Goal: Task Accomplishment & Management: Manage account settings

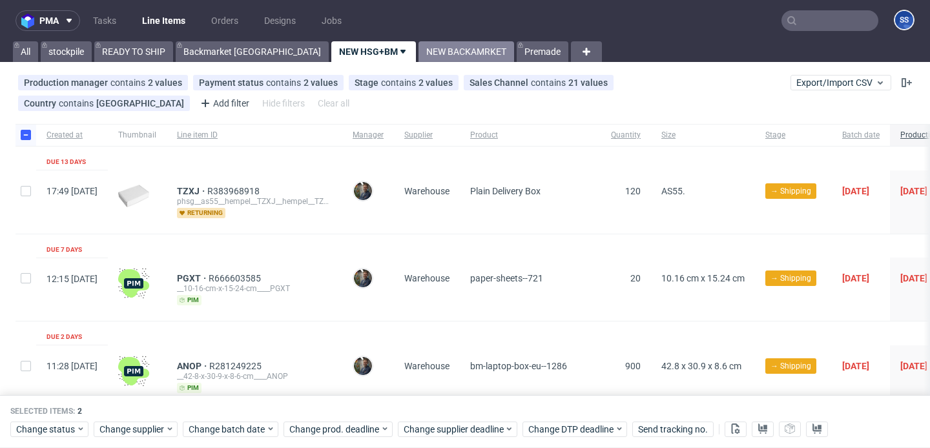
click at [419, 52] on link "NEW BACKAMRKET" at bounding box center [467, 51] width 96 height 21
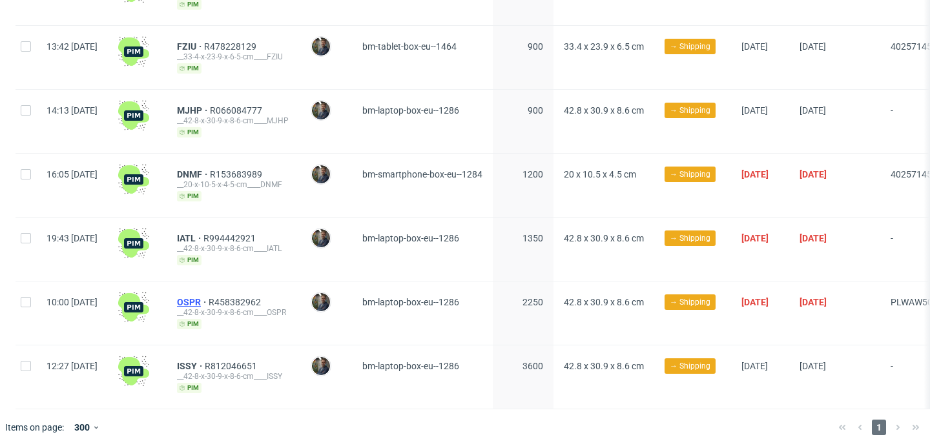
click at [209, 297] on span "OSPR" at bounding box center [193, 302] width 32 height 10
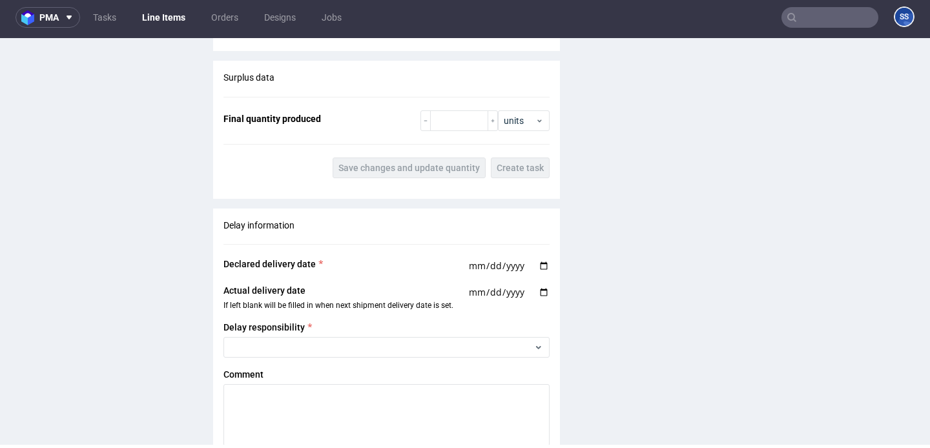
scroll to position [915, 0]
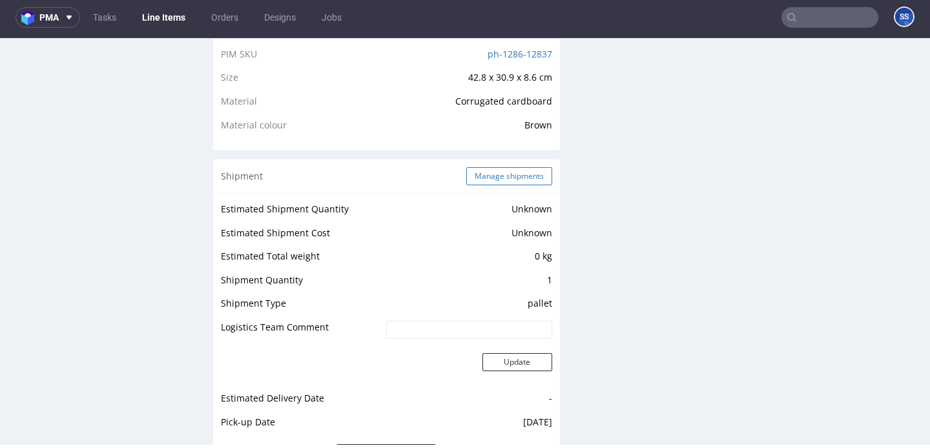
click at [481, 178] on button "Manage shipments" at bounding box center [510, 176] width 86 height 18
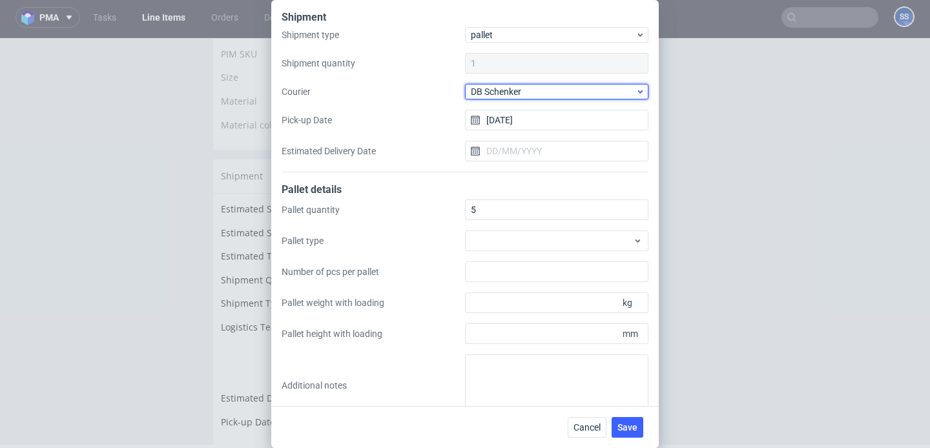
click at [522, 96] on span "DB Schenker" at bounding box center [553, 91] width 165 height 13
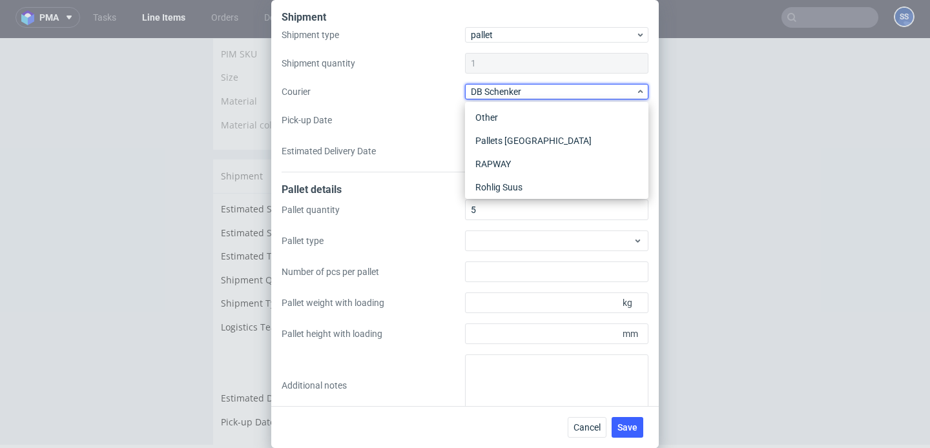
scroll to position [216, 0]
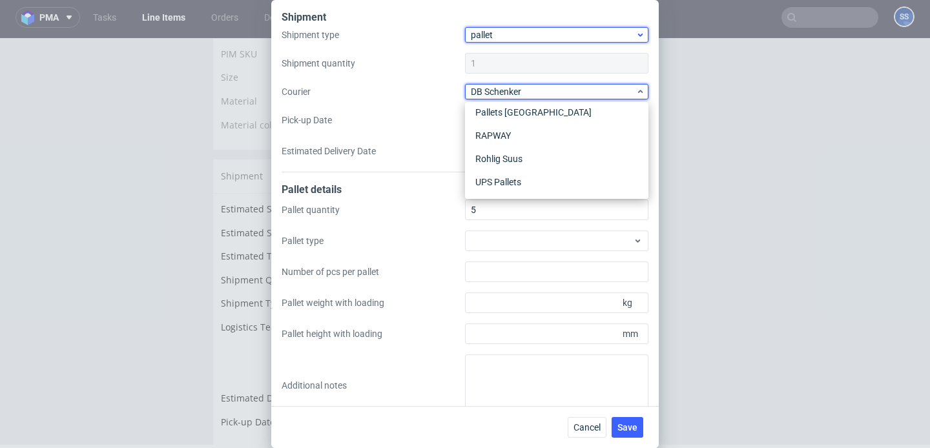
click at [499, 30] on span "pallet" at bounding box center [553, 34] width 165 height 13
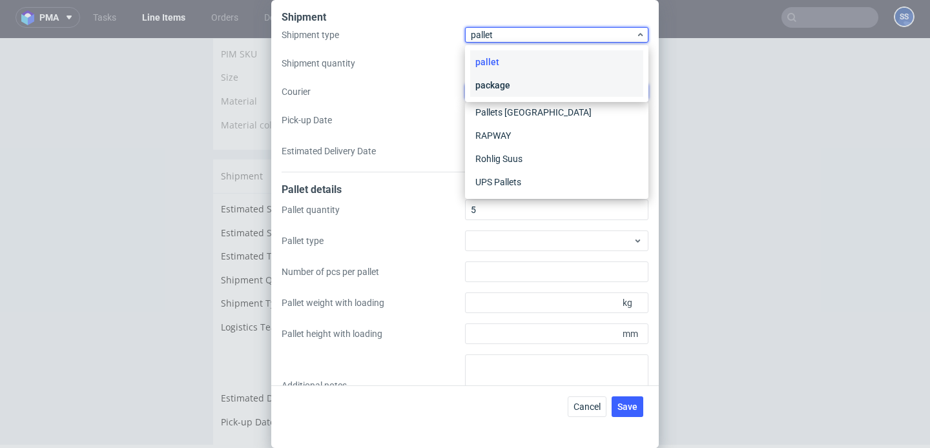
click at [501, 78] on div "package" at bounding box center [556, 85] width 173 height 23
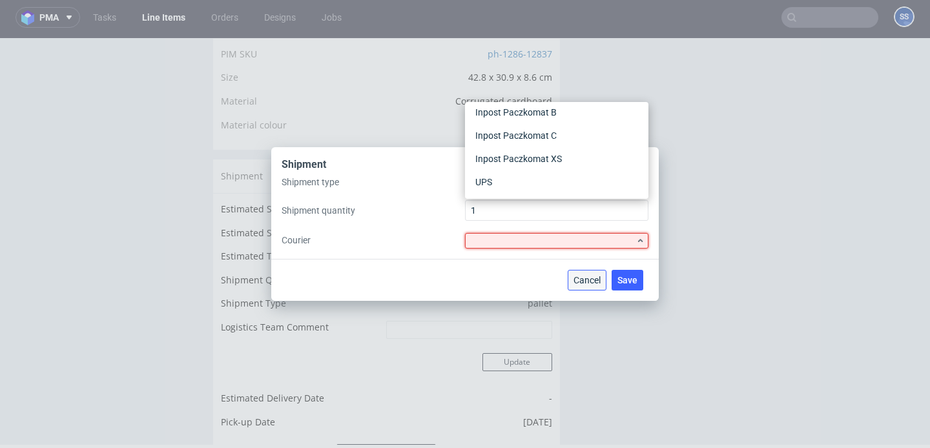
click at [589, 277] on span "Cancel" at bounding box center [587, 280] width 27 height 9
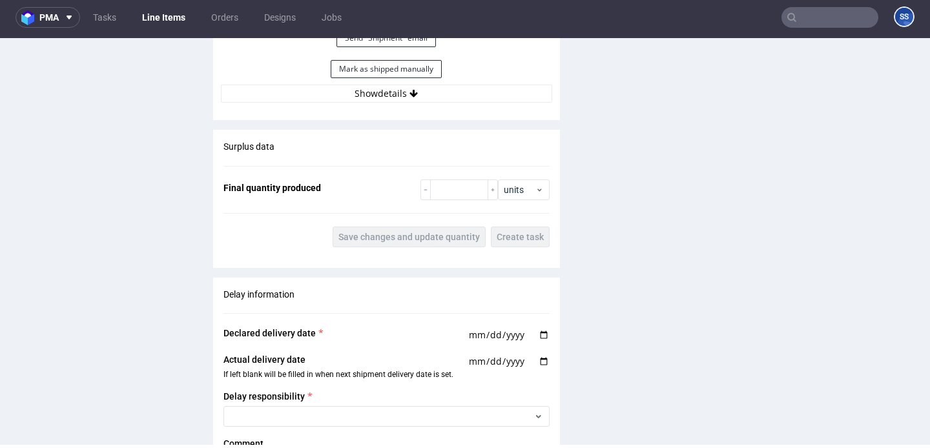
scroll to position [1330, 0]
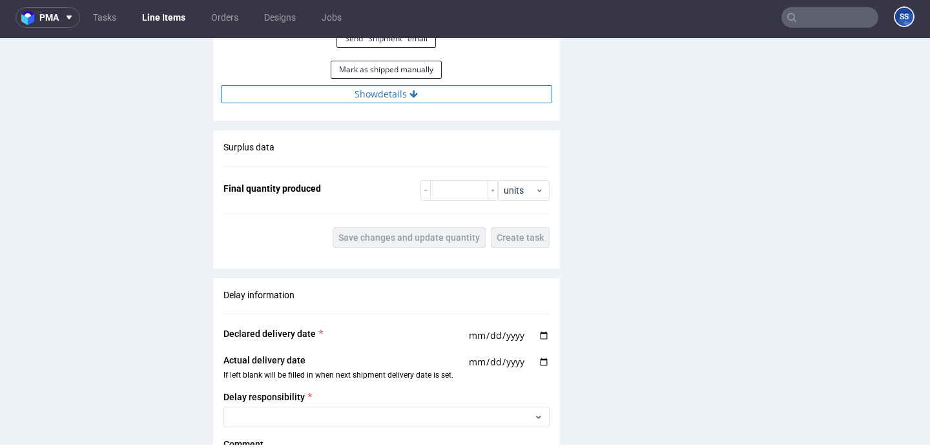
click at [440, 103] on button "Show details" at bounding box center [386, 94] width 331 height 18
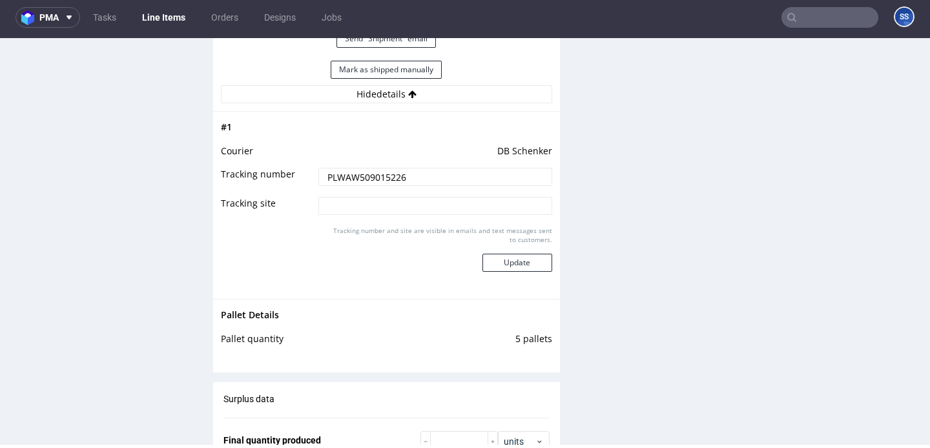
click at [379, 179] on input "PLWAW509015226" at bounding box center [435, 177] width 233 height 18
click at [519, 272] on button "Update" at bounding box center [518, 263] width 70 height 18
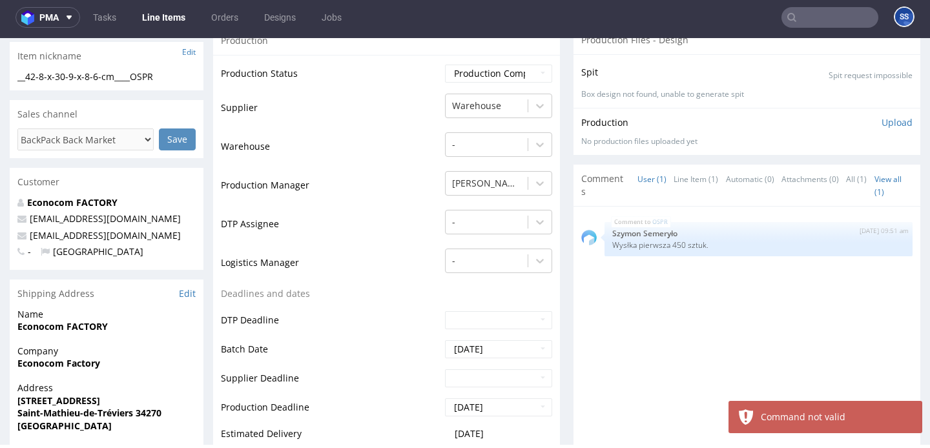
scroll to position [213, 0]
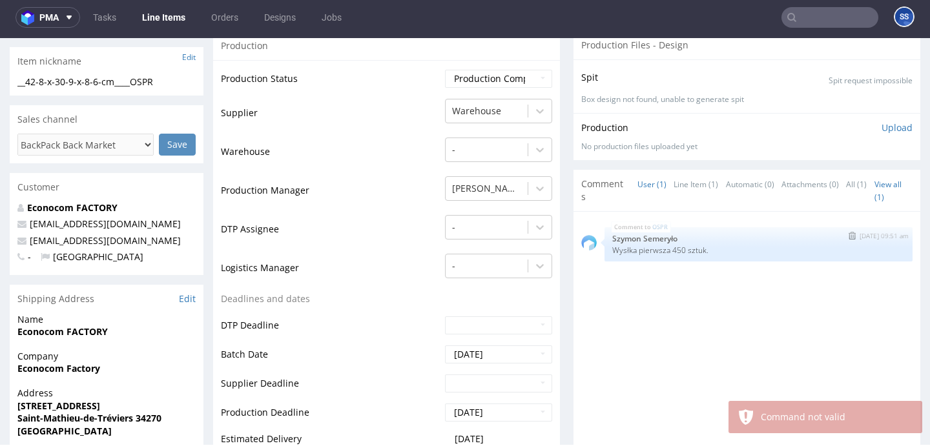
click at [849, 240] on img "submit" at bounding box center [852, 236] width 7 height 8
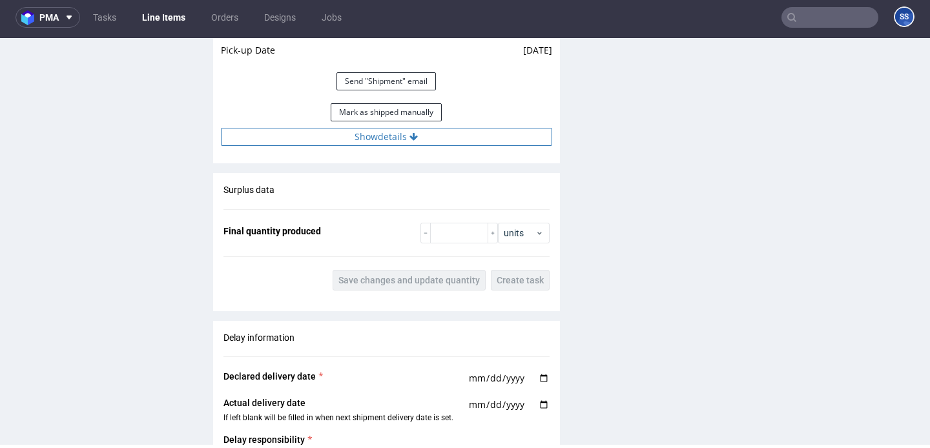
scroll to position [1283, 0]
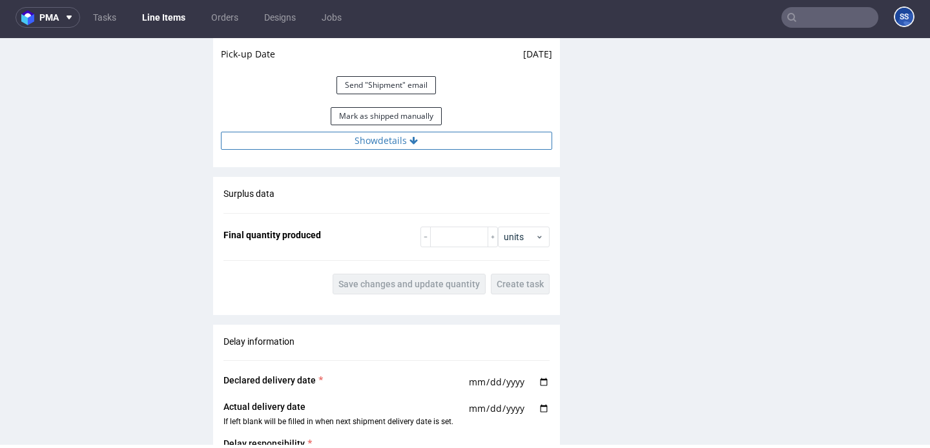
click at [444, 142] on button "Show details" at bounding box center [386, 141] width 331 height 18
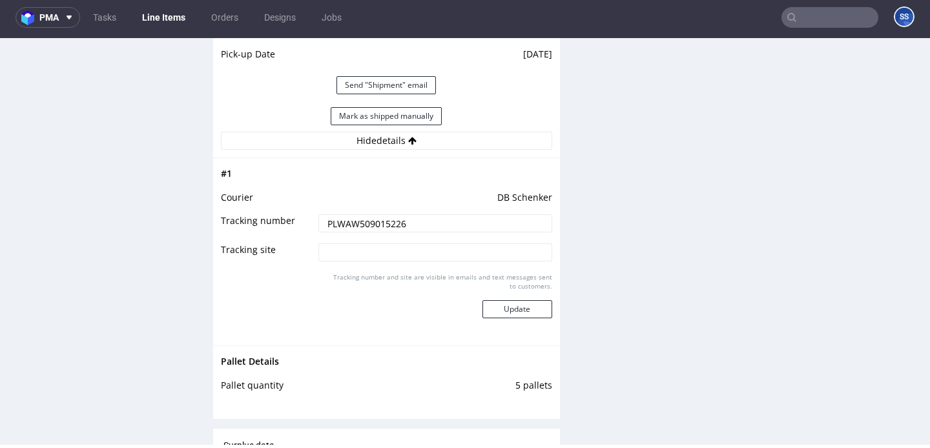
click at [394, 242] on td "PLWAW509015226" at bounding box center [433, 227] width 236 height 29
click at [382, 233] on input "PLWAW509015226" at bounding box center [435, 224] width 233 height 18
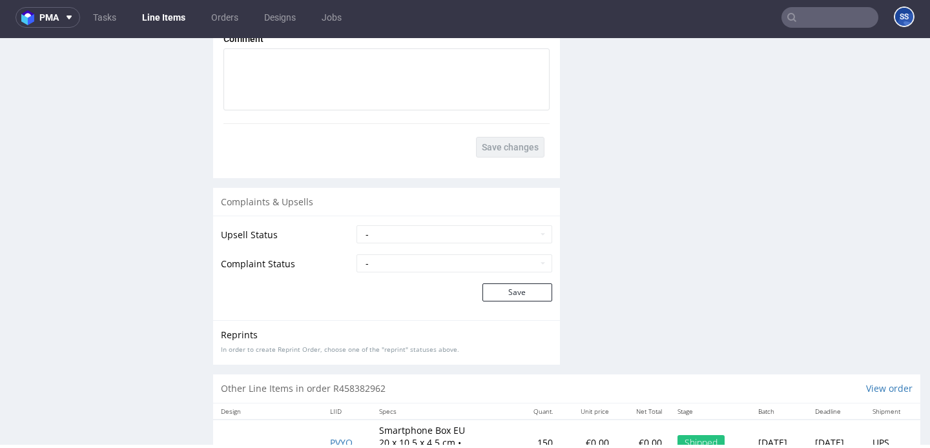
scroll to position [1987, 0]
click at [523, 302] on button "Save" at bounding box center [518, 293] width 70 height 18
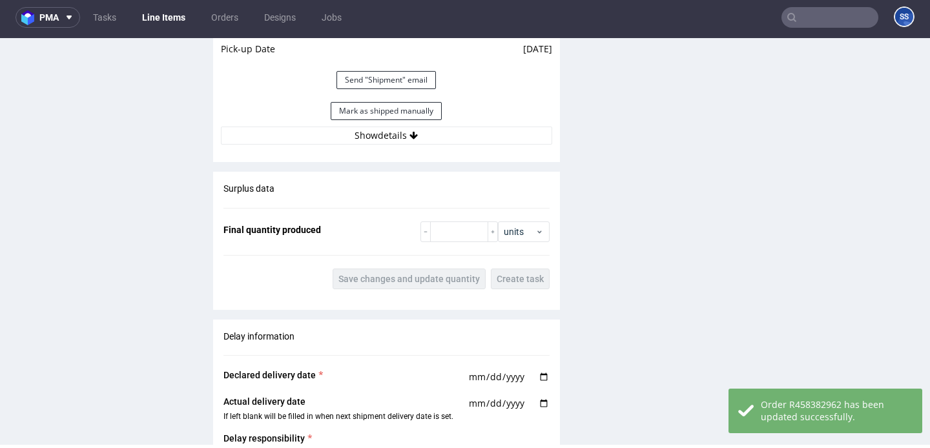
scroll to position [1273, 0]
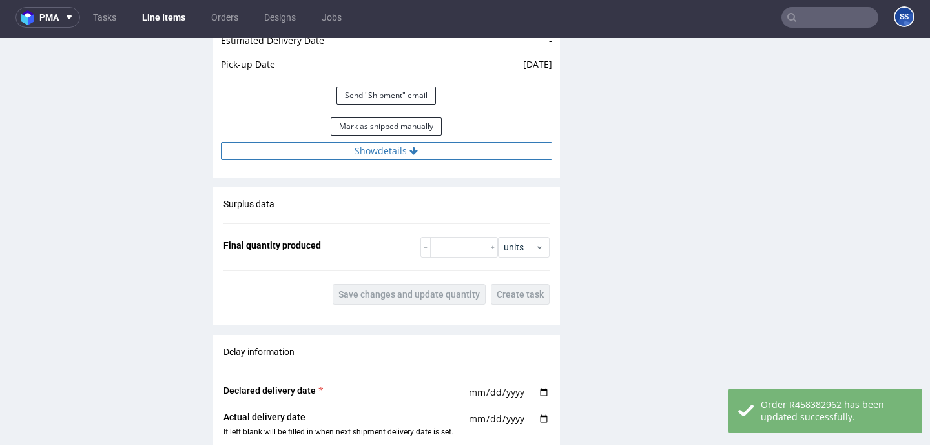
click at [454, 154] on button "Show details" at bounding box center [386, 151] width 331 height 18
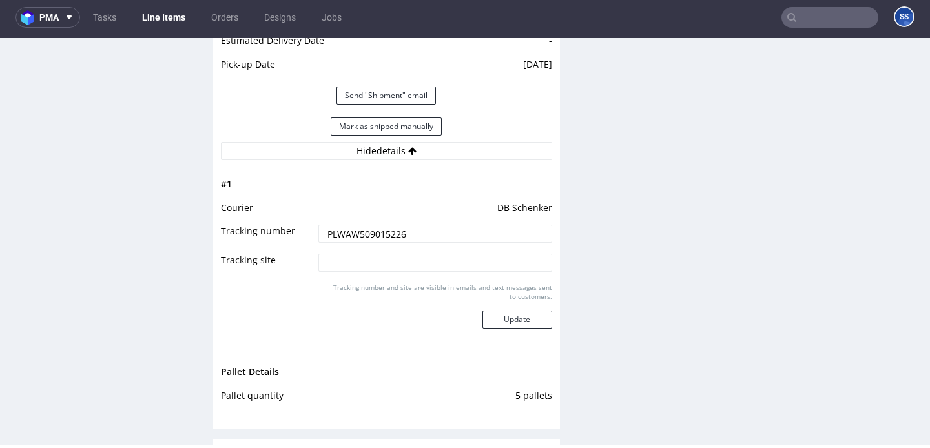
click at [381, 243] on input "PLWAW509015226" at bounding box center [435, 234] width 233 height 18
click at [430, 238] on input "PLWAW509015226" at bounding box center [435, 234] width 233 height 18
click at [418, 243] on input "PLWAW509015226" at bounding box center [435, 234] width 233 height 18
type input "PLWAW509015226 nie wyslalismy"
click at [487, 322] on button "Update" at bounding box center [518, 320] width 70 height 18
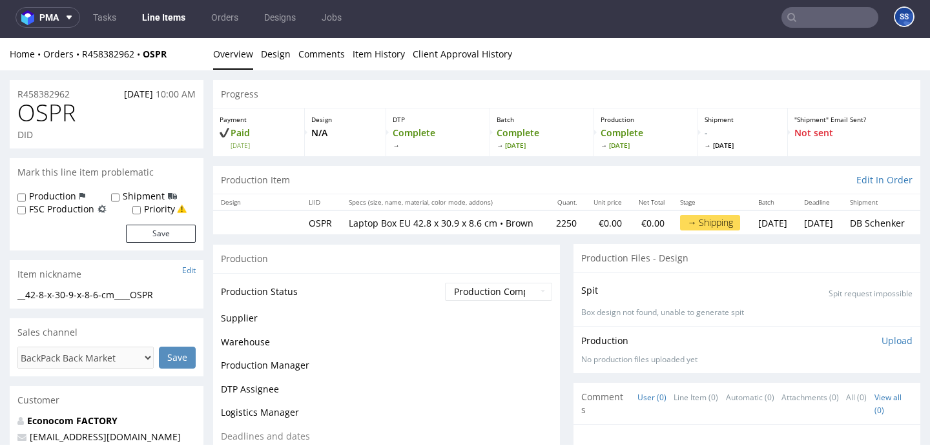
scroll to position [982, 0]
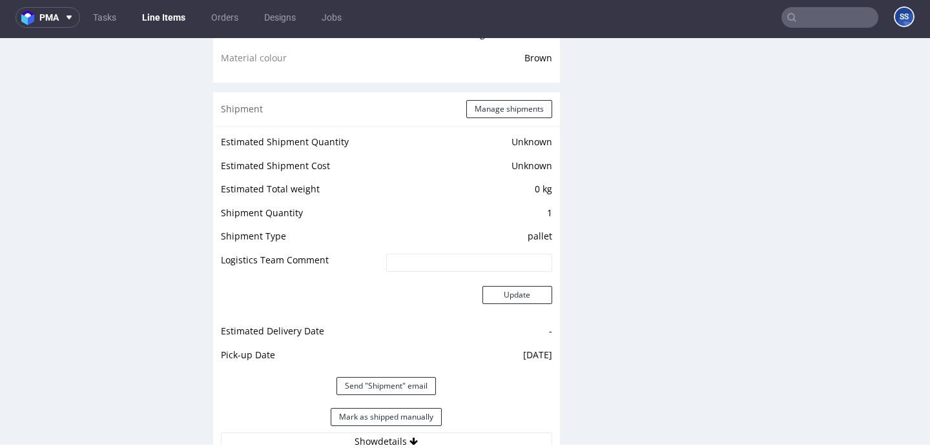
click at [184, 22] on link "Line Items" at bounding box center [163, 17] width 59 height 21
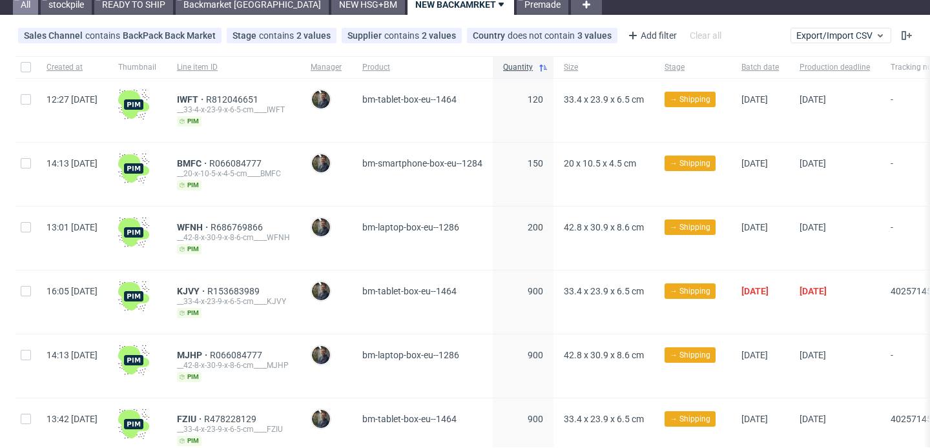
click at [25, 10] on link "All" at bounding box center [25, 4] width 25 height 21
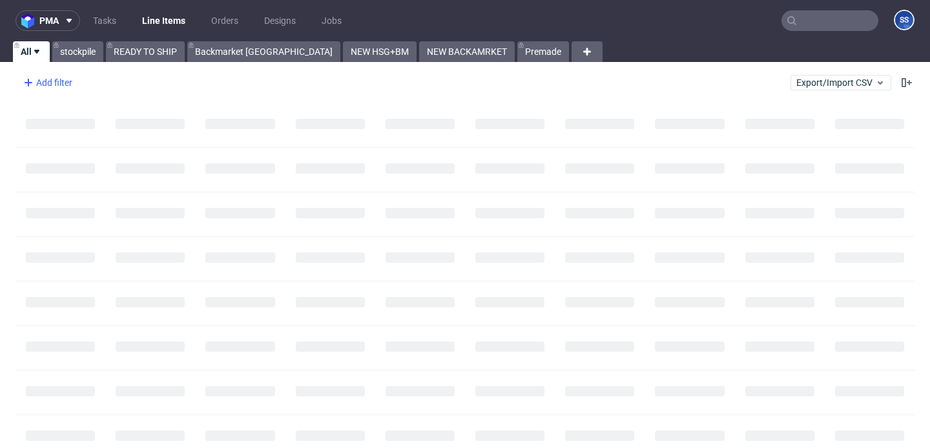
click at [39, 76] on div "Add filter" at bounding box center [46, 82] width 57 height 21
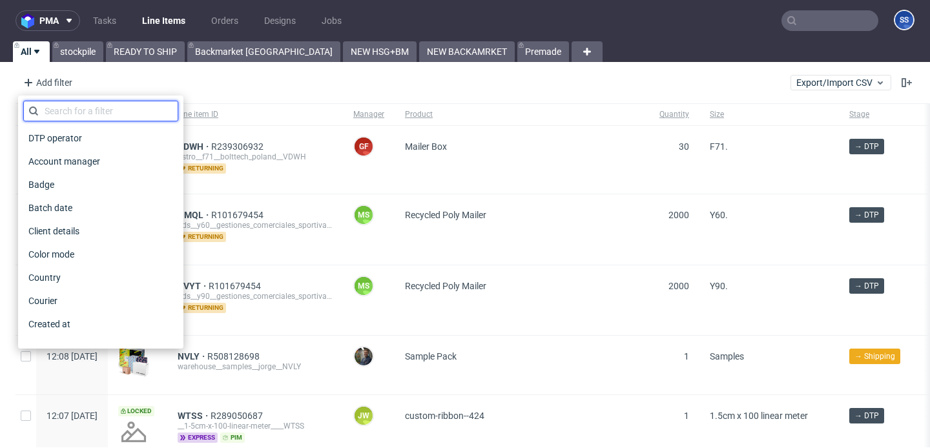
click at [79, 116] on input "text" at bounding box center [100, 111] width 155 height 21
type input "p"
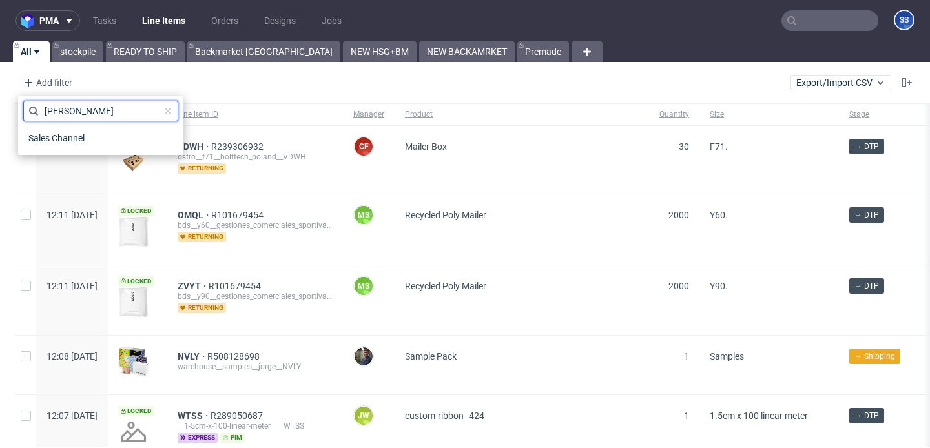
type input "sale"
click at [43, 141] on span "Sales Channel" at bounding box center [57, 138] width 69 height 18
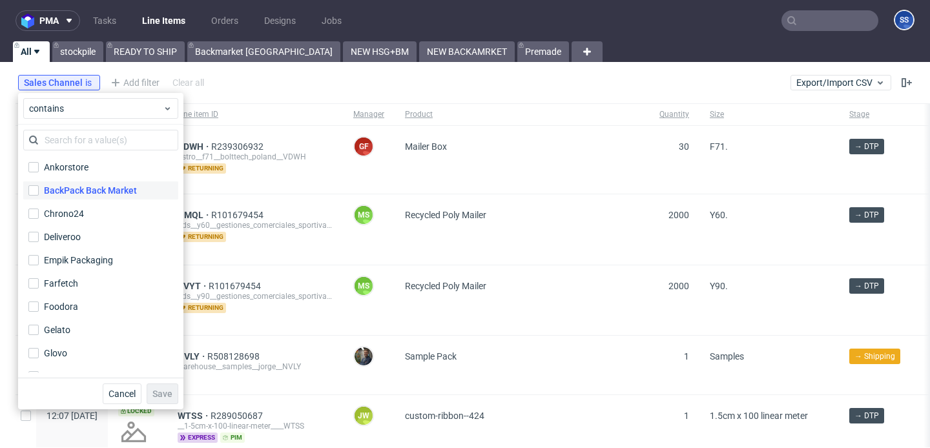
click at [110, 187] on div "BackPack Back Market" at bounding box center [90, 190] width 93 height 13
click at [39, 187] on input "BackPack Back Market" at bounding box center [33, 190] width 10 height 10
checkbox input "true"
click at [165, 398] on span "Save" at bounding box center [162, 394] width 20 height 9
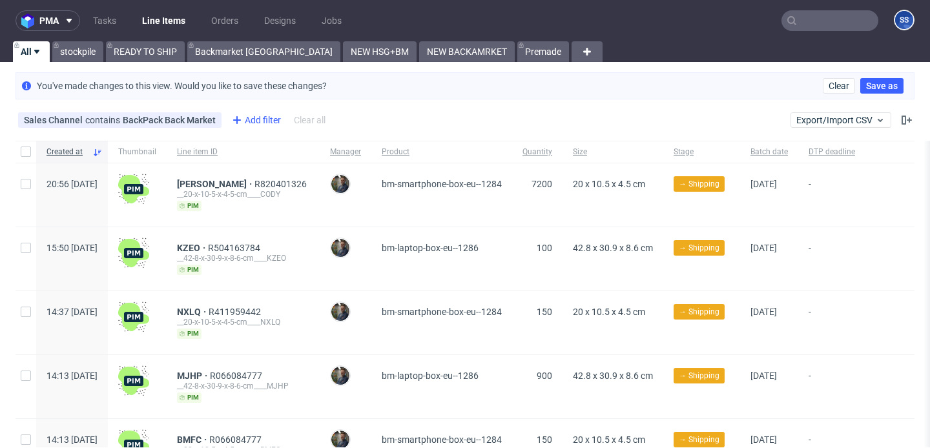
click at [250, 121] on div "Add filter" at bounding box center [255, 120] width 57 height 21
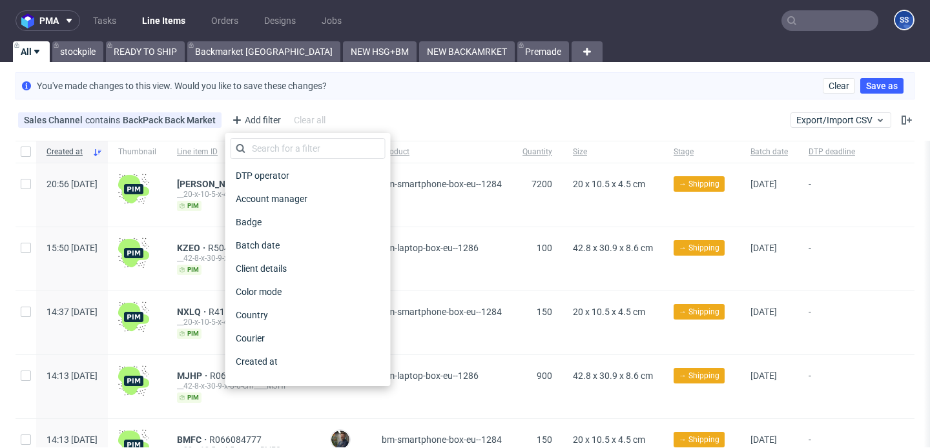
click at [353, 125] on div "Sales Channel contains BackPack Back Market Add filter Hide filters Clear all E…" at bounding box center [465, 120] width 930 height 31
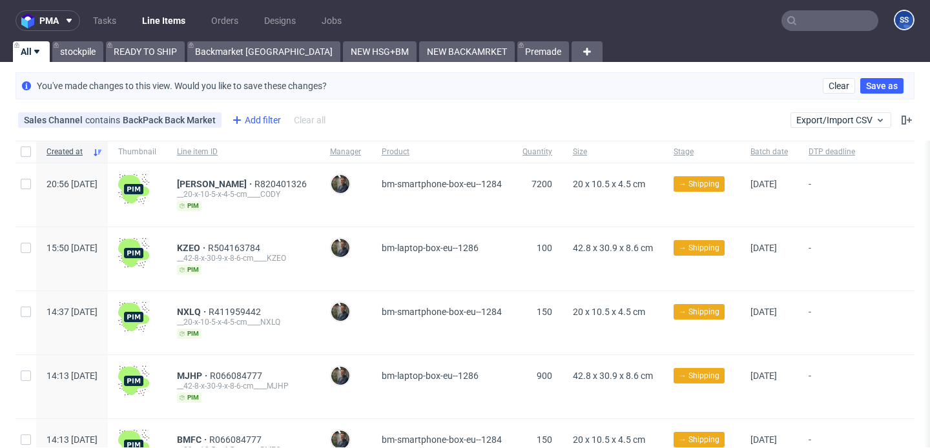
click at [246, 116] on div "Add filter" at bounding box center [255, 120] width 57 height 21
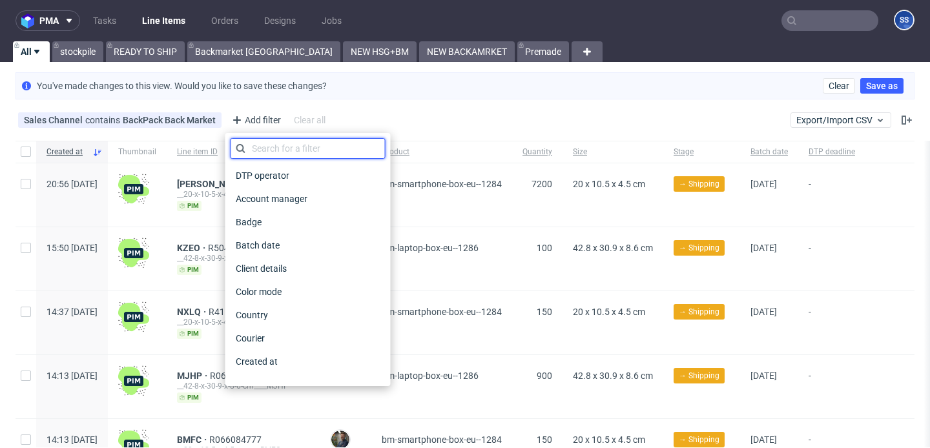
click at [293, 147] on input "text" at bounding box center [308, 148] width 155 height 21
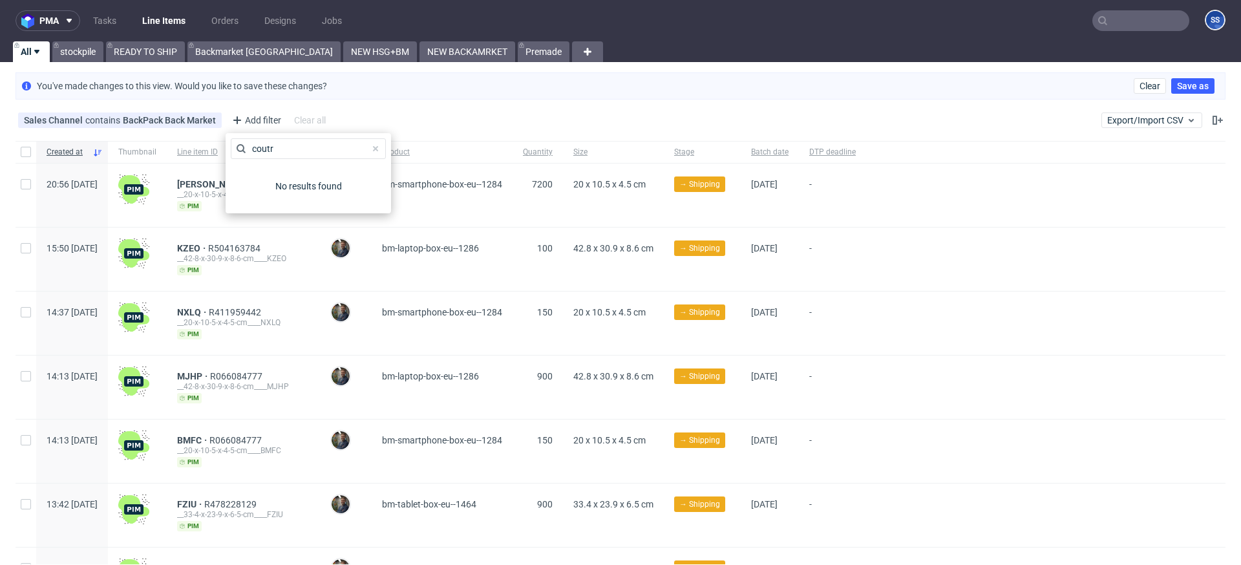
scroll to position [7, 0]
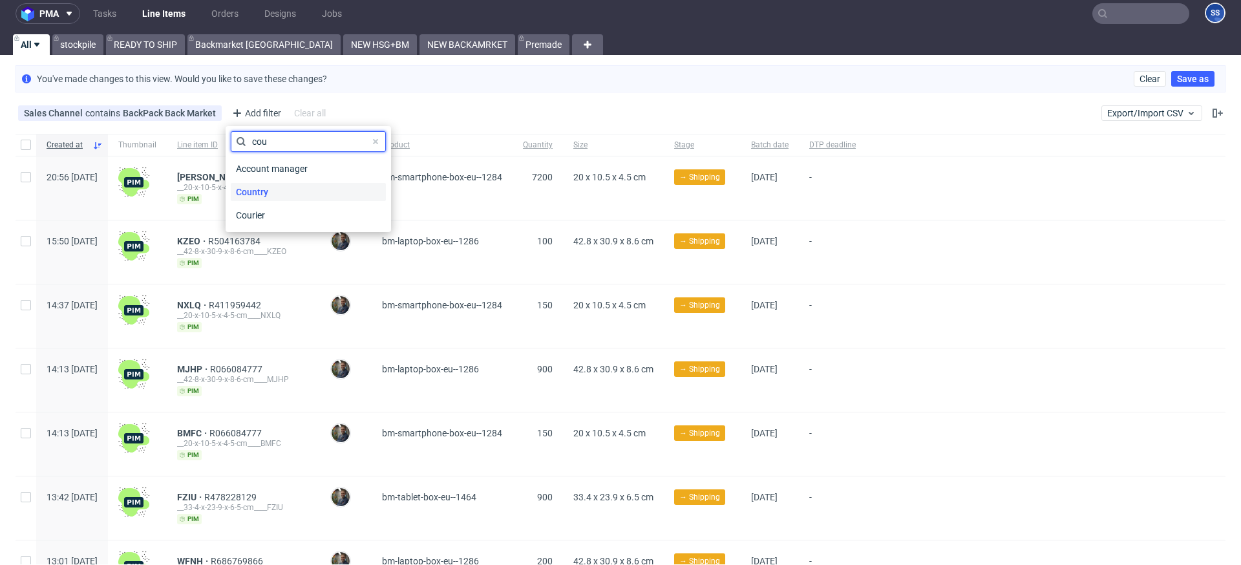
type input "cou"
click at [278, 188] on div "Country" at bounding box center [308, 192] width 155 height 18
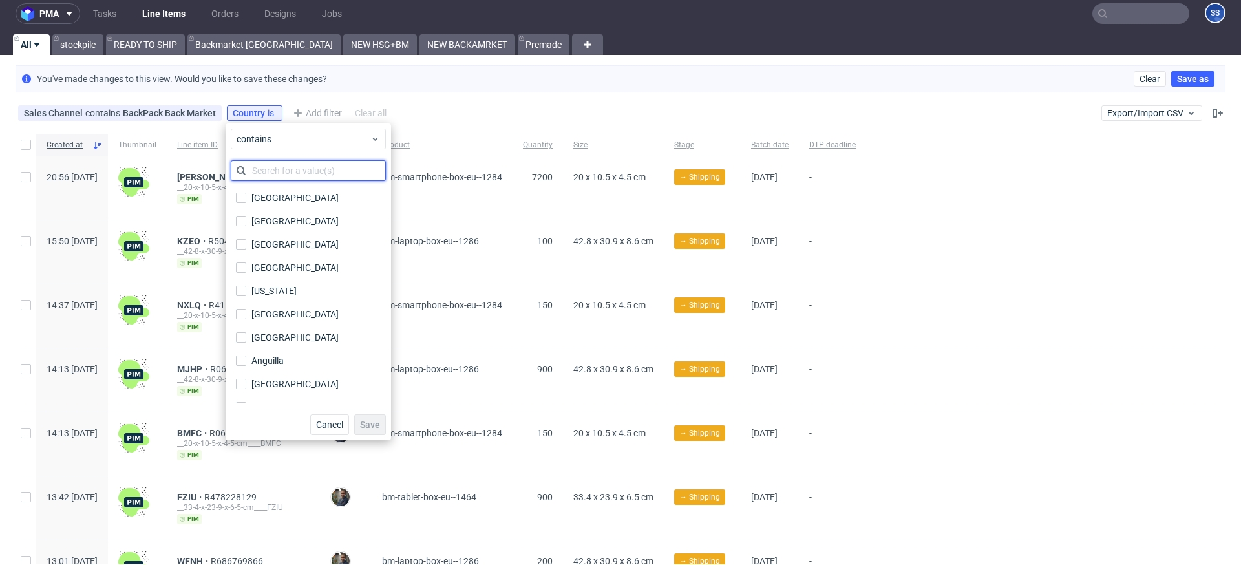
click at [275, 169] on input "text" at bounding box center [308, 170] width 155 height 21
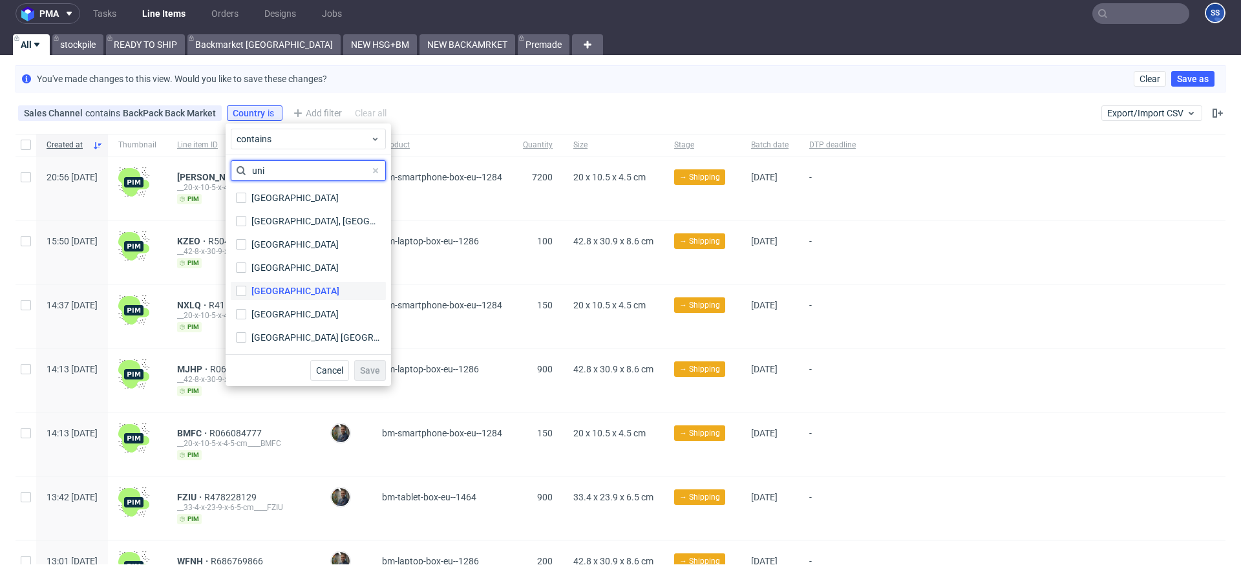
type input "uni"
click at [291, 292] on div "[GEOGRAPHIC_DATA]" at bounding box center [295, 290] width 88 height 13
click at [246, 292] on input "[GEOGRAPHIC_DATA]" at bounding box center [241, 291] width 10 height 10
checkbox input "true"
click at [368, 370] on span "Save" at bounding box center [370, 370] width 20 height 9
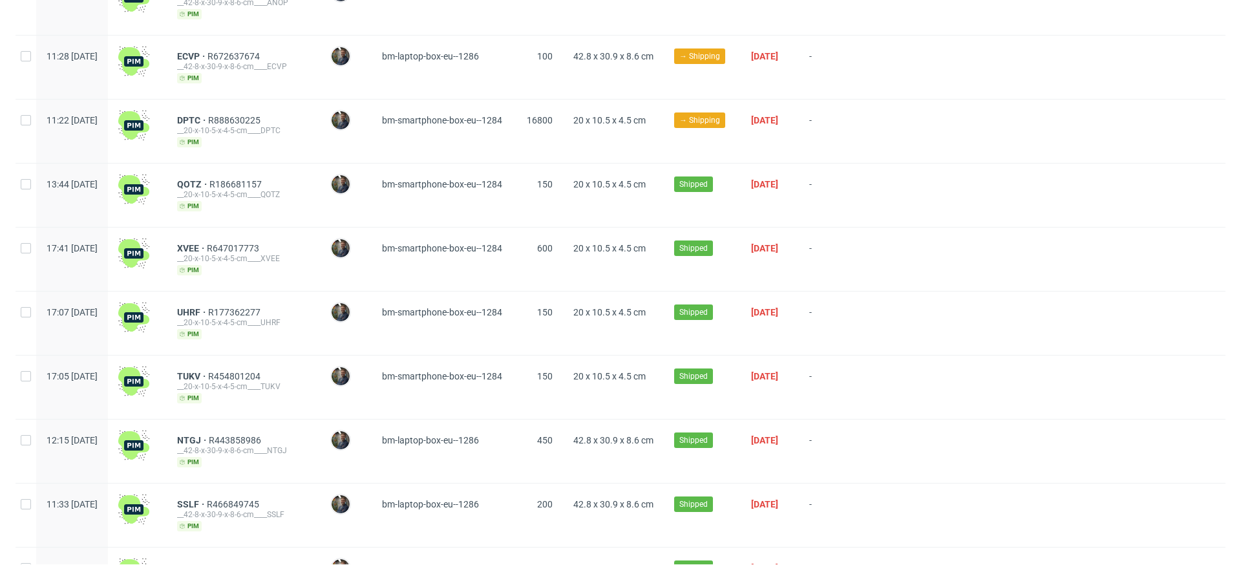
scroll to position [965, 0]
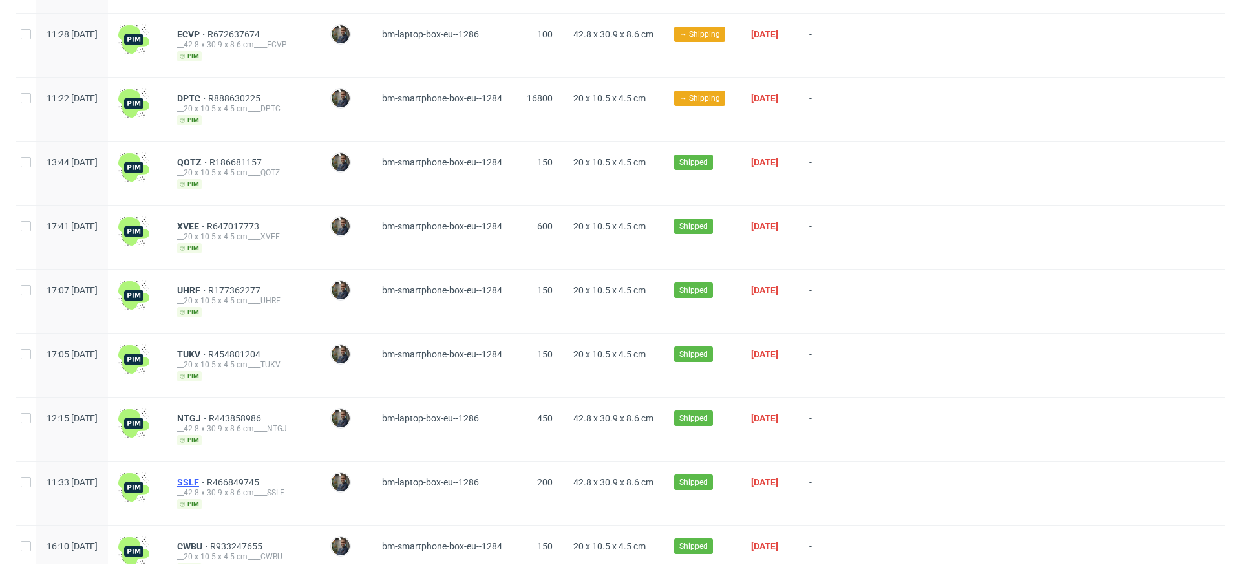
click at [207, 448] on span "SSLF" at bounding box center [192, 482] width 30 height 10
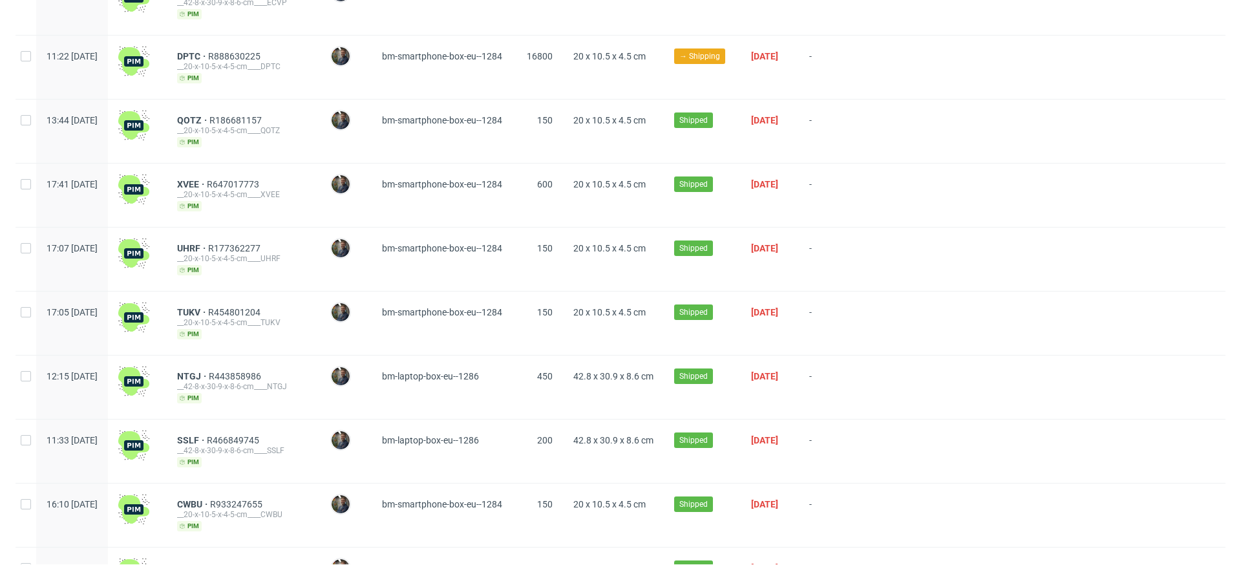
scroll to position [1034, 0]
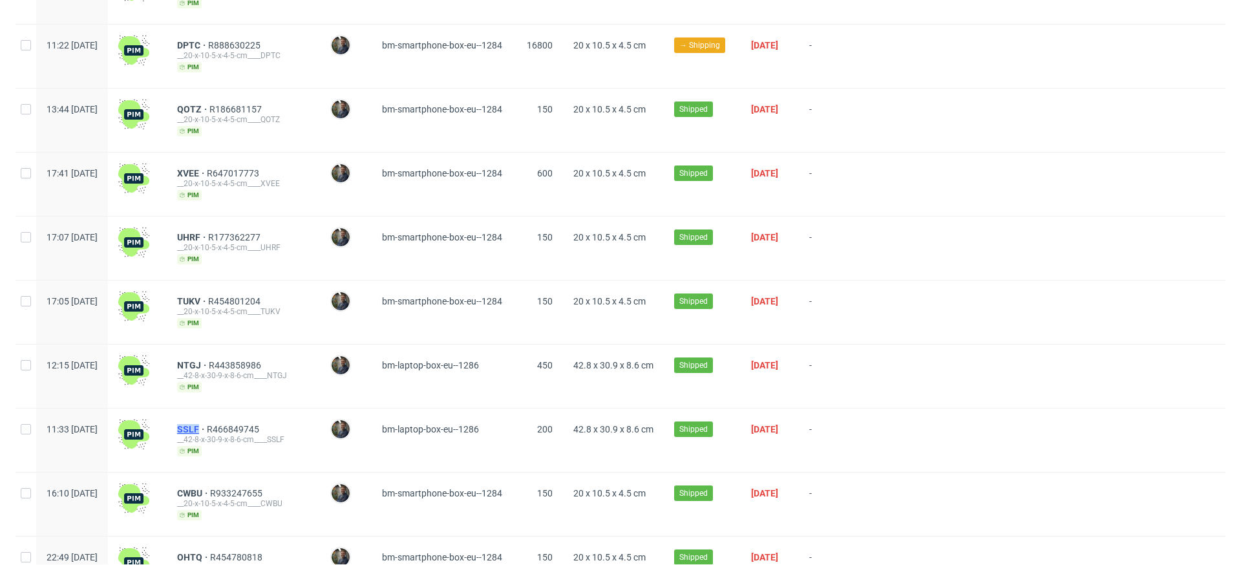
drag, startPoint x: 221, startPoint y: 427, endPoint x: 238, endPoint y: 427, distance: 17.4
click at [238, 427] on div "SSLF R466849745 __42-8-x-30-9-x-8-6-cm____SSLF pim" at bounding box center [243, 439] width 153 height 63
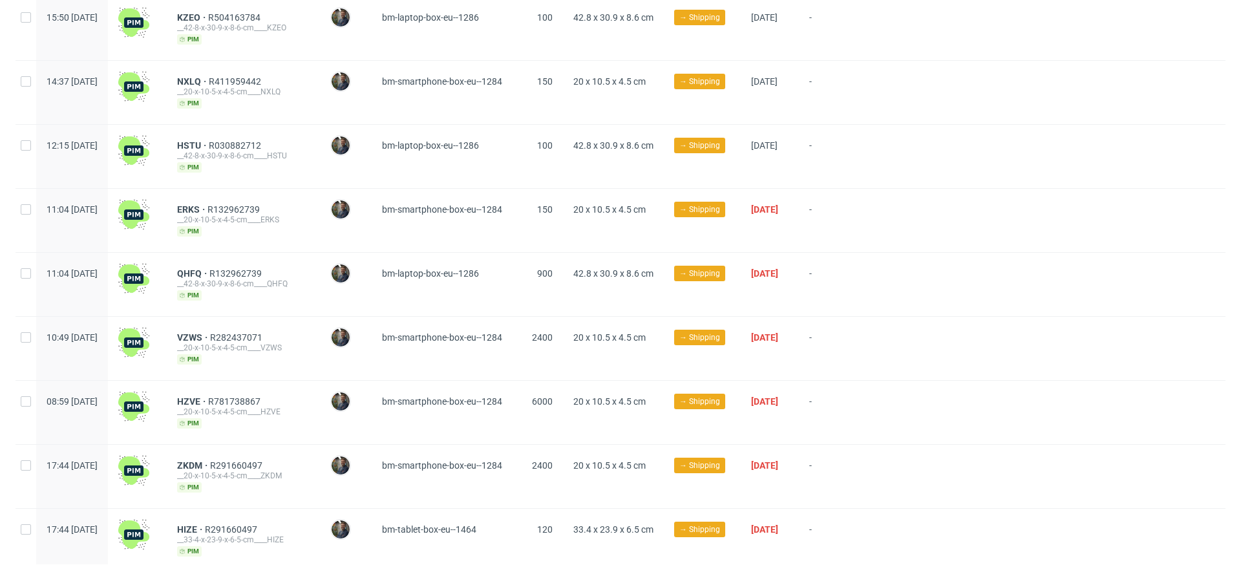
scroll to position [233, 0]
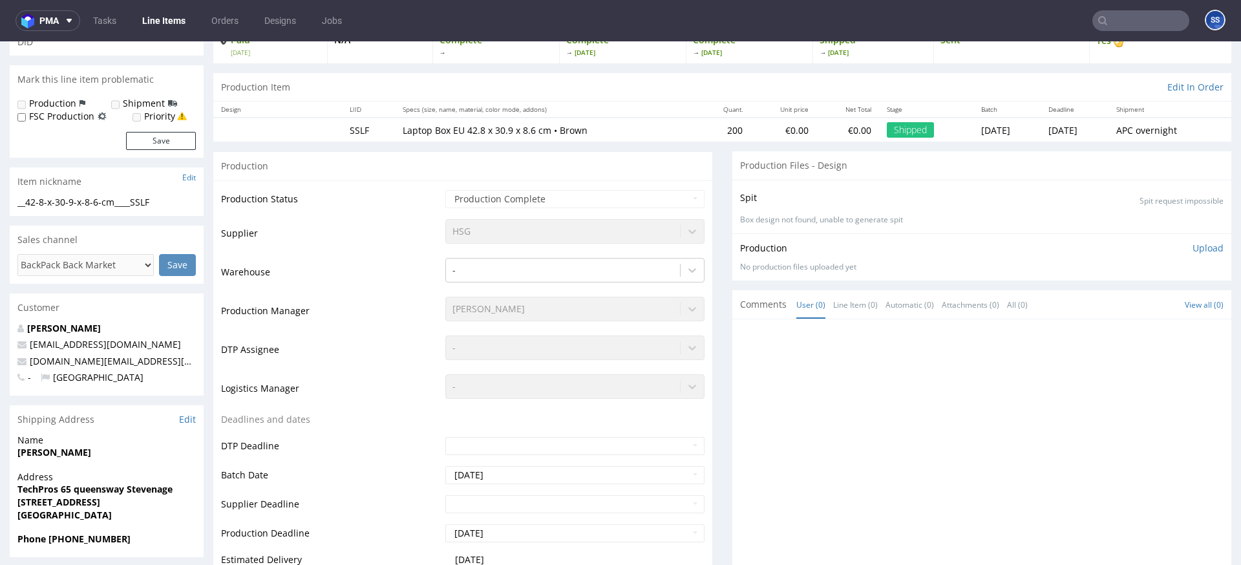
scroll to position [109, 0]
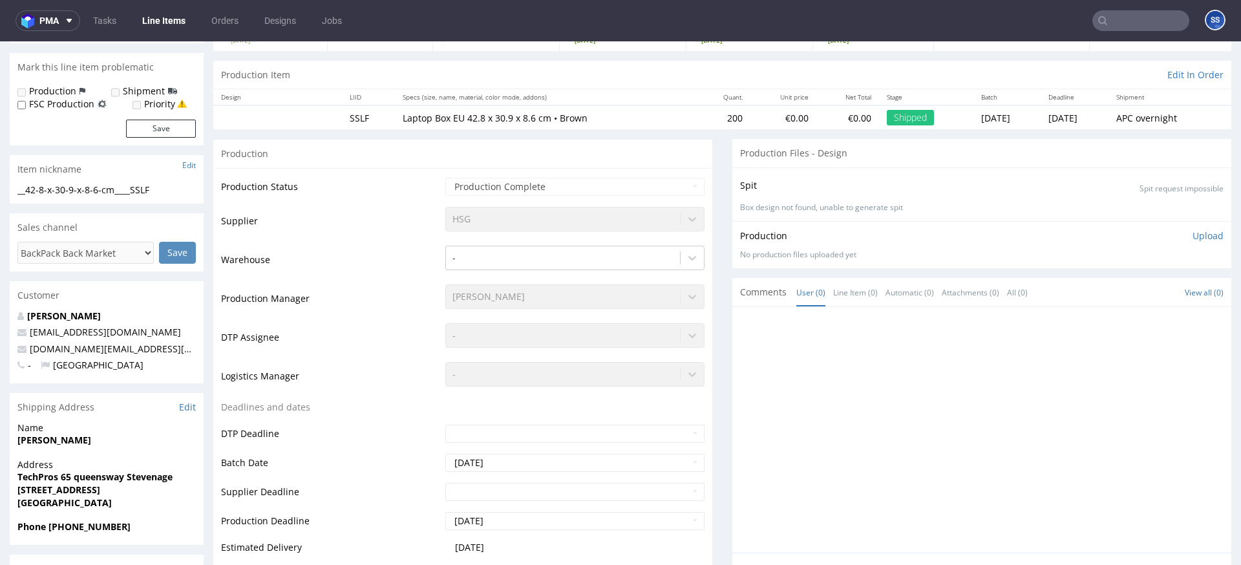
click at [37, 476] on strong "TechPros 65 queensway Stevenage" at bounding box center [94, 476] width 155 height 12
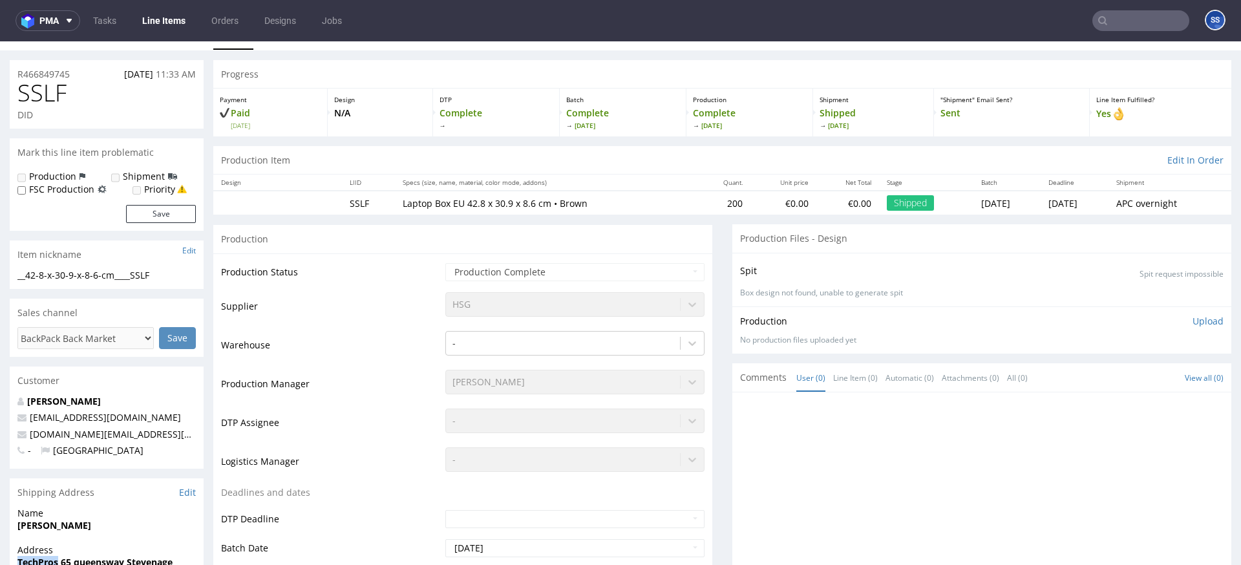
scroll to position [0, 0]
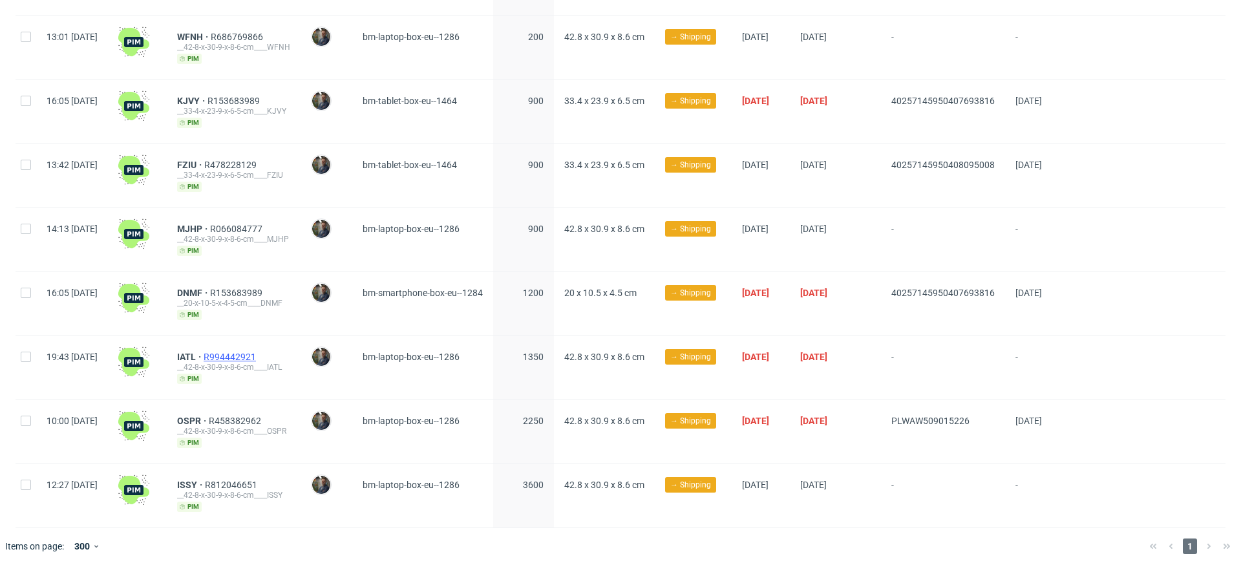
scroll to position [243, 0]
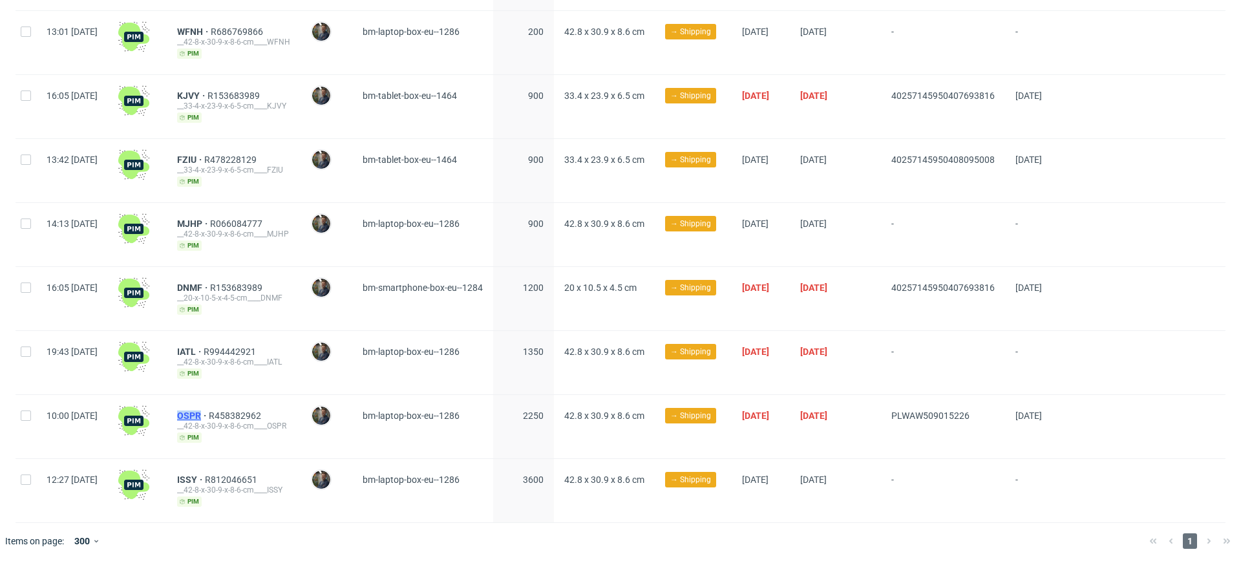
drag, startPoint x: 208, startPoint y: 409, endPoint x: 240, endPoint y: 412, distance: 31.8
click at [240, 412] on div "OSPR R458382962 __42-8-x-30-9-x-8-6-cm____OSPR pim" at bounding box center [234, 426] width 134 height 63
copy span "OSPR"
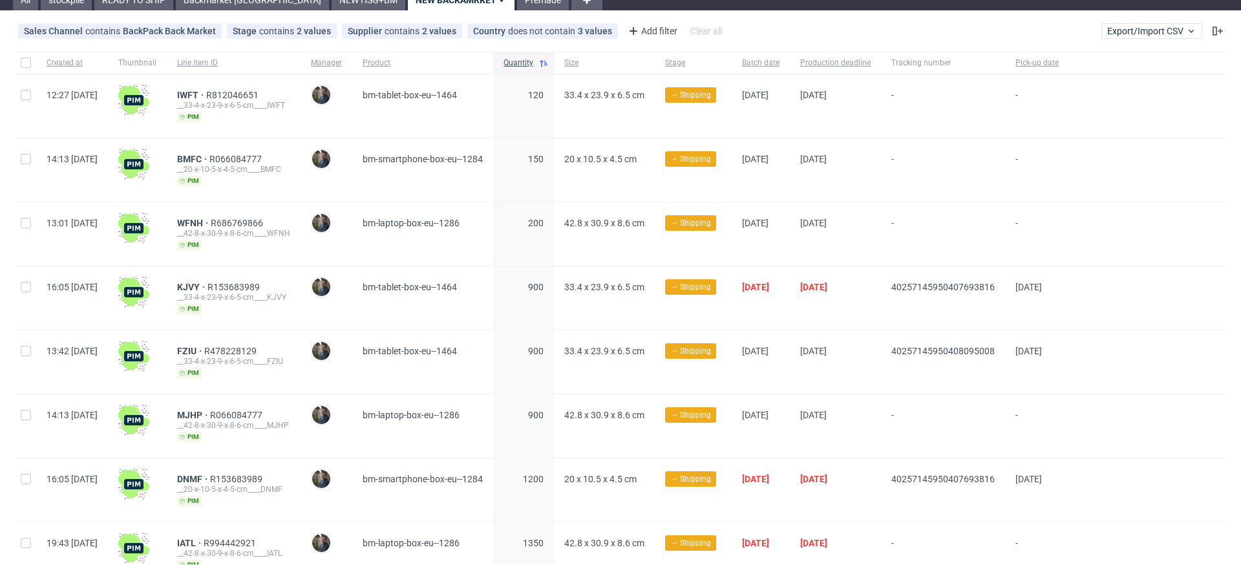
scroll to position [0, 0]
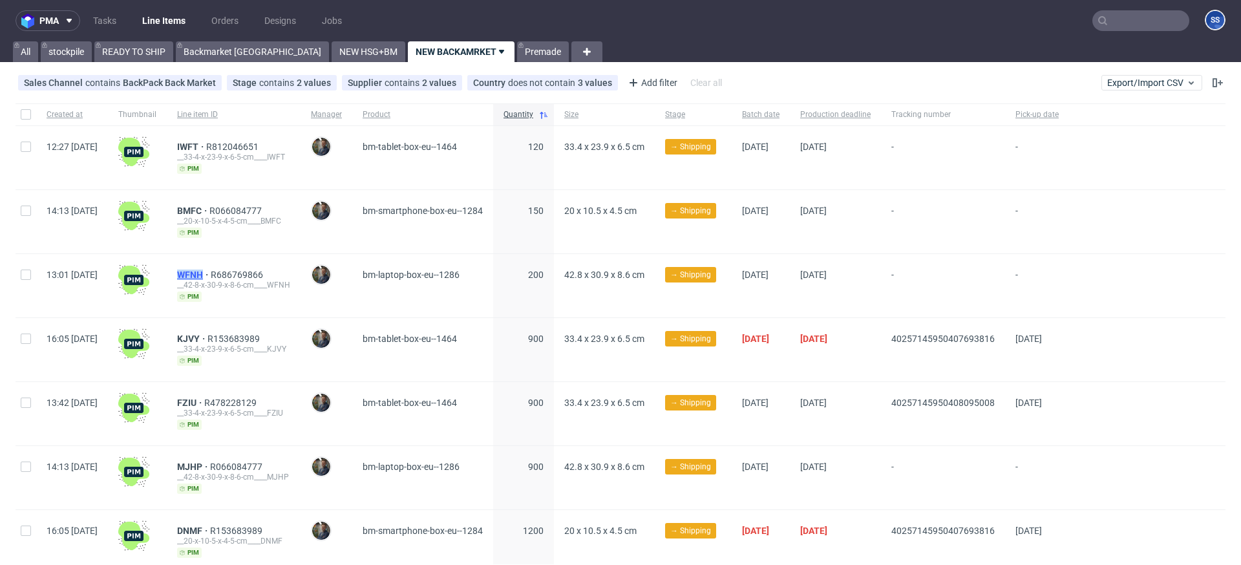
drag, startPoint x: 207, startPoint y: 272, endPoint x: 243, endPoint y: 273, distance: 36.2
click at [243, 273] on div "WFNH R686769866 __42-8-x-30-9-x-8-6-cm____WFNH pim" at bounding box center [234, 285] width 134 height 63
copy span "WFNH"
click at [211, 271] on span "WFNH" at bounding box center [194, 274] width 34 height 10
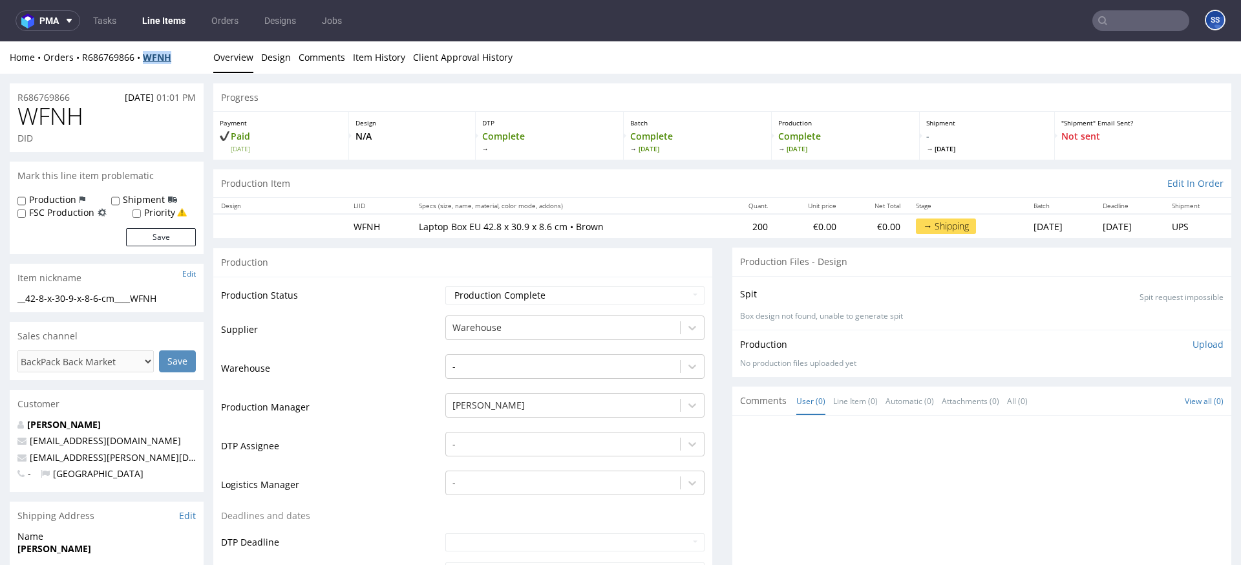
drag, startPoint x: 193, startPoint y: 58, endPoint x: 147, endPoint y: 60, distance: 45.9
click at [147, 60] on div "Home Orders R686769866 WFNH" at bounding box center [107, 57] width 194 height 13
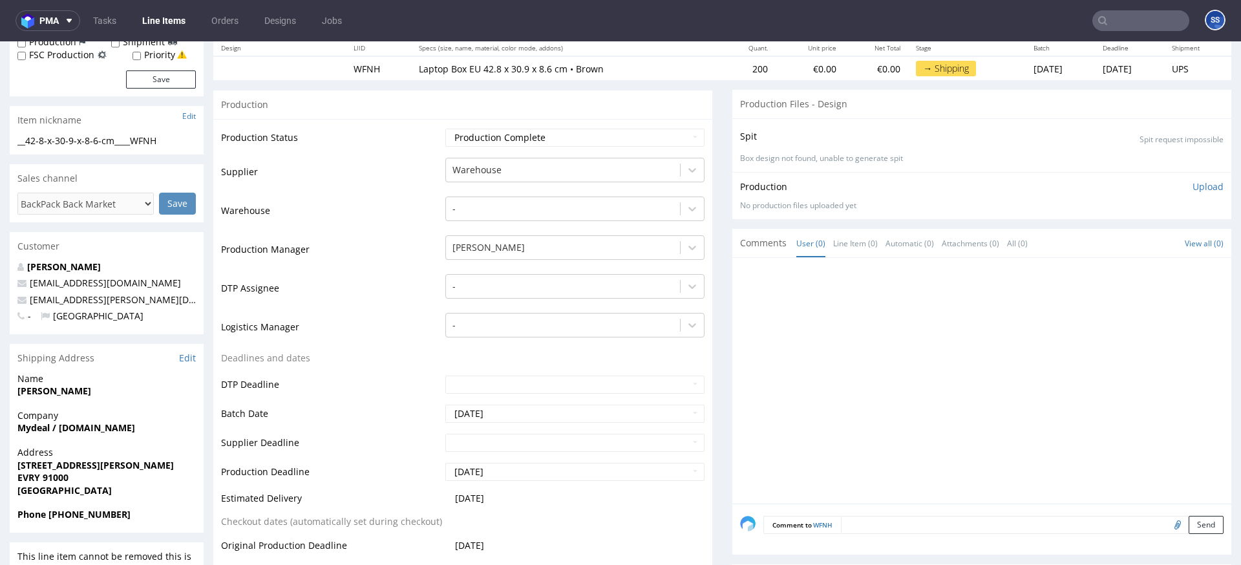
scroll to position [160, 0]
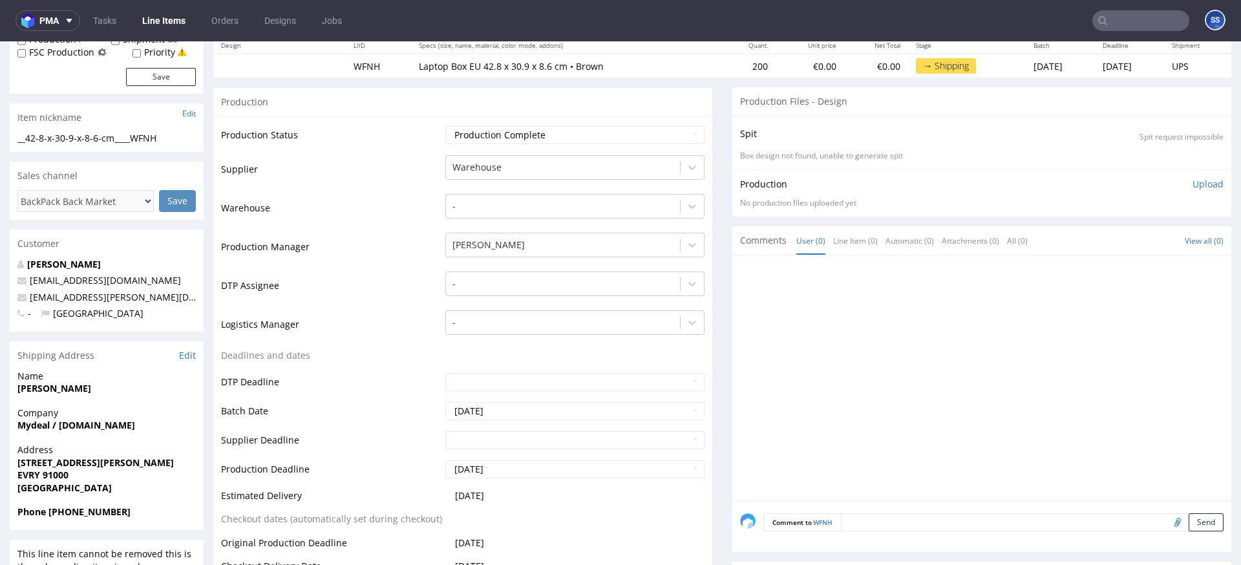
click at [43, 424] on strong "Mydeal / Reconditionner.fr" at bounding box center [76, 425] width 118 height 12
click at [51, 424] on strong "Mydeal / Reconditionner.fr" at bounding box center [76, 425] width 118 height 12
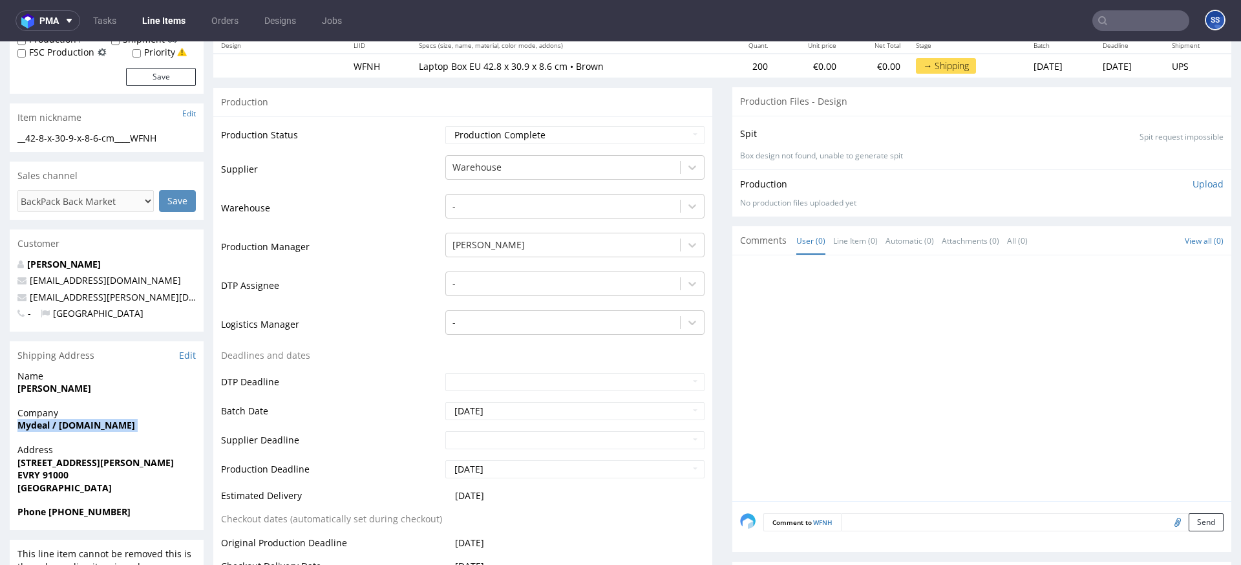
copy strong "Mydeal / Reconditionner.fr"
click at [43, 386] on strong "Aurélien Dumas" at bounding box center [54, 388] width 74 height 12
click at [45, 390] on strong "Aurélien Dumas" at bounding box center [54, 388] width 74 height 12
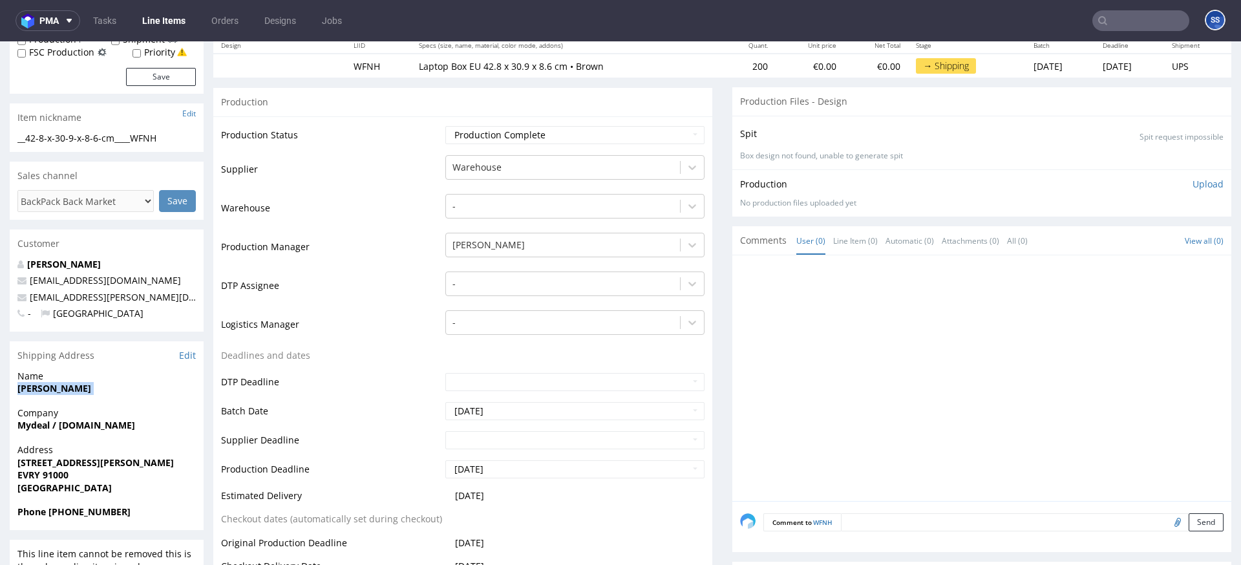
click at [45, 390] on strong "Aurélien Dumas" at bounding box center [54, 388] width 74 height 12
click at [77, 466] on strong "10 Boulevard Louise Michel Bat B11" at bounding box center [95, 462] width 156 height 12
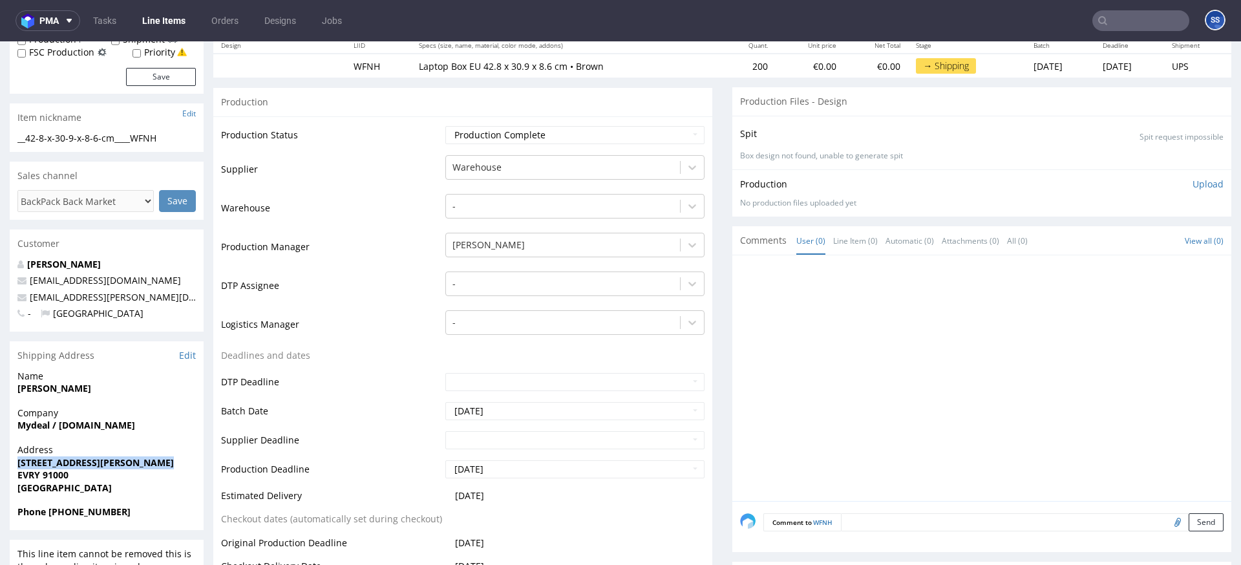
click at [77, 466] on strong "10 Boulevard Louise Michel Bat B11" at bounding box center [95, 462] width 156 height 12
click at [61, 472] on strong "EVRY 91000" at bounding box center [42, 474] width 51 height 12
copy strong "91000"
click at [36, 478] on strong "EVRY 91000" at bounding box center [42, 474] width 51 height 12
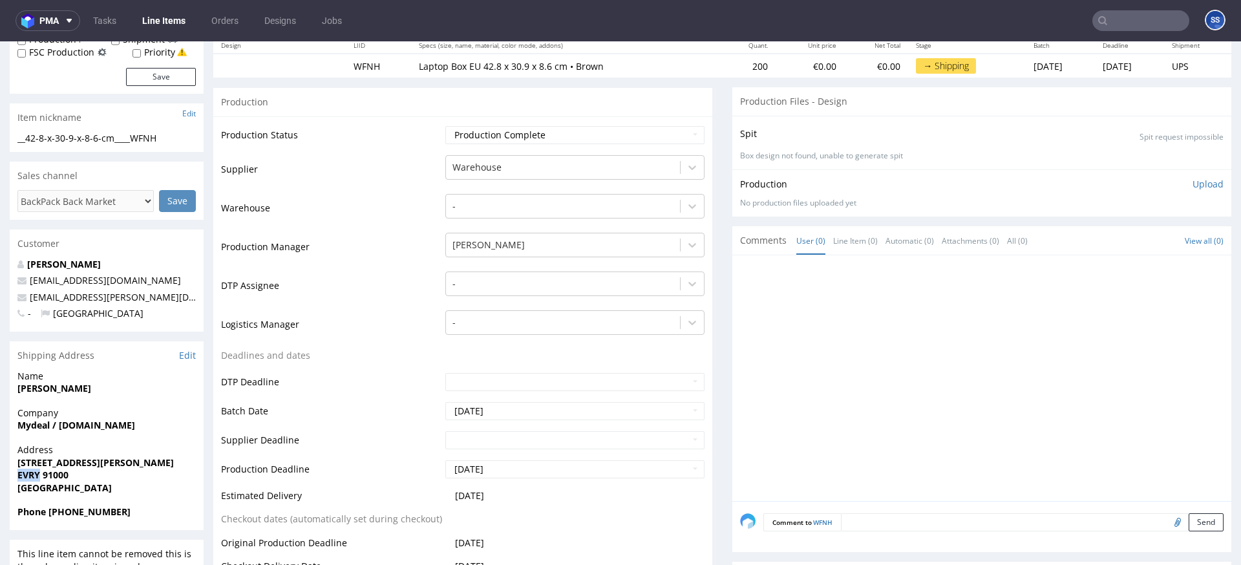
click at [36, 478] on strong "EVRY 91000" at bounding box center [42, 474] width 51 height 12
copy strong "EVRY"
drag, startPoint x: 140, startPoint y: 302, endPoint x: 160, endPoint y: 203, distance: 100.7
click at [30, 299] on p "aurelien.jh.dumas@gmail.com" at bounding box center [106, 297] width 178 height 13
copy link "aurelien.jh.dumas@gmail.com"
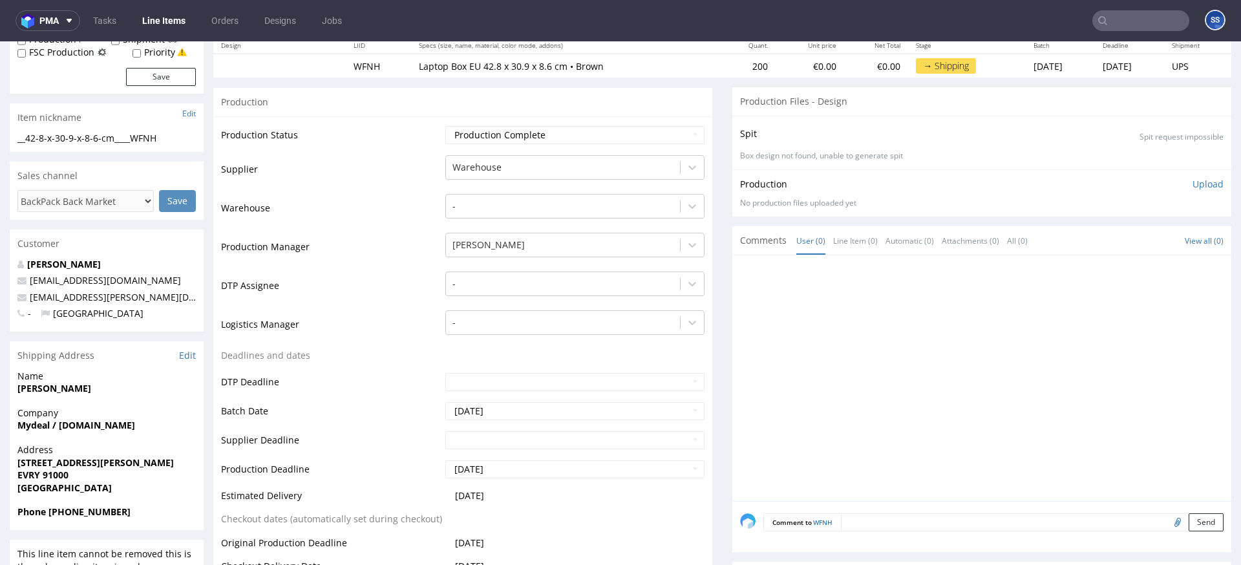
click at [114, 508] on strong "Phone +33 06 68 04 12 30" at bounding box center [73, 511] width 113 height 12
drag, startPoint x: 133, startPoint y: 510, endPoint x: 145, endPoint y: 388, distance: 122.1
click at [49, 515] on span "Phone +33 06 68 04 12 30" at bounding box center [106, 511] width 178 height 13
copy strong "+33 06 68 04 12 30"
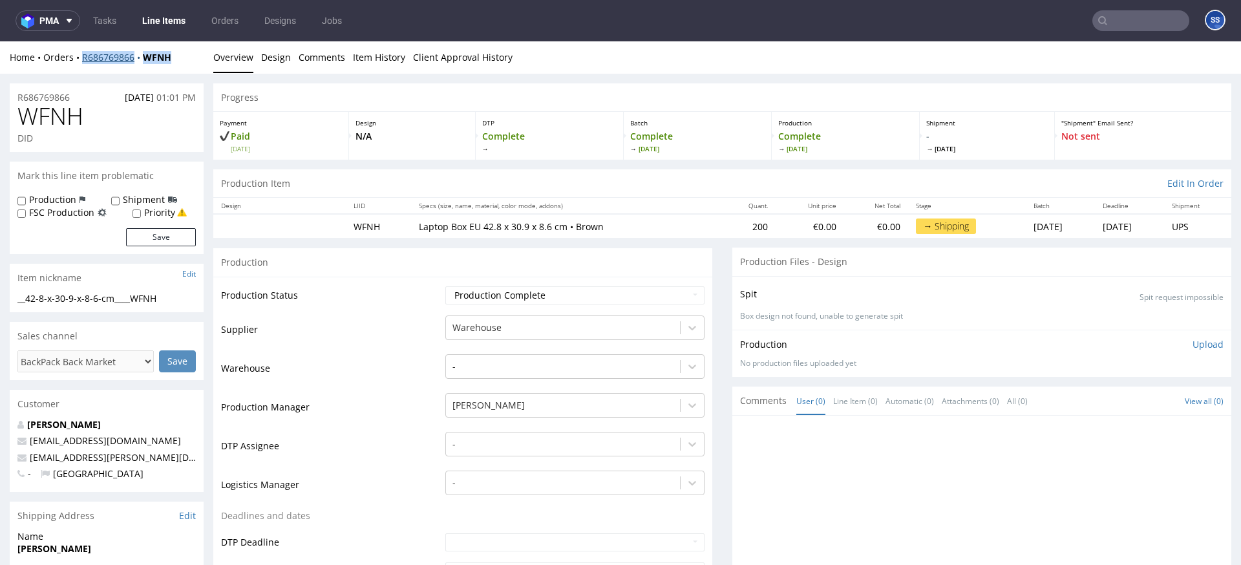
drag, startPoint x: 180, startPoint y: 62, endPoint x: 84, endPoint y: 61, distance: 95.6
click at [82, 61] on div "Home Orders R686769866 WFNH" at bounding box center [107, 57] width 194 height 13
copy div "R686769866 WFNH"
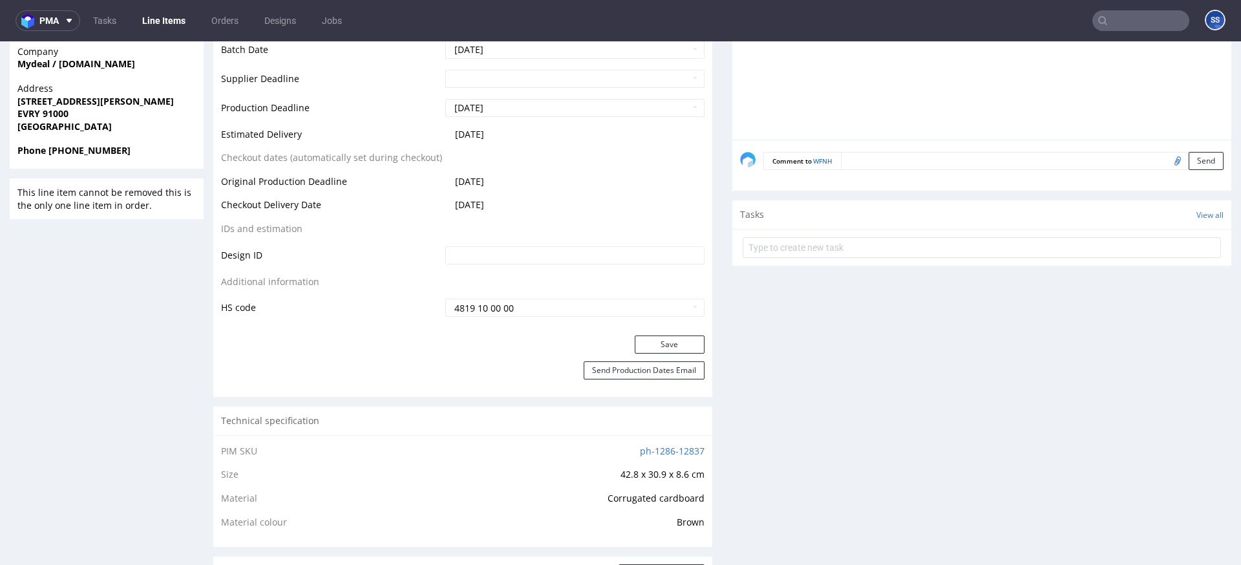
scroll to position [476, 0]
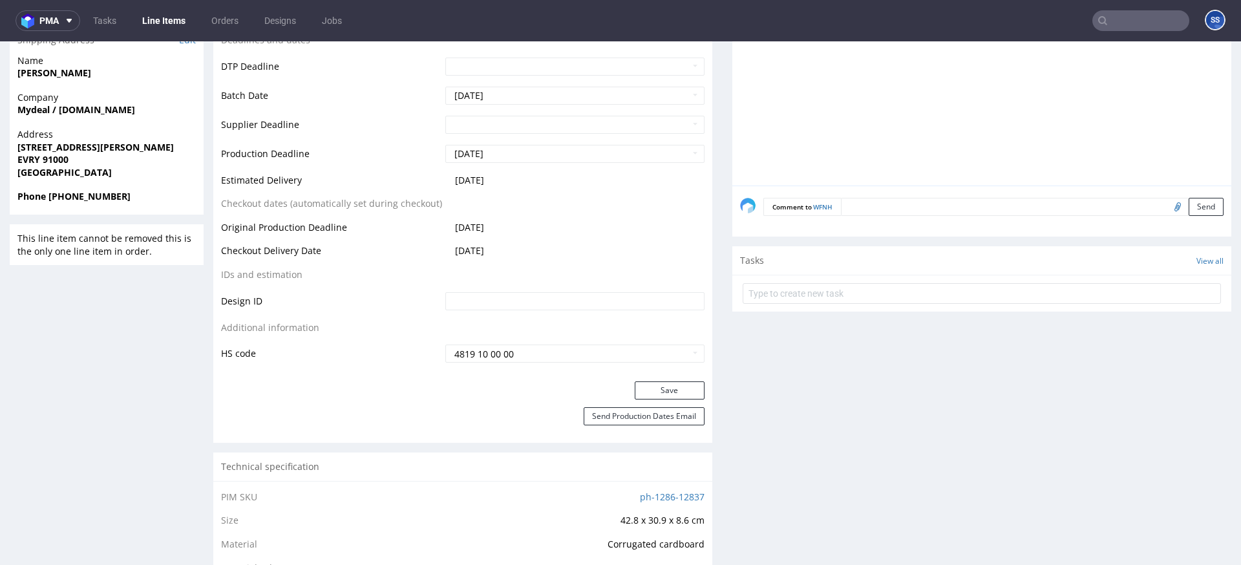
click at [914, 211] on textarea at bounding box center [1032, 207] width 383 height 18
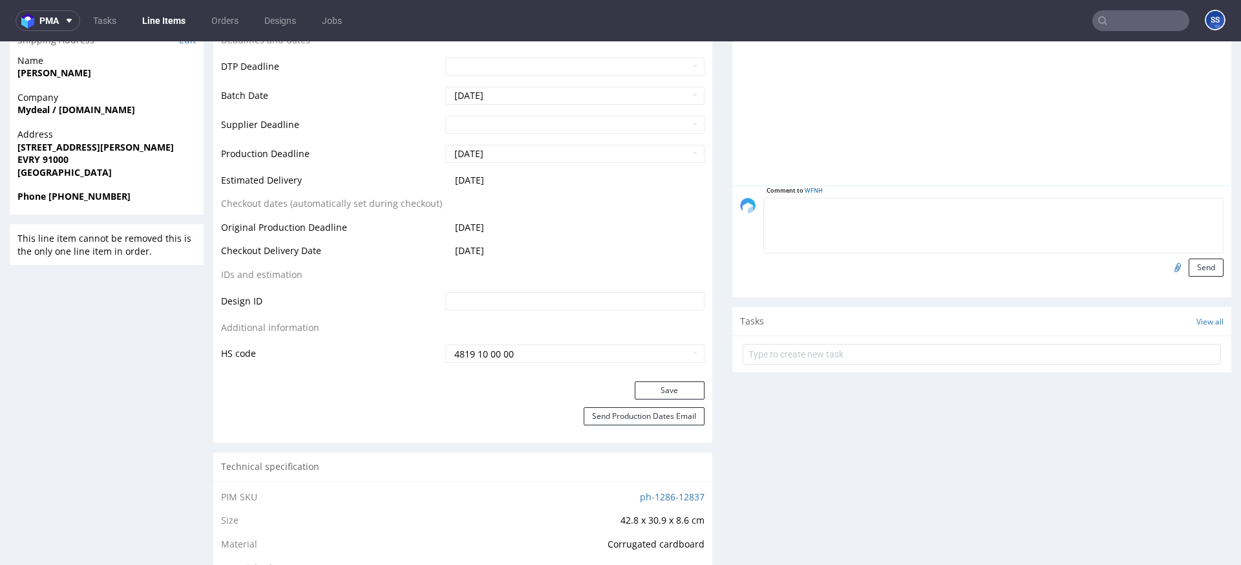
type textarea "w"
click at [832, 218] on textarea "Wysy" at bounding box center [993, 226] width 460 height 56
paste textarea "1Z5A15806891403959"
click at [1023, 208] on textarea "Wysyłka 50 sztuk 2 paczki/ 1Z5A15806891403959 oraz" at bounding box center [993, 226] width 460 height 56
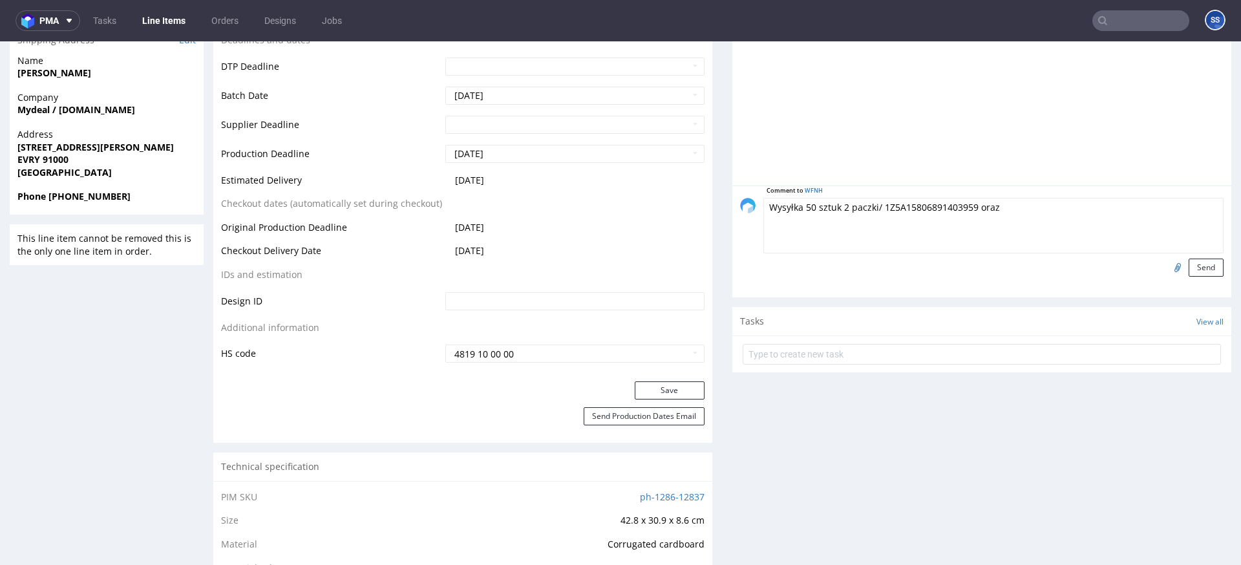
paste textarea "1Z5A15806892382364"
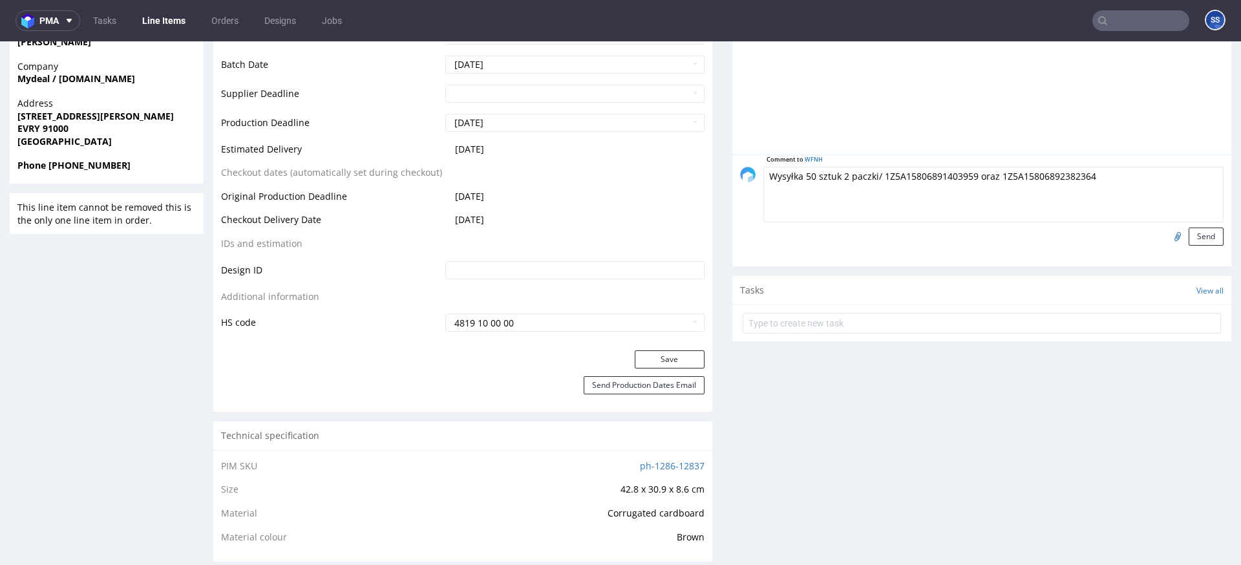
scroll to position [574, 0]
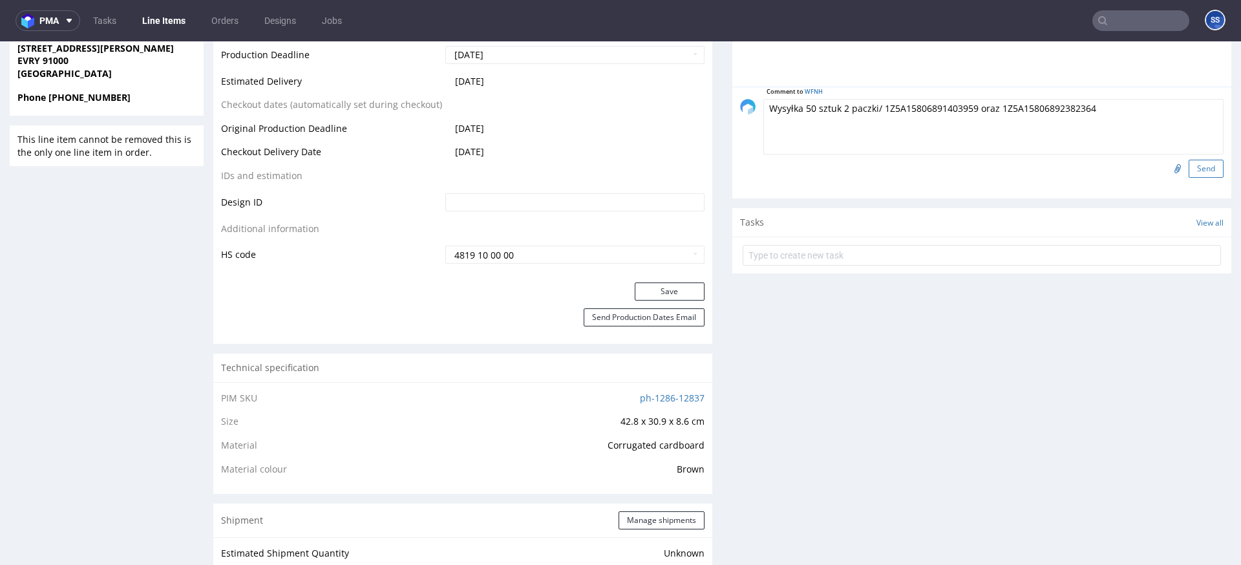
type textarea "Wysyłka 50 sztuk 2 paczki/ 1Z5A15806891403959 oraz 1Z5A15806892382364"
click at [1190, 174] on button "Send" at bounding box center [1205, 169] width 35 height 18
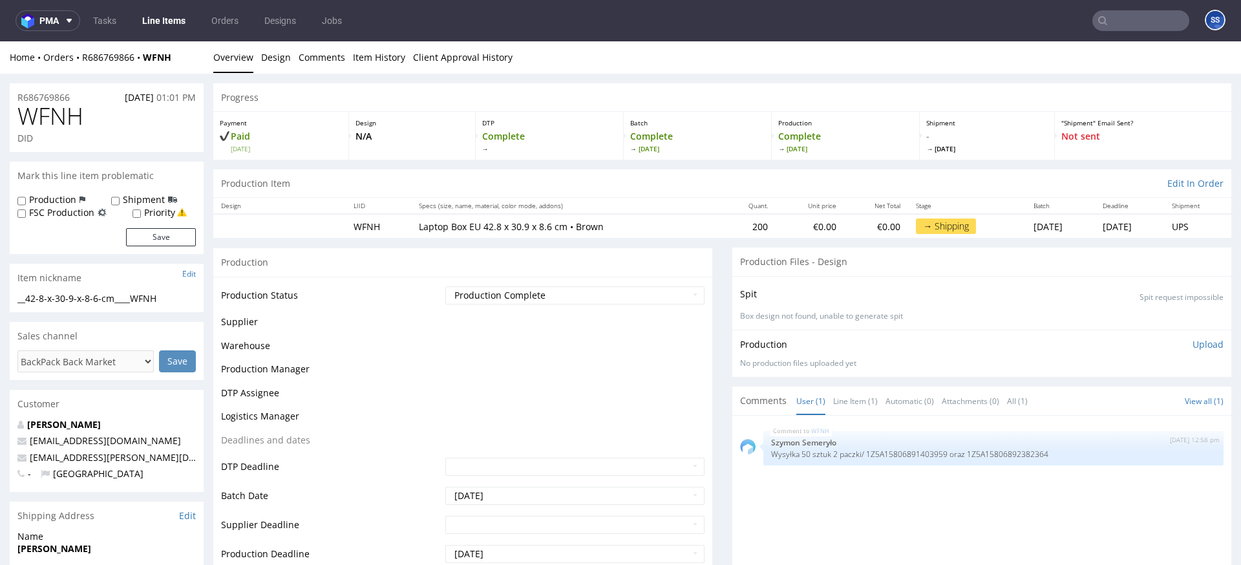
scroll to position [0, 0]
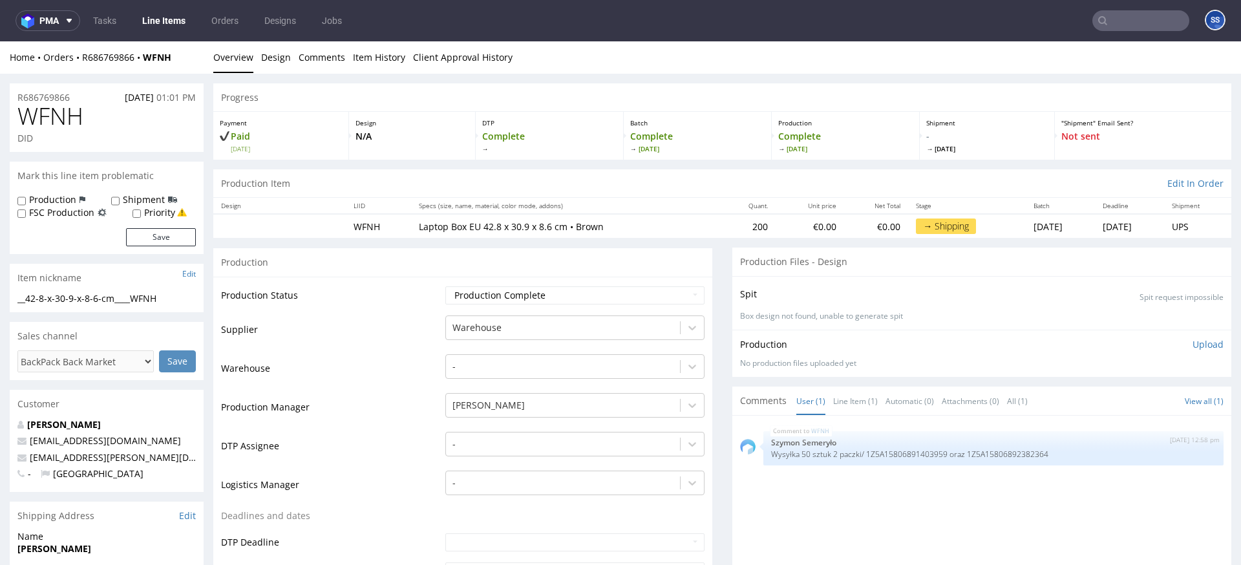
click at [168, 23] on link "Line Items" at bounding box center [163, 20] width 59 height 21
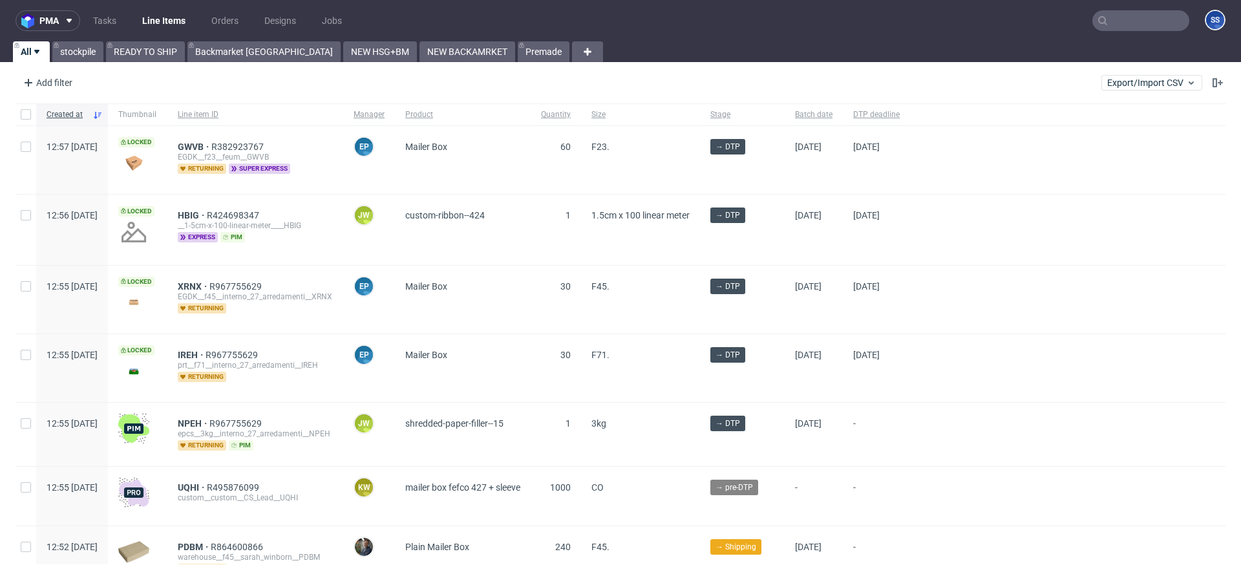
click at [1107, 22] on input "text" at bounding box center [1140, 20] width 97 height 21
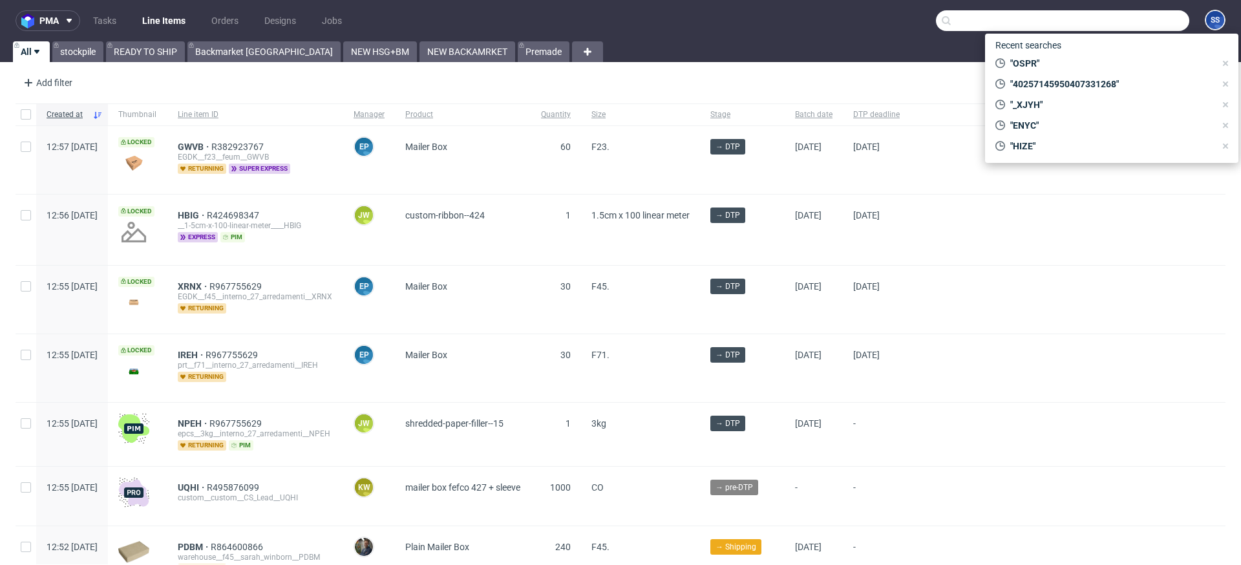
click at [1107, 22] on input "text" at bounding box center [1062, 20] width 253 height 21
paste input "JHP"
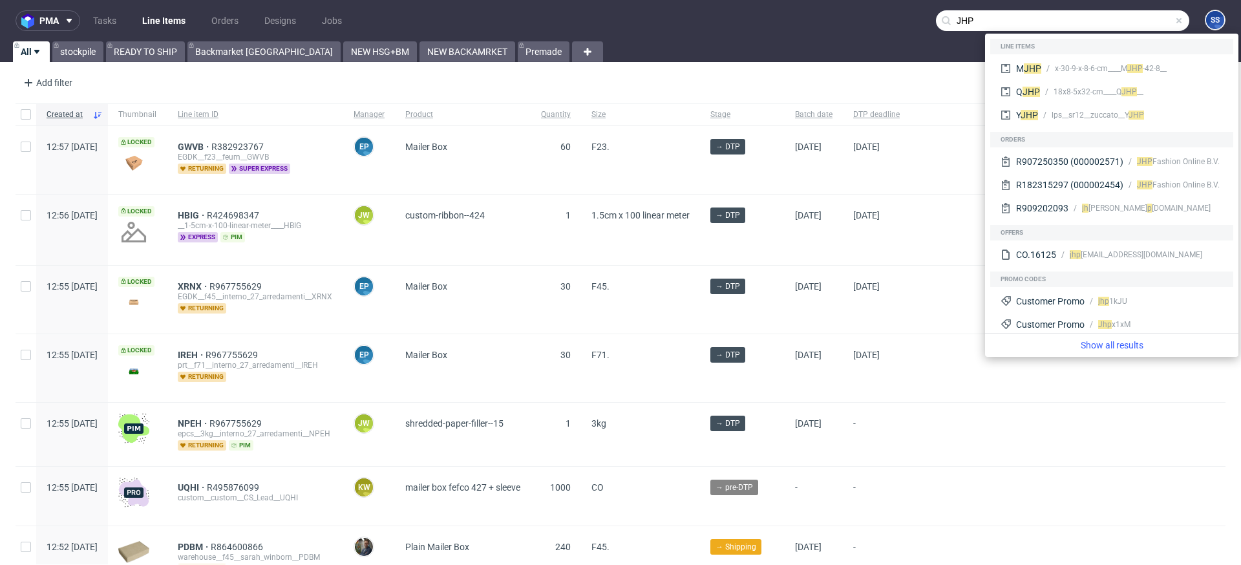
click at [945, 22] on input "JHP" at bounding box center [1062, 20] width 253 height 21
type input "MJHP"
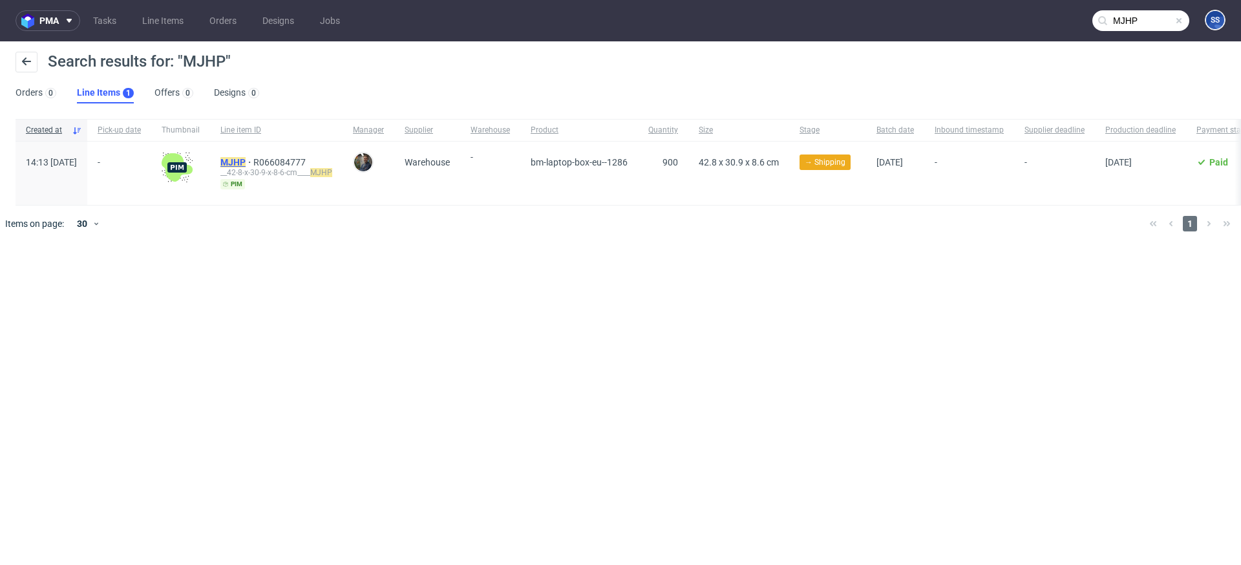
click at [246, 159] on mark "MJHP" at bounding box center [232, 162] width 25 height 10
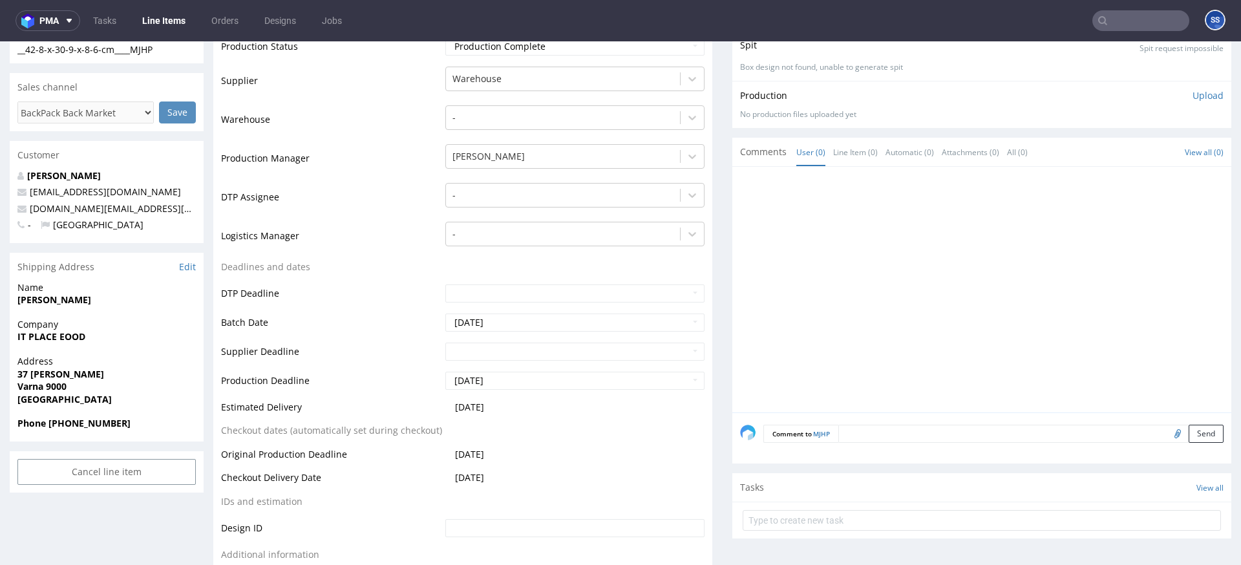
scroll to position [255, 0]
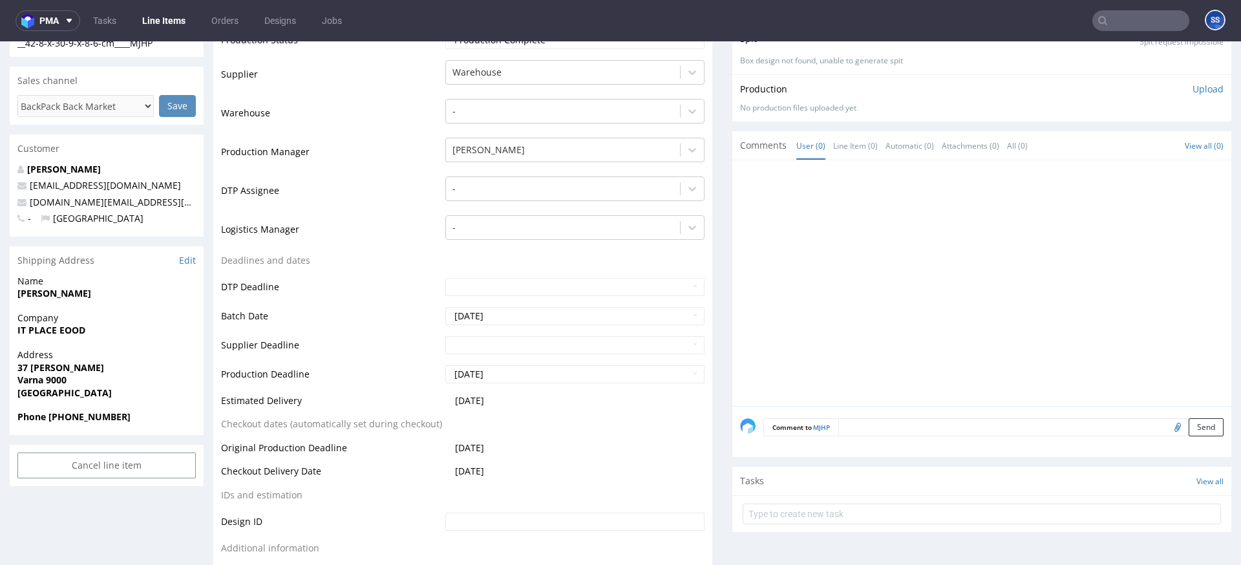
click at [62, 328] on strong "IT PLACE EOOD" at bounding box center [51, 330] width 68 height 12
copy strong "IT PLACE EOOD"
click at [51, 369] on strong "37 Evlogi Georgiev" at bounding box center [60, 367] width 87 height 12
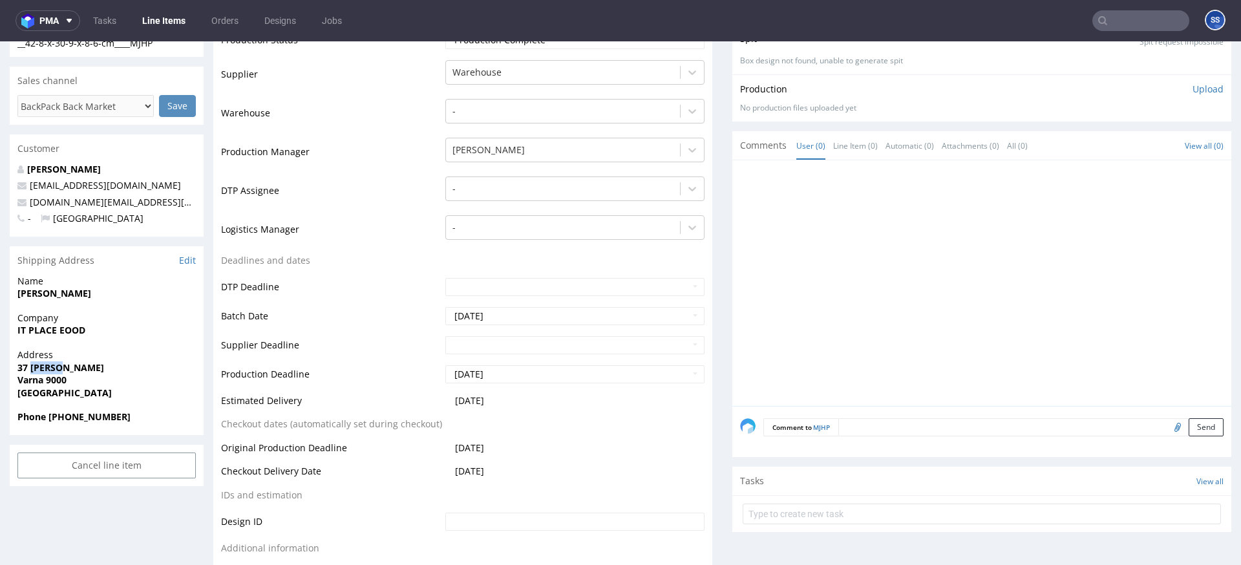
click at [51, 369] on strong "37 [PERSON_NAME]" at bounding box center [60, 367] width 87 height 12
copy strong "37 [PERSON_NAME]"
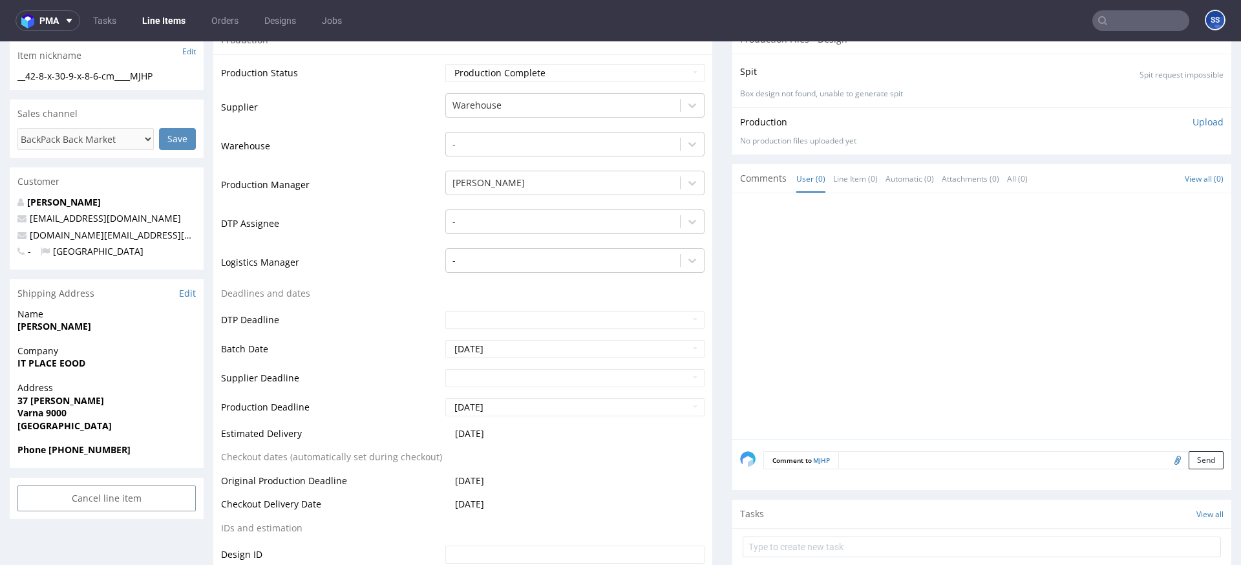
click at [59, 410] on strong "Varna 9000" at bounding box center [41, 412] width 49 height 12
click at [54, 331] on span "[PERSON_NAME]" at bounding box center [106, 326] width 178 height 13
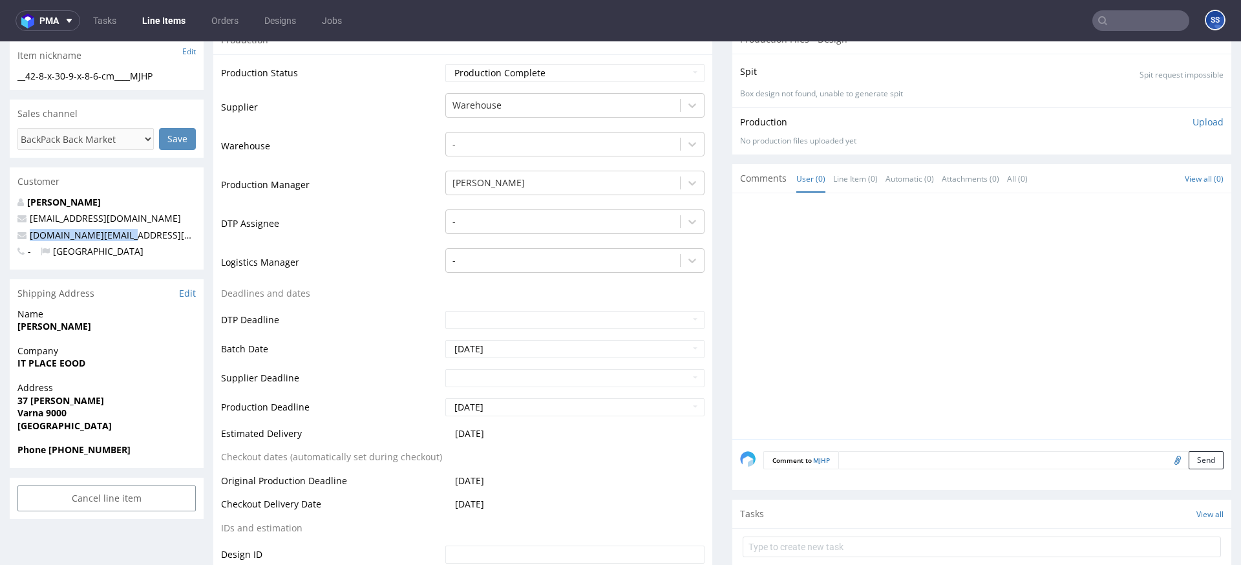
drag, startPoint x: 143, startPoint y: 236, endPoint x: 25, endPoint y: 236, distance: 117.6
click at [24, 237] on p "[DOMAIN_NAME][EMAIL_ADDRESS][DOMAIN_NAME]" at bounding box center [106, 235] width 178 height 13
click at [54, 452] on strong "Phone [PHONE_NUMBER]" at bounding box center [73, 449] width 113 height 12
drag, startPoint x: 50, startPoint y: 451, endPoint x: 186, endPoint y: 304, distance: 200.3
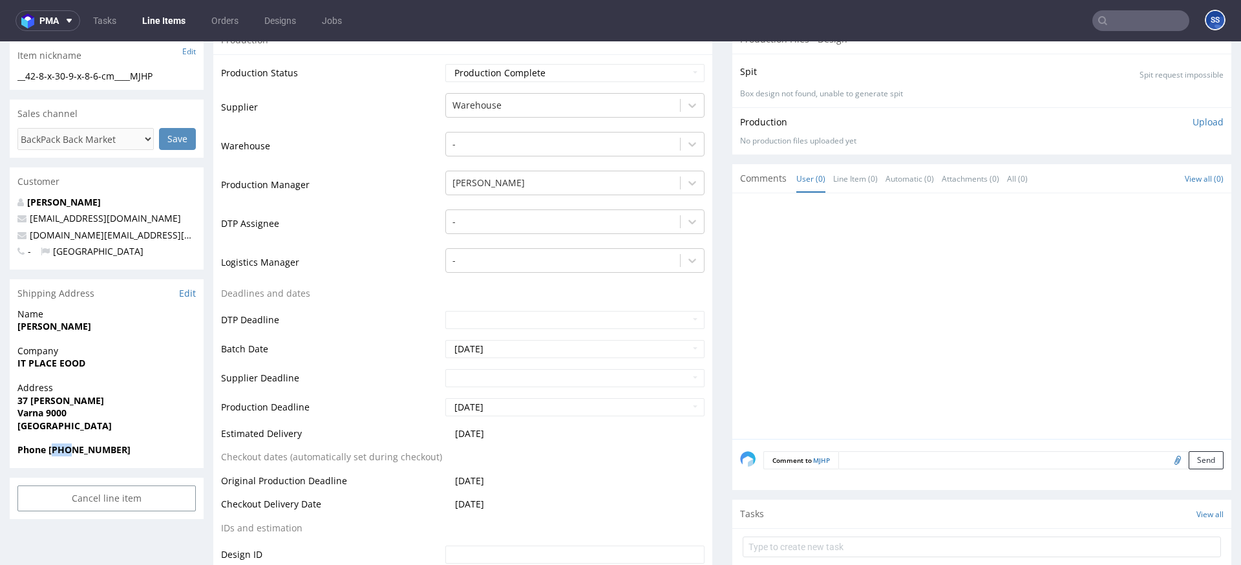
click at [173, 449] on span "Phone [PHONE_NUMBER]" at bounding box center [106, 449] width 178 height 13
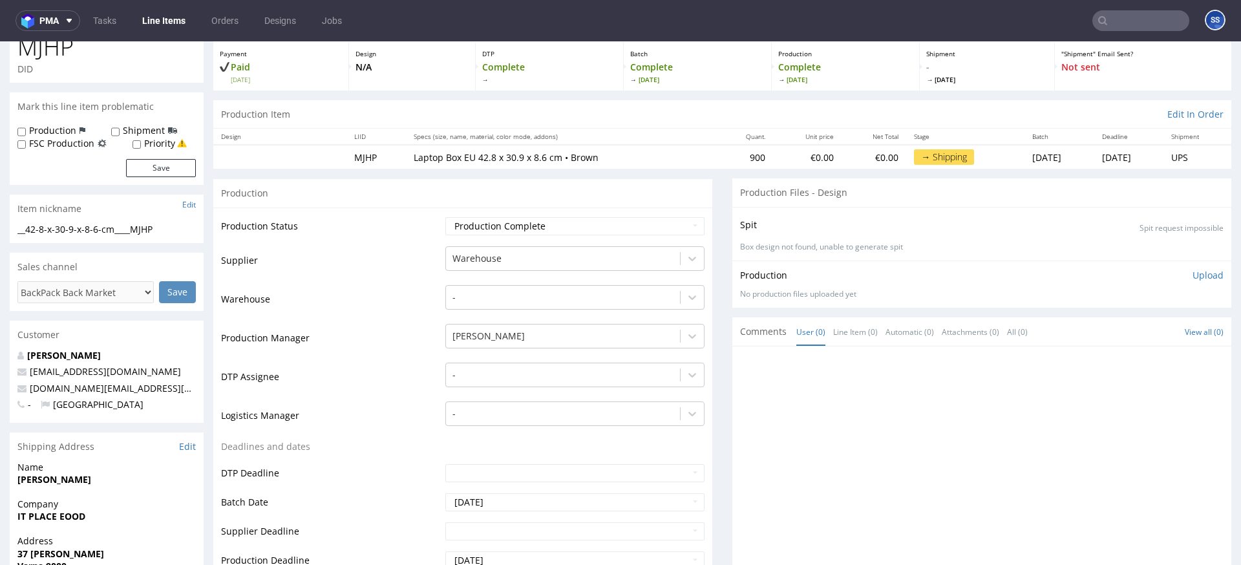
scroll to position [0, 0]
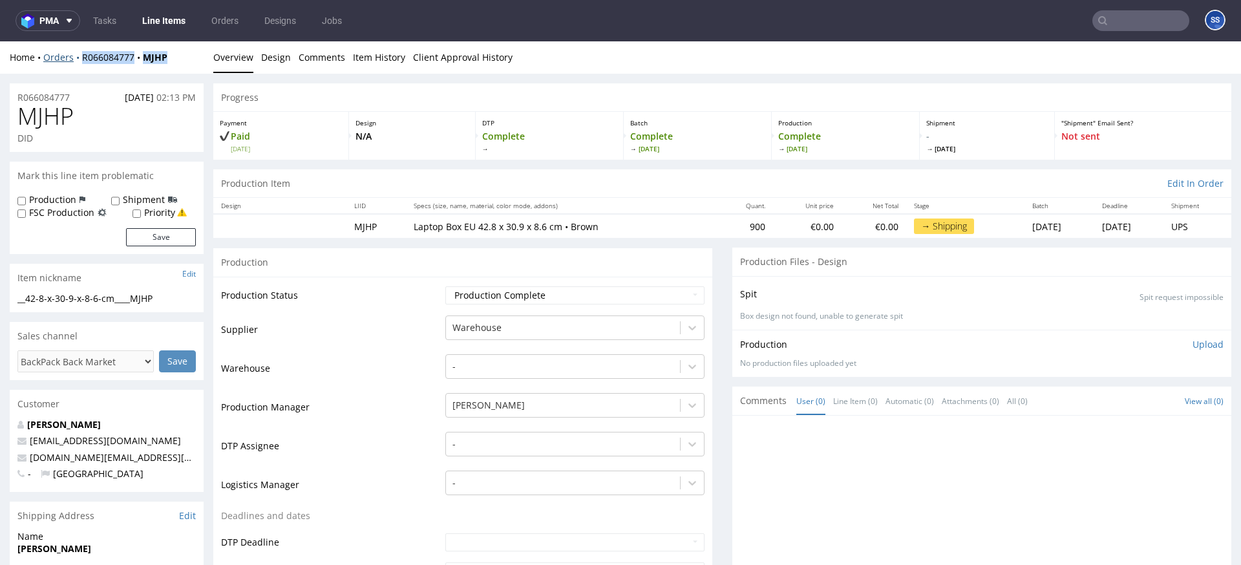
drag, startPoint x: 141, startPoint y: 64, endPoint x: 79, endPoint y: 61, distance: 61.4
click at [79, 61] on div "Home Orders R066084777 MJHP" at bounding box center [107, 57] width 194 height 13
click at [175, 21] on link "Line Items" at bounding box center [163, 20] width 59 height 21
click at [180, 57] on div "Home Orders R066084777 MJHP" at bounding box center [107, 57] width 194 height 13
drag, startPoint x: 162, startPoint y: 61, endPoint x: 82, endPoint y: 62, distance: 80.1
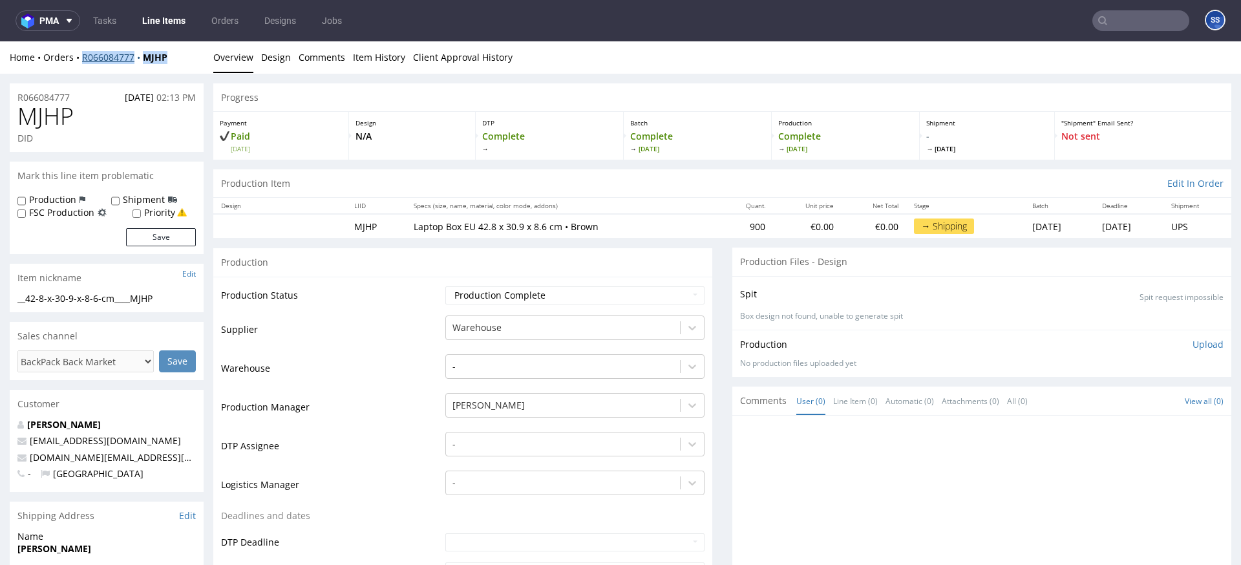
click at [82, 62] on div "Home Orders R066084777 MJHP" at bounding box center [107, 57] width 194 height 13
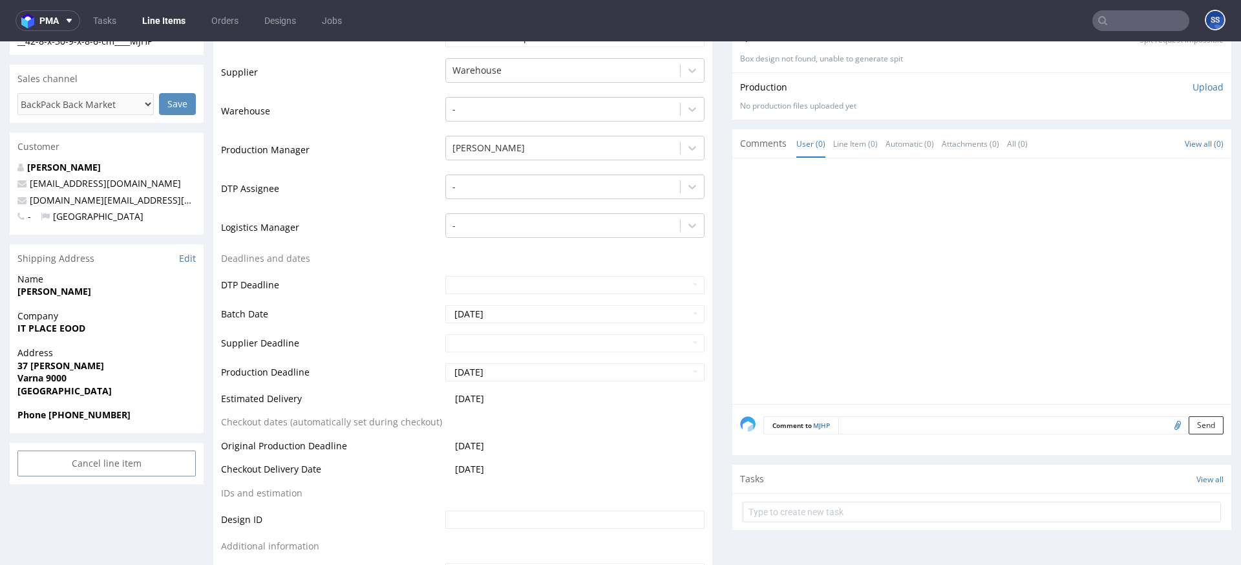
scroll to position [266, 0]
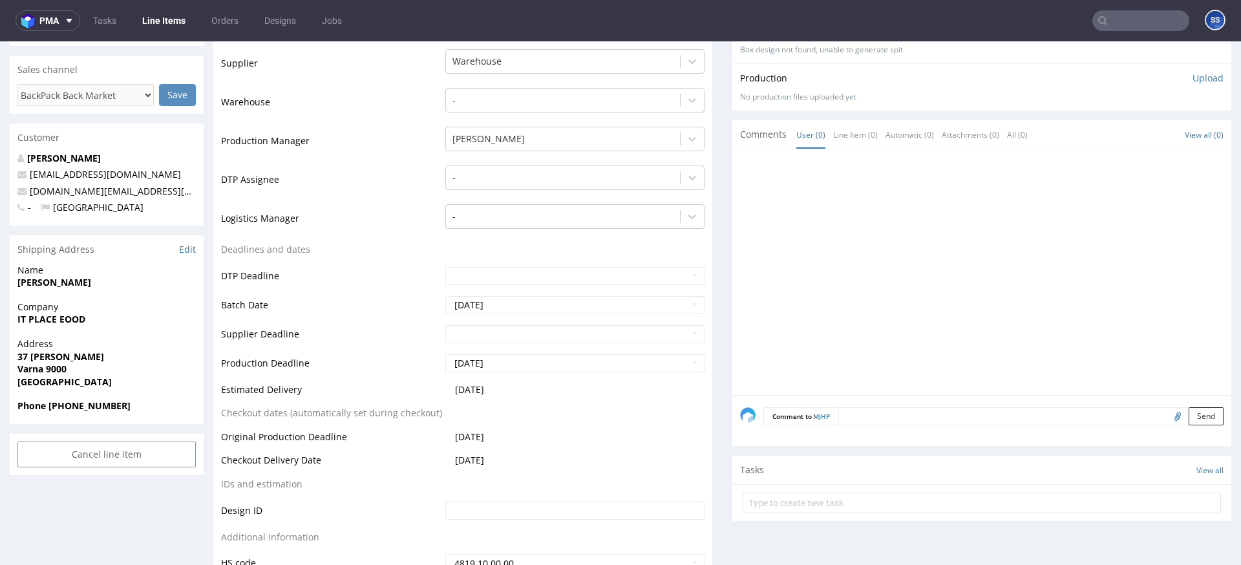
click at [851, 419] on textarea at bounding box center [1030, 416] width 385 height 18
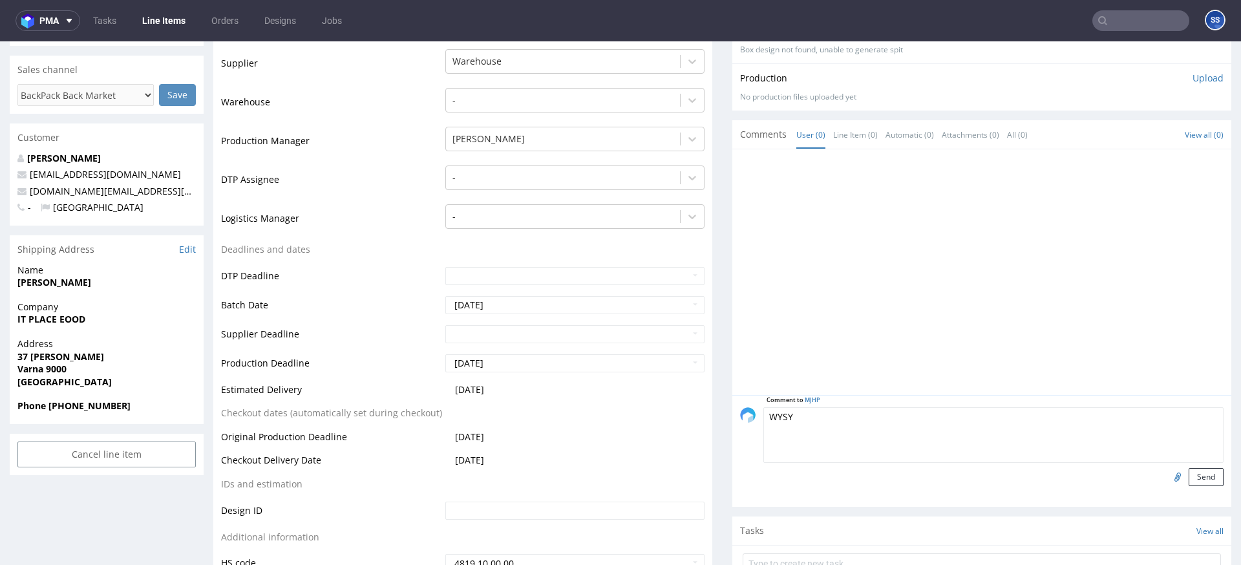
click at [877, 433] on textarea "WYSY" at bounding box center [993, 435] width 460 height 56
click at [836, 417] on textarea "Wysyłka 1 palety 450 sztuk" at bounding box center [993, 435] width 460 height 56
click at [843, 417] on textarea "Wysyłka 1 palety 450 sztuk" at bounding box center [993, 435] width 460 height 56
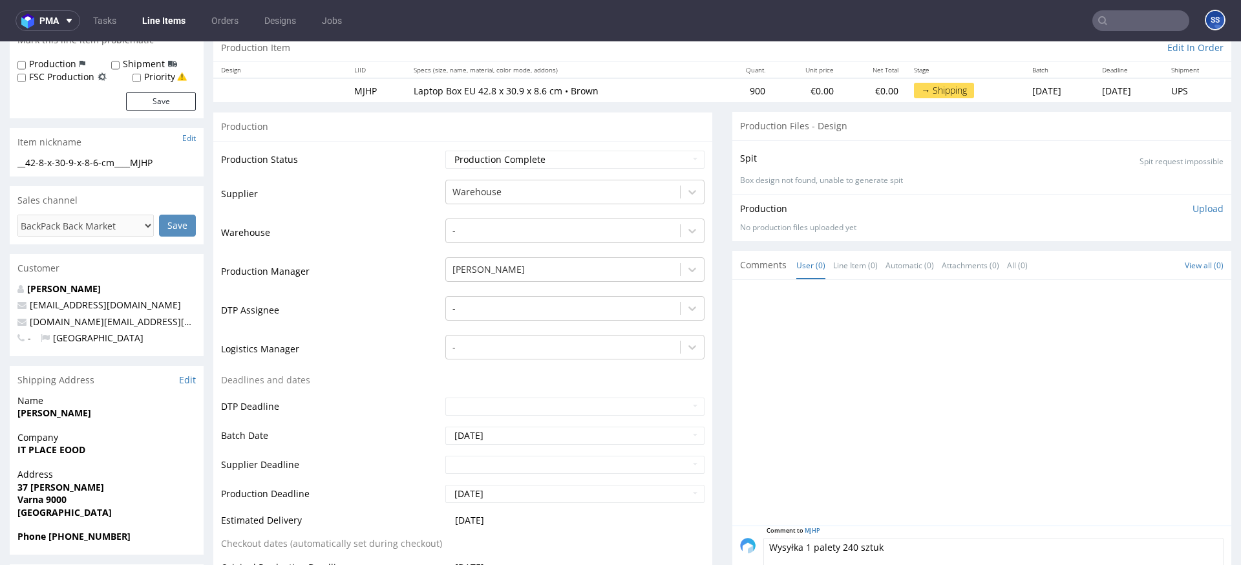
scroll to position [0, 0]
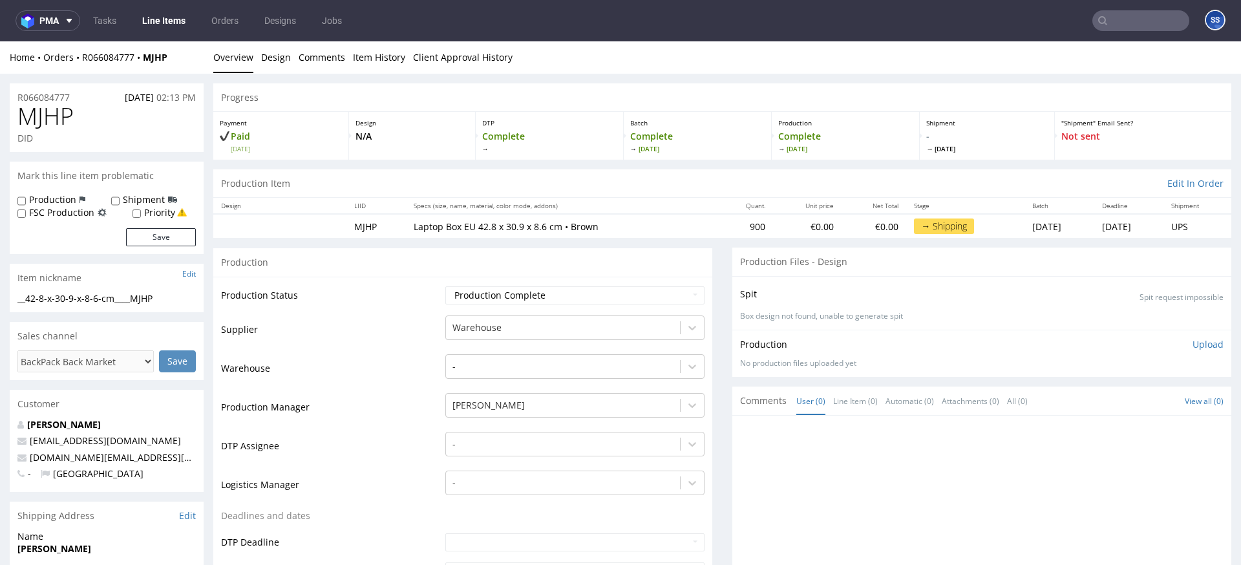
type textarea "Wysyłka 1 palety 240 sztuk"
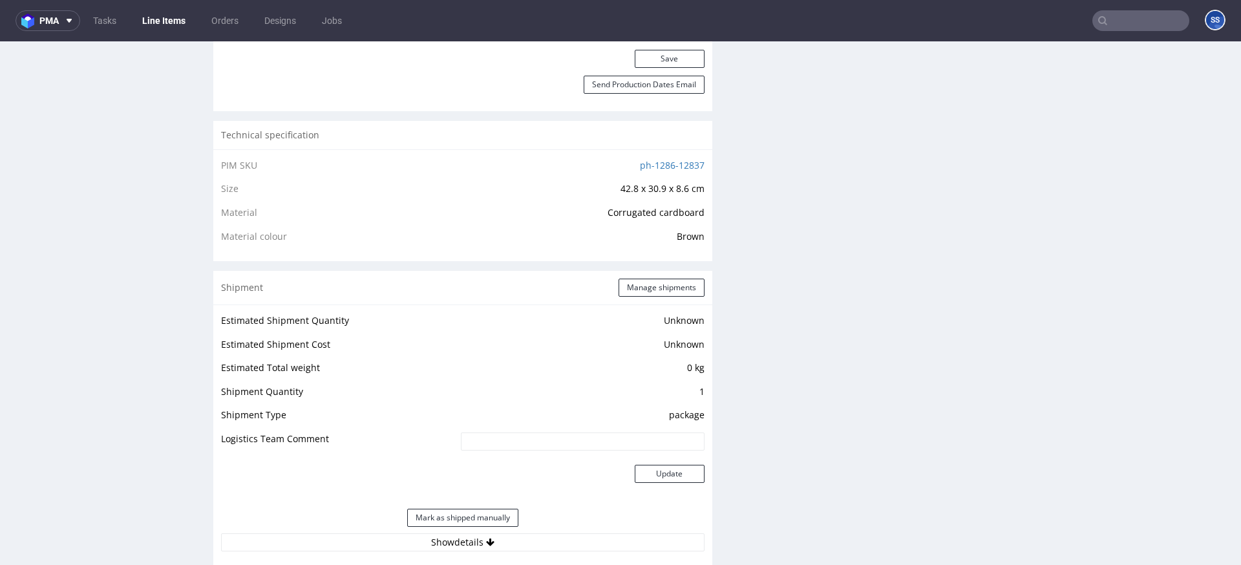
scroll to position [811, 0]
click at [641, 282] on button "Manage shipments" at bounding box center [661, 284] width 86 height 18
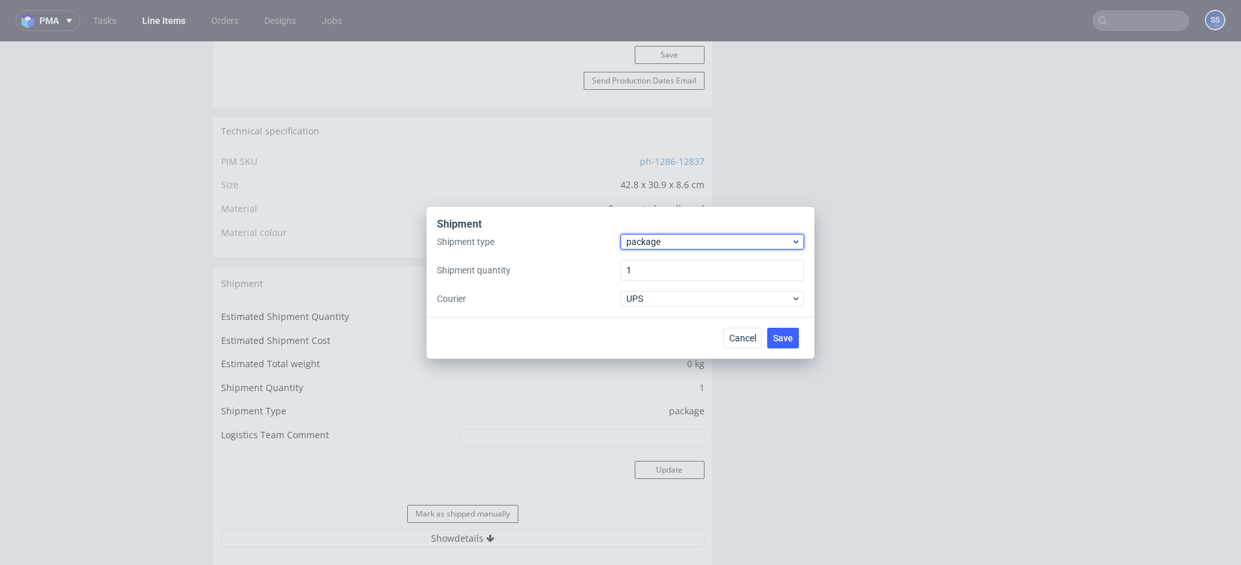
click at [682, 240] on span "package" at bounding box center [708, 241] width 165 height 13
click at [676, 259] on div "pallet" at bounding box center [711, 268] width 173 height 23
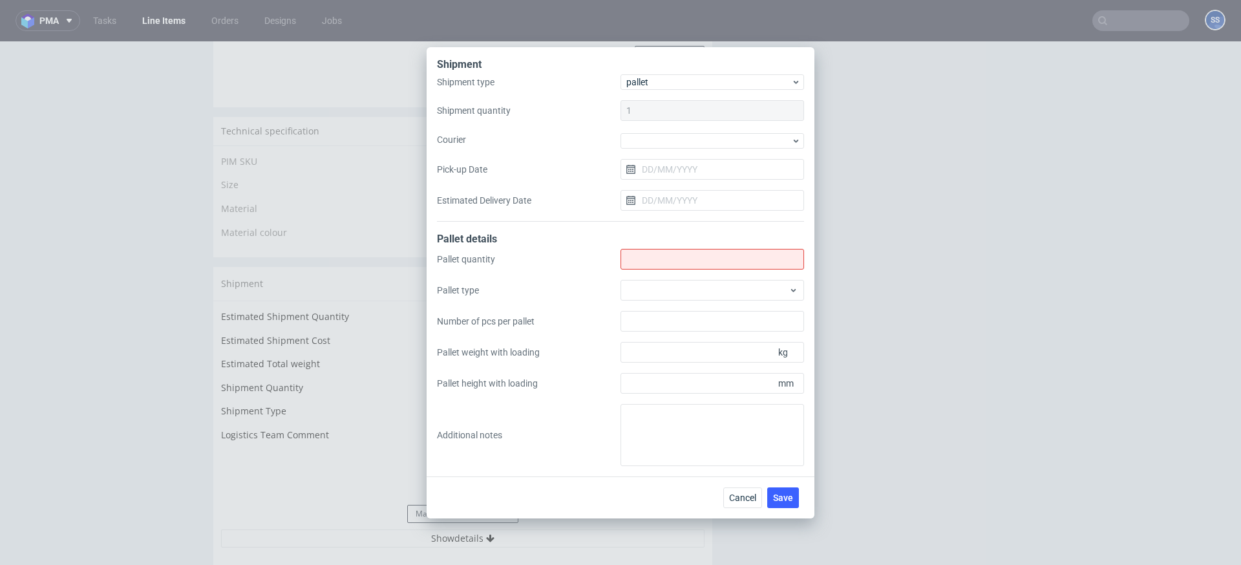
click at [650, 129] on div "Shipment type pallet Shipment quantity 1 Courier Pick-up Date Estimated Deliver…" at bounding box center [620, 147] width 367 height 147
click at [655, 142] on div at bounding box center [712, 141] width 184 height 16
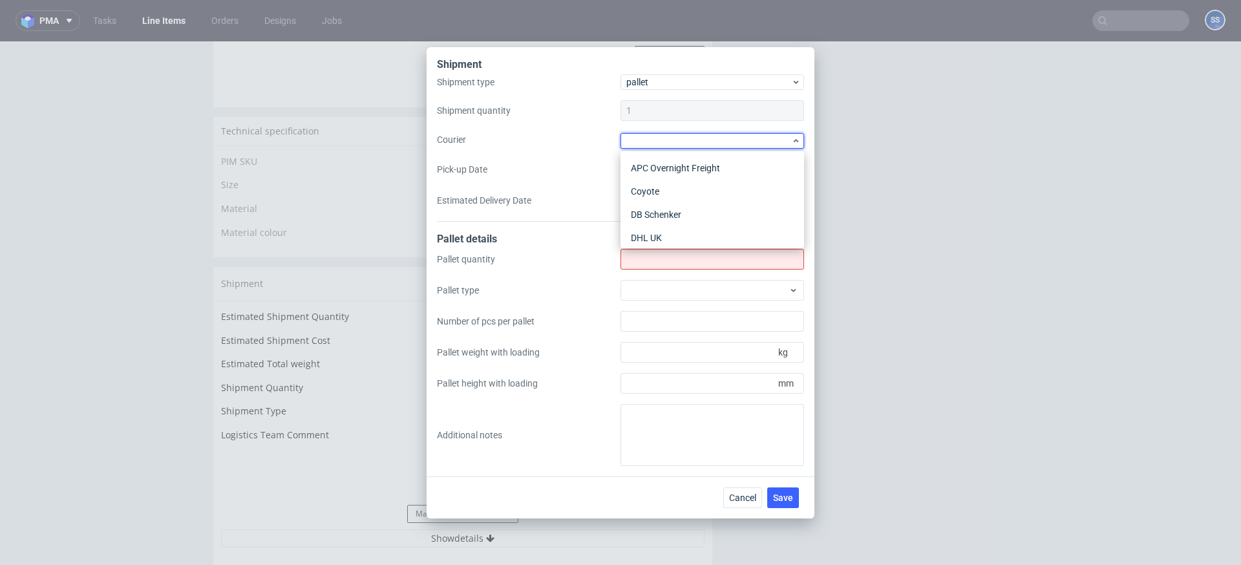
click at [203, 193] on div "Shipment Shipment type pallet Shipment quantity 1 Courier Pick-up Date Estimate…" at bounding box center [620, 282] width 1241 height 565
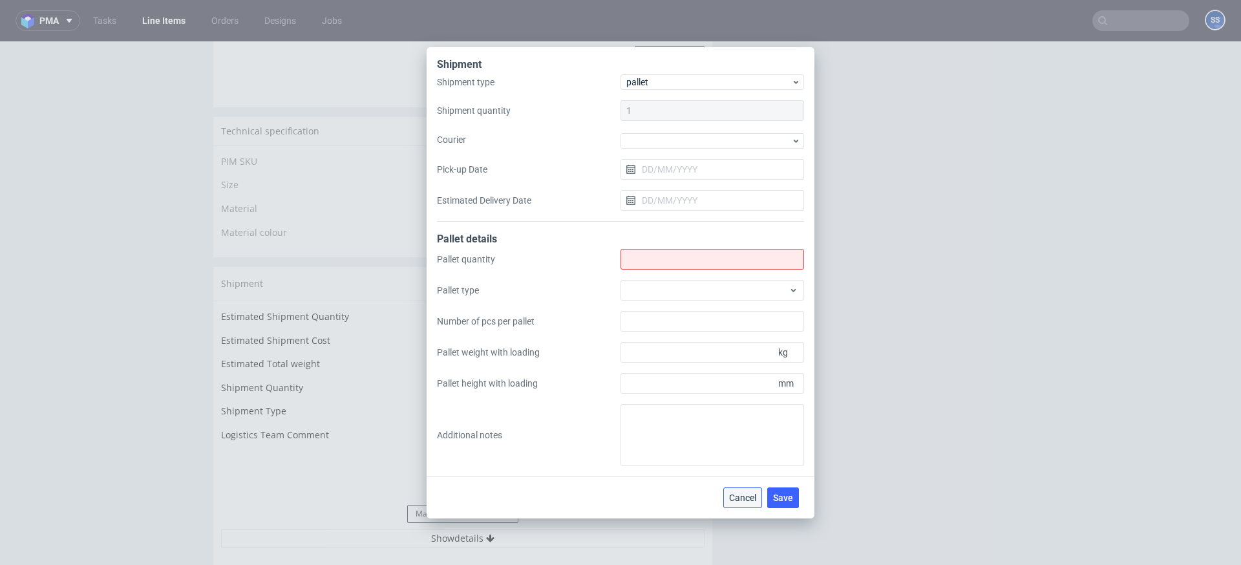
click at [744, 499] on span "Cancel" at bounding box center [742, 497] width 27 height 9
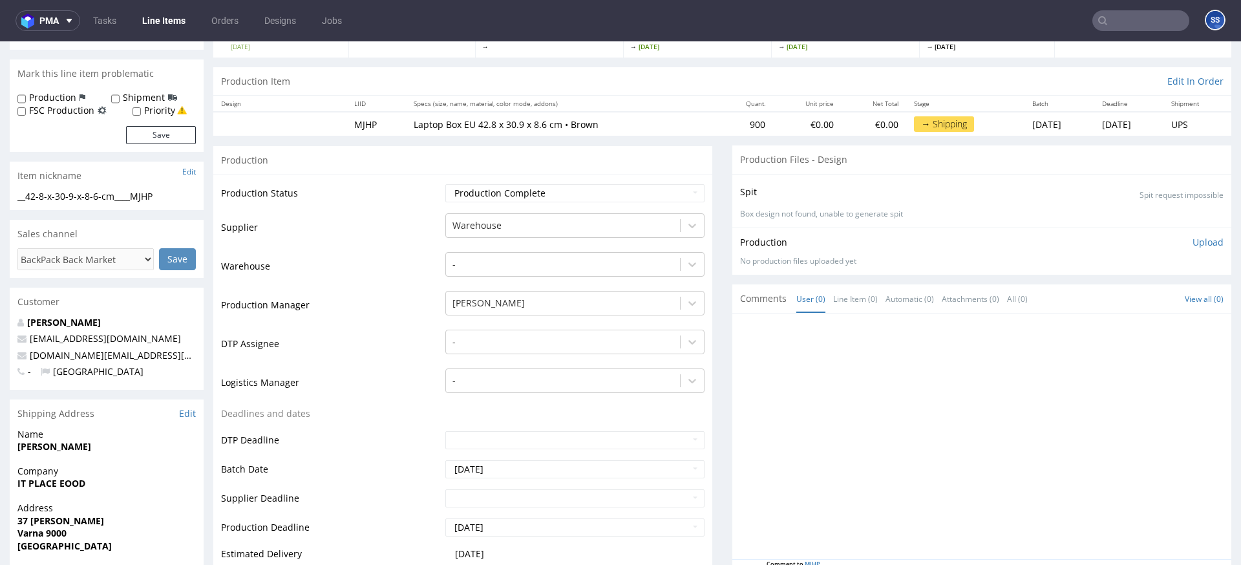
scroll to position [101, 0]
click at [178, 25] on link "Line Items" at bounding box center [163, 20] width 59 height 21
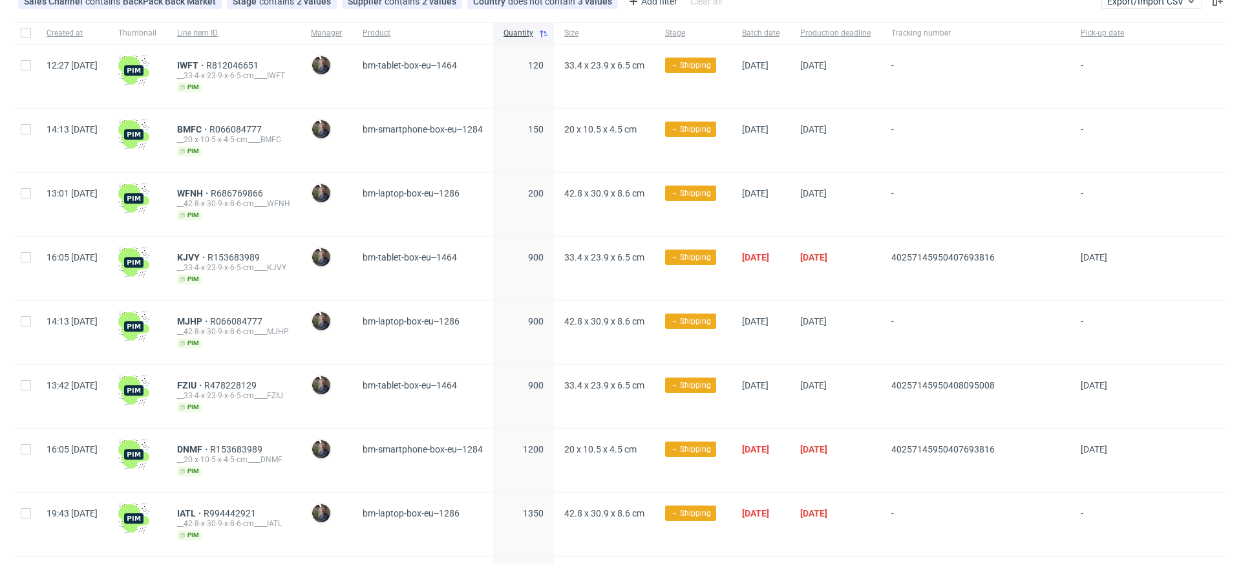
scroll to position [83, 0]
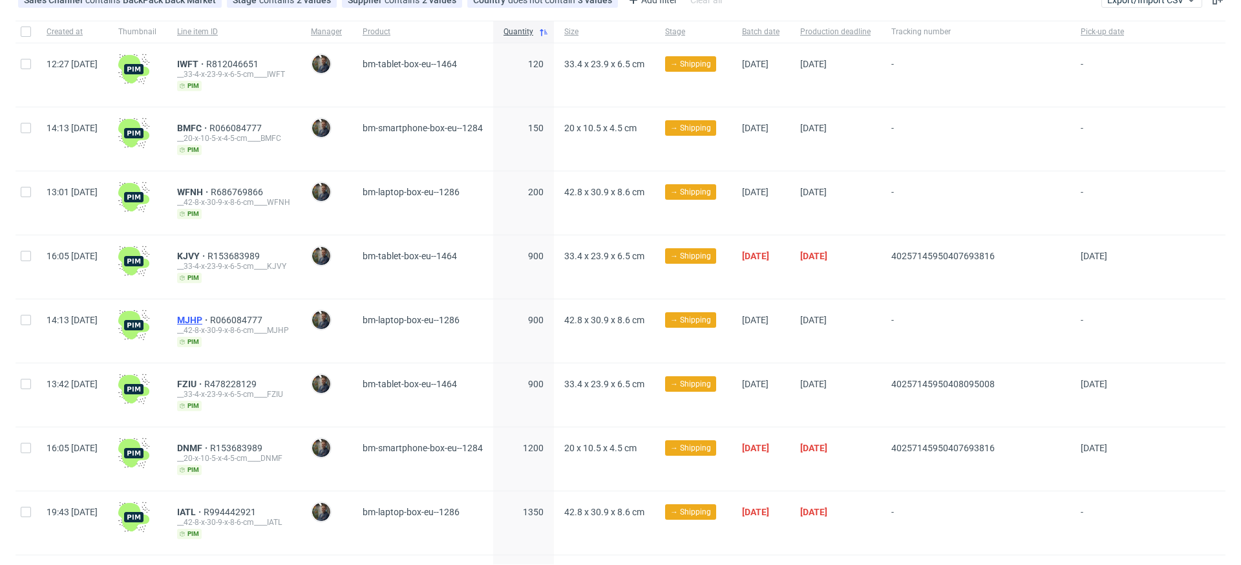
click at [210, 319] on span "MJHP" at bounding box center [193, 320] width 33 height 10
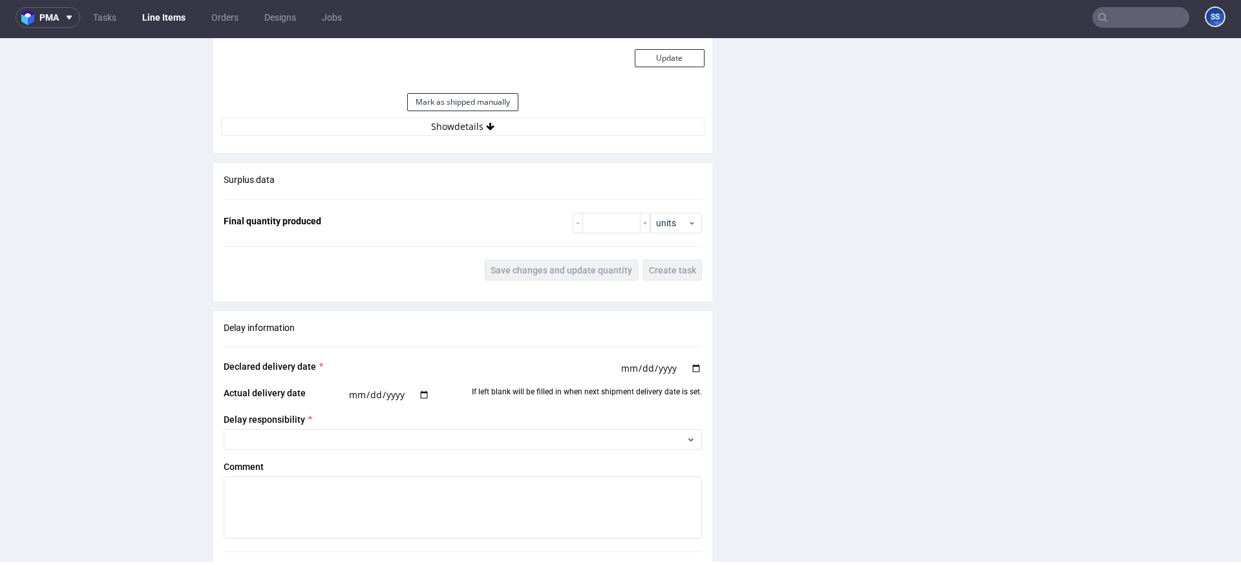
scroll to position [1214, 0]
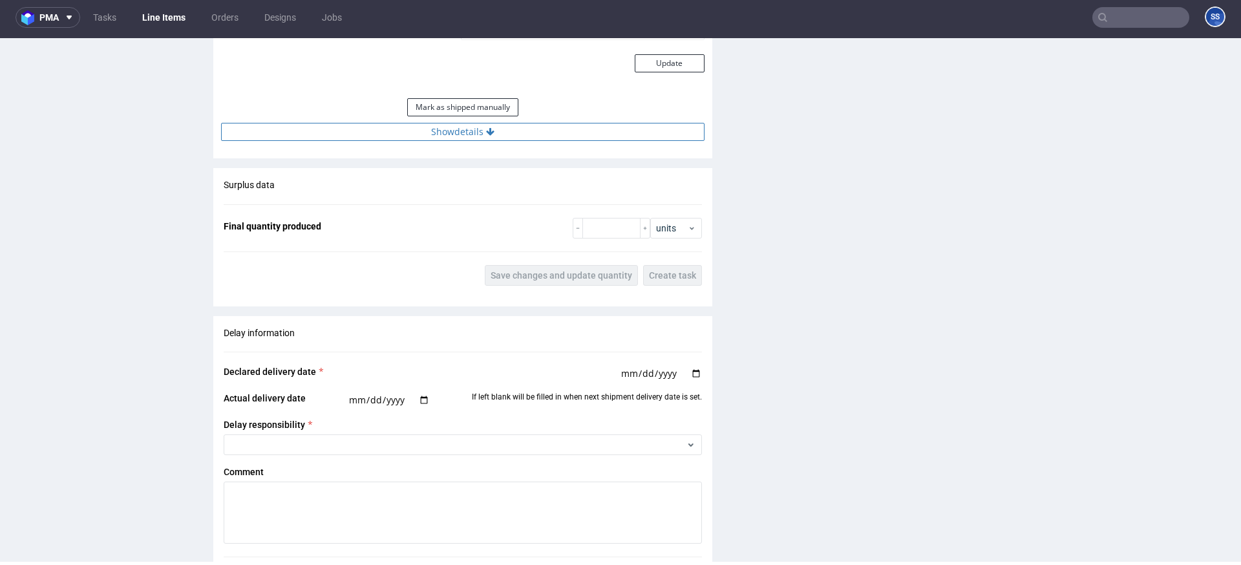
click at [428, 138] on button "Show details" at bounding box center [462, 132] width 483 height 18
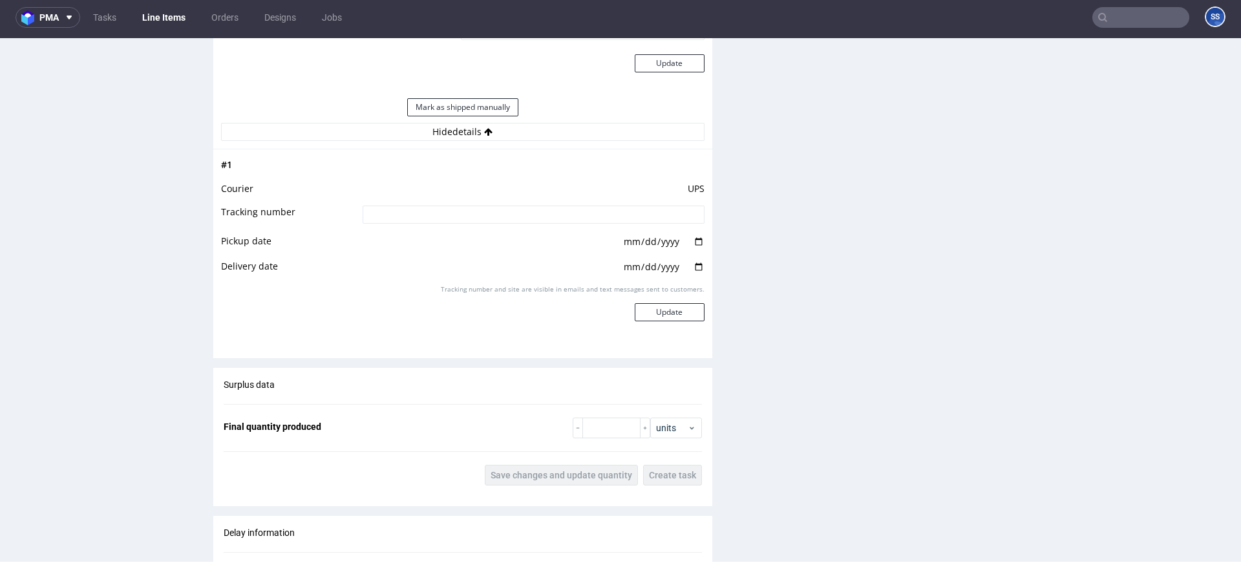
click at [404, 209] on input at bounding box center [533, 214] width 342 height 18
paste input "RWM006463241"
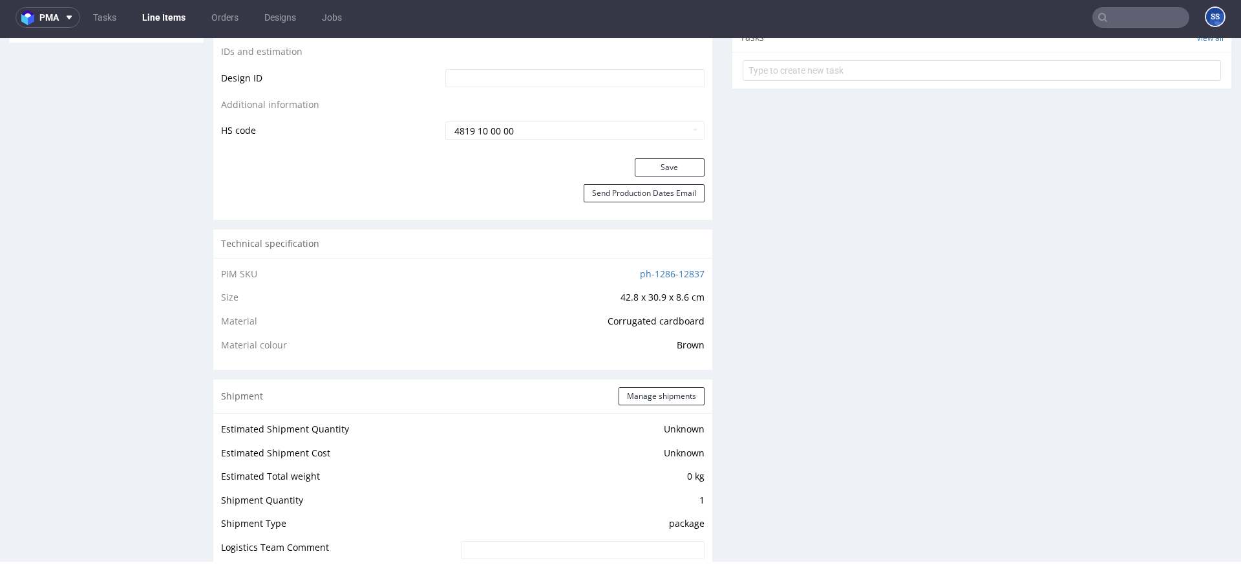
scroll to position [700, 0]
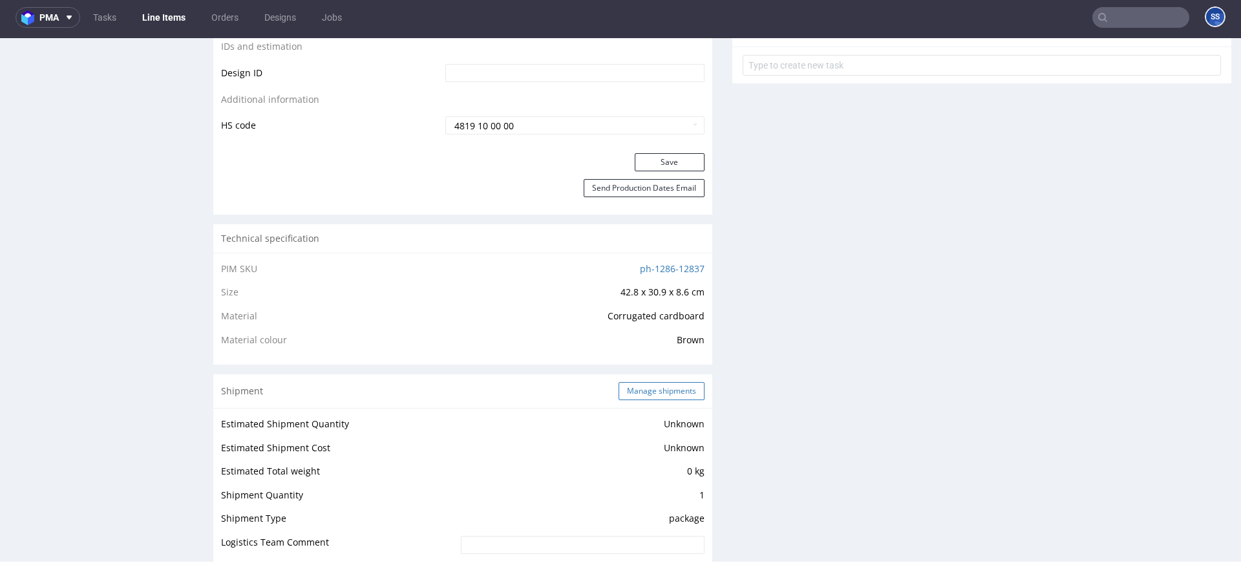
type input "RWM006463241"
click at [637, 390] on button "Manage shipments" at bounding box center [661, 391] width 86 height 18
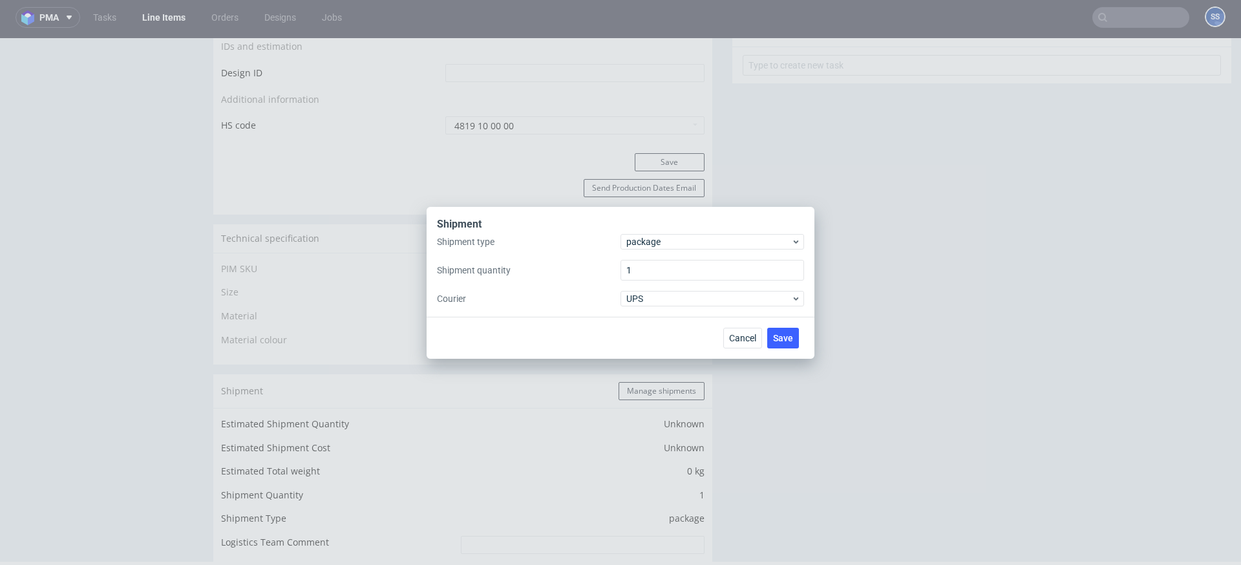
click at [654, 232] on div "Shipment" at bounding box center [620, 225] width 367 height 17
click at [653, 246] on span "package" at bounding box center [708, 241] width 165 height 13
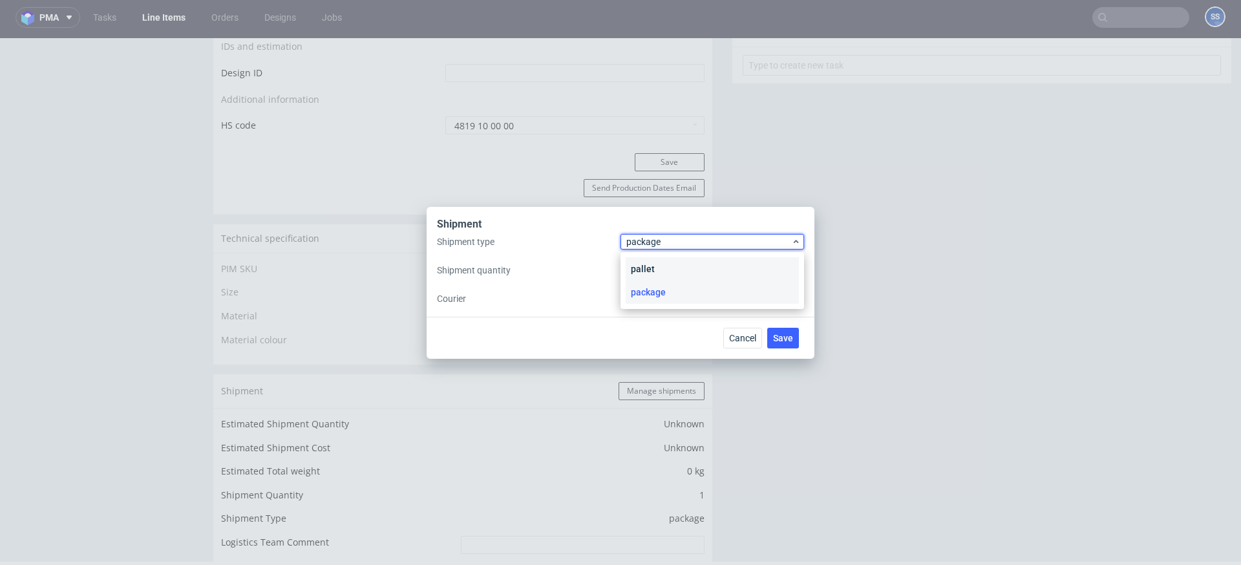
click at [654, 263] on div "pallet" at bounding box center [711, 268] width 173 height 23
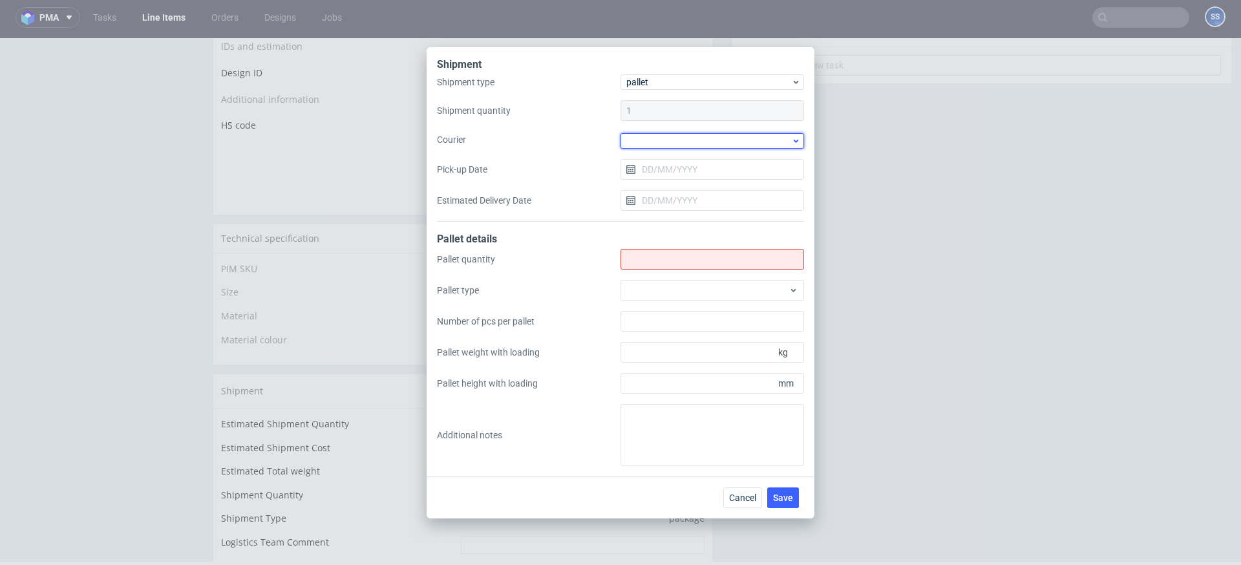
click at [651, 144] on div at bounding box center [712, 141] width 184 height 16
click at [668, 218] on div "Kuehne + Nagel" at bounding box center [711, 222] width 173 height 23
click at [659, 171] on input "Pick-up Date" at bounding box center [712, 168] width 184 height 21
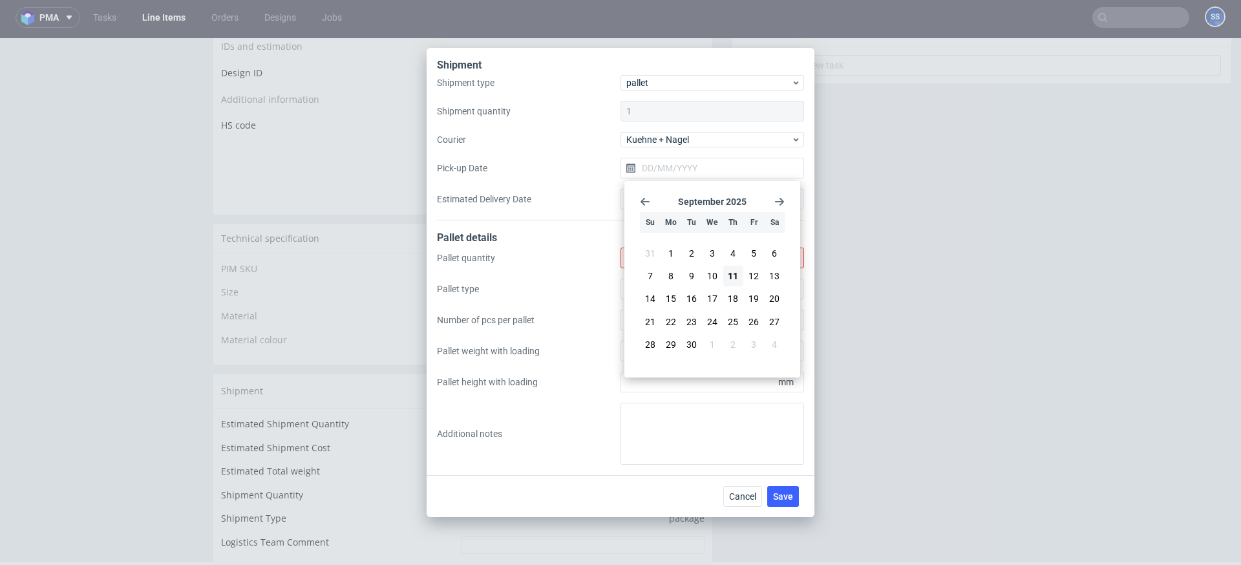
click at [946, 179] on div "Shipment Shipment type pallet Shipment quantity 1 Courier Kuehne + Nagel Pick-u…" at bounding box center [620, 282] width 1241 height 565
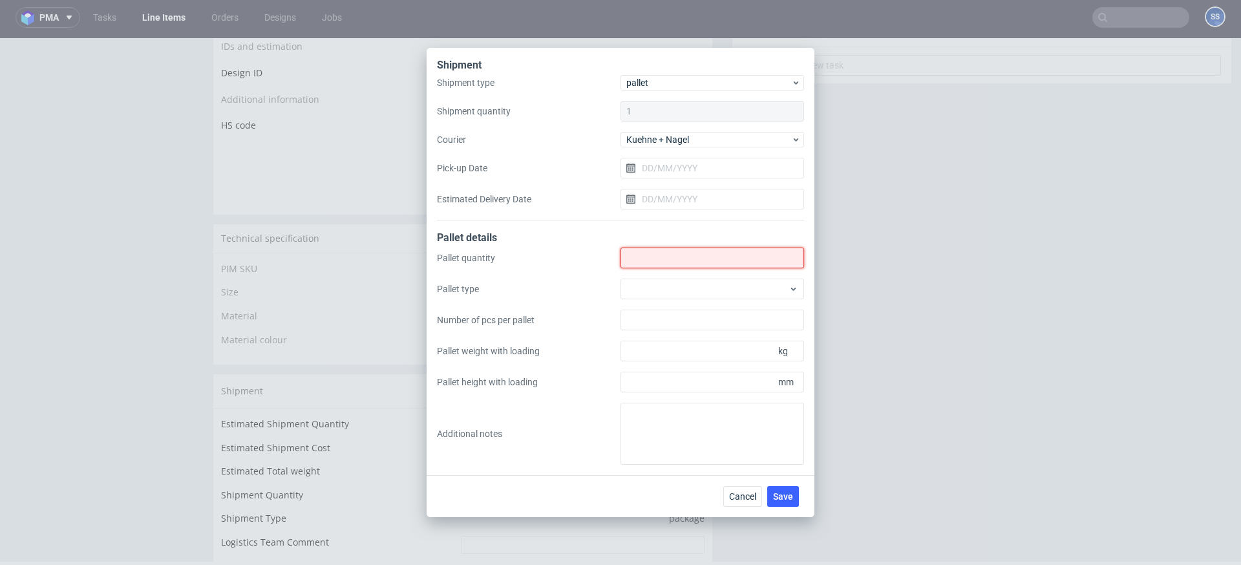
click at [711, 263] on input "Shipment type" at bounding box center [712, 257] width 184 height 21
type input "1"
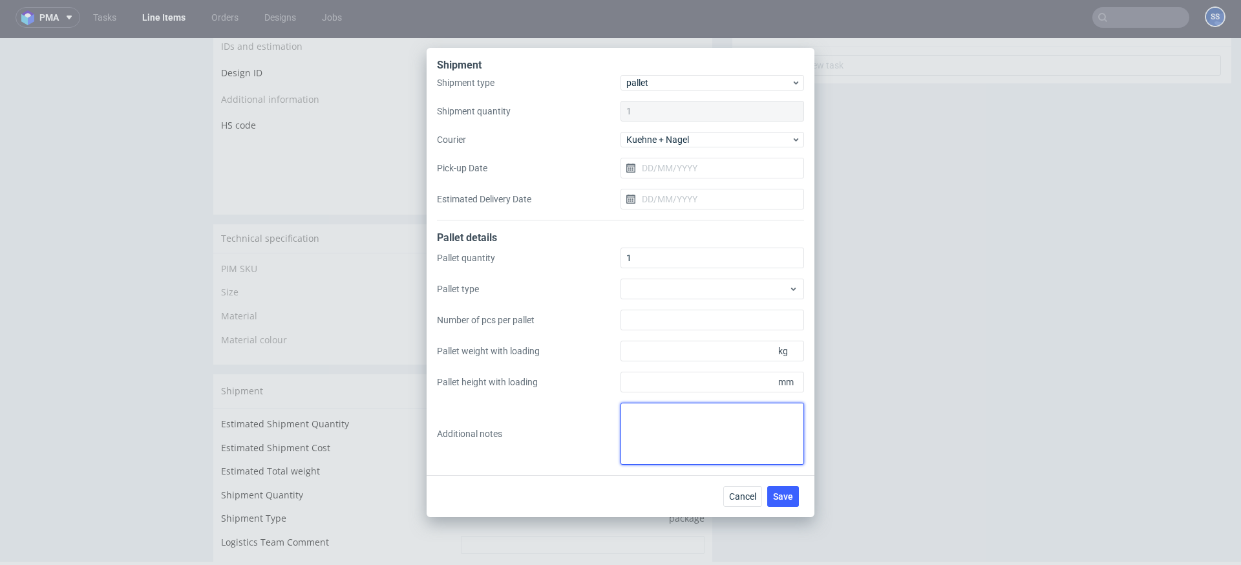
click at [676, 429] on textarea at bounding box center [712, 434] width 184 height 62
paste textarea "RWM006463241"
type textarea "RWM006463241 - 1 pal (TFP) 240 sztuk"
click at [788, 497] on span "Save" at bounding box center [783, 496] width 20 height 9
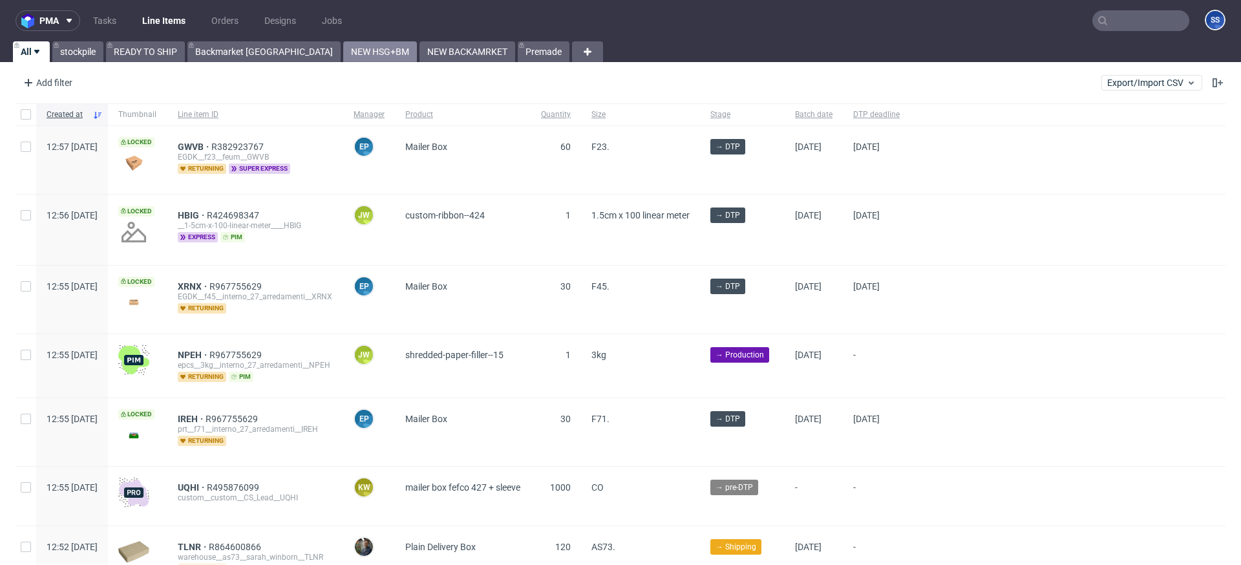
click at [343, 56] on link "NEW HSG+BM" at bounding box center [380, 51] width 74 height 21
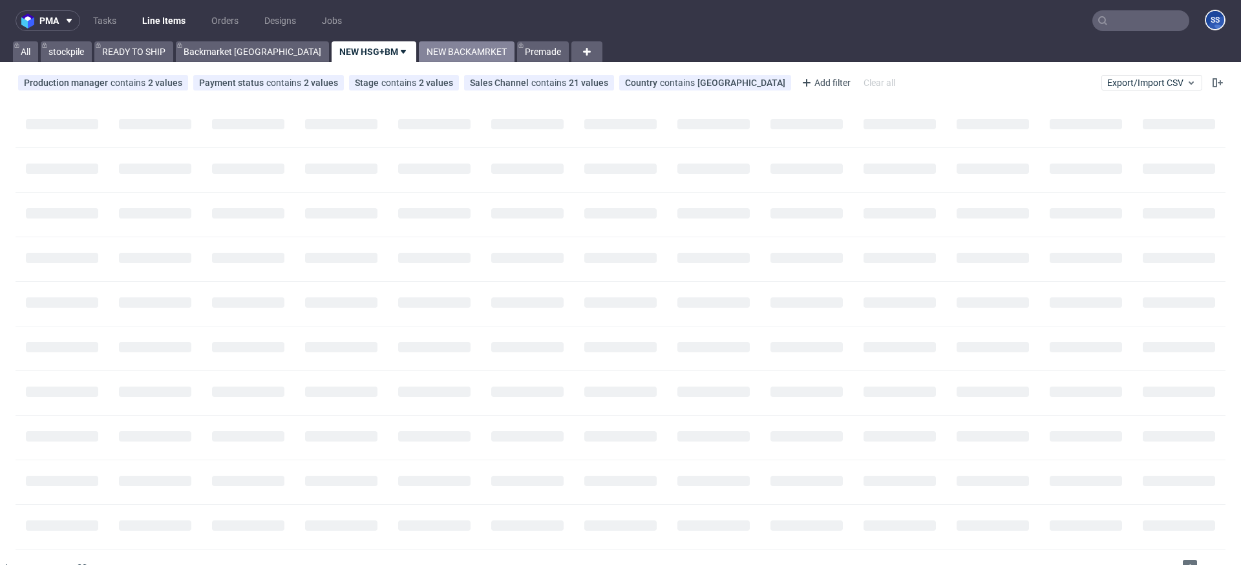
click at [419, 54] on link "NEW BACKAMRKET" at bounding box center [467, 51] width 96 height 21
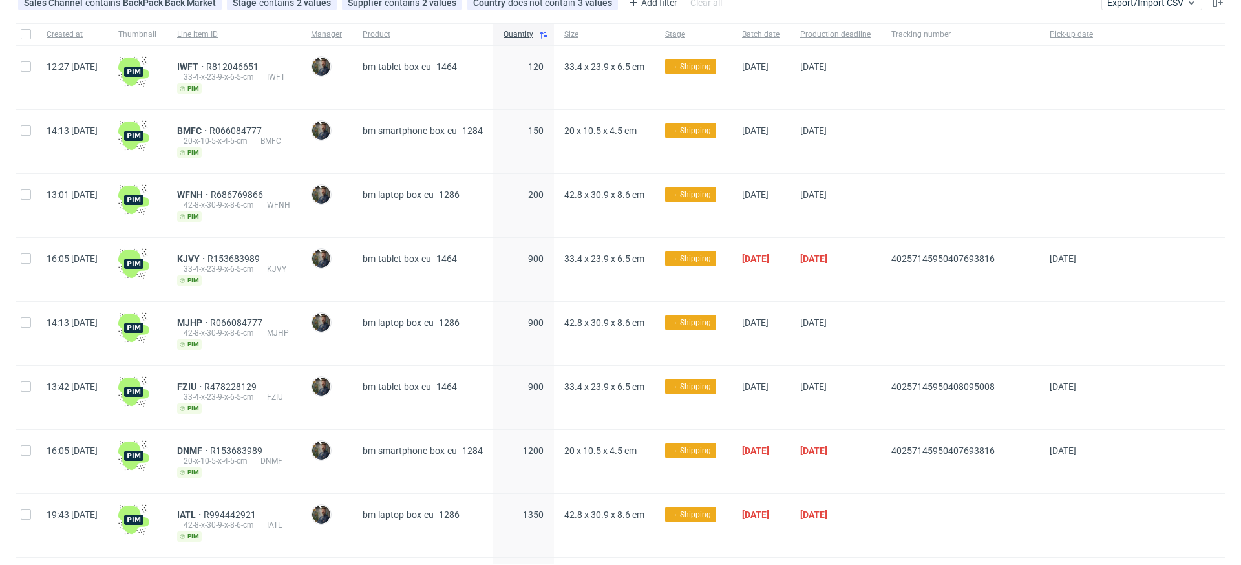
scroll to position [96, 0]
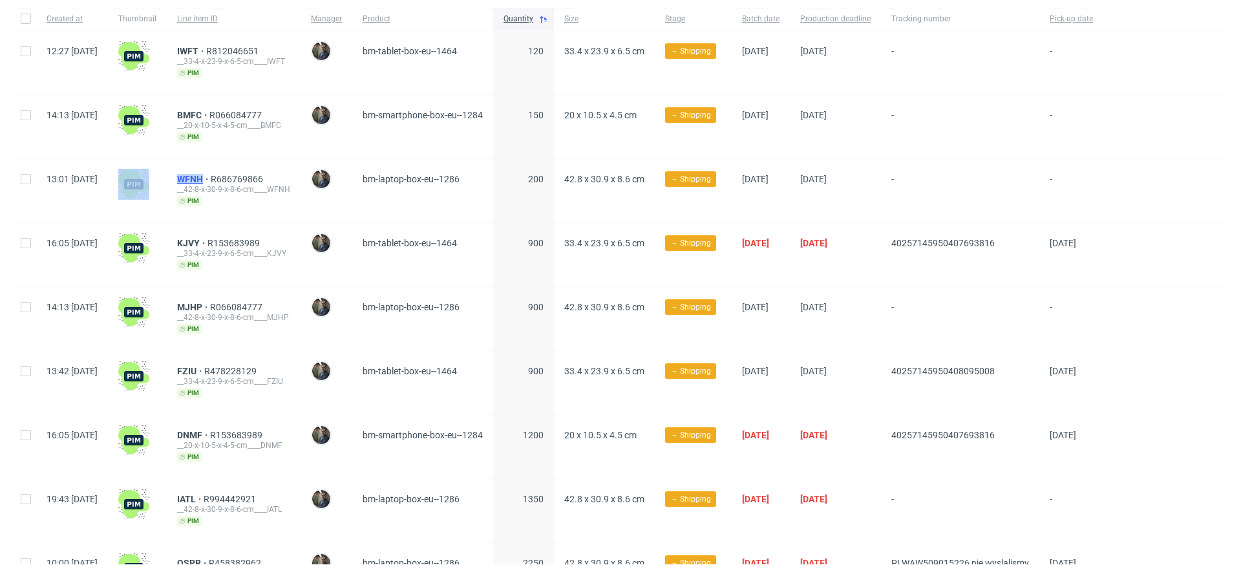
drag, startPoint x: 202, startPoint y: 176, endPoint x: 240, endPoint y: 178, distance: 38.8
click at [239, 177] on div "13:01 Wed 10.09.2025 WFNH R686769866 __42-8-x-30-9-x-8-6-cm____WFNH pim Maciej …" at bounding box center [621, 190] width 1210 height 64
click at [211, 178] on span "WFNH" at bounding box center [194, 179] width 34 height 10
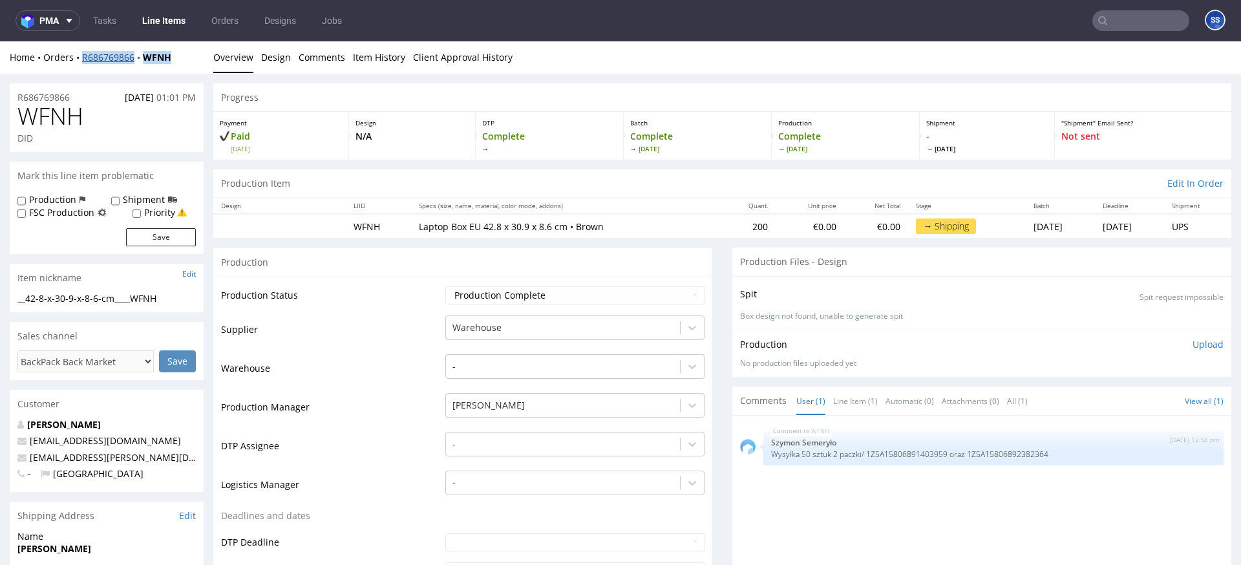
drag, startPoint x: 188, startPoint y: 58, endPoint x: 83, endPoint y: 61, distance: 104.7
click at [83, 61] on div "Home Orders R686769866 WFNH" at bounding box center [107, 57] width 194 height 13
copy div "R686769866 WFNH"
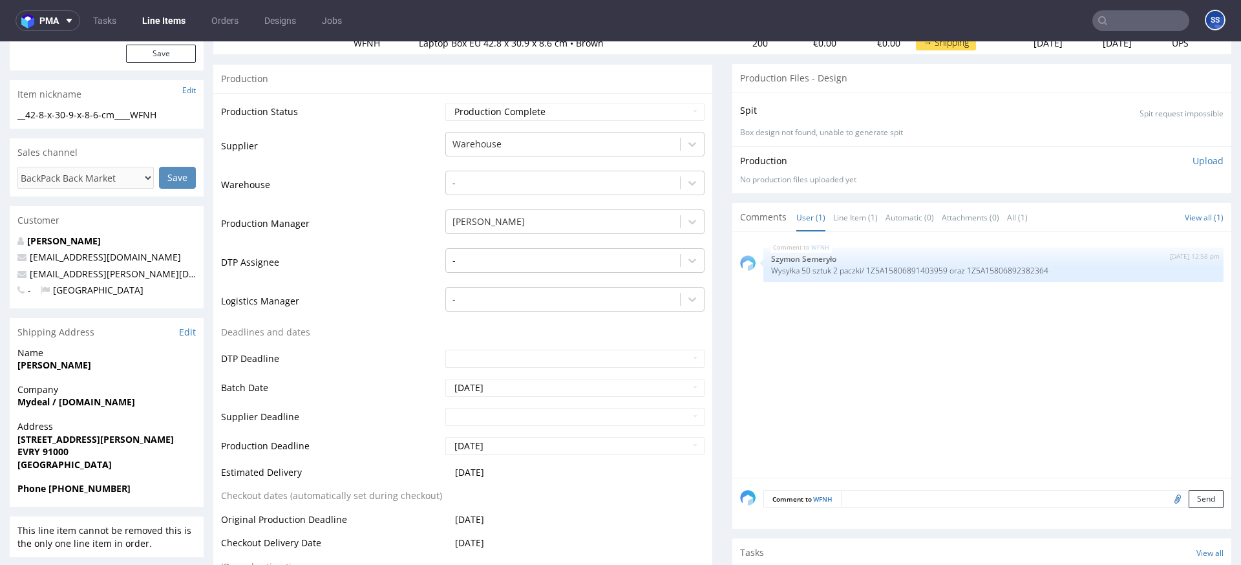
scroll to position [191, 0]
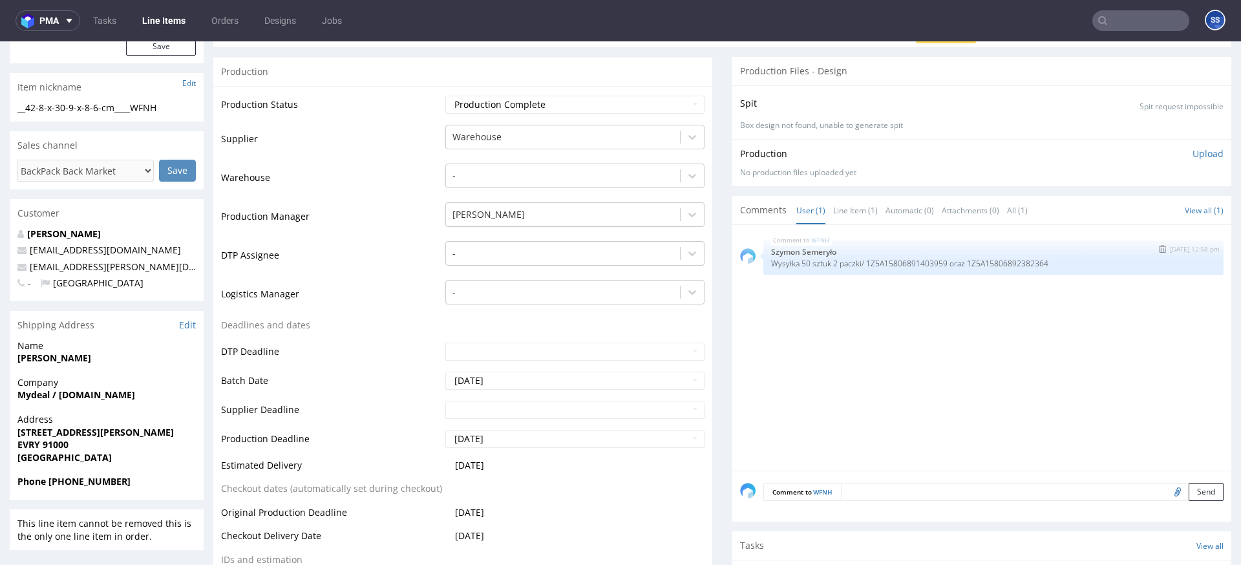
click at [922, 262] on p "Wysyłka 50 sztuk 2 paczki/ 1Z5A15806891403959 oraz 1Z5A15806892382364" at bounding box center [993, 263] width 445 height 10
copy p "1Z5A15806891403959"
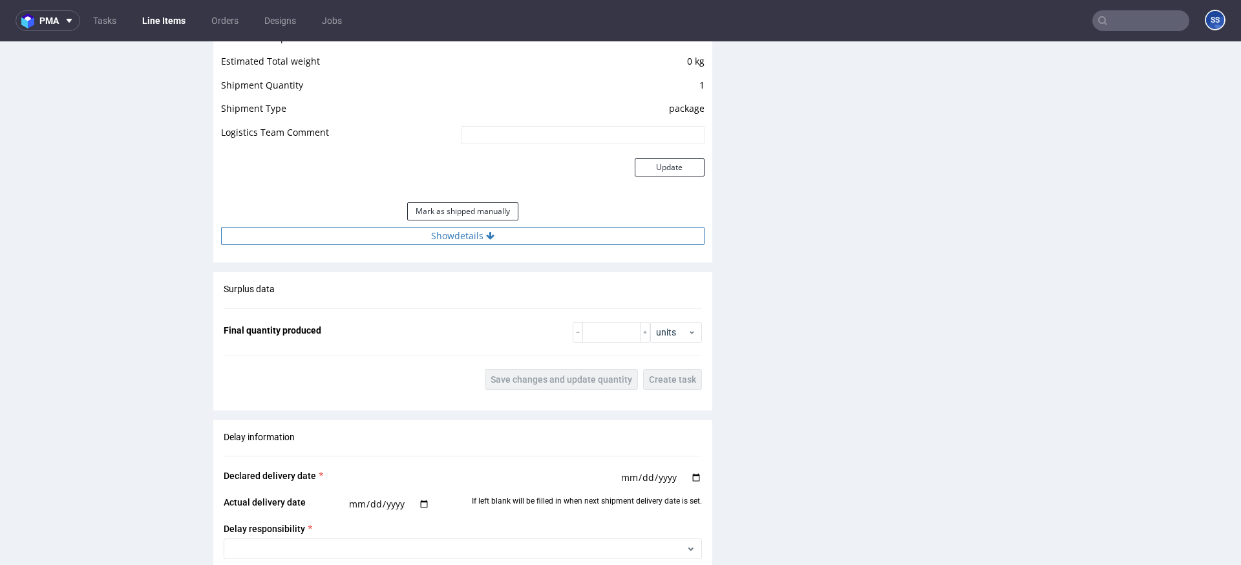
scroll to position [1093, 0]
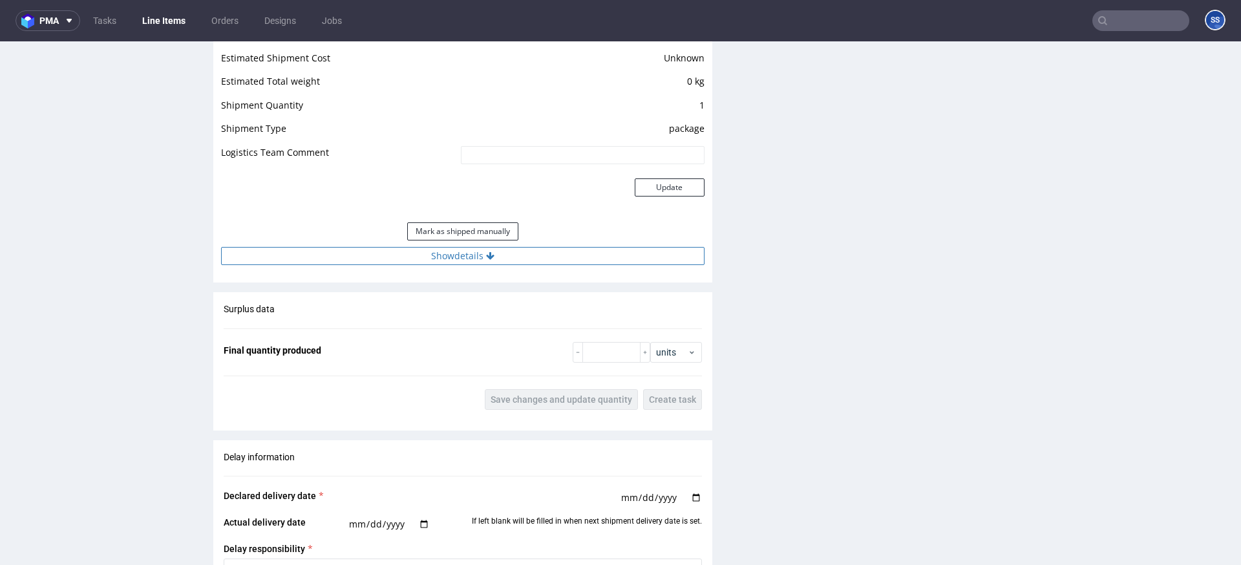
click at [458, 259] on button "Show details" at bounding box center [462, 256] width 483 height 18
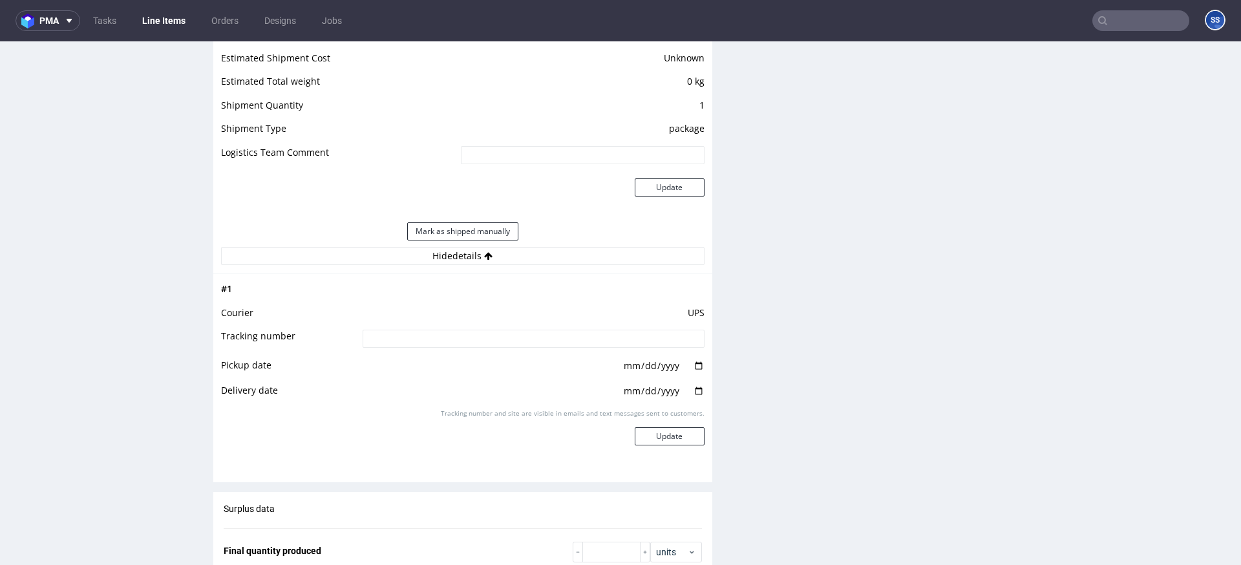
click at [447, 346] on input at bounding box center [533, 339] width 342 height 18
paste input "1Z5A15806891403959"
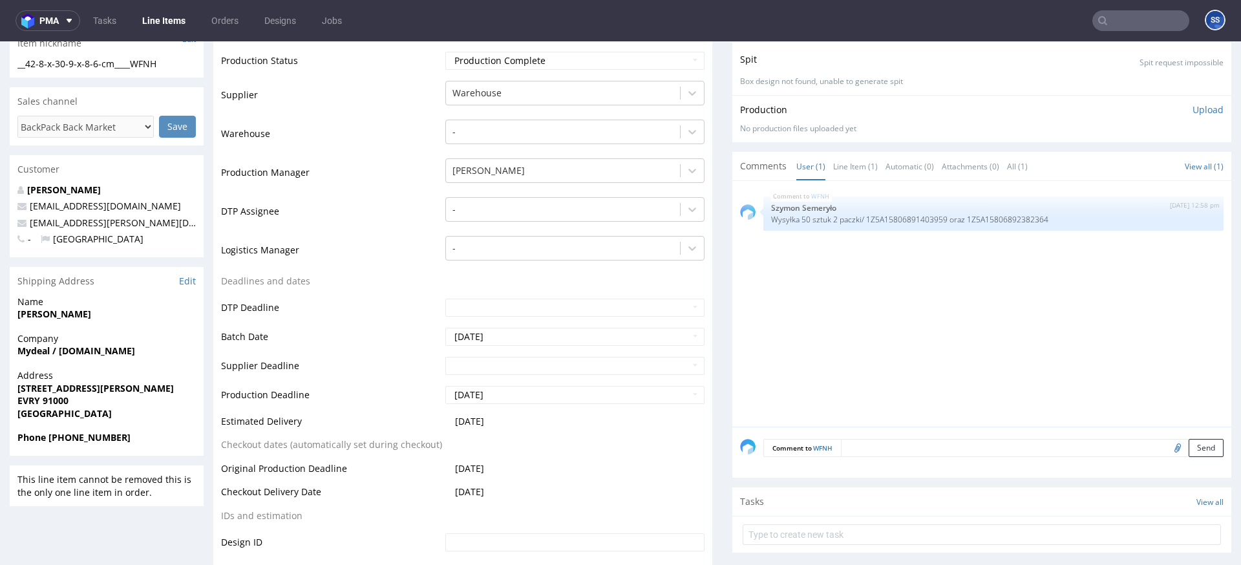
scroll to position [0, 0]
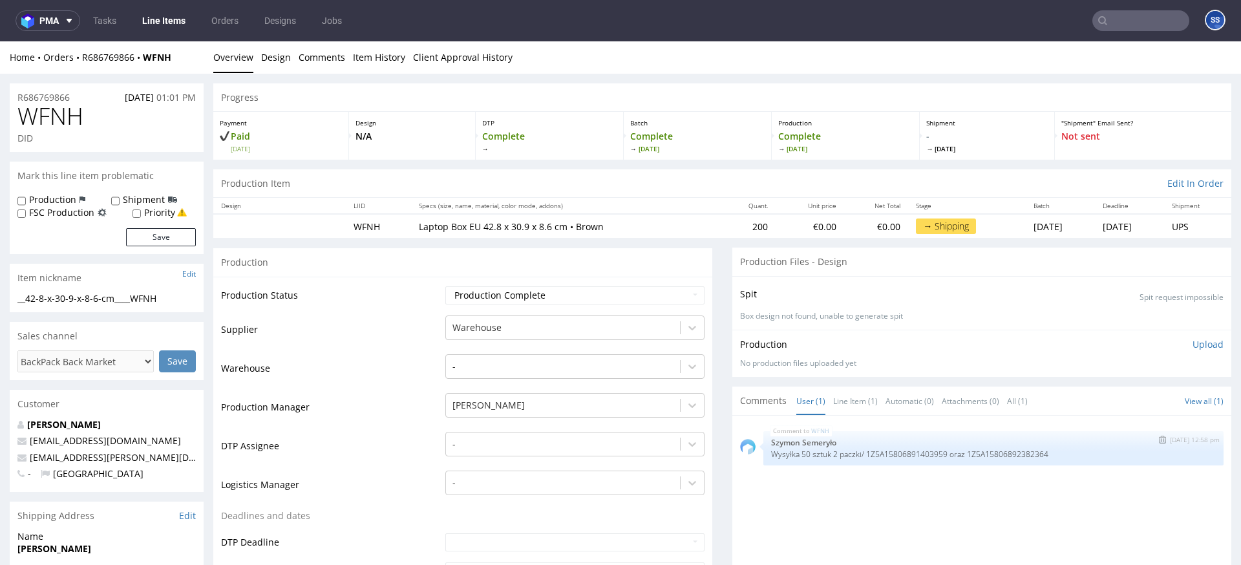
click at [1002, 447] on div "WFNH 11th Sep 25 | 12:58 pm Szymon Semeryło Wysyłka 50 sztuk 2 paczki/ 1Z5A1580…" at bounding box center [993, 448] width 460 height 34
click at [1001, 451] on p "Wysyłka 50 sztuk 2 paczki/ 1Z5A15806891403959 oraz 1Z5A15806892382364" at bounding box center [993, 454] width 445 height 10
copy p "1Z5A15806892382364"
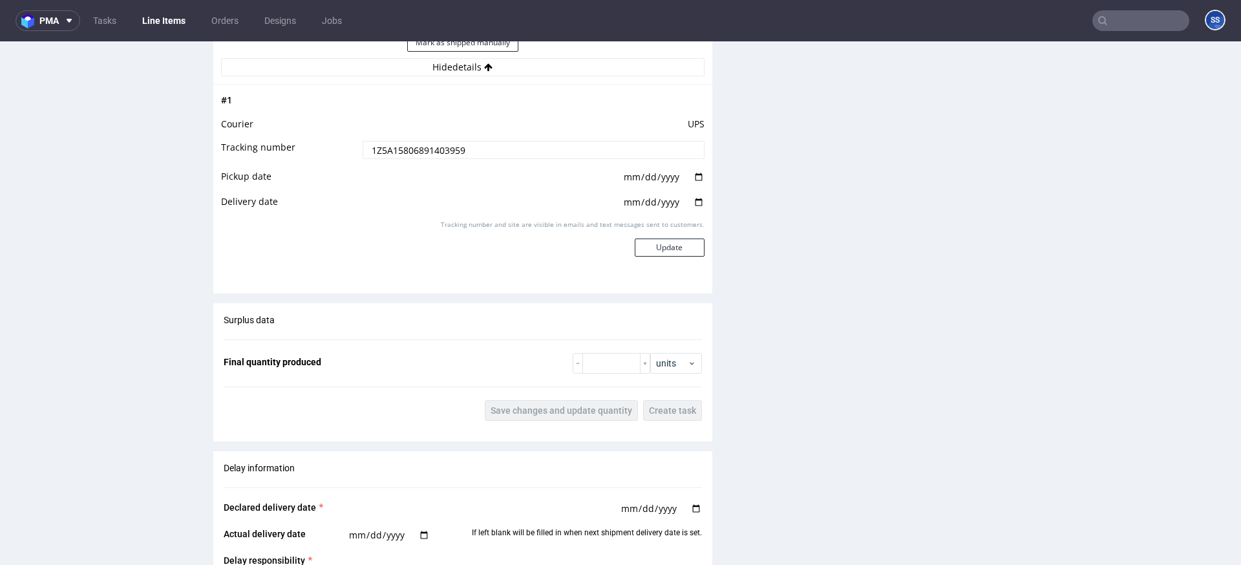
scroll to position [1286, 0]
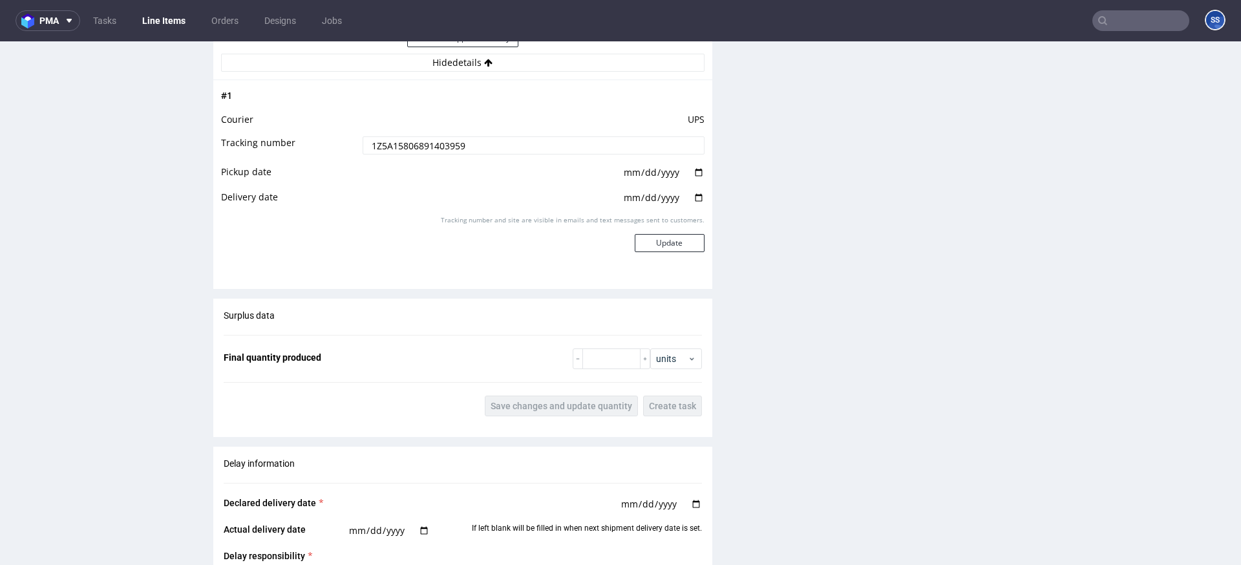
click at [484, 142] on input "1Z5A15806891403959" at bounding box center [533, 145] width 342 height 18
paste input "1Z5A15806892382364"
type input "1Z5A15806891403959 /1Z5A15806892382364 2 paczki z 8"
click at [654, 248] on button "Update" at bounding box center [670, 243] width 70 height 18
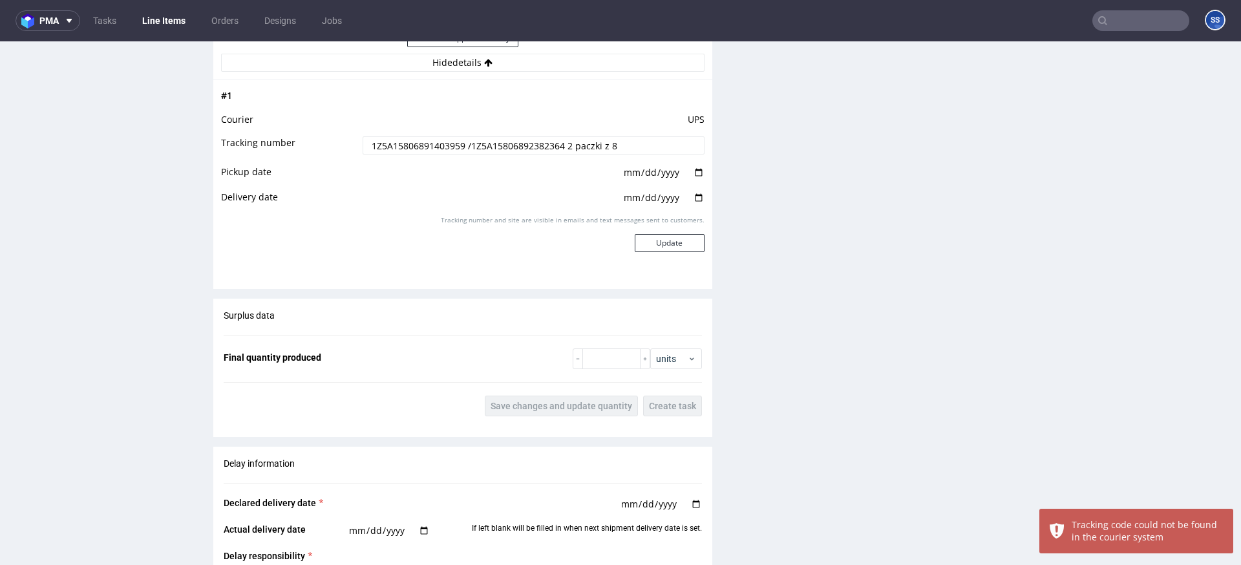
drag, startPoint x: 624, startPoint y: 145, endPoint x: 644, endPoint y: 158, distance: 23.7
click at [645, 158] on td "1Z5A15806891403959 /1Z5A15806892382364 2 paczki z 8" at bounding box center [531, 149] width 345 height 29
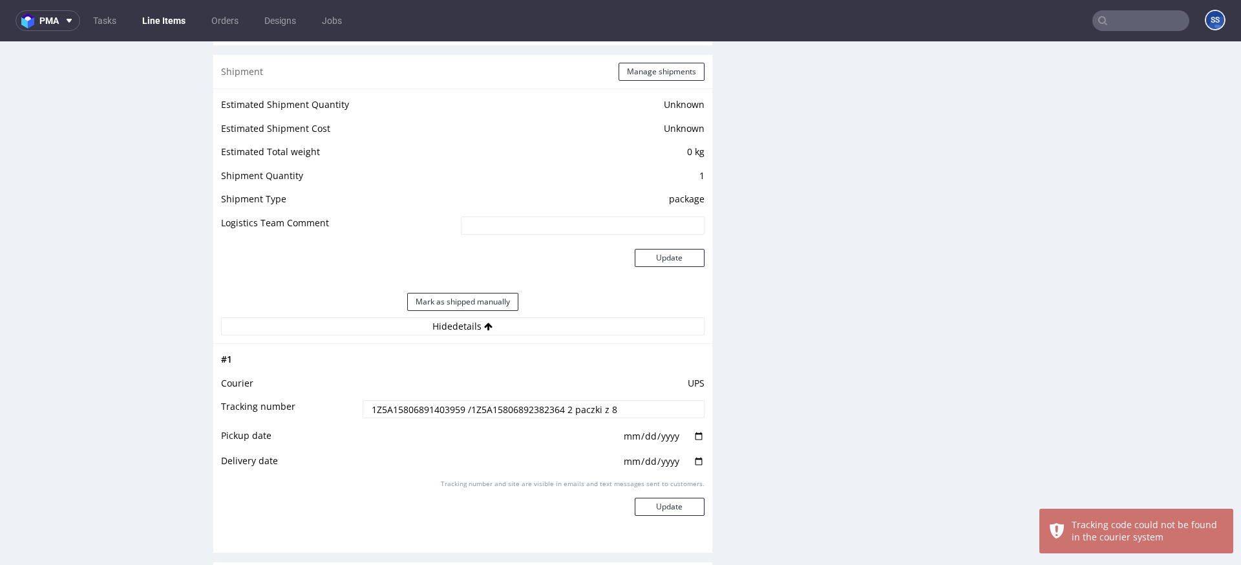
scroll to position [1000, 0]
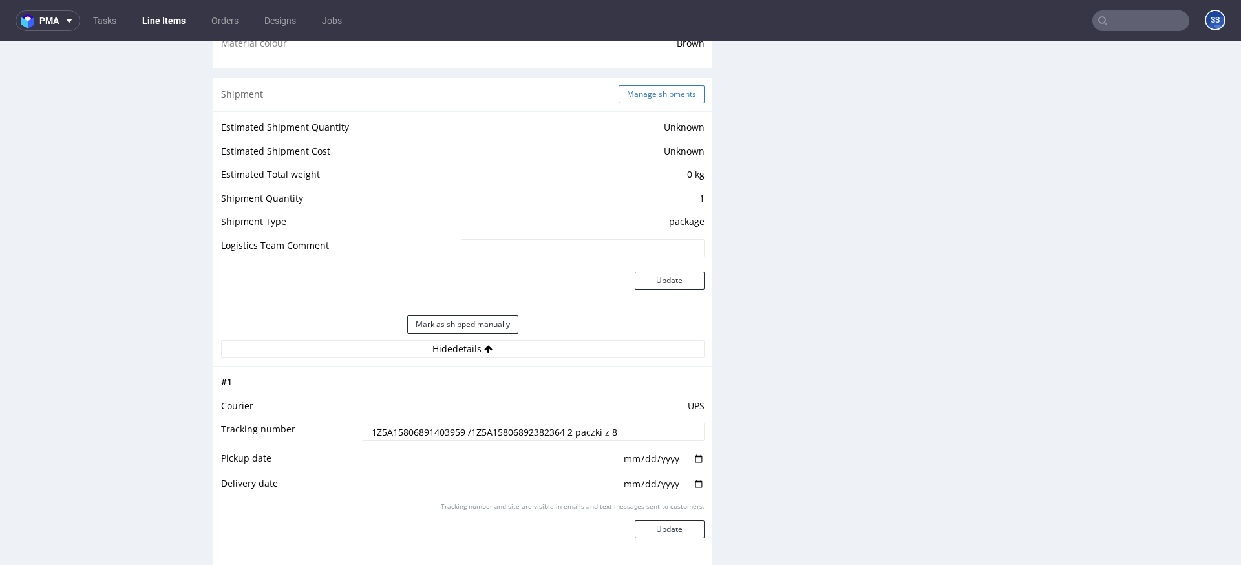
click at [640, 106] on div "Shipment Manage shipments" at bounding box center [462, 95] width 499 height 34
click at [640, 100] on button "Manage shipments" at bounding box center [661, 94] width 86 height 18
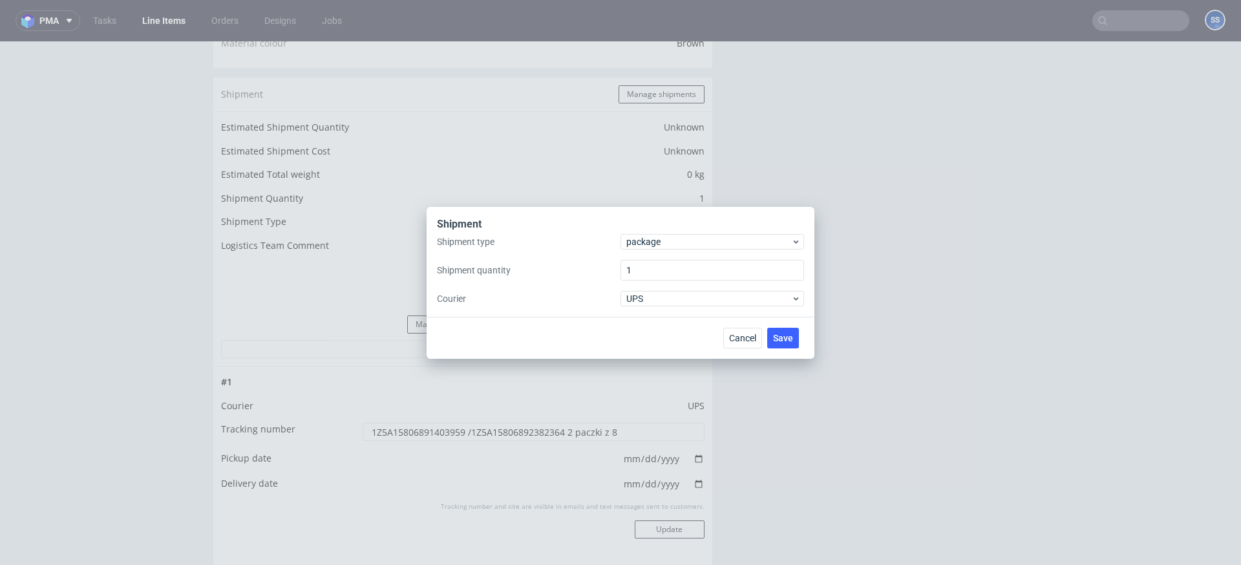
click at [657, 249] on div "Shipment type package Shipment quantity 1 Courier UPS" at bounding box center [620, 270] width 367 height 72
click at [665, 241] on span "package" at bounding box center [708, 241] width 165 height 13
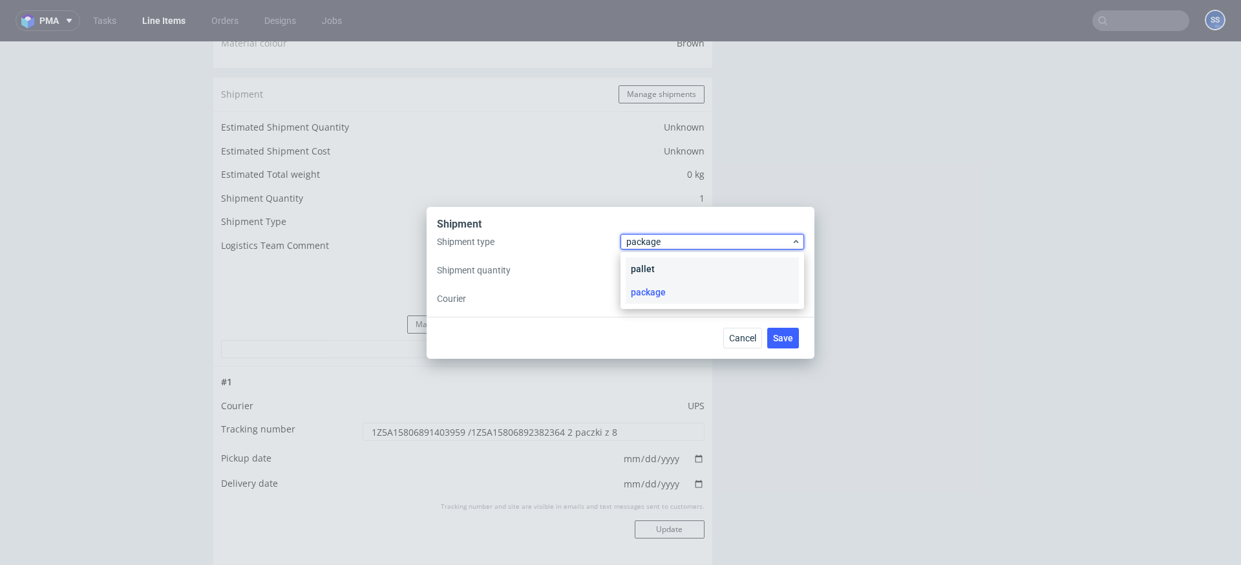
click at [673, 268] on div "pallet" at bounding box center [711, 268] width 173 height 23
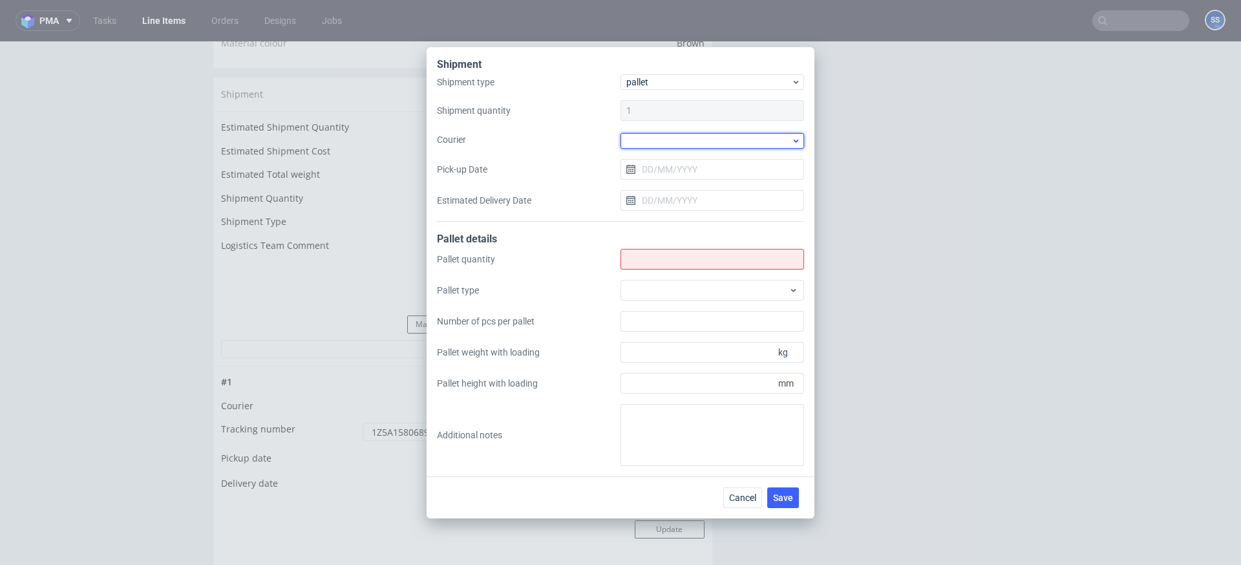
click at [646, 143] on div at bounding box center [712, 141] width 184 height 16
click at [672, 229] on div "UPS Pallets" at bounding box center [711, 231] width 173 height 23
click at [661, 253] on input "Shipment type" at bounding box center [712, 257] width 184 height 21
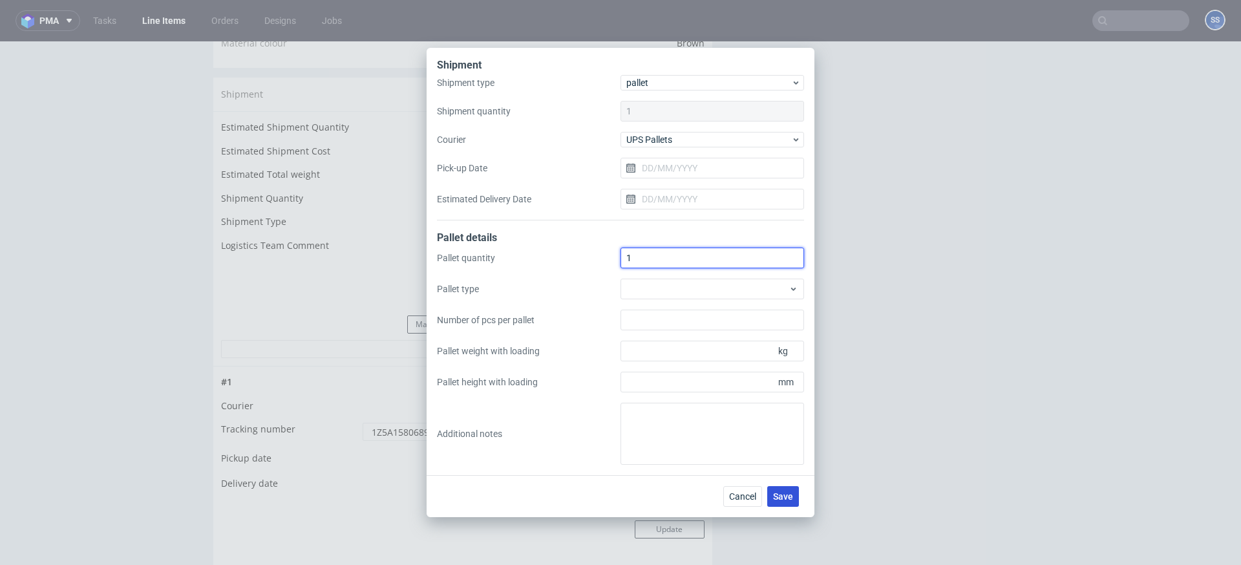
type input "1"
click at [784, 496] on span "Save" at bounding box center [783, 496] width 20 height 9
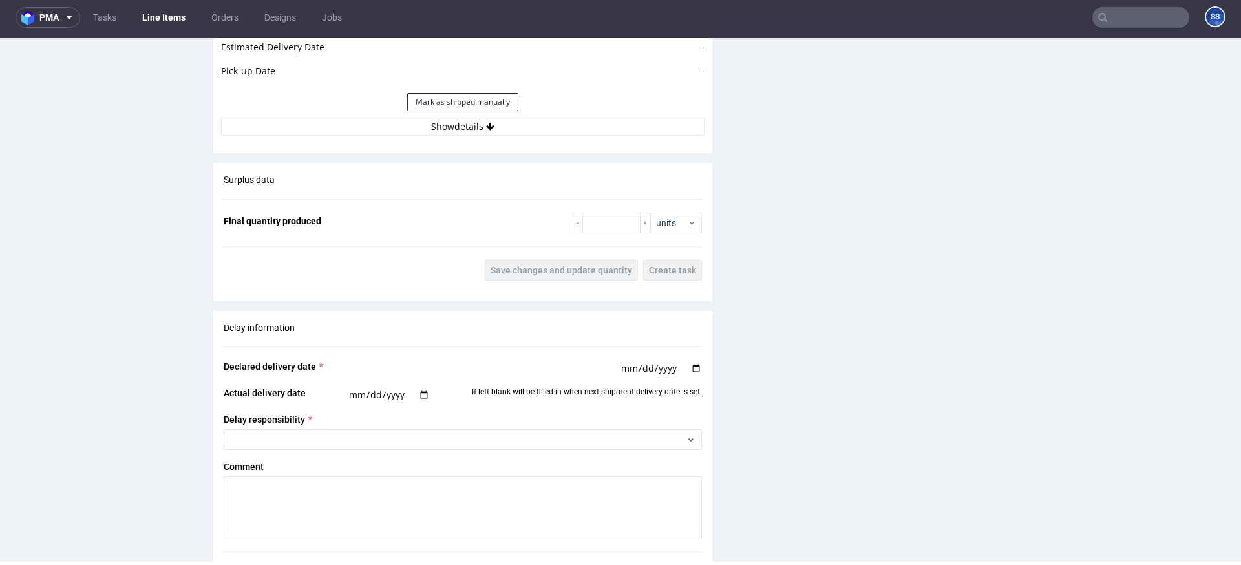
scroll to position [1257, 0]
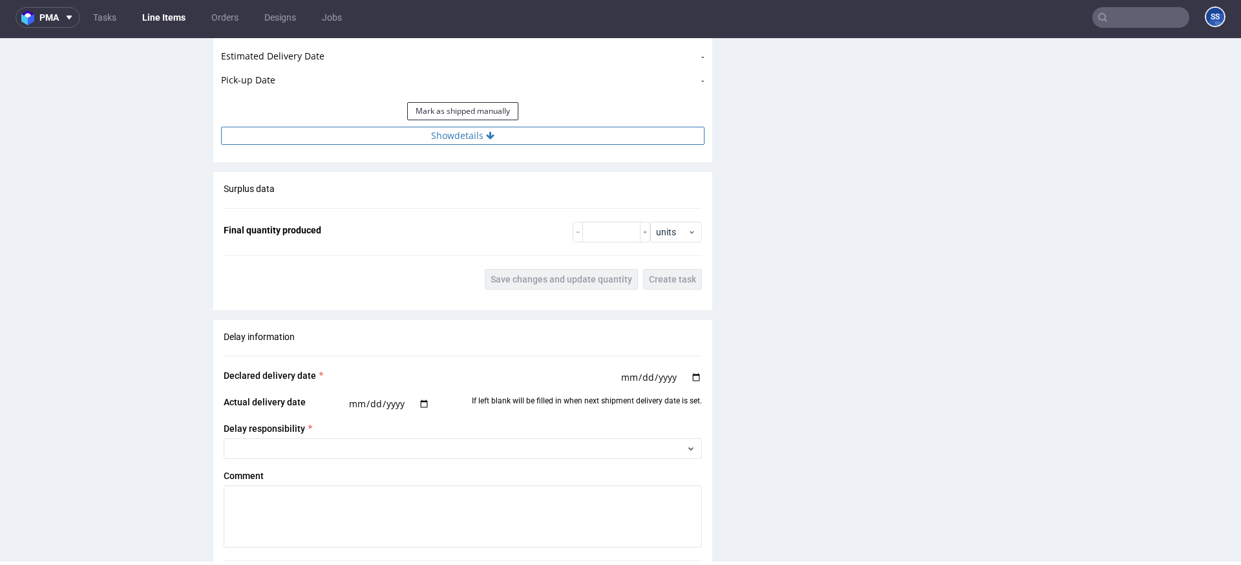
click at [461, 144] on button "Show details" at bounding box center [462, 136] width 483 height 18
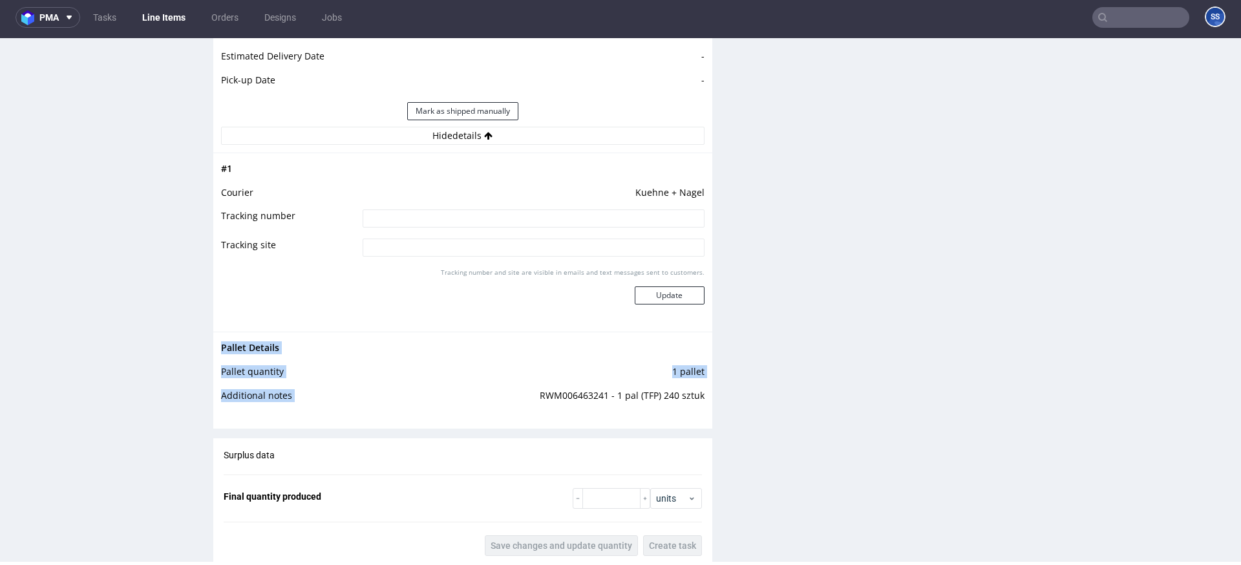
drag, startPoint x: 534, startPoint y: 395, endPoint x: 724, endPoint y: 375, distance: 191.7
click at [705, 394] on div "Pallet Details Pallet quantity 1 pallet Additional notes RWM006463241 - 1 pal (…" at bounding box center [462, 374] width 499 height 87
copy tbody "Pallet Details Pallet quantity 1 pallet Additional notes"
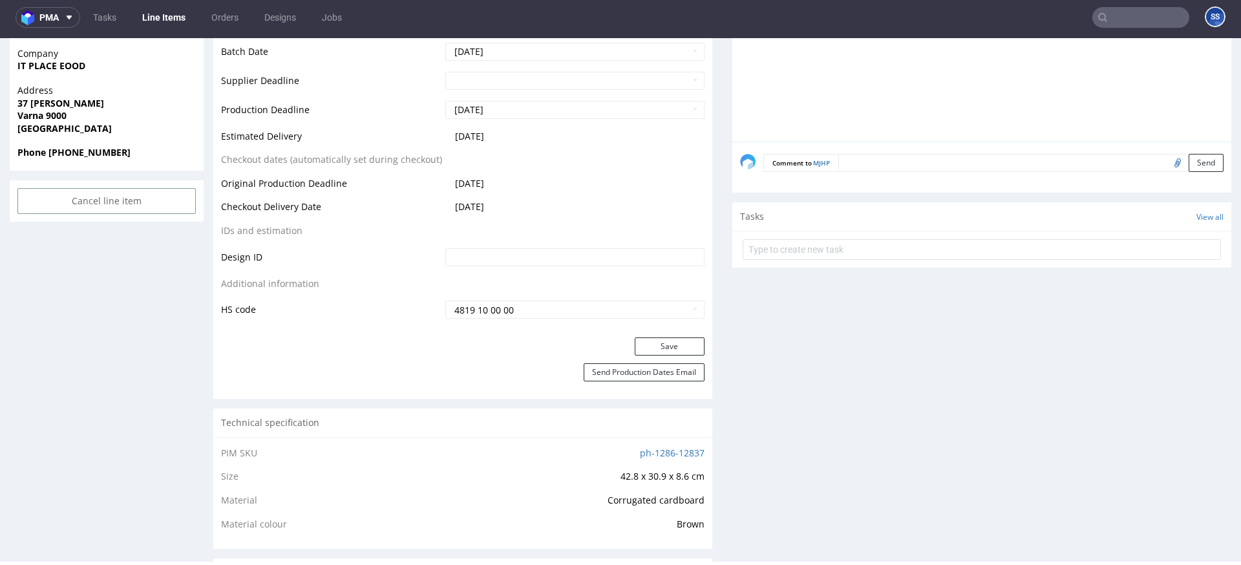
scroll to position [510, 0]
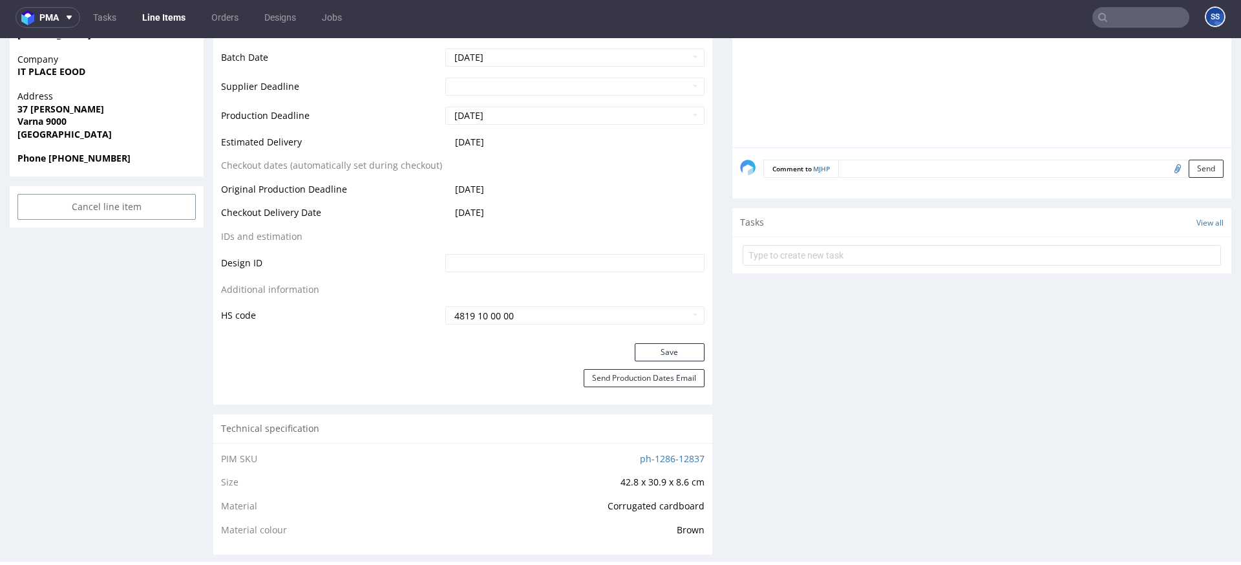
click at [858, 176] on form "Comment to MJHP Send" at bounding box center [993, 169] width 460 height 19
click at [859, 172] on textarea at bounding box center [1030, 169] width 385 height 18
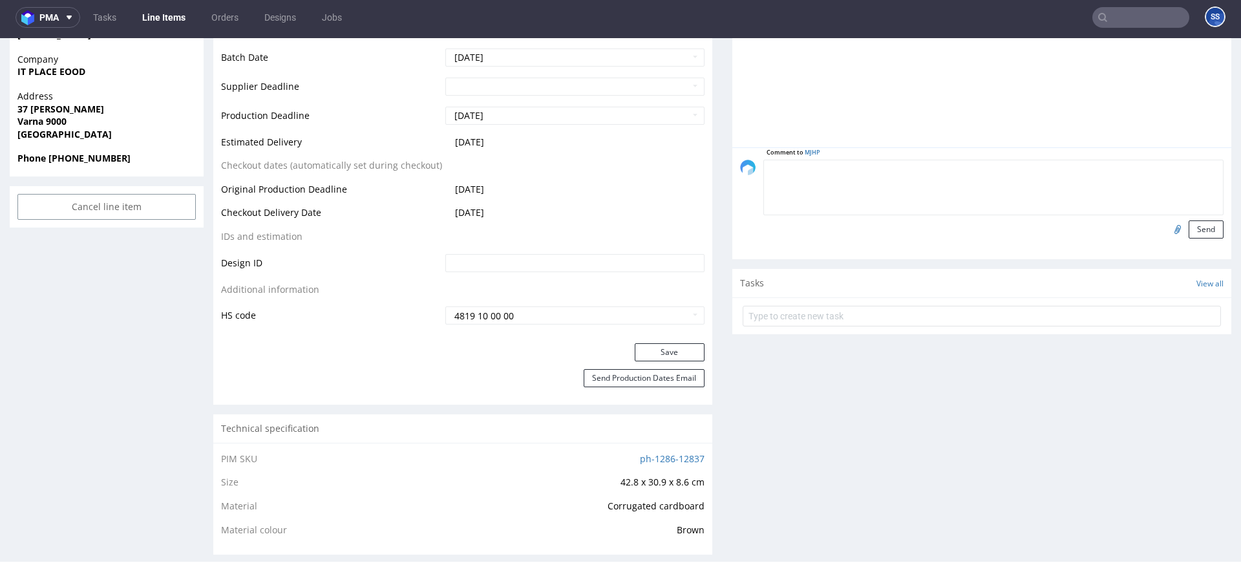
paste textarea "RWM006463241 - 1 pal (TFP) 240 sztuk"
type textarea "RWM006463241 - 1 pal (TFP) 240 sztuk"
click at [1197, 226] on button "Send" at bounding box center [1205, 229] width 35 height 18
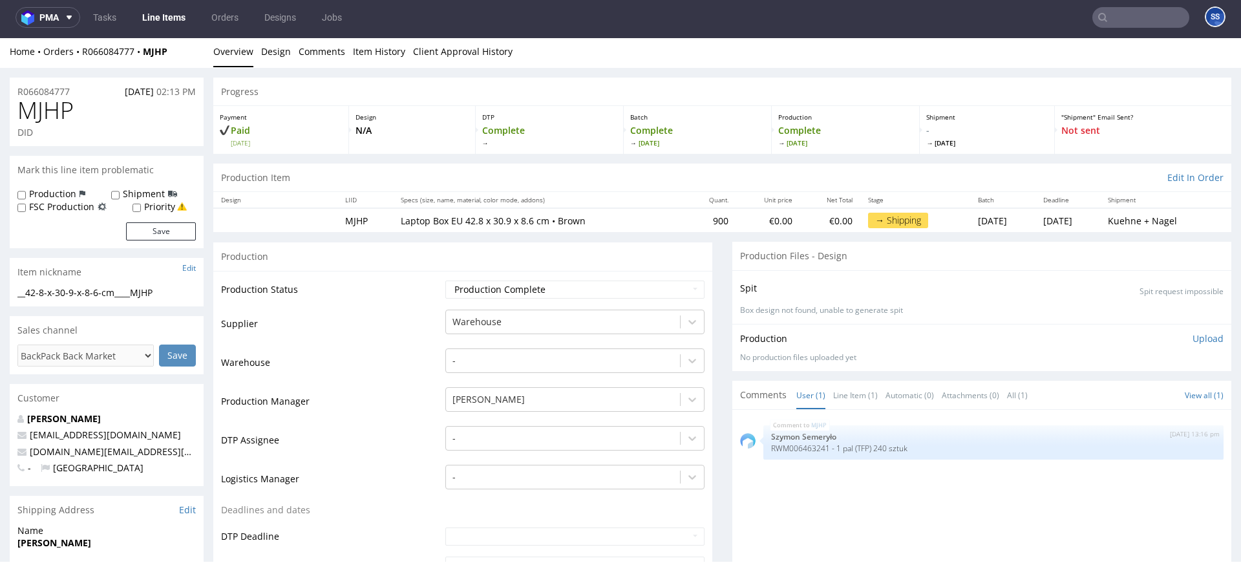
scroll to position [0, 0]
click at [176, 24] on link "Line Items" at bounding box center [163, 17] width 59 height 21
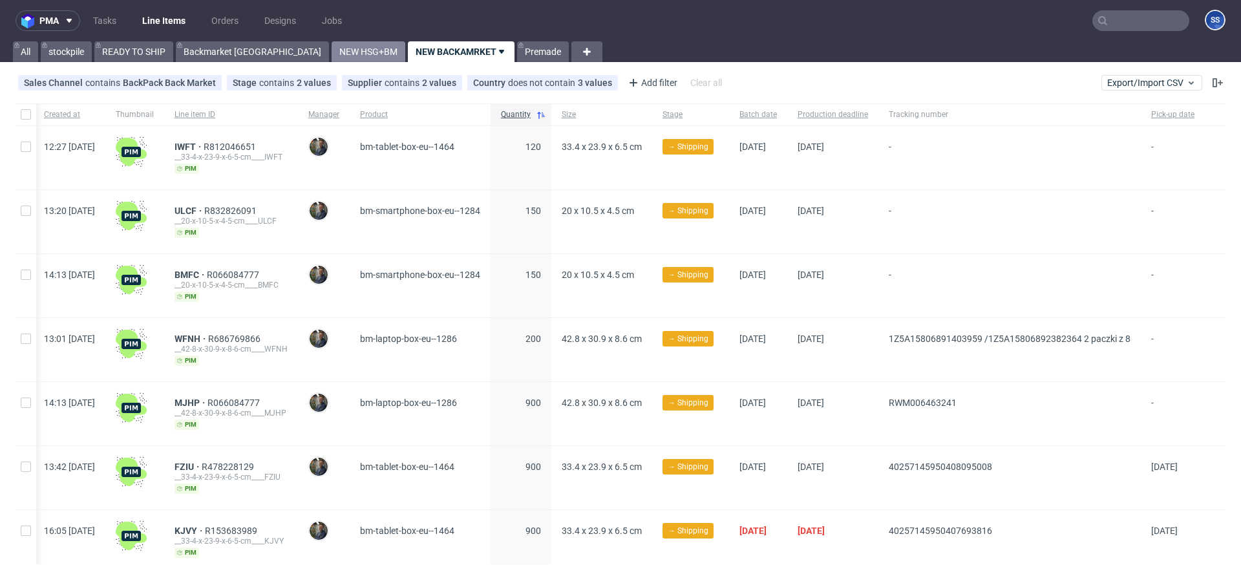
click at [331, 58] on link "NEW HSG+BM" at bounding box center [368, 51] width 74 height 21
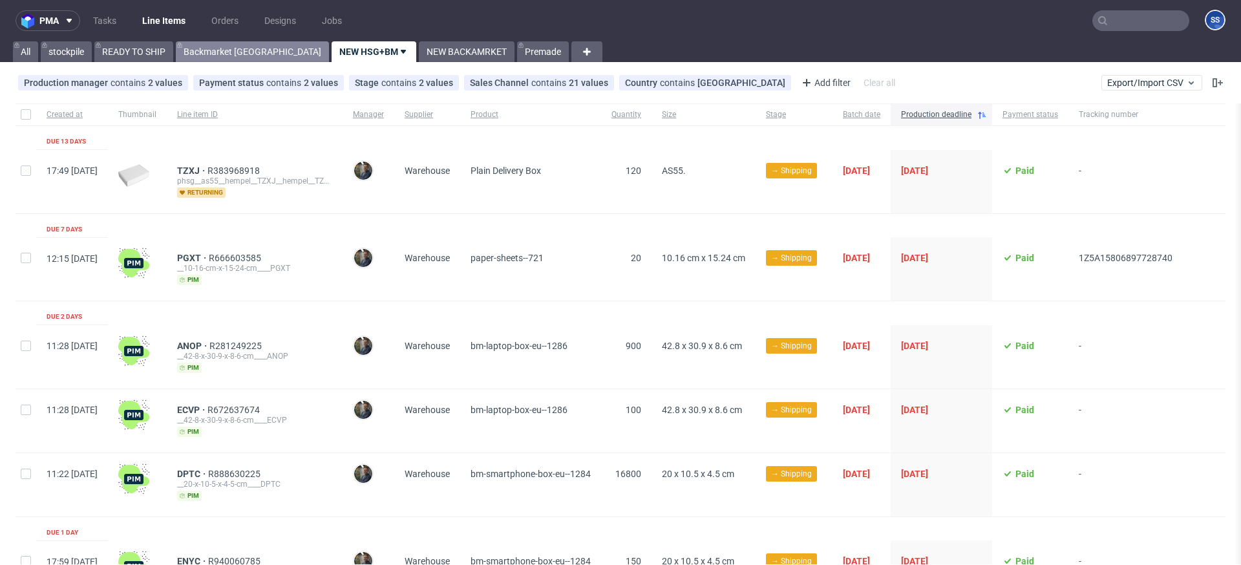
click at [236, 56] on link "Backmarket [GEOGRAPHIC_DATA]" at bounding box center [252, 51] width 153 height 21
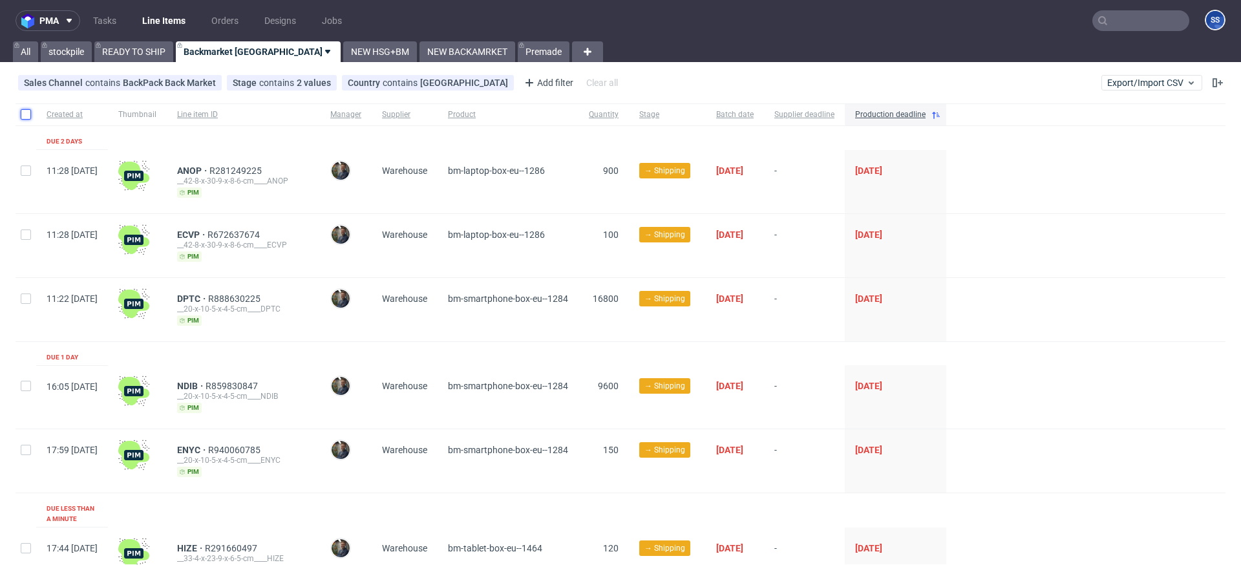
click at [29, 117] on input "checkbox" at bounding box center [26, 114] width 10 height 10
checkbox input "true"
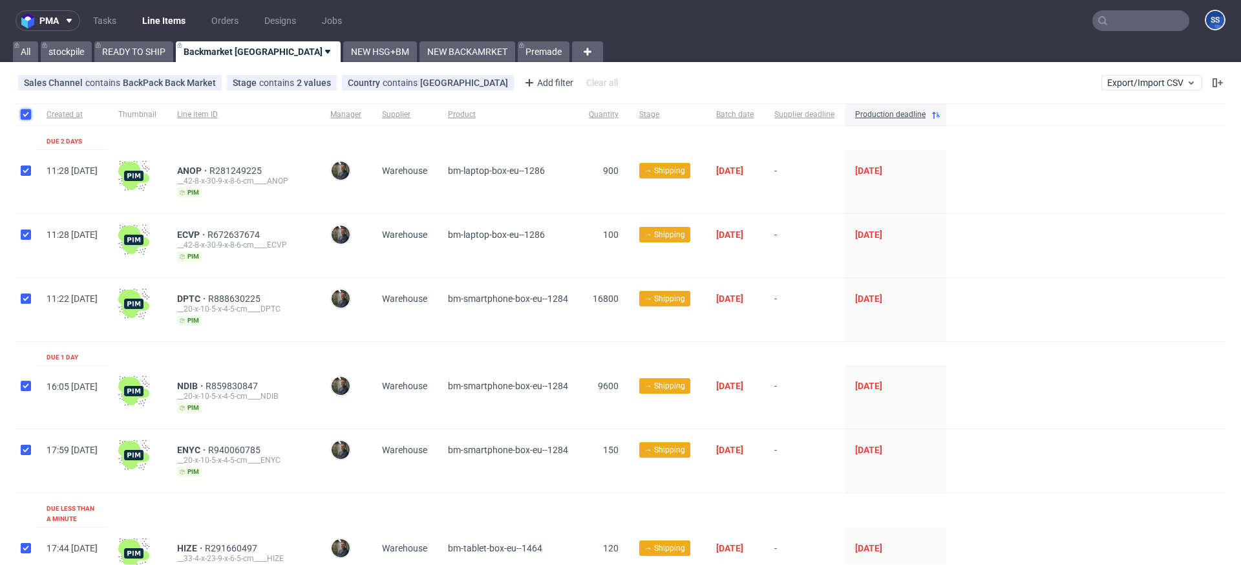
checkbox input "true"
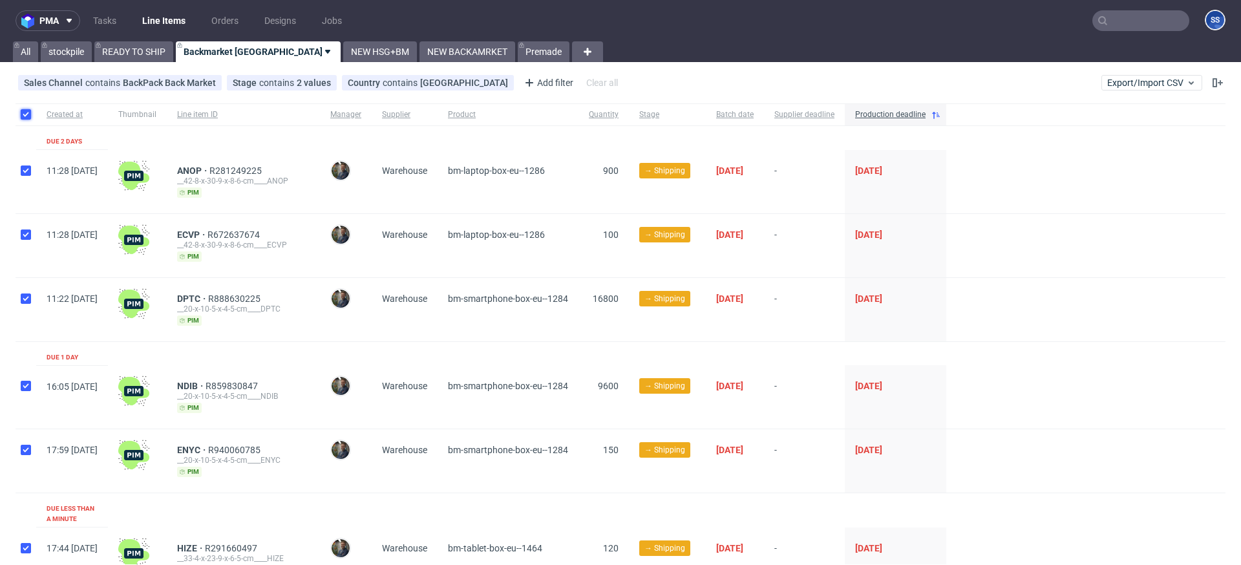
checkbox input "true"
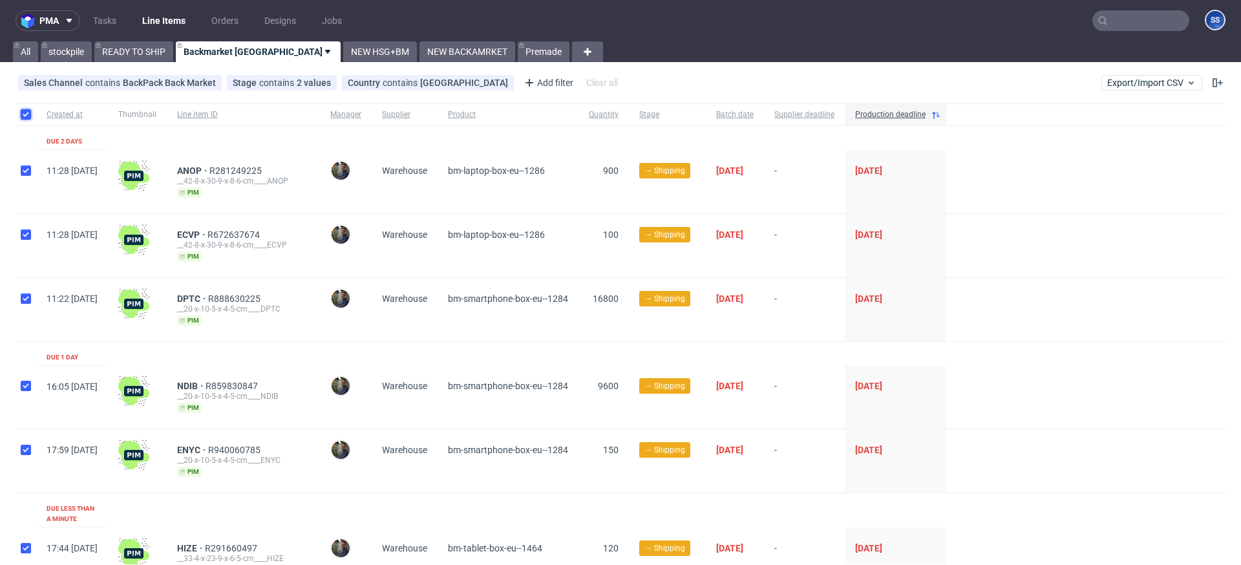
checkbox input "true"
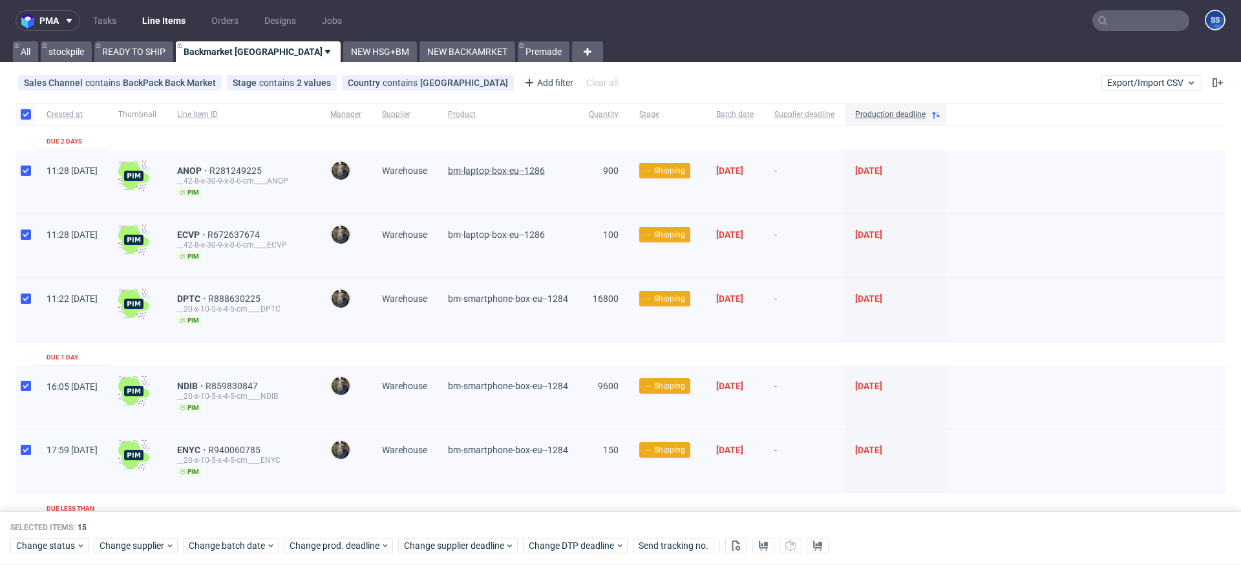
click at [501, 171] on span "bm-laptop-box-eu--1286" at bounding box center [496, 170] width 97 height 10
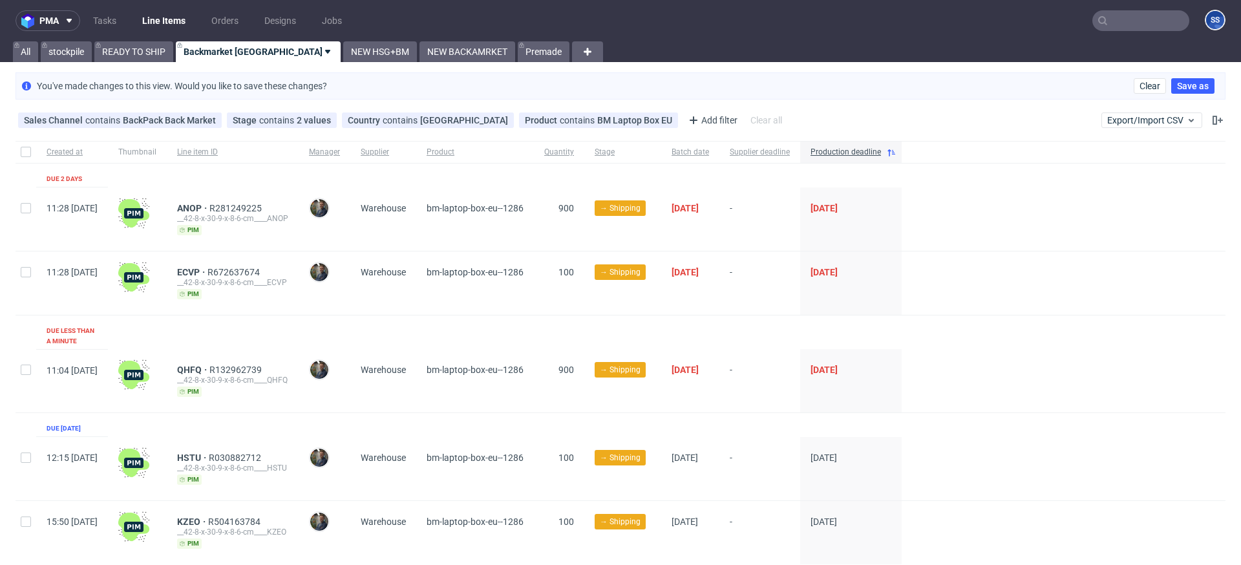
scroll to position [32, 0]
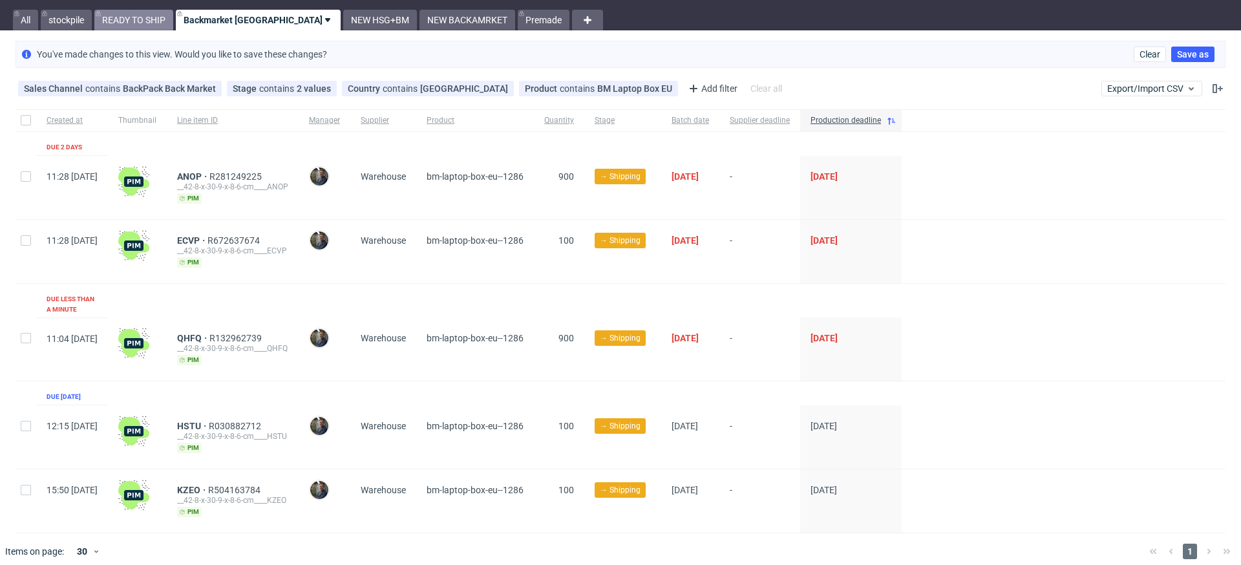
click at [152, 21] on link "READY TO SHIP" at bounding box center [133, 20] width 79 height 21
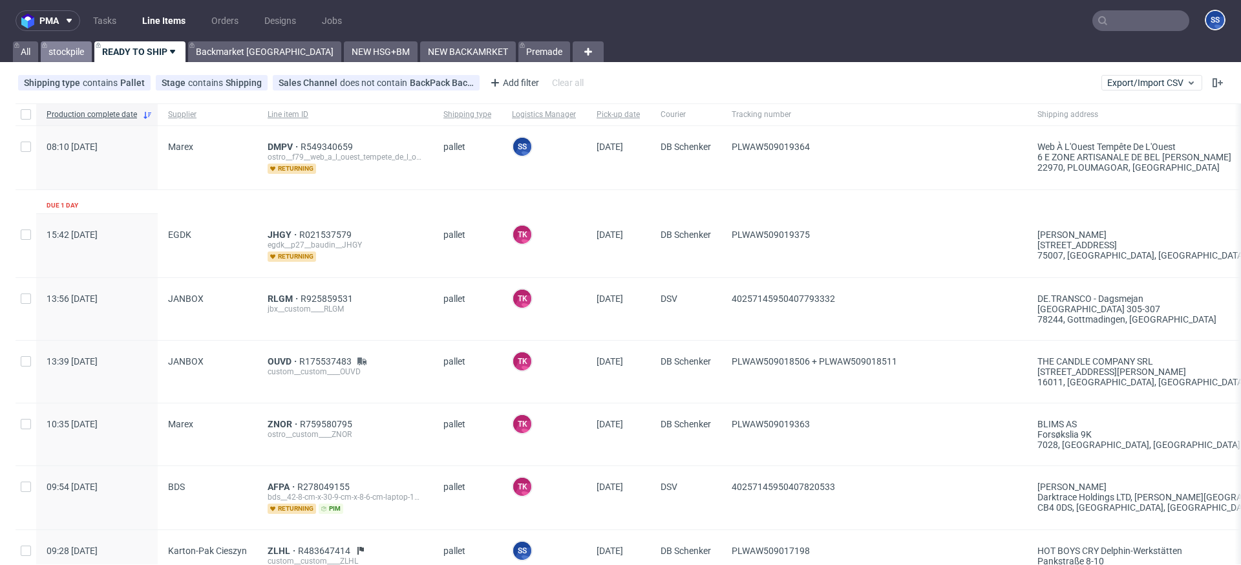
click at [62, 55] on link "stockpile" at bounding box center [66, 51] width 51 height 21
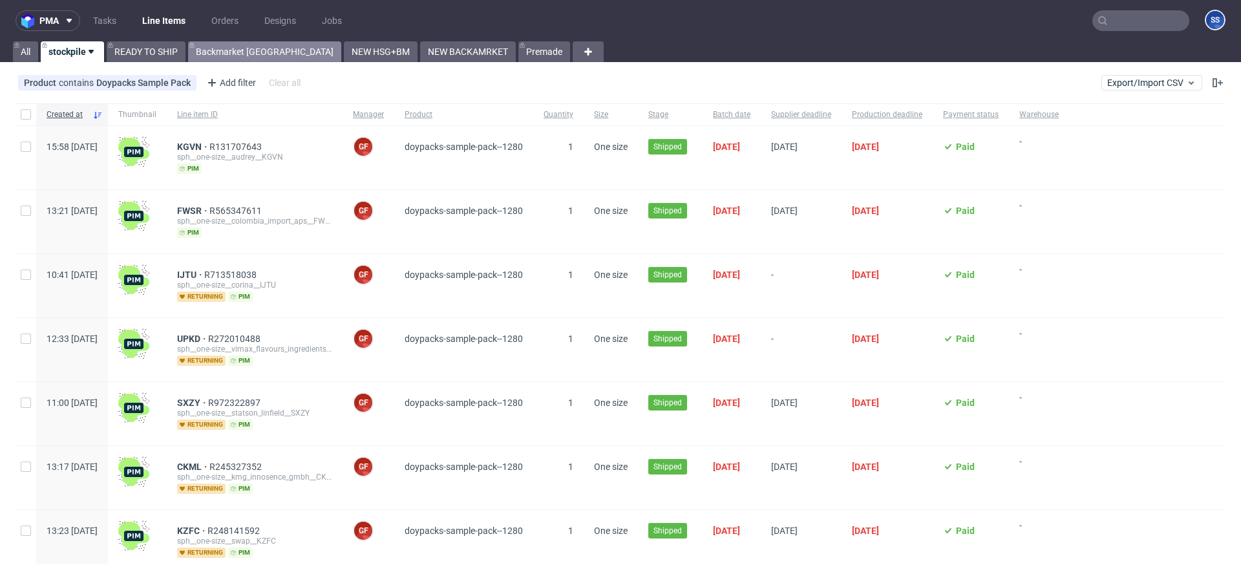
click at [218, 53] on link "Backmarket [GEOGRAPHIC_DATA]" at bounding box center [264, 51] width 153 height 21
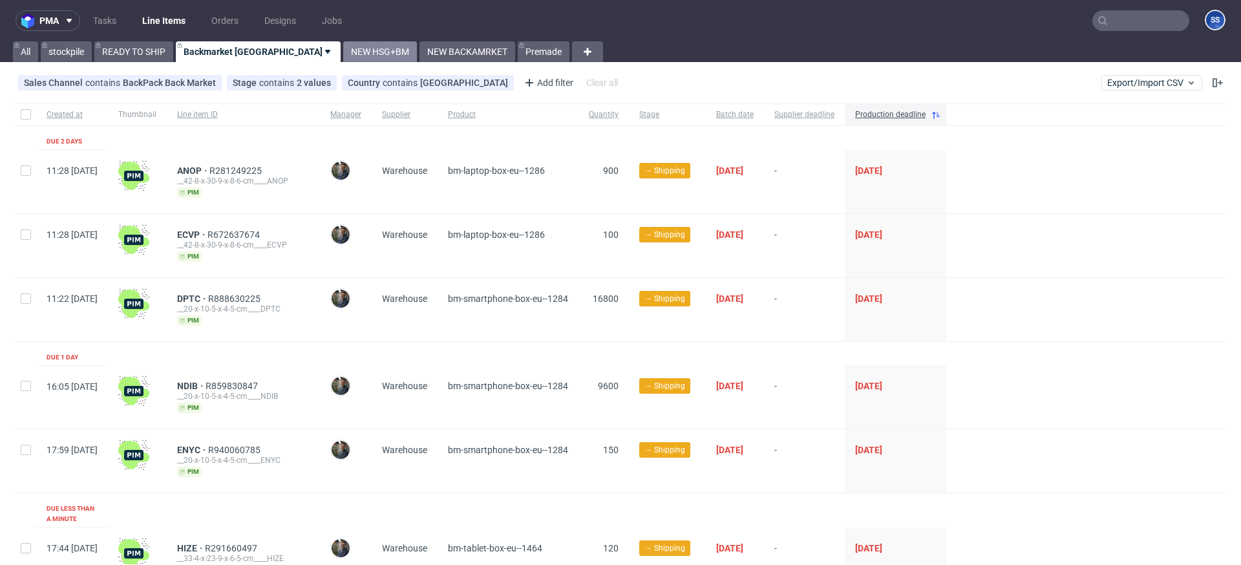
click at [343, 48] on link "NEW HSG+BM" at bounding box center [380, 51] width 74 height 21
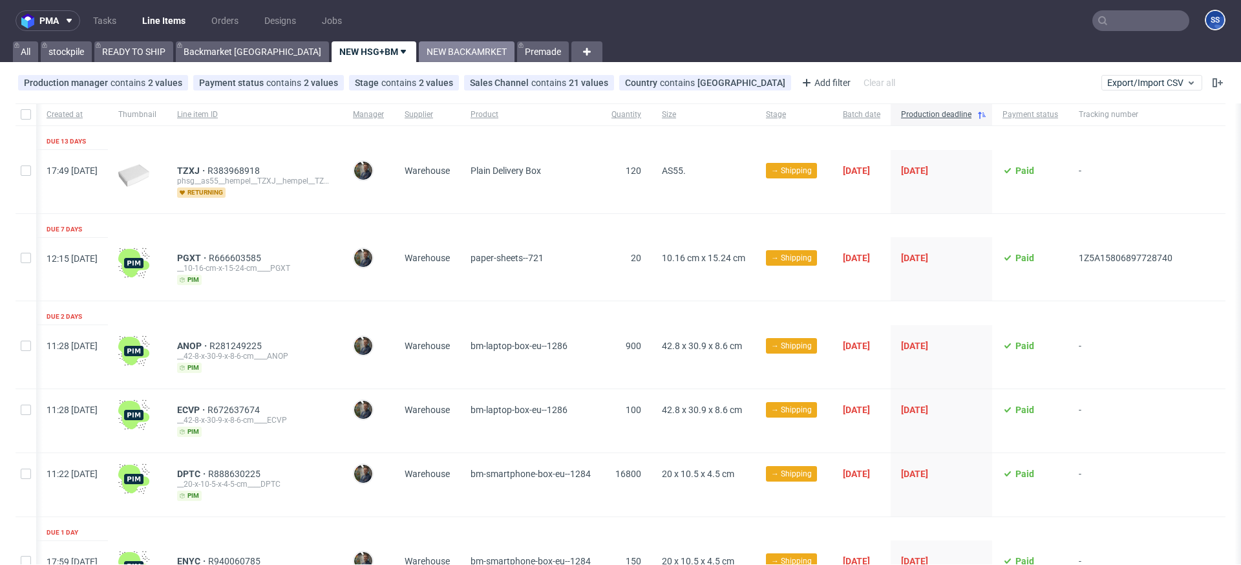
click at [419, 61] on link "NEW BACKAMRKET" at bounding box center [467, 51] width 96 height 21
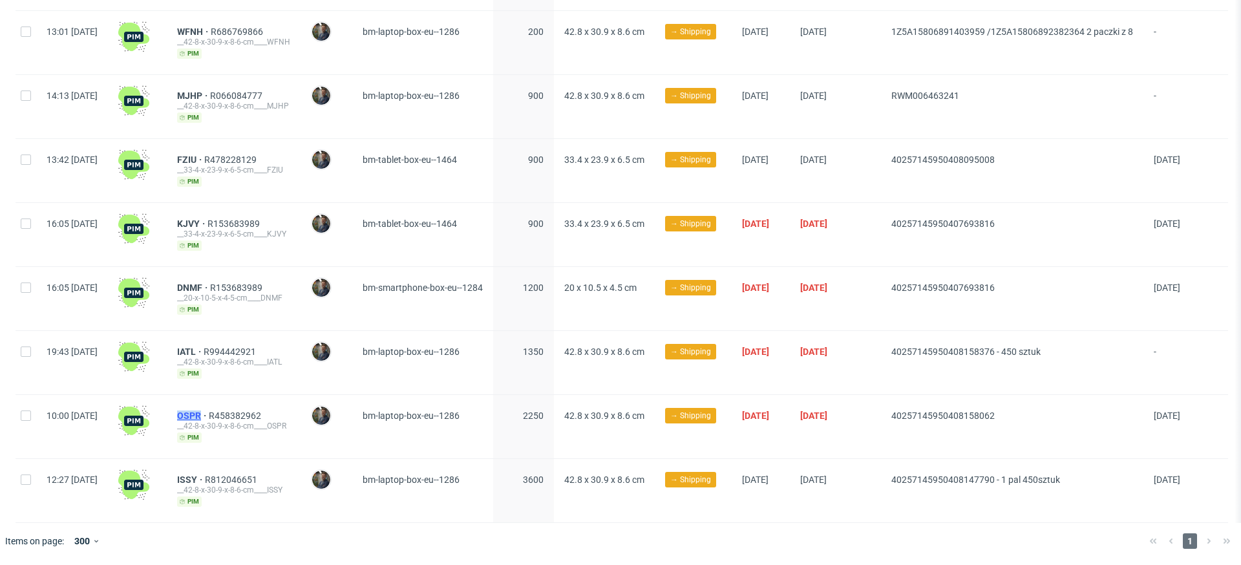
click at [236, 415] on div "OSPR R458382962 __42-8-x-30-9-x-8-6-cm____OSPR pim" at bounding box center [234, 426] width 134 height 63
copy span "OSPR"
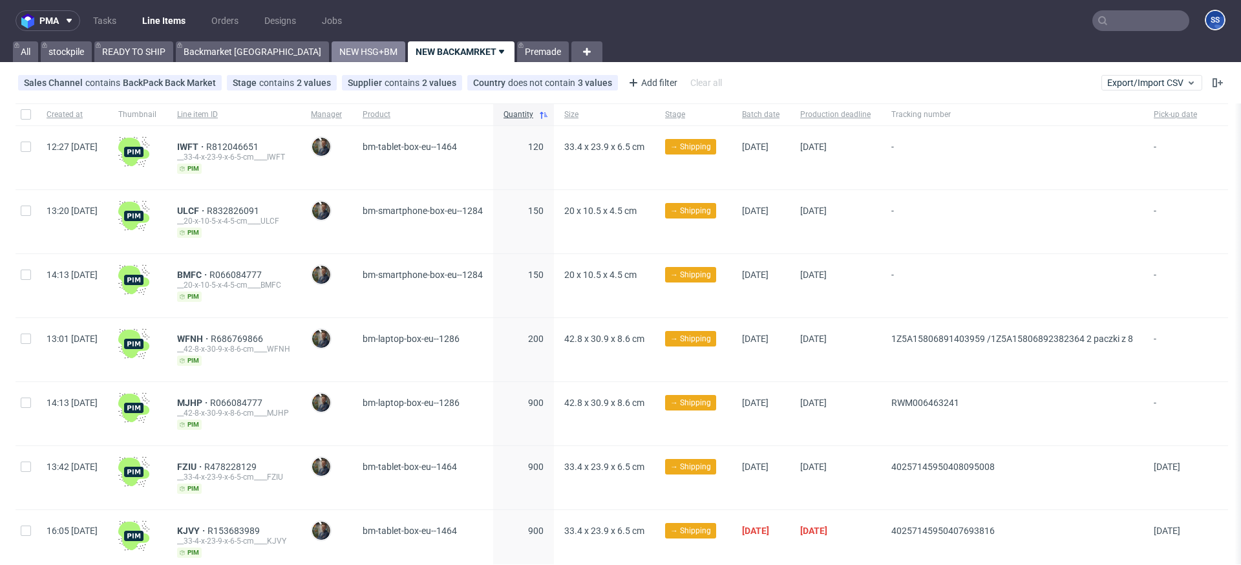
click at [331, 52] on link "NEW HSG+BM" at bounding box center [368, 51] width 74 height 21
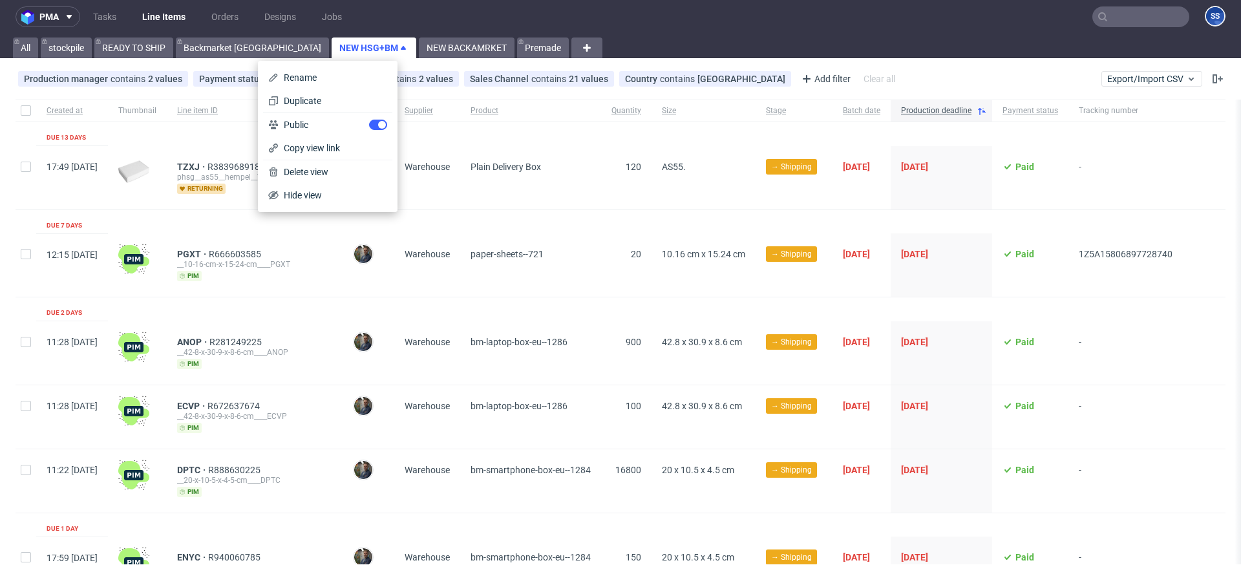
click at [601, 193] on div "Plain Delivery Box" at bounding box center [530, 177] width 141 height 63
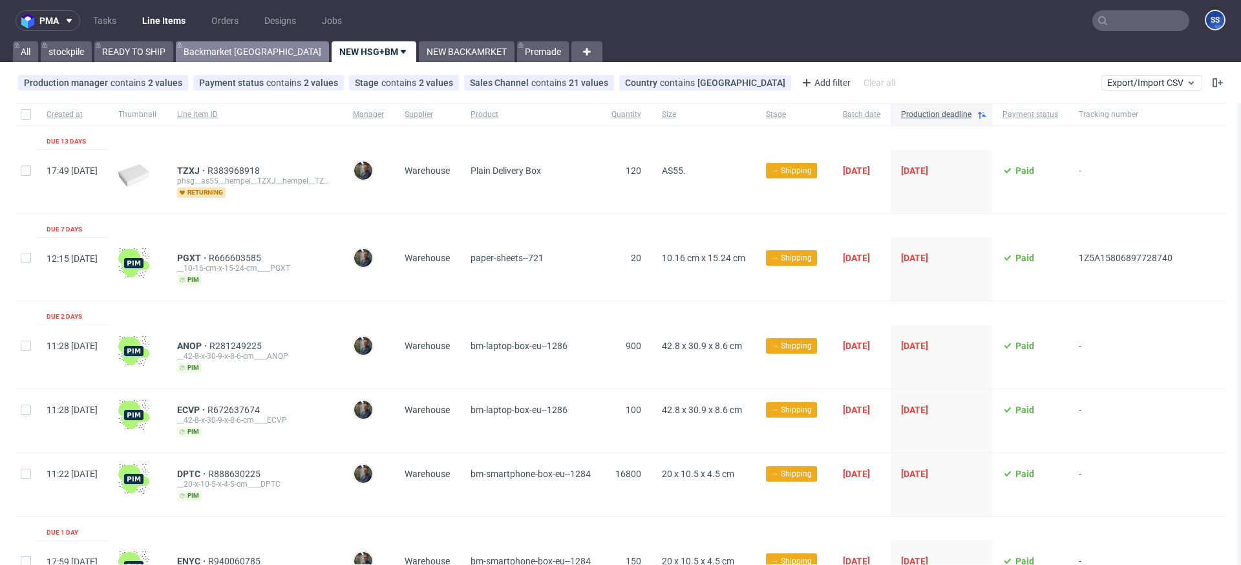
click at [224, 55] on link "Backmarket [GEOGRAPHIC_DATA]" at bounding box center [252, 51] width 153 height 21
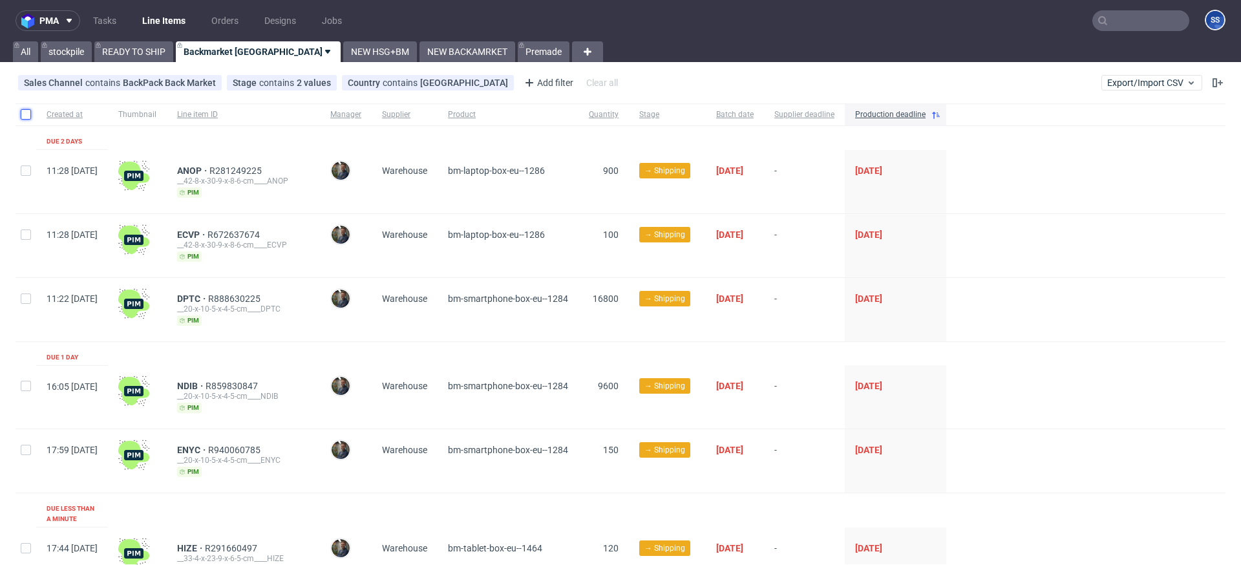
click at [23, 116] on input "checkbox" at bounding box center [26, 114] width 10 height 10
checkbox input "true"
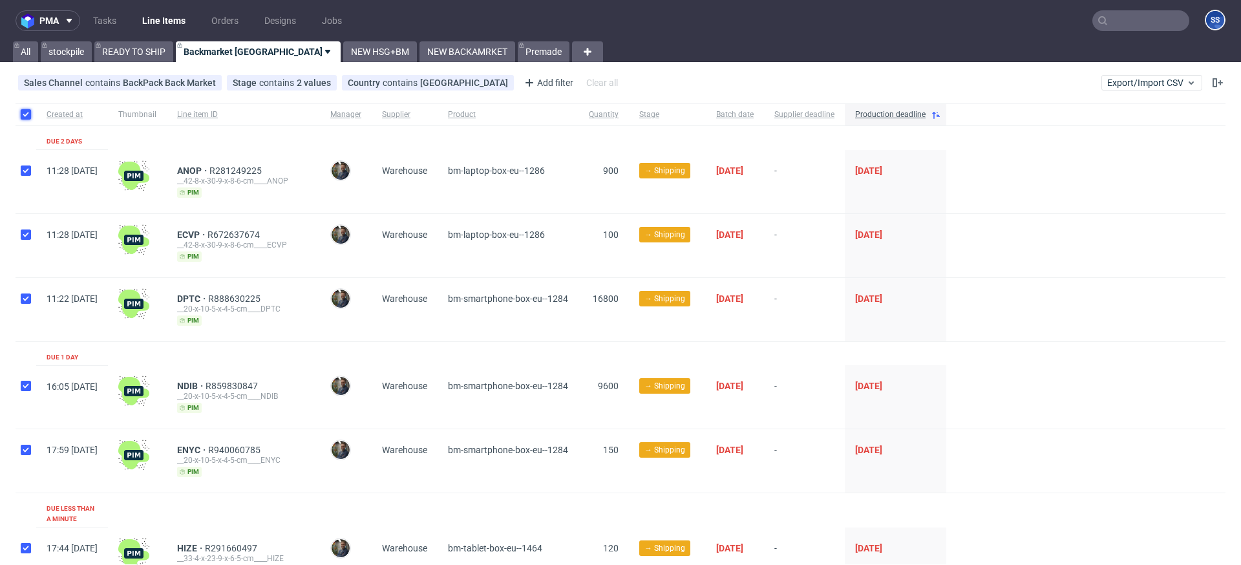
checkbox input "true"
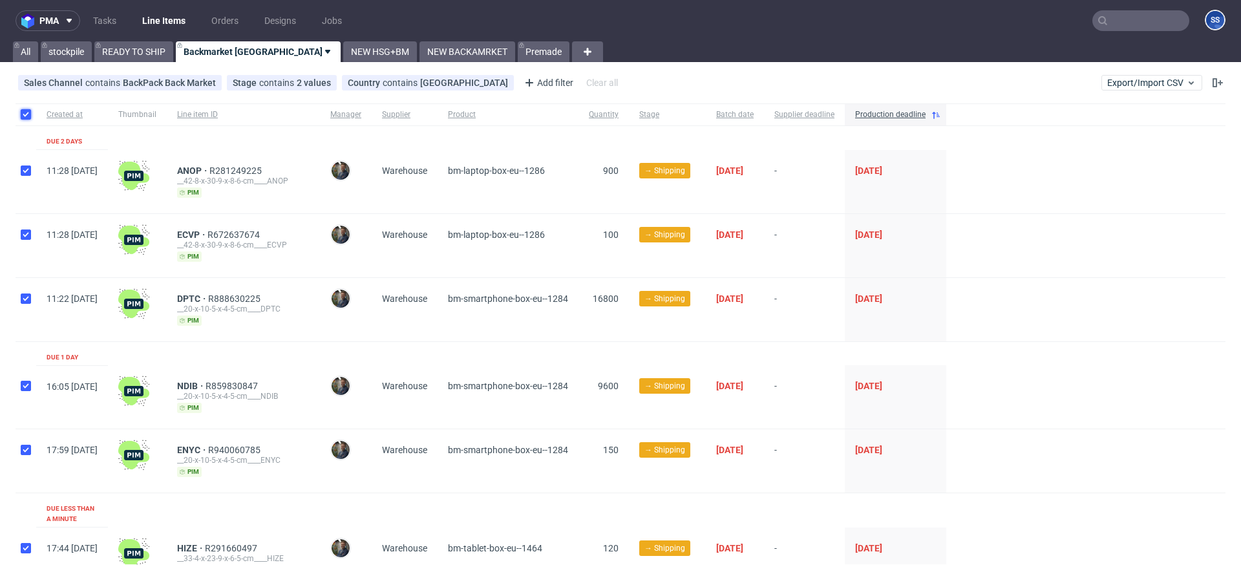
checkbox input "true"
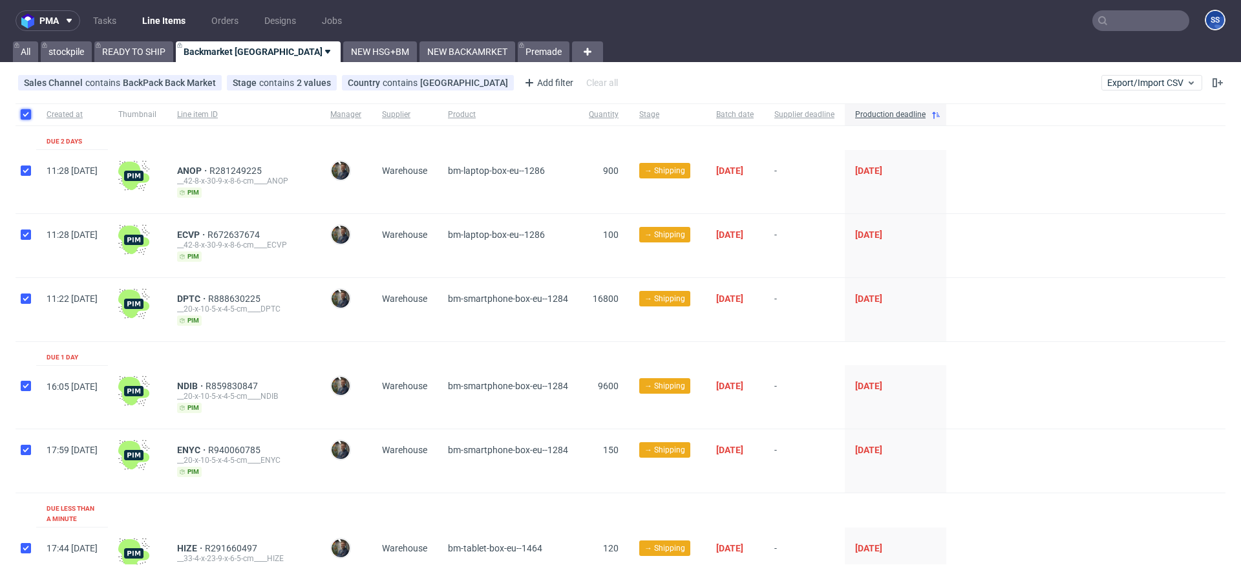
checkbox input "true"
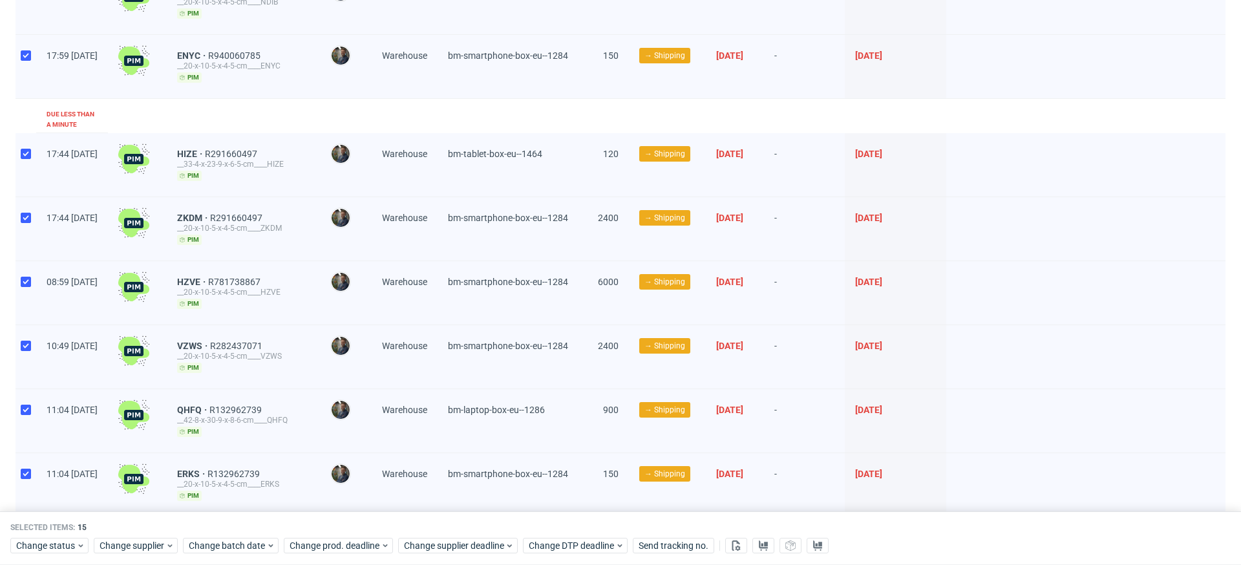
scroll to position [443, 0]
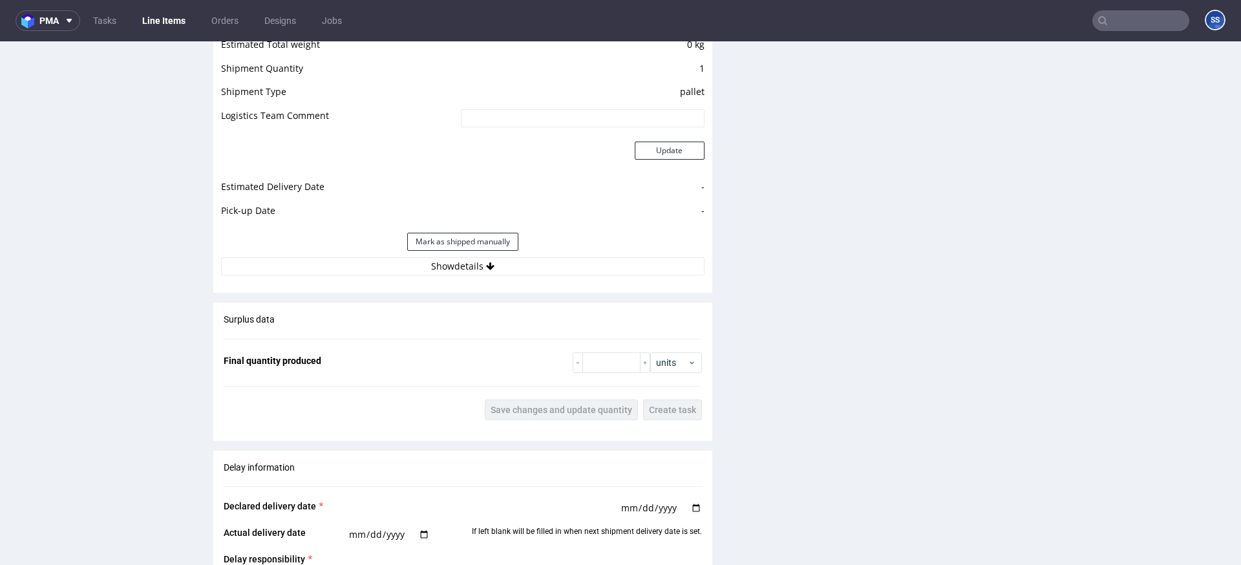
scroll to position [1143, 0]
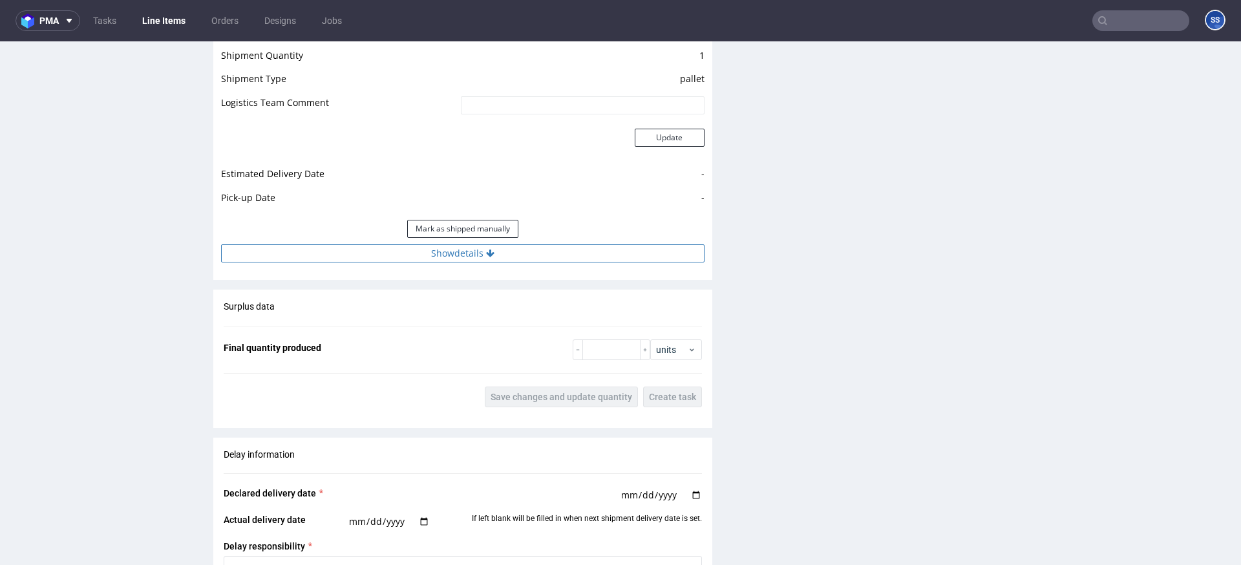
click at [474, 252] on button "Show details" at bounding box center [462, 253] width 483 height 18
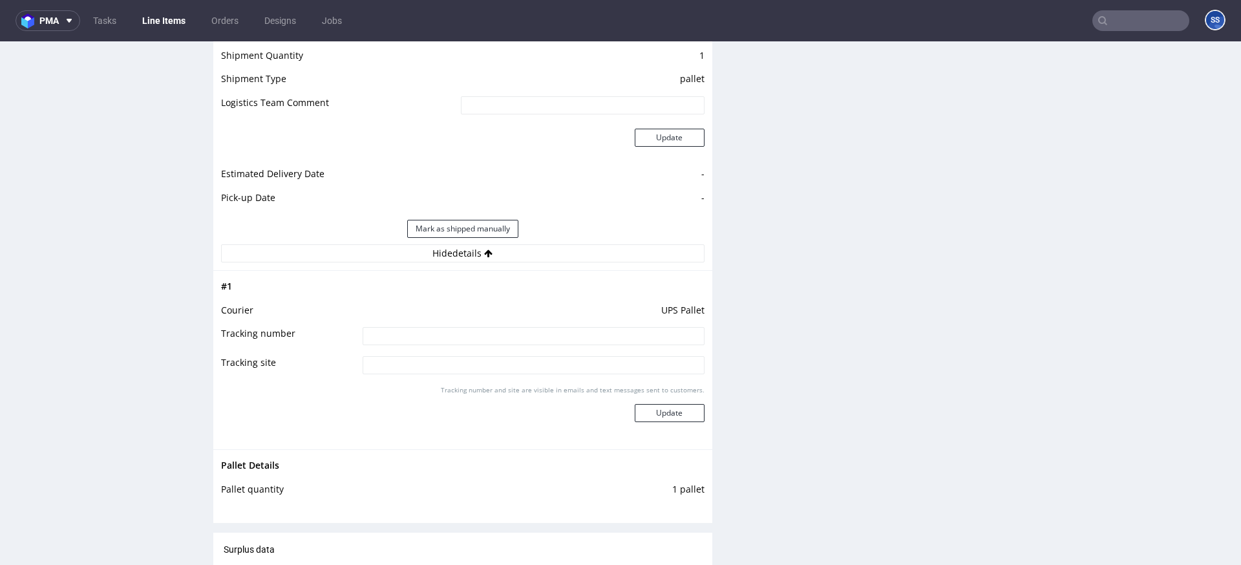
click at [439, 323] on td "UPS Pallet" at bounding box center [531, 314] width 345 height 24
click at [435, 331] on input at bounding box center [533, 336] width 342 height 18
paste input "1Z5A15806891403959 /1Z5A15806892382364 2 paczki z 8"
type input "1Z5A15806891403959 /1Z5A15806892382364 2 paczki z 8"
click at [655, 408] on button "Update" at bounding box center [670, 413] width 70 height 18
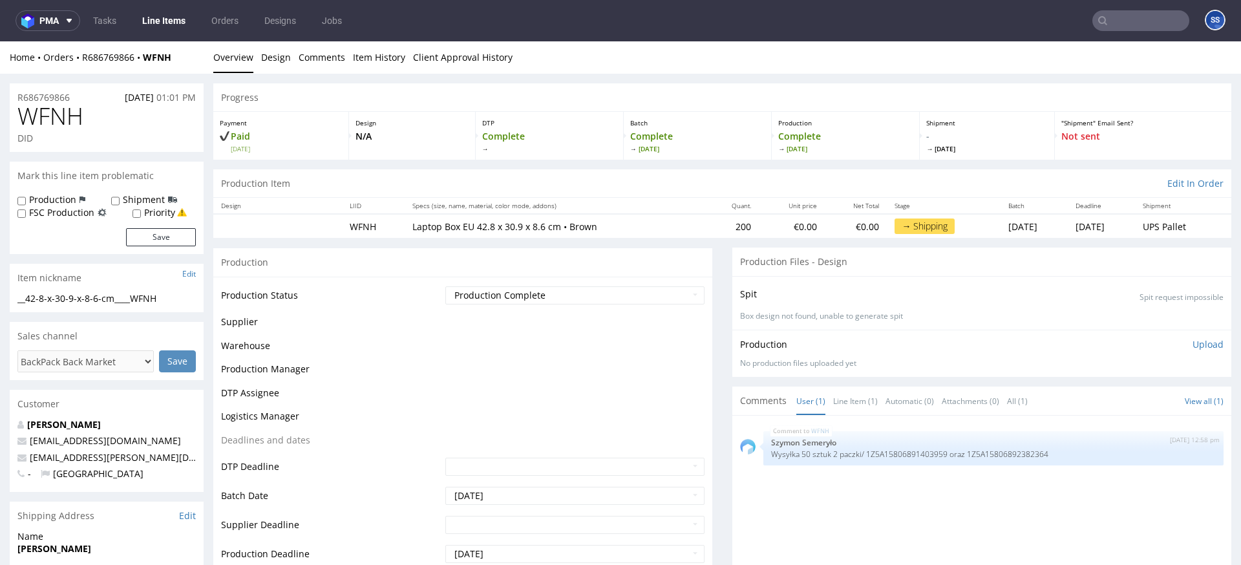
scroll to position [861, 0]
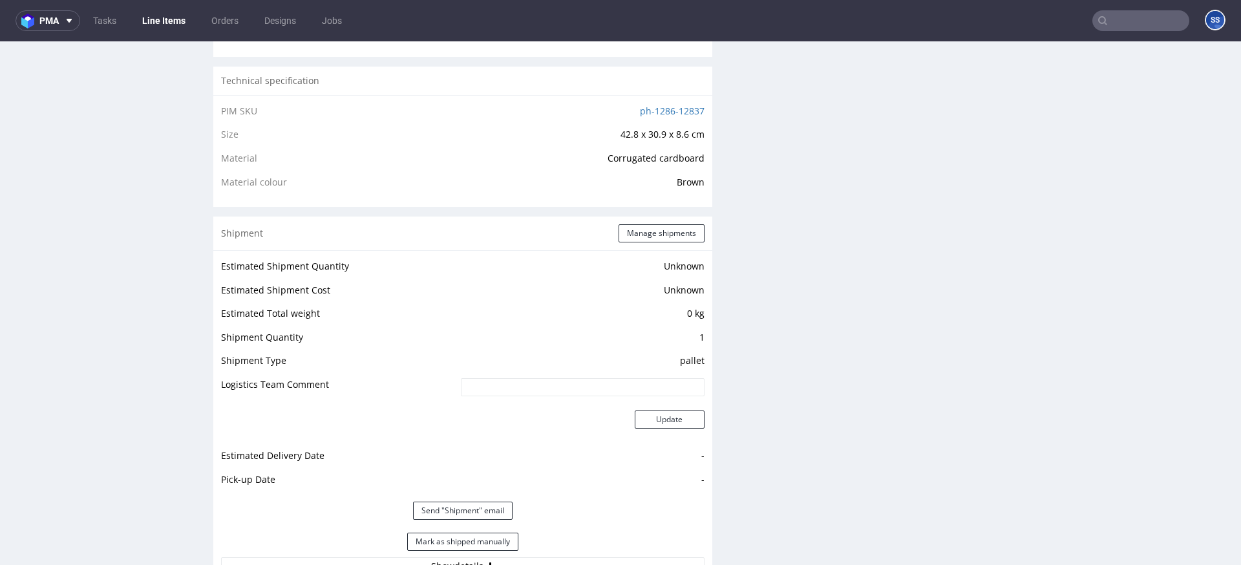
click at [176, 14] on link "Line Items" at bounding box center [163, 20] width 59 height 21
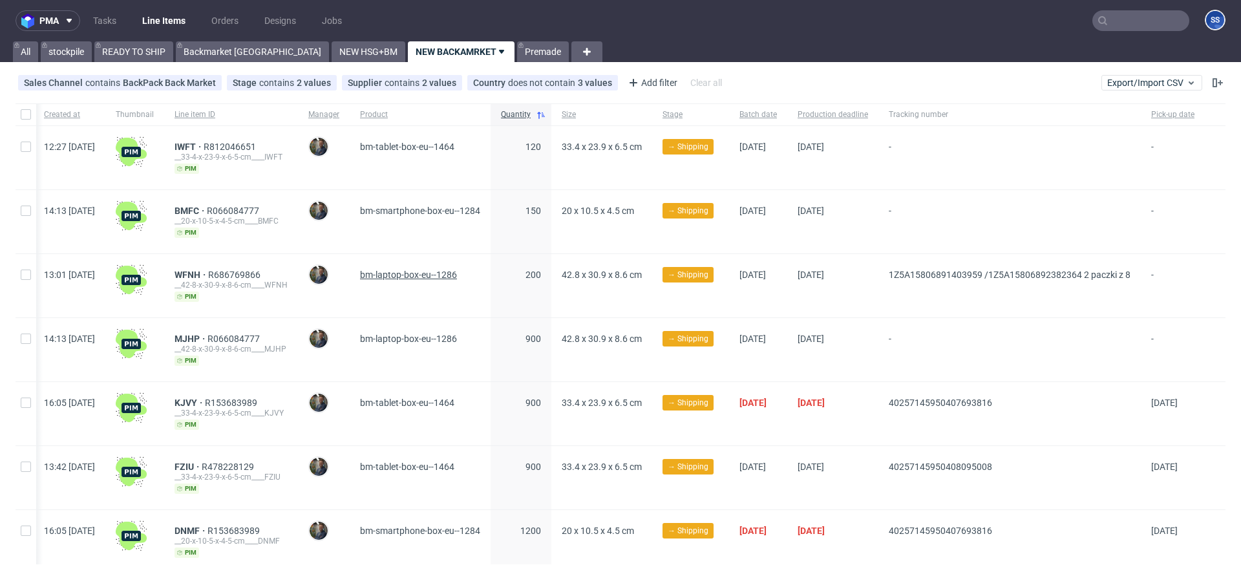
click at [388, 277] on span "bm-laptop-box-eu--1286" at bounding box center [408, 274] width 97 height 10
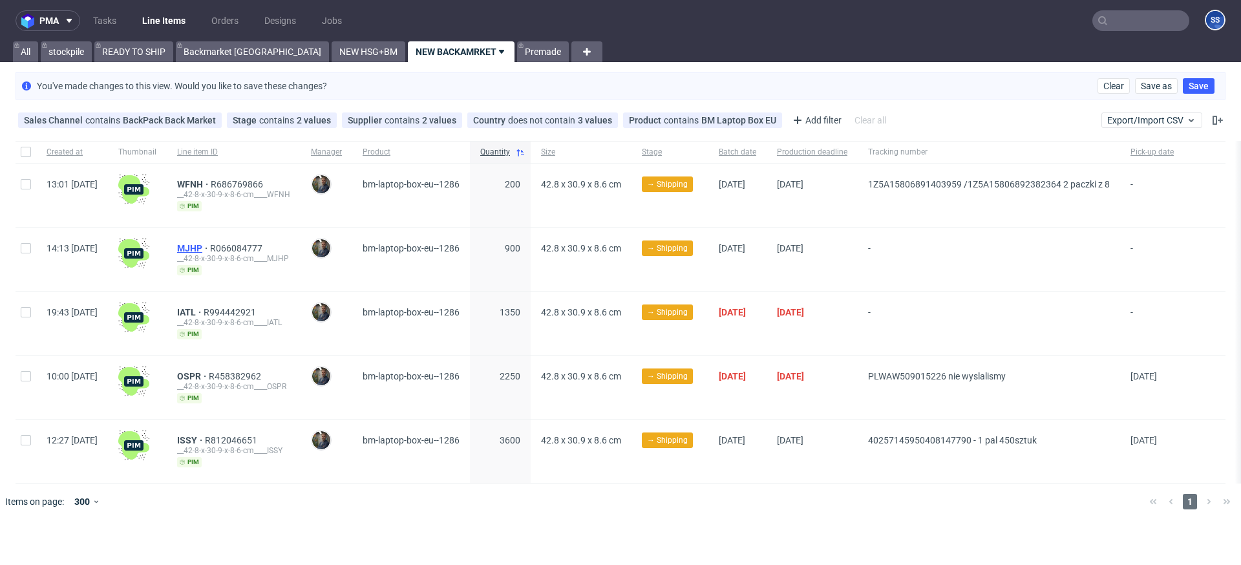
click at [210, 249] on span "MJHP" at bounding box center [193, 248] width 33 height 10
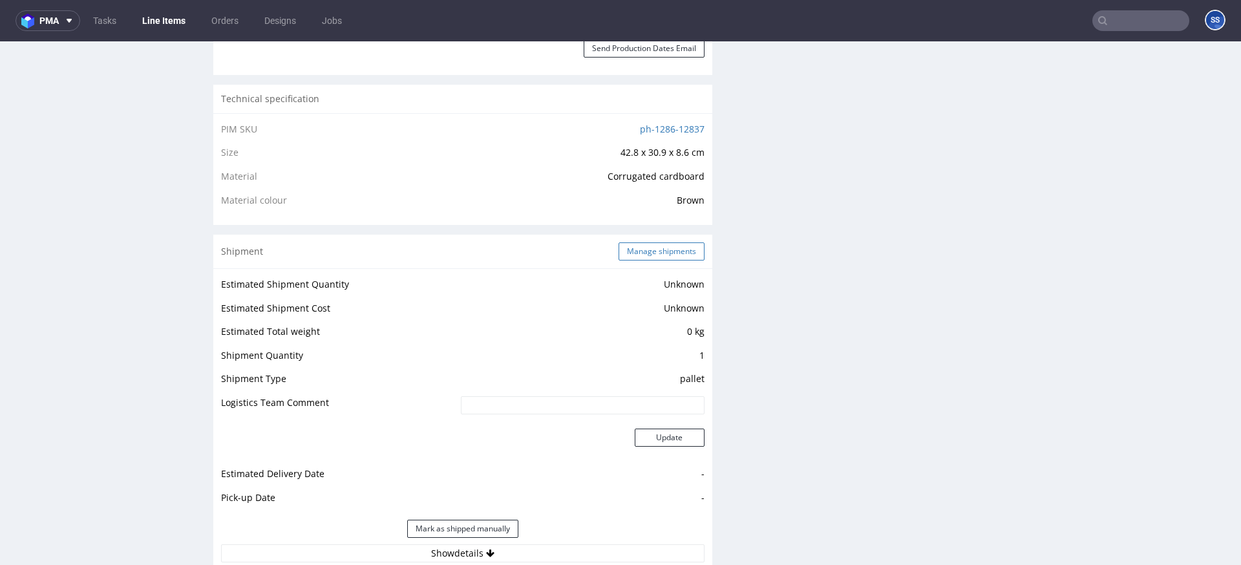
scroll to position [829, 0]
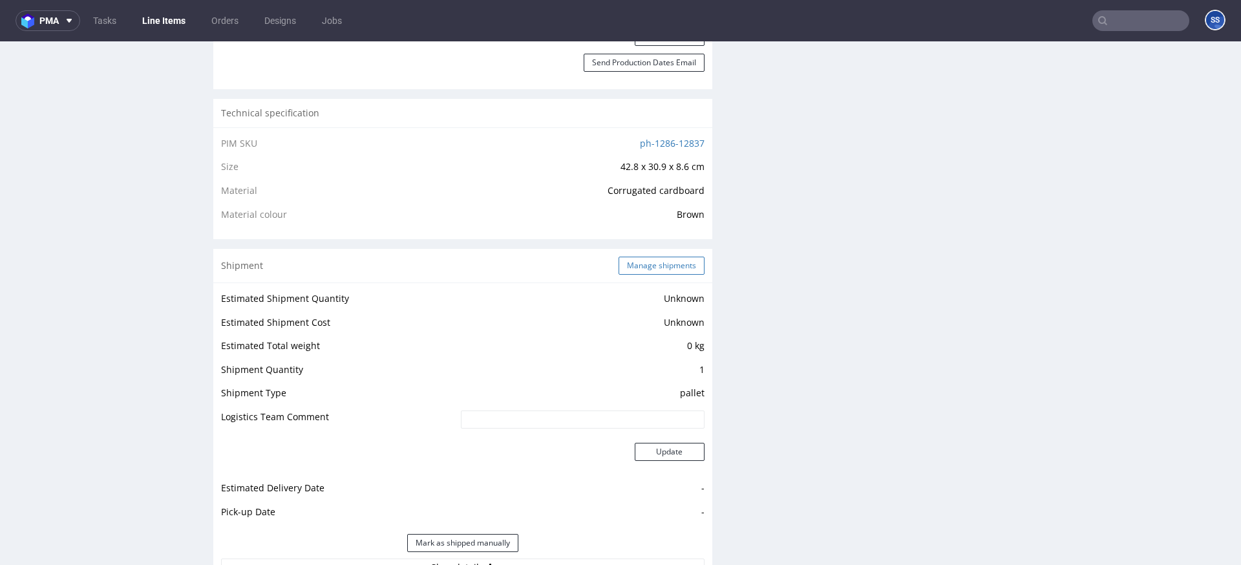
click at [649, 267] on button "Manage shipments" at bounding box center [661, 266] width 86 height 18
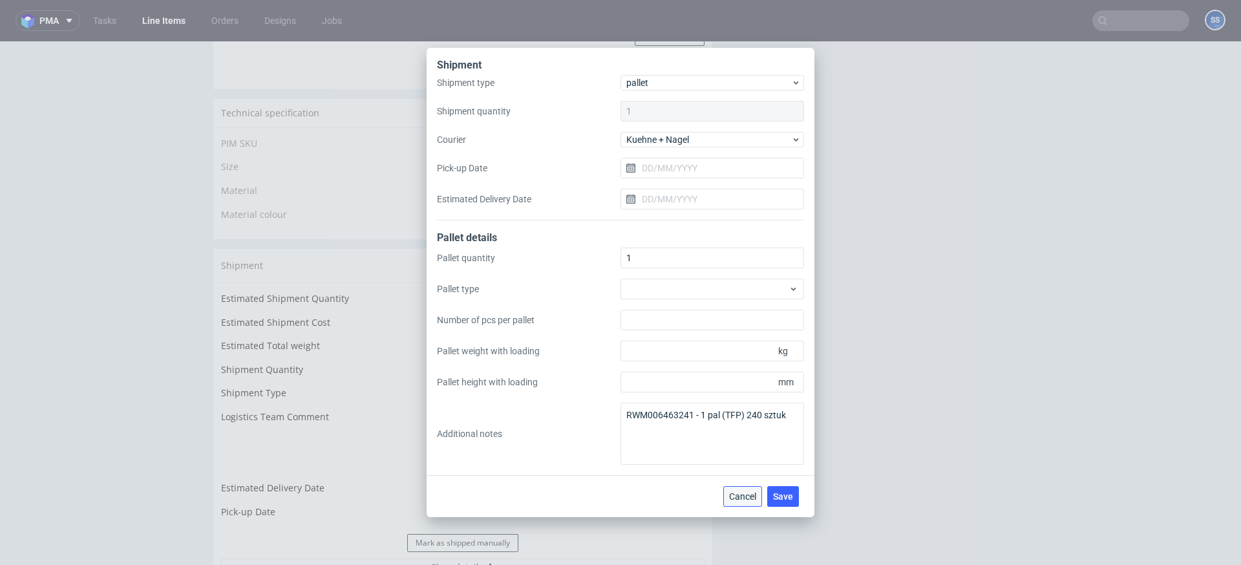
click at [745, 500] on span "Cancel" at bounding box center [742, 496] width 27 height 9
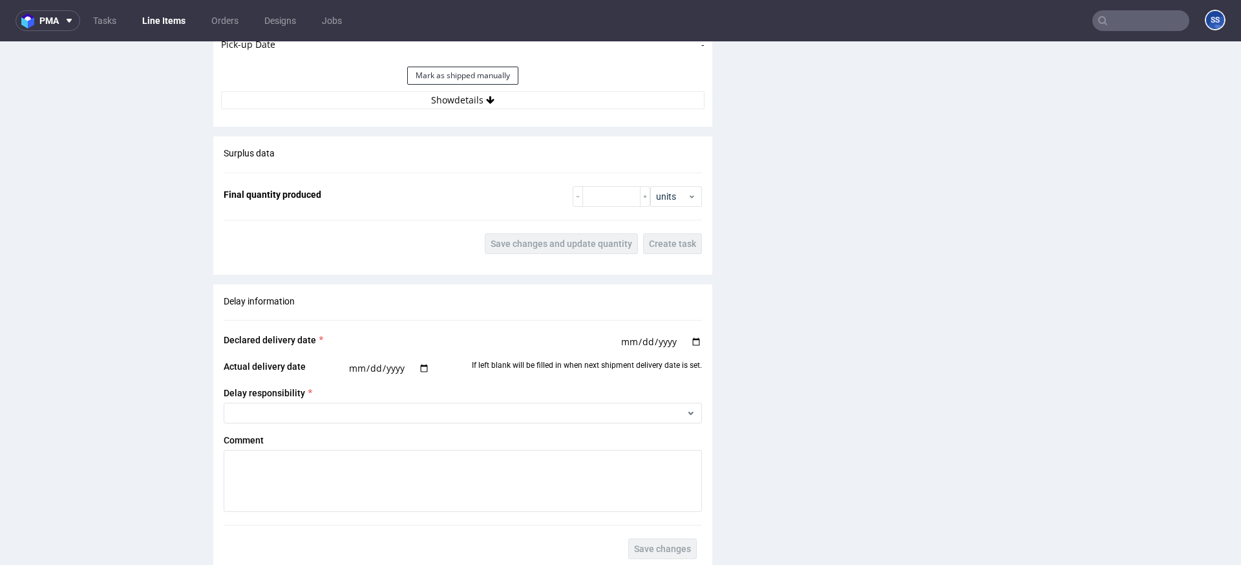
scroll to position [1303, 0]
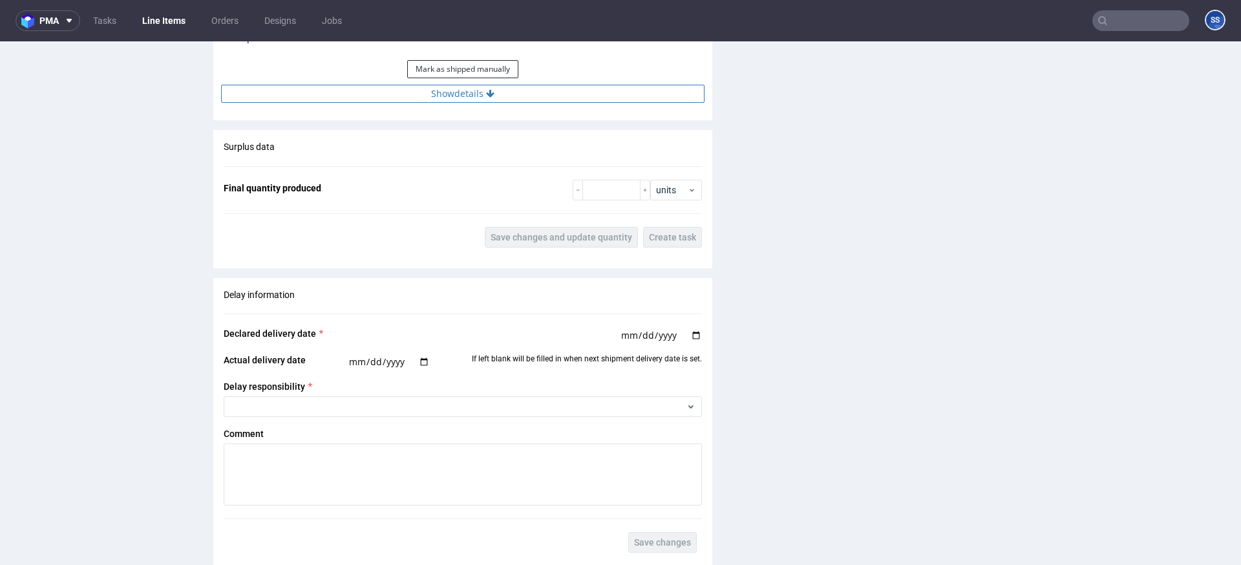
click at [477, 101] on button "Show details" at bounding box center [462, 94] width 483 height 18
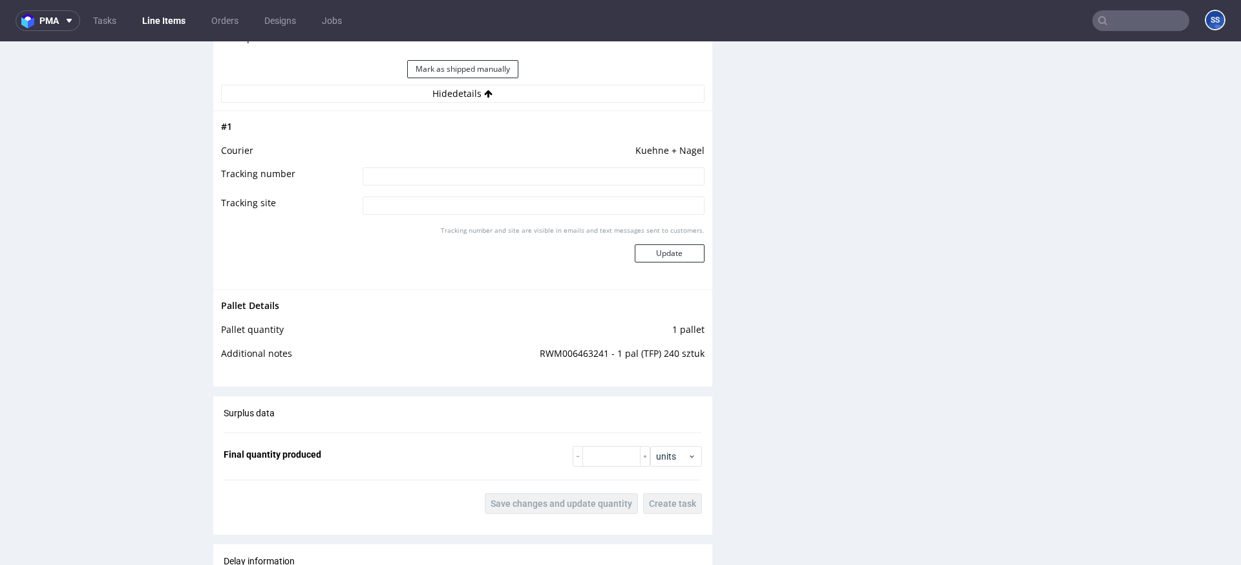
click at [463, 171] on input at bounding box center [533, 176] width 342 height 18
paste input "RWM006463241"
type input "RWM006463241"
click at [656, 255] on button "Update" at bounding box center [670, 253] width 70 height 18
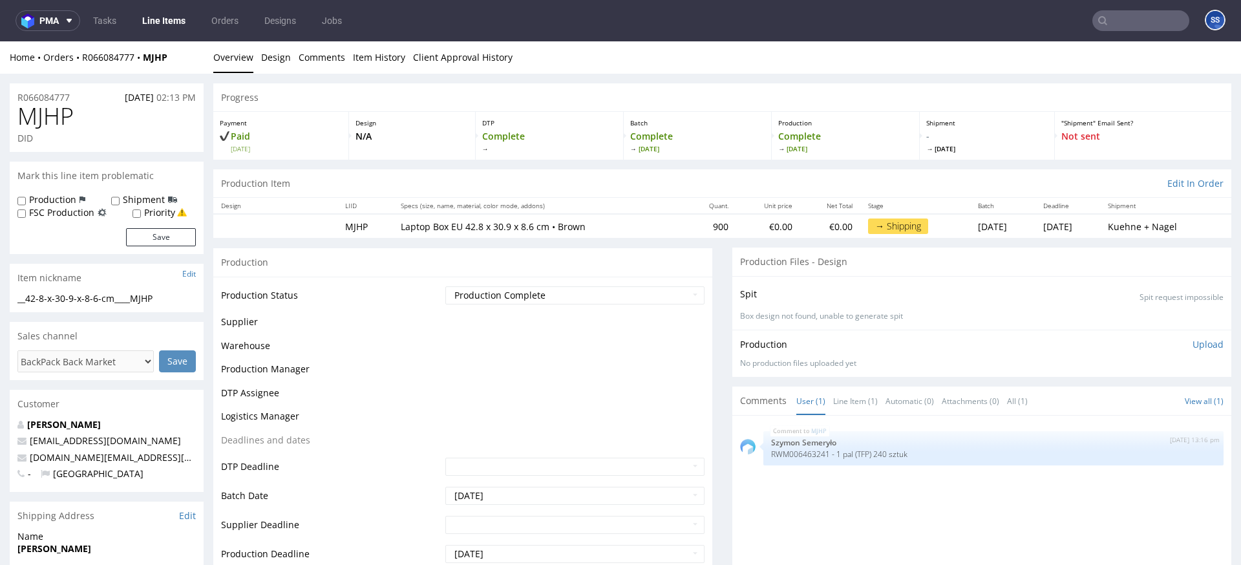
scroll to position [856, 0]
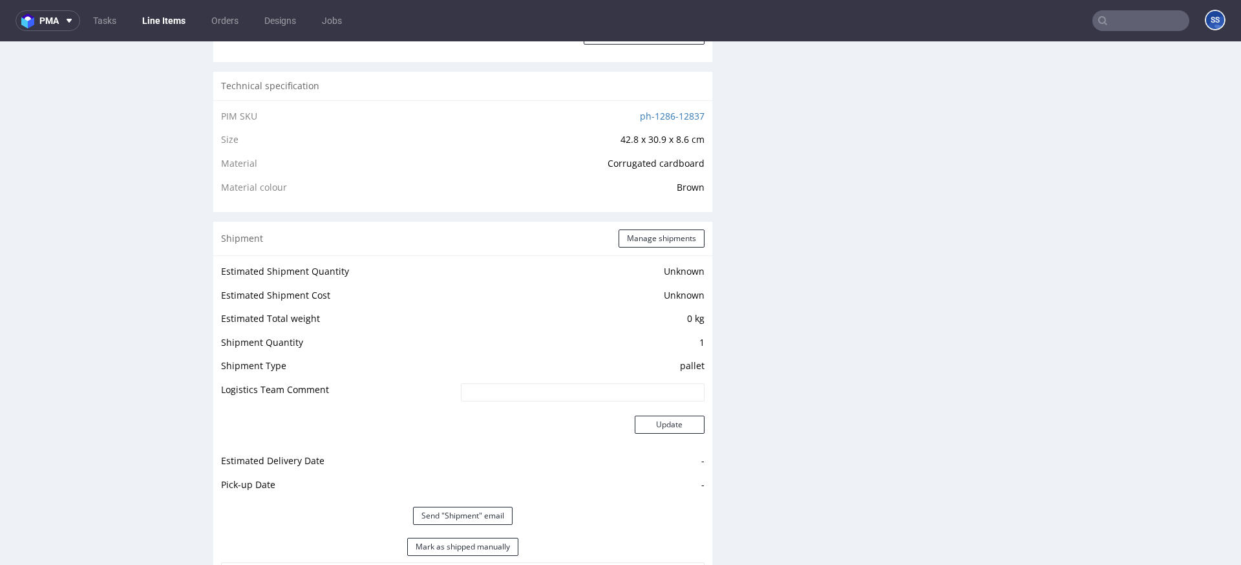
click at [159, 23] on link "Line Items" at bounding box center [163, 20] width 59 height 21
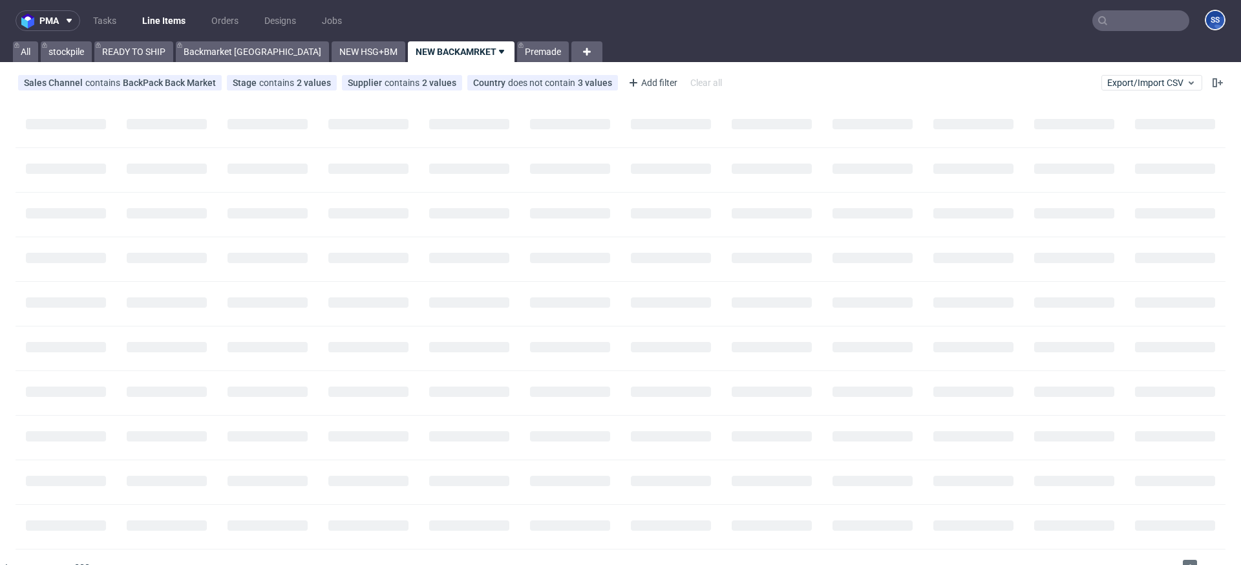
scroll to position [4, 0]
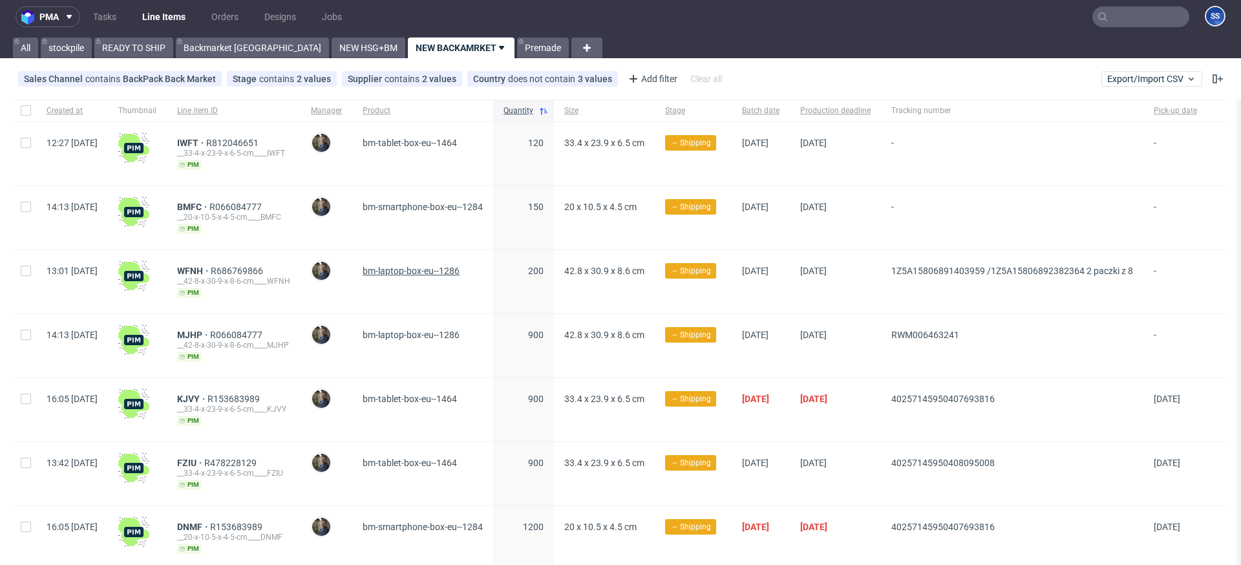
click at [448, 269] on span "bm-laptop-box-eu--1286" at bounding box center [410, 271] width 97 height 10
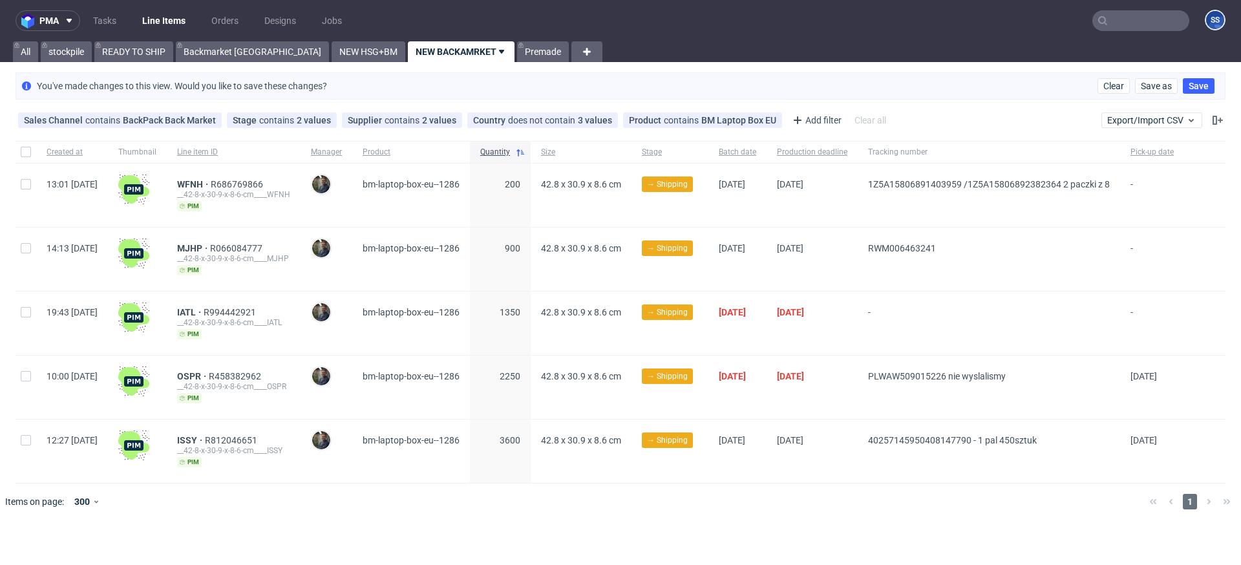
scroll to position [0, 0]
click at [209, 376] on span "OSPR" at bounding box center [193, 376] width 32 height 10
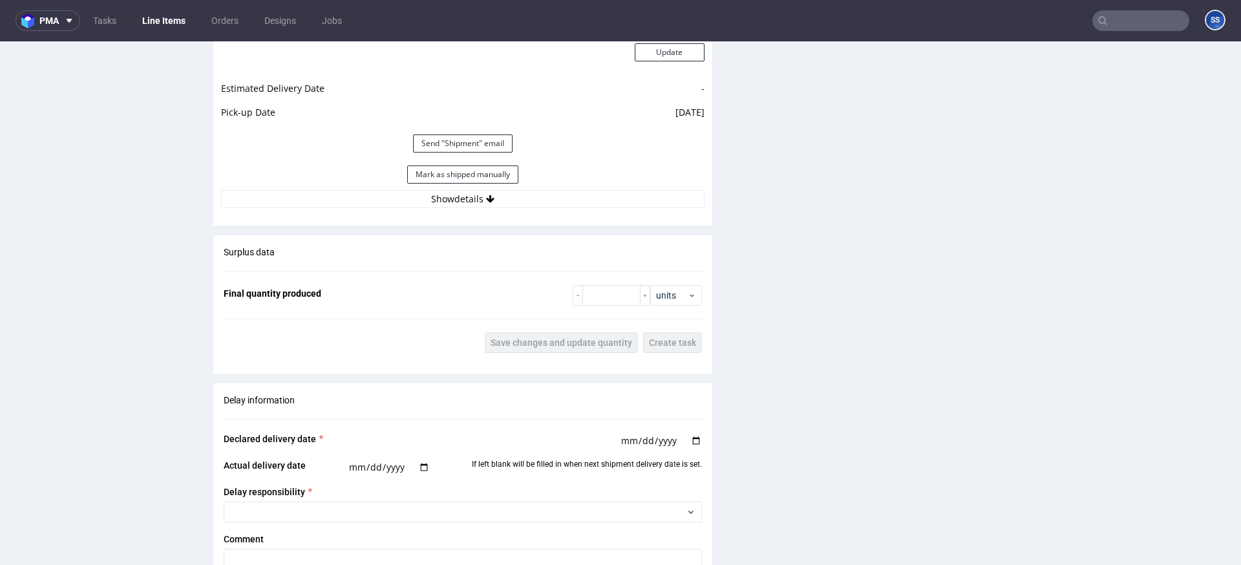
scroll to position [1230, 0]
click at [456, 199] on button "Show details" at bounding box center [462, 198] width 483 height 18
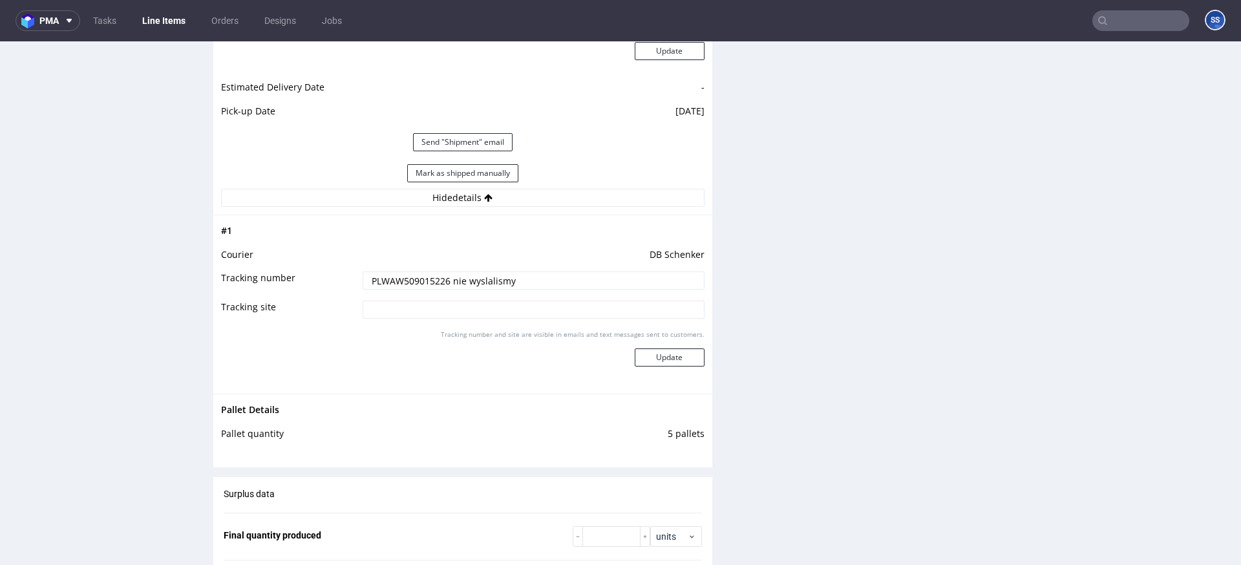
click at [402, 283] on input "PLWAW509015226 nie wyslalismy" at bounding box center [533, 280] width 342 height 18
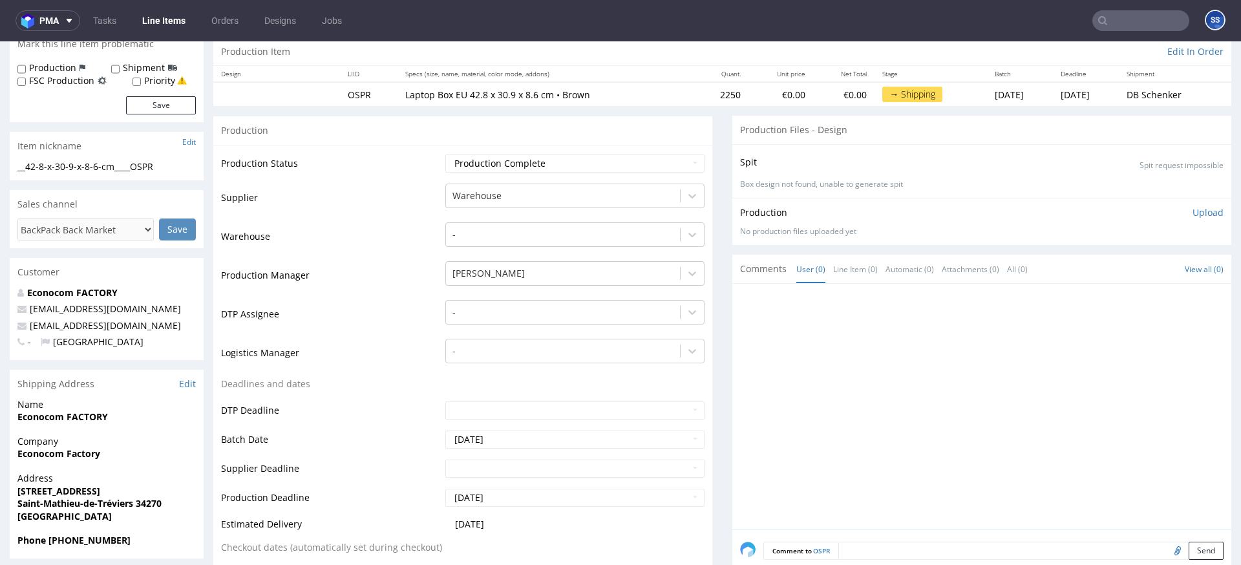
scroll to position [0, 0]
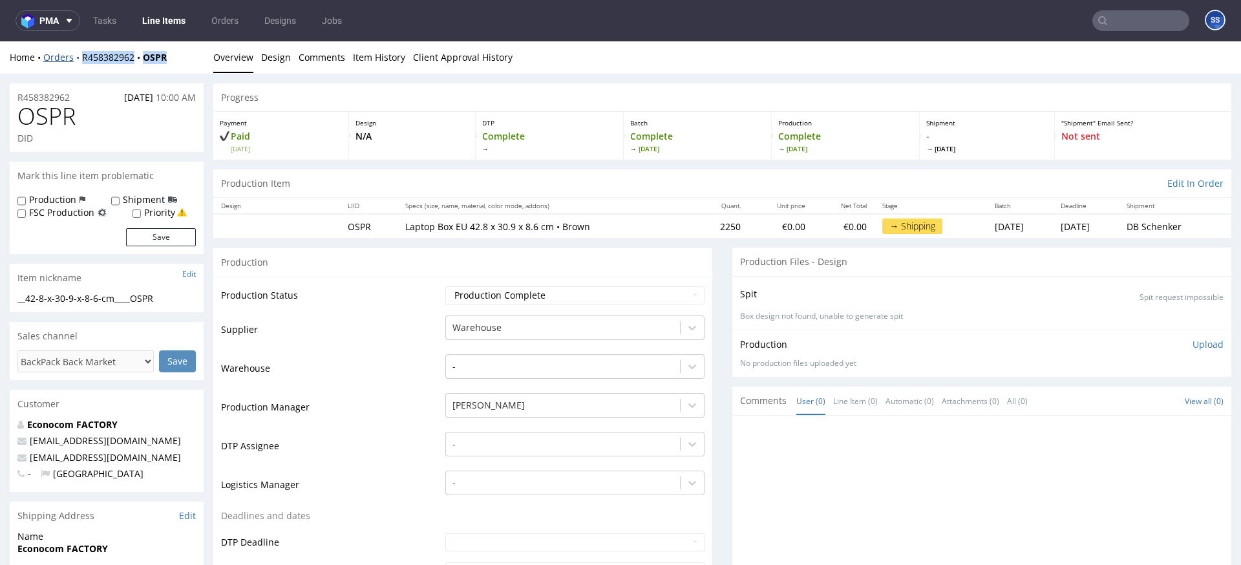
drag, startPoint x: 192, startPoint y: 54, endPoint x: 80, endPoint y: 60, distance: 111.9
click at [80, 60] on div "Home Orders R458382962 OSPR" at bounding box center [107, 57] width 194 height 13
copy div "R458382962 OSPR"
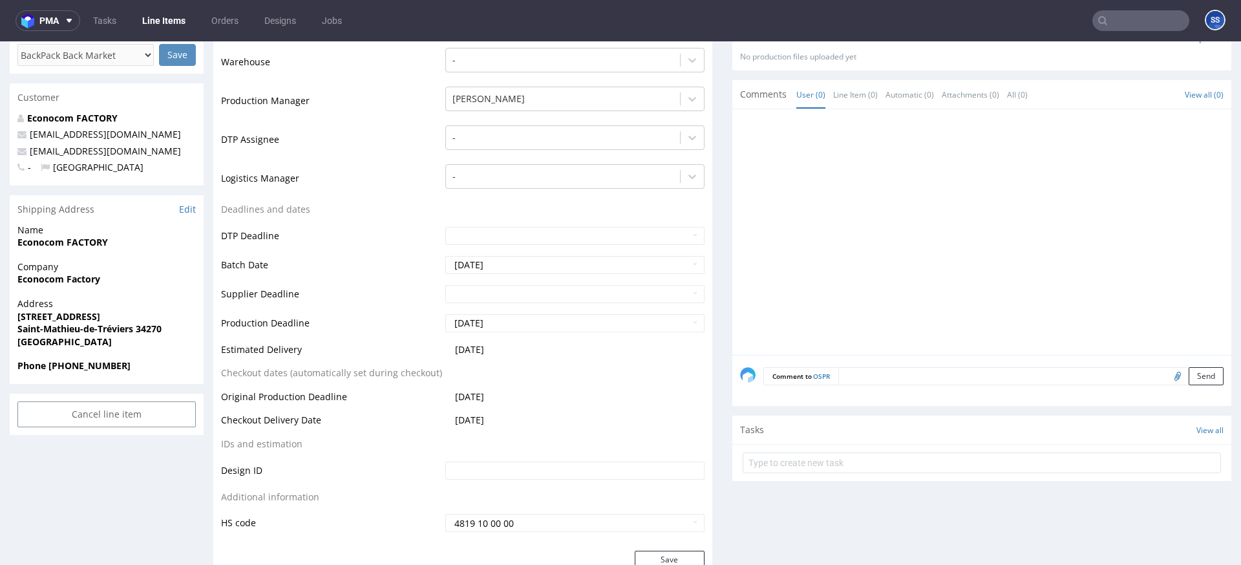
scroll to position [308, 0]
click at [884, 382] on textarea at bounding box center [1030, 374] width 385 height 18
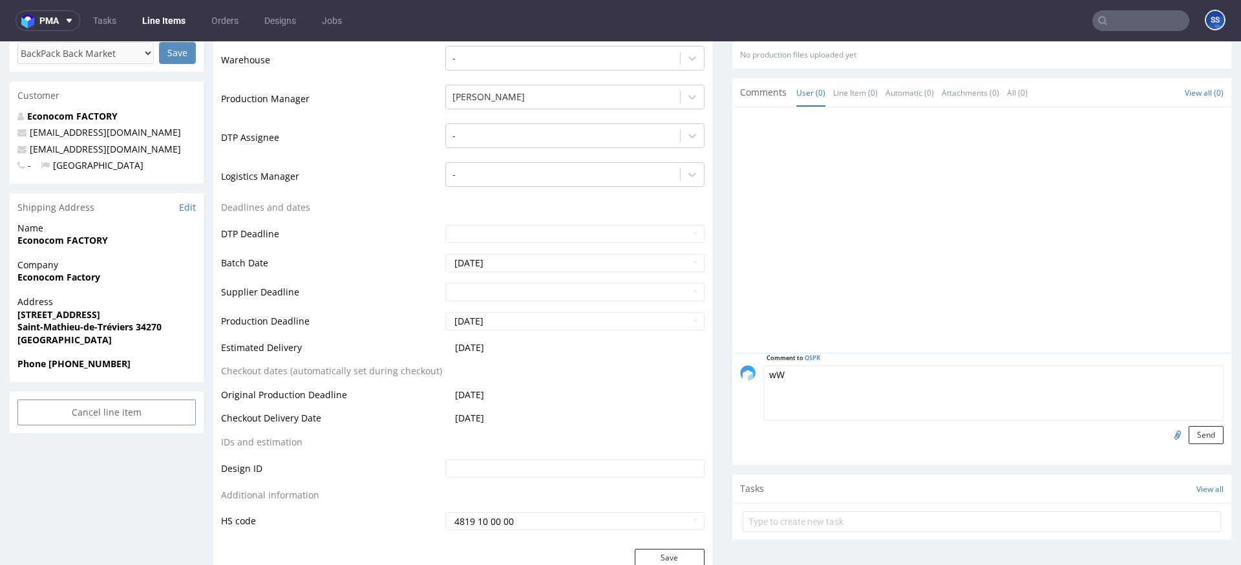
type textarea "w"
click at [891, 384] on textarea "Wysy" at bounding box center [993, 393] width 460 height 56
paste textarea "40257145950408158062"
click at [870, 374] on textarea "Wysyłka 450 sztuk 1 pal 40257145950408158062" at bounding box center [993, 393] width 460 height 56
click at [869, 375] on textarea "Wysyłka 450 sztuk 1 pal 40257145950408158062" at bounding box center [993, 393] width 460 height 56
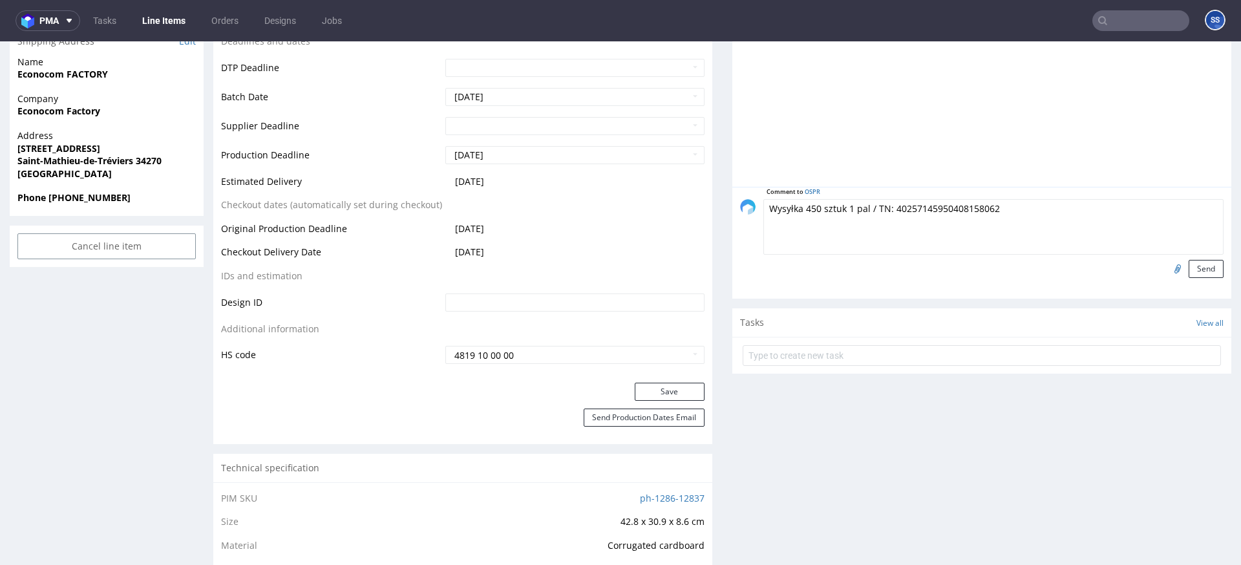
scroll to position [472, 0]
type textarea "Wysyłka 450 sztuk 1 pal / TN: 40257145950408158062"
click at [1192, 277] on button "Send" at bounding box center [1205, 271] width 35 height 18
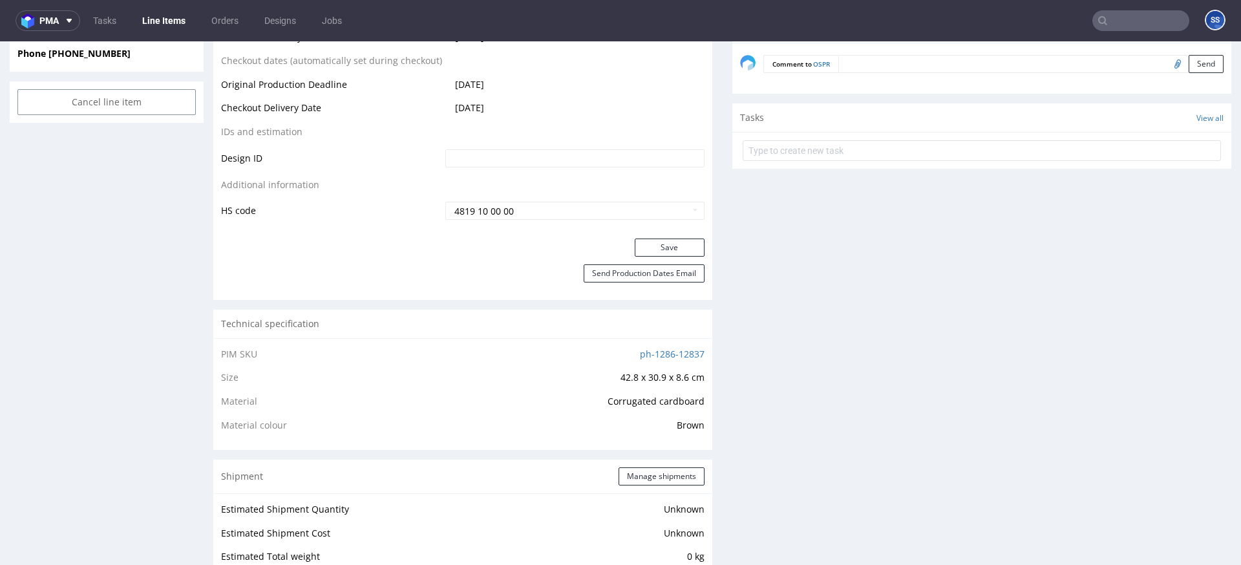
scroll to position [624, 0]
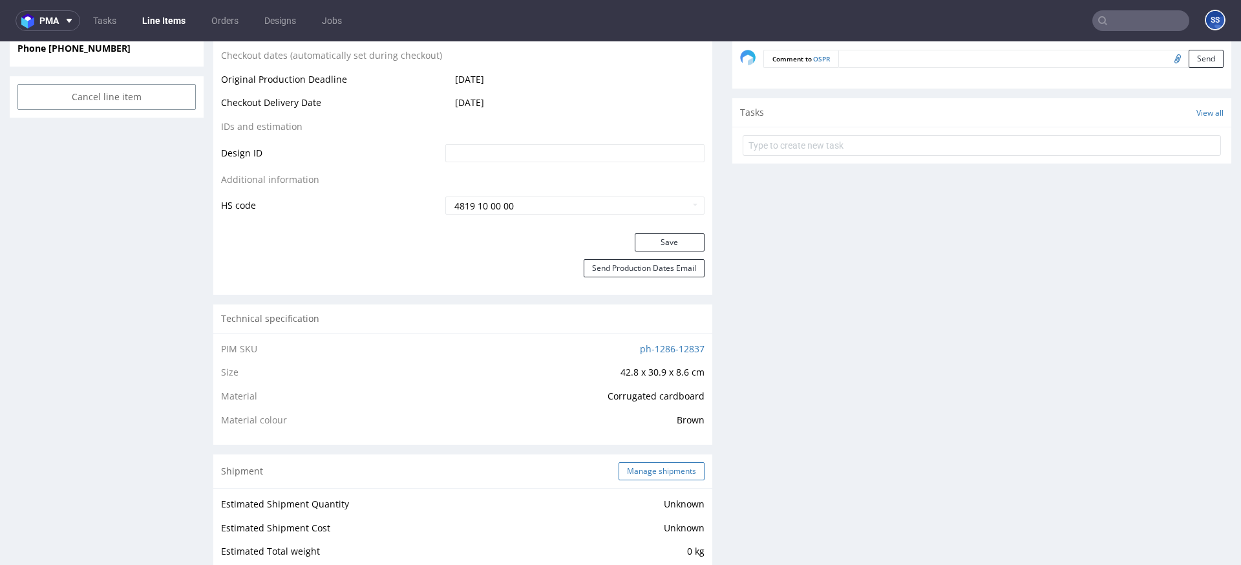
click at [642, 467] on button "Manage shipments" at bounding box center [661, 471] width 86 height 18
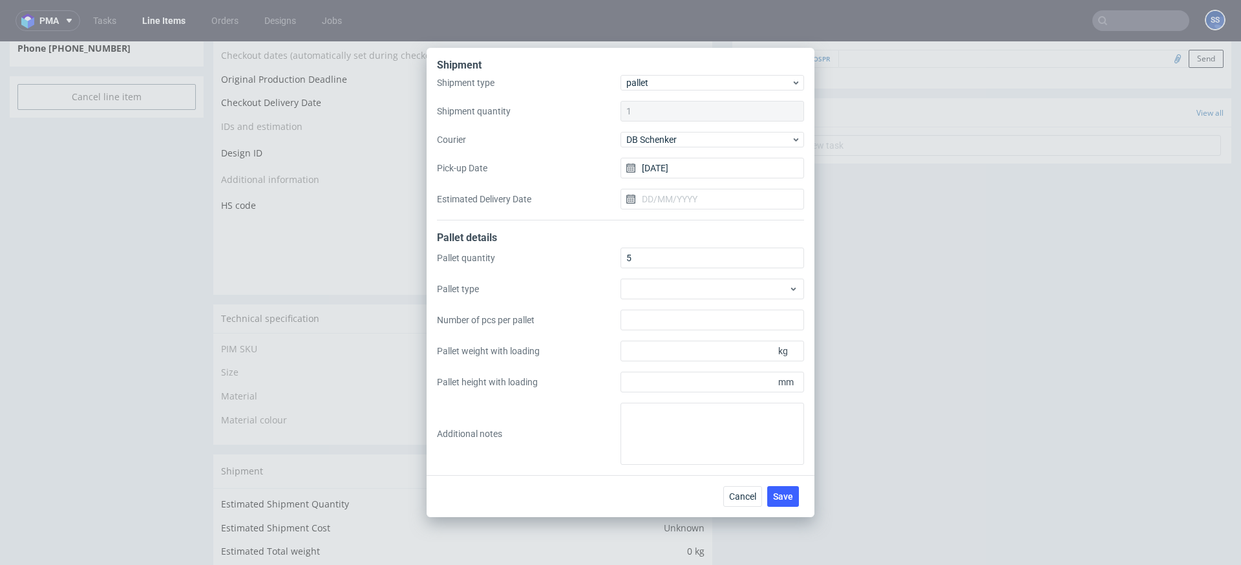
click at [661, 148] on div "Shipment type pallet Shipment quantity 1 Courier [PERSON_NAME] Pick-up Date [DA…" at bounding box center [620, 147] width 367 height 145
click at [663, 143] on span "DB Schenker" at bounding box center [708, 139] width 165 height 13
click at [667, 191] on div "DSV" at bounding box center [711, 189] width 173 height 23
click at [669, 175] on input "[DATE]" at bounding box center [712, 168] width 184 height 21
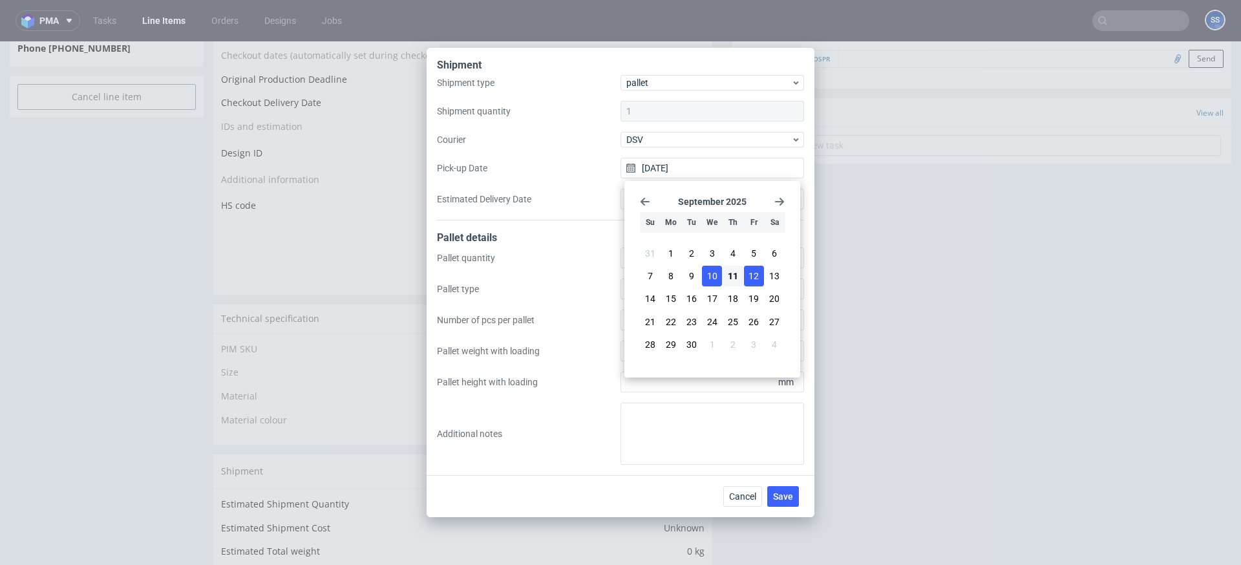
click at [757, 278] on span "12" at bounding box center [753, 275] width 10 height 13
type input "[DATE]"
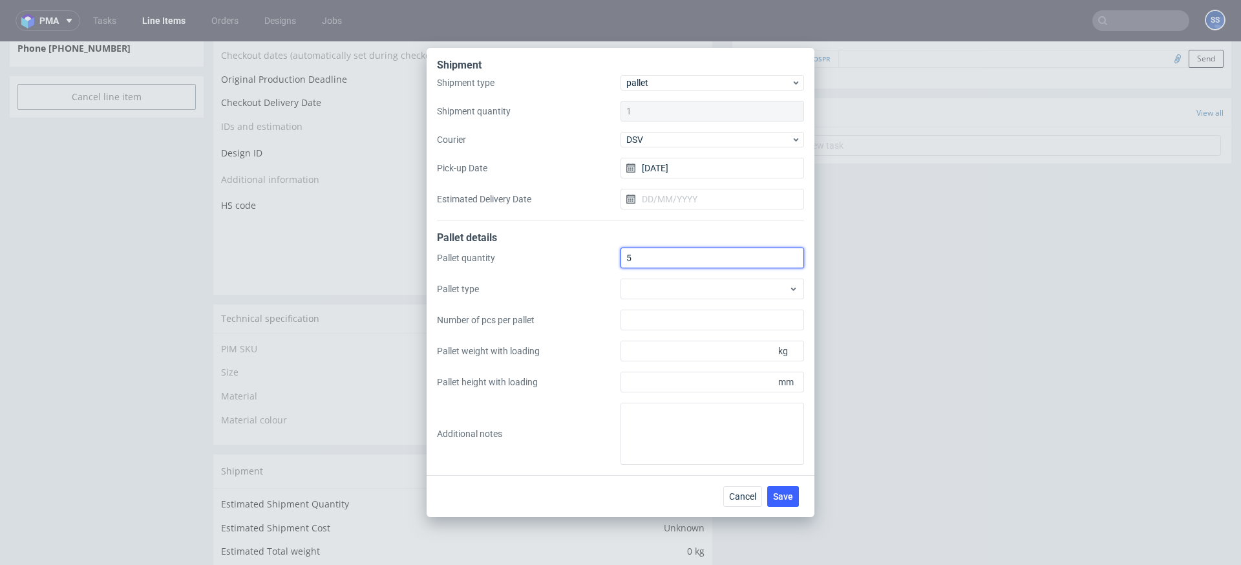
drag, startPoint x: 644, startPoint y: 259, endPoint x: 598, endPoint y: 256, distance: 46.0
click at [598, 256] on div "Pallet quantity 5 Pallet type Number of pcs per pallet Pallet weight with loadi…" at bounding box center [620, 355] width 367 height 217
type input "1"
click at [788, 488] on button "Save" at bounding box center [783, 496] width 32 height 21
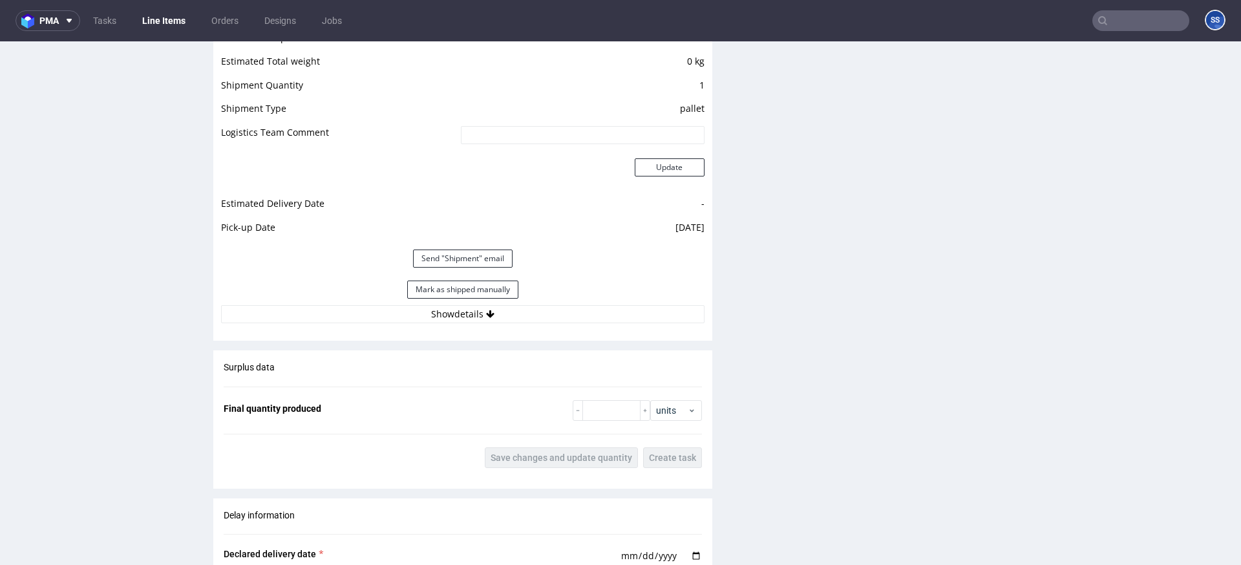
scroll to position [1123, 0]
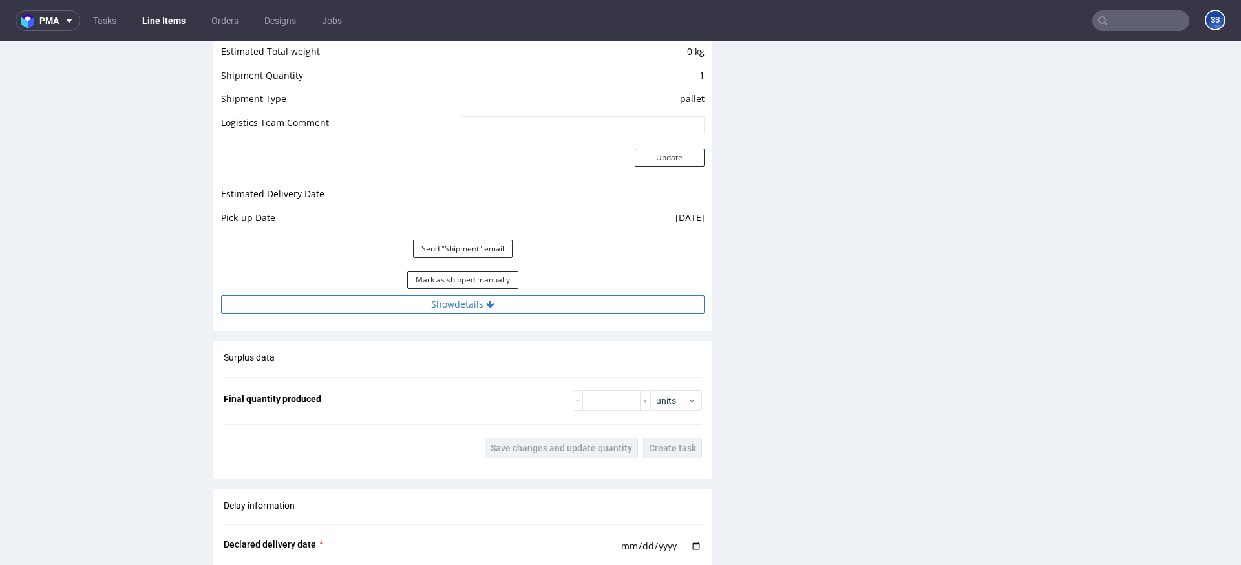
click at [507, 308] on button "Show details" at bounding box center [462, 304] width 483 height 18
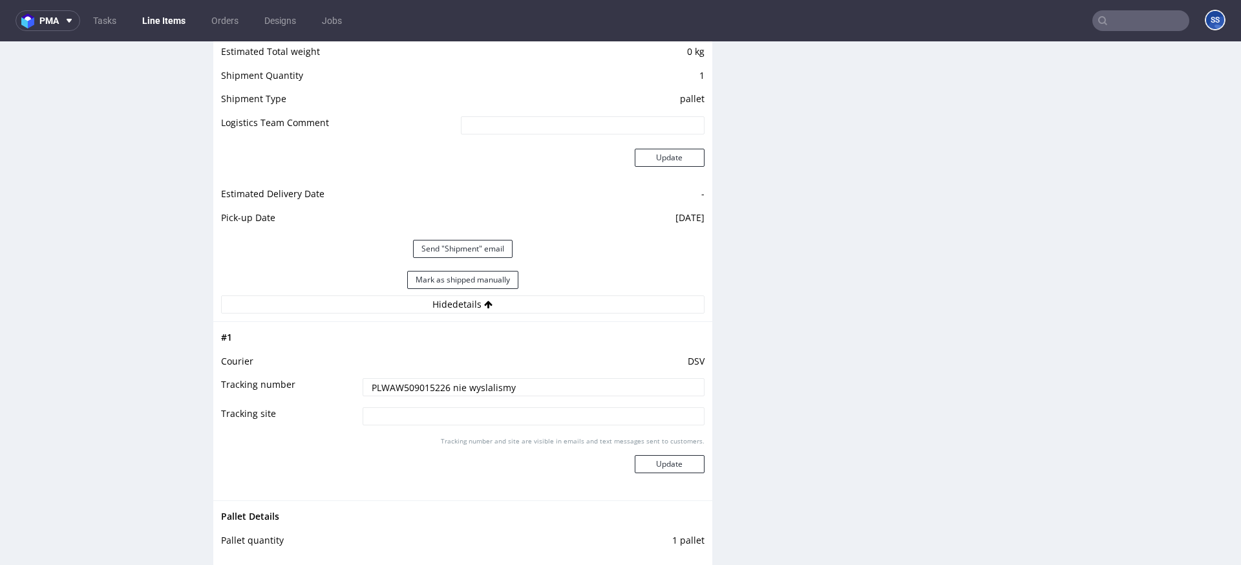
click at [437, 381] on input "PLWAW509015226 nie wyslalismy" at bounding box center [533, 387] width 342 height 18
paste input "40257145950408158062"
type input "40257145950408158062"
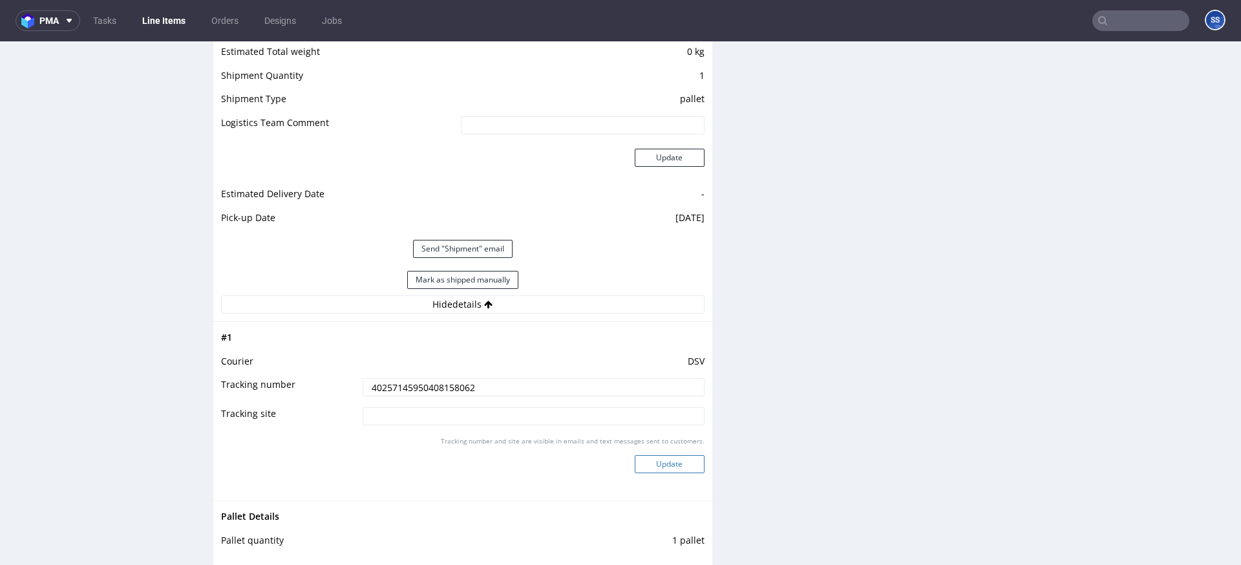
click at [678, 461] on button "Update" at bounding box center [670, 464] width 70 height 18
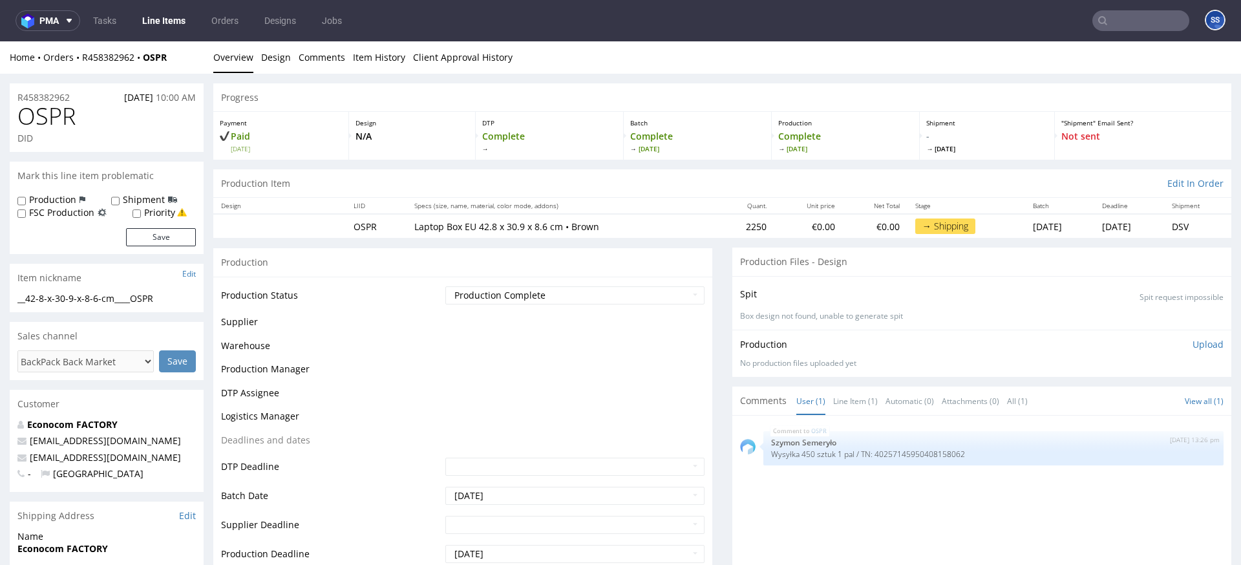
scroll to position [856, 0]
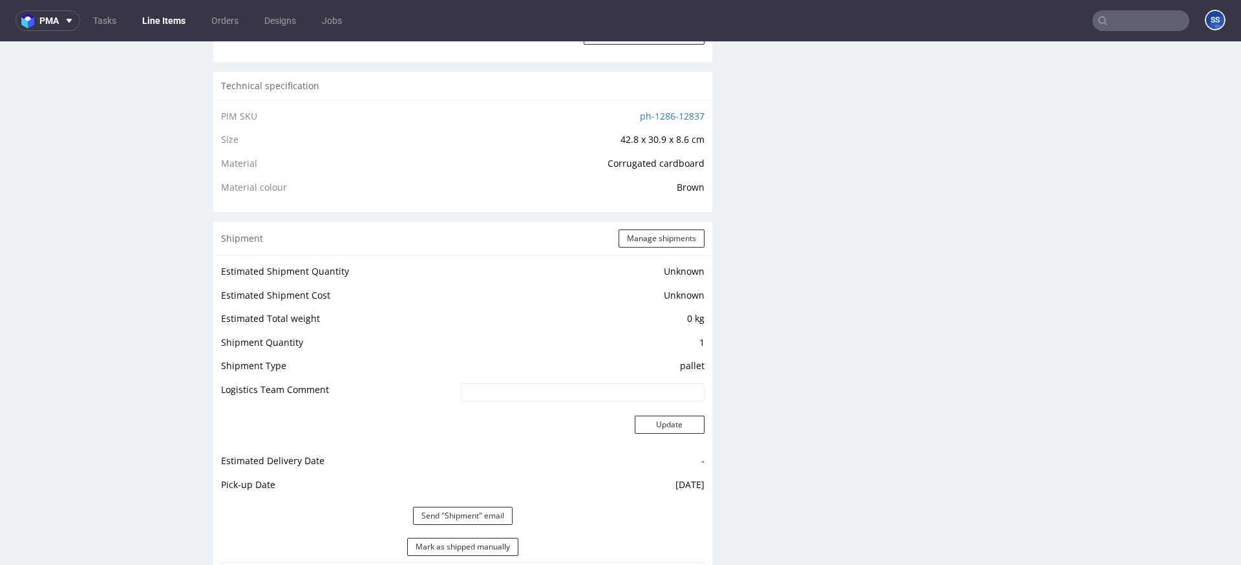
click at [173, 25] on link "Line Items" at bounding box center [163, 20] width 59 height 21
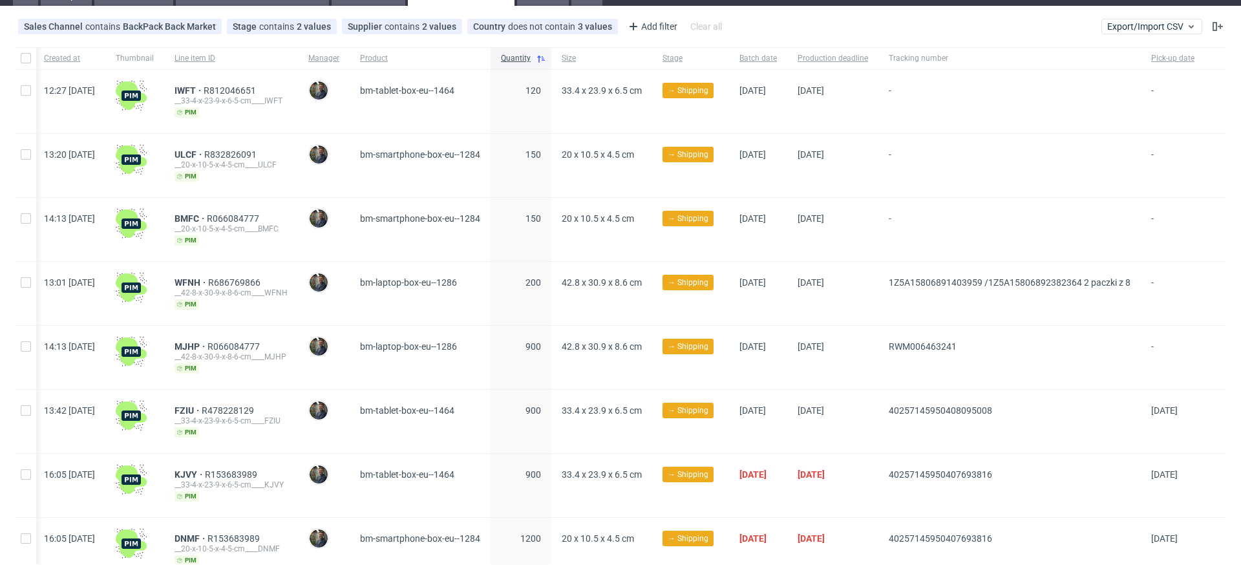
scroll to position [49, 0]
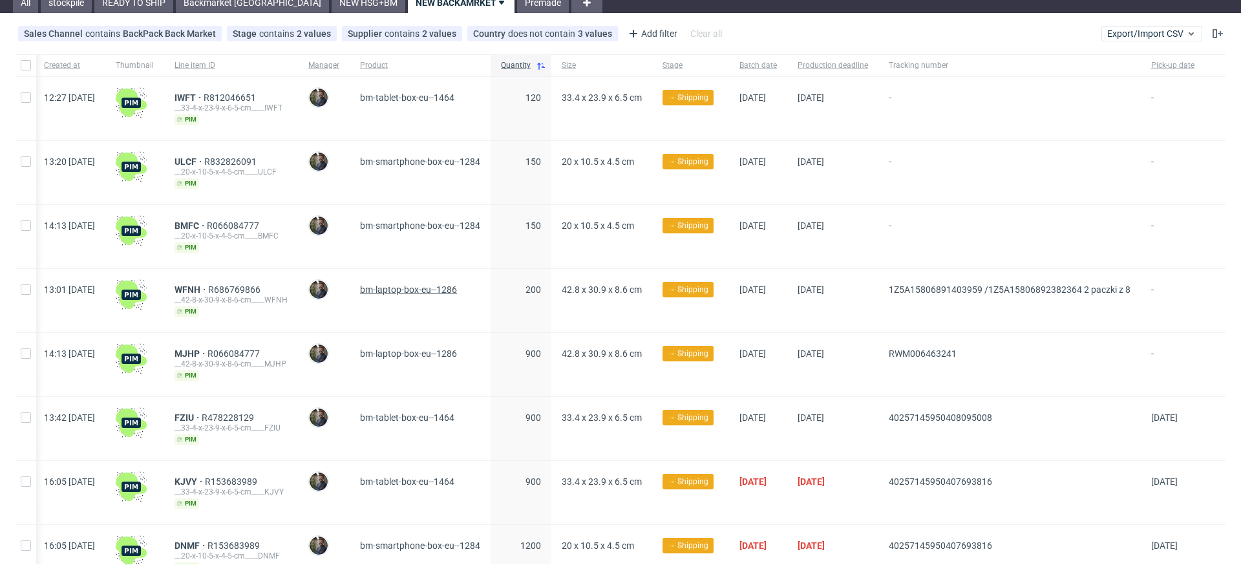
click at [387, 288] on span "bm-laptop-box-eu--1286" at bounding box center [408, 289] width 97 height 10
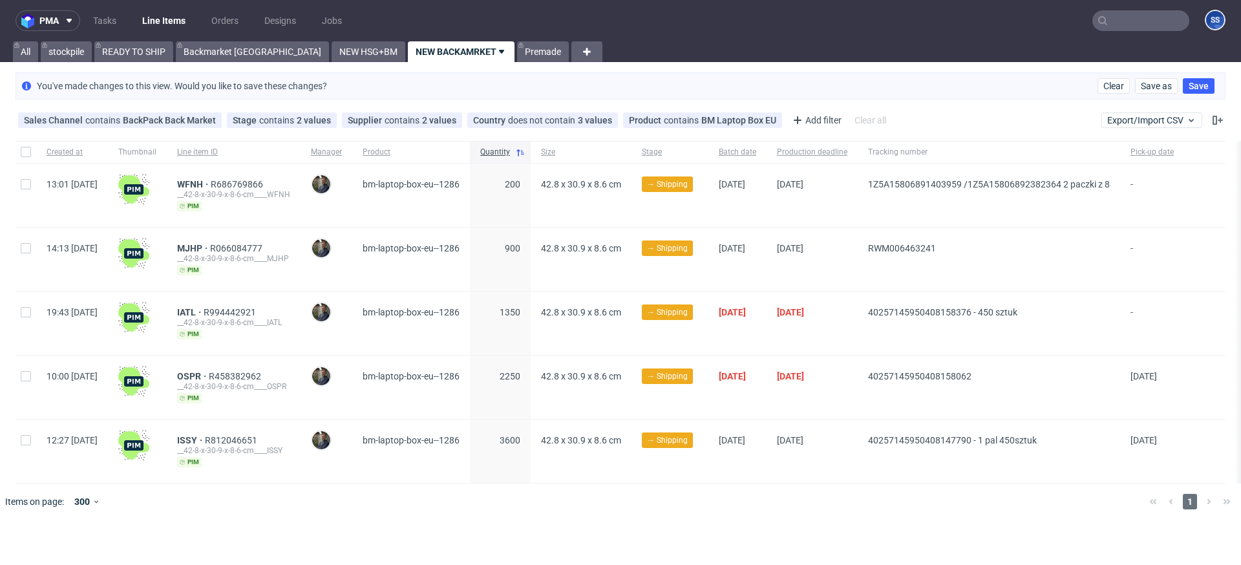
scroll to position [0, 28]
click at [331, 56] on link "NEW HSG+BM" at bounding box center [368, 51] width 74 height 21
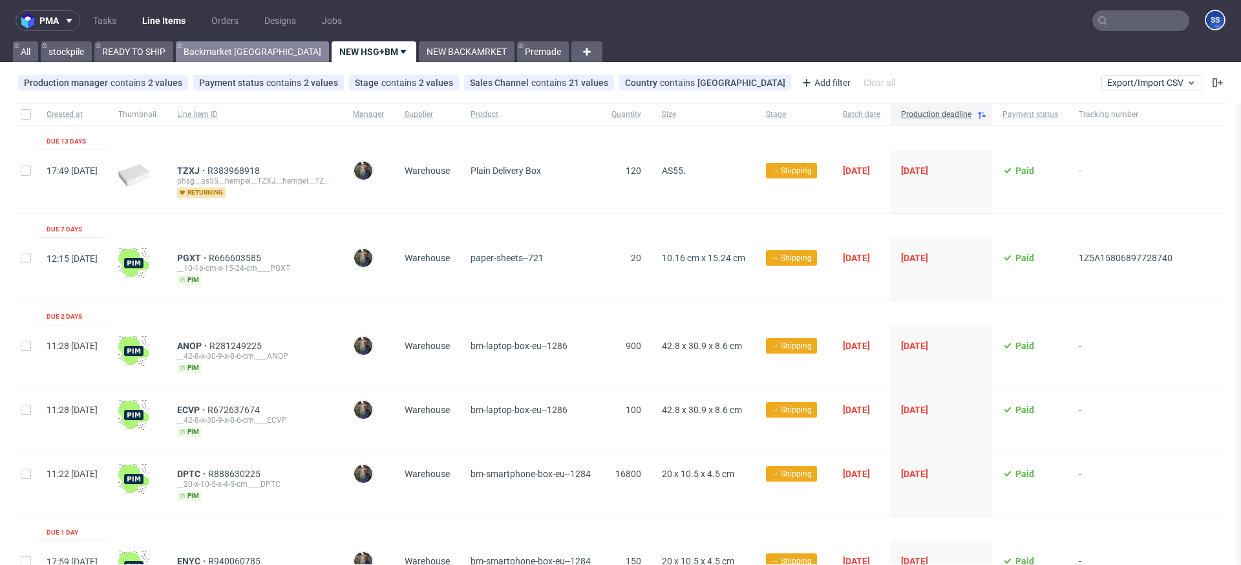
click at [210, 53] on link "Backmarket [GEOGRAPHIC_DATA]" at bounding box center [252, 51] width 153 height 21
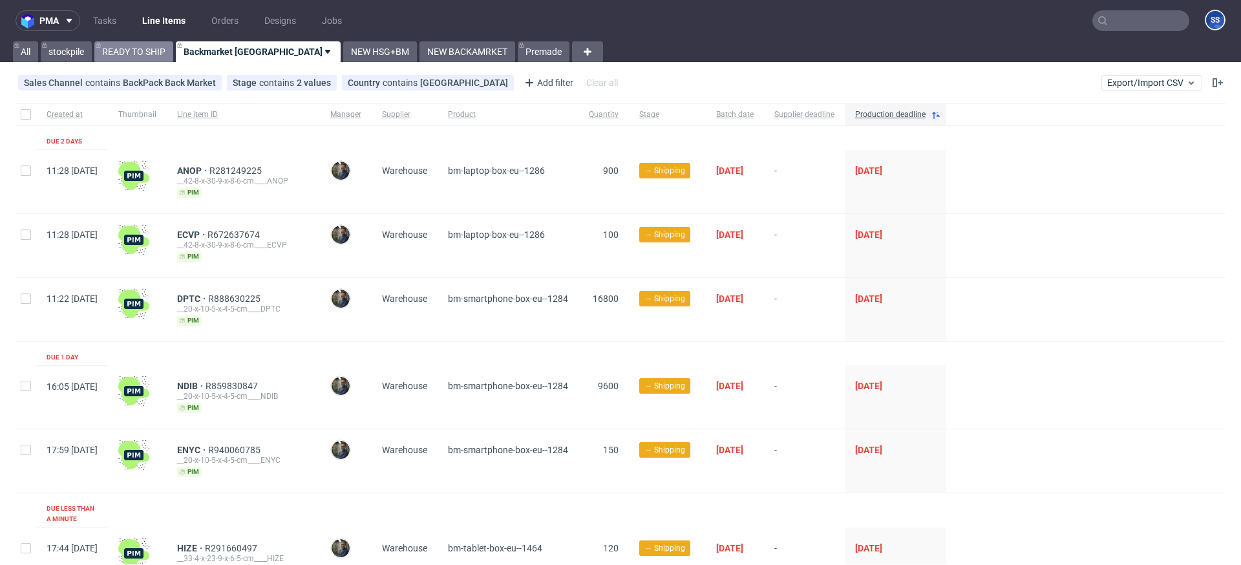
click at [149, 52] on link "READY TO SHIP" at bounding box center [133, 51] width 79 height 21
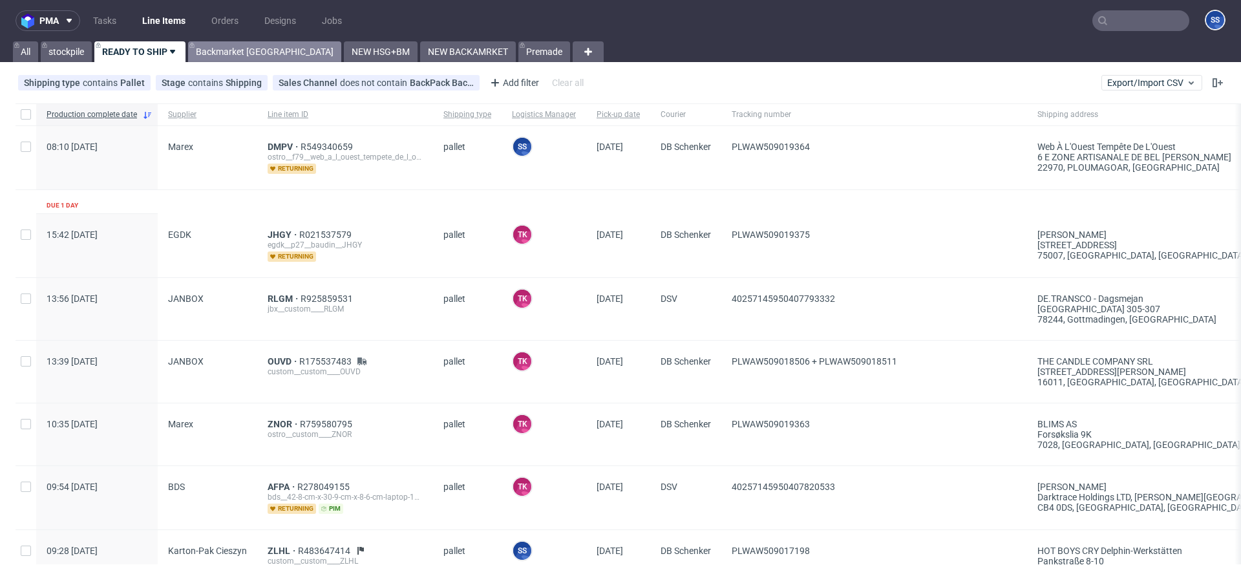
click at [239, 52] on link "Backmarket [GEOGRAPHIC_DATA]" at bounding box center [264, 51] width 153 height 21
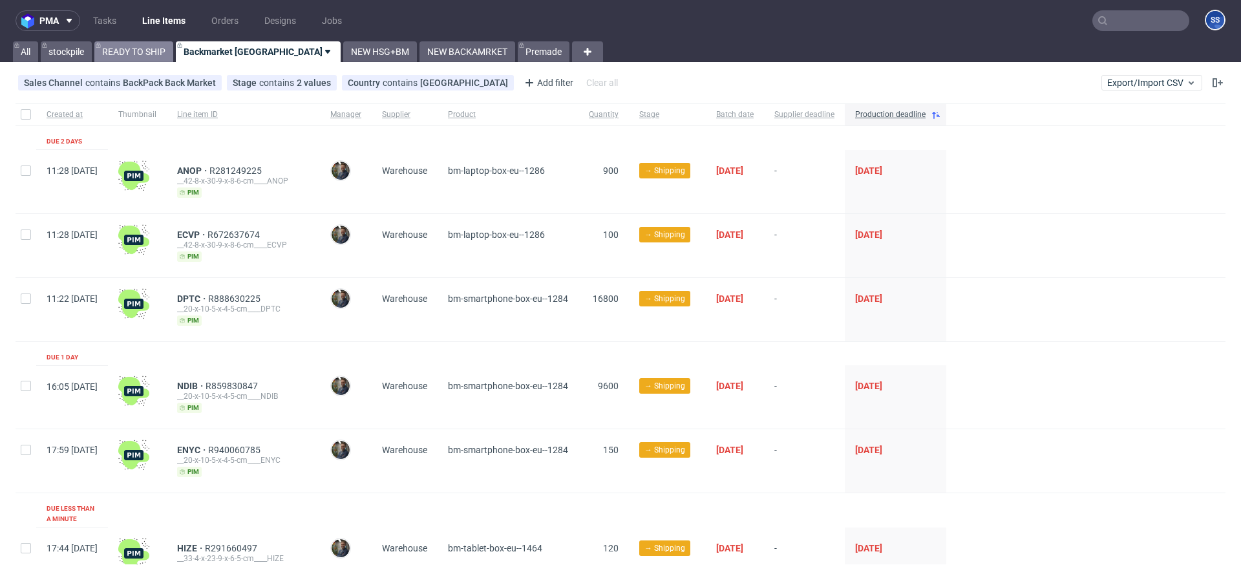
click at [143, 48] on link "READY TO SHIP" at bounding box center [133, 51] width 79 height 21
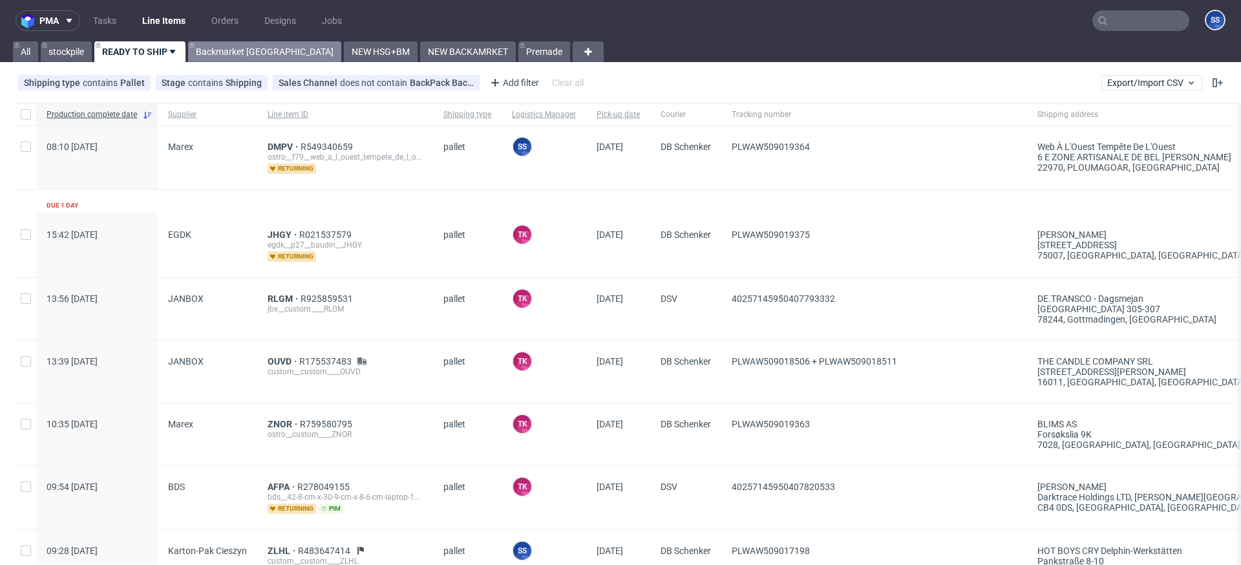
click at [260, 54] on link "Backmarket [GEOGRAPHIC_DATA]" at bounding box center [264, 51] width 153 height 21
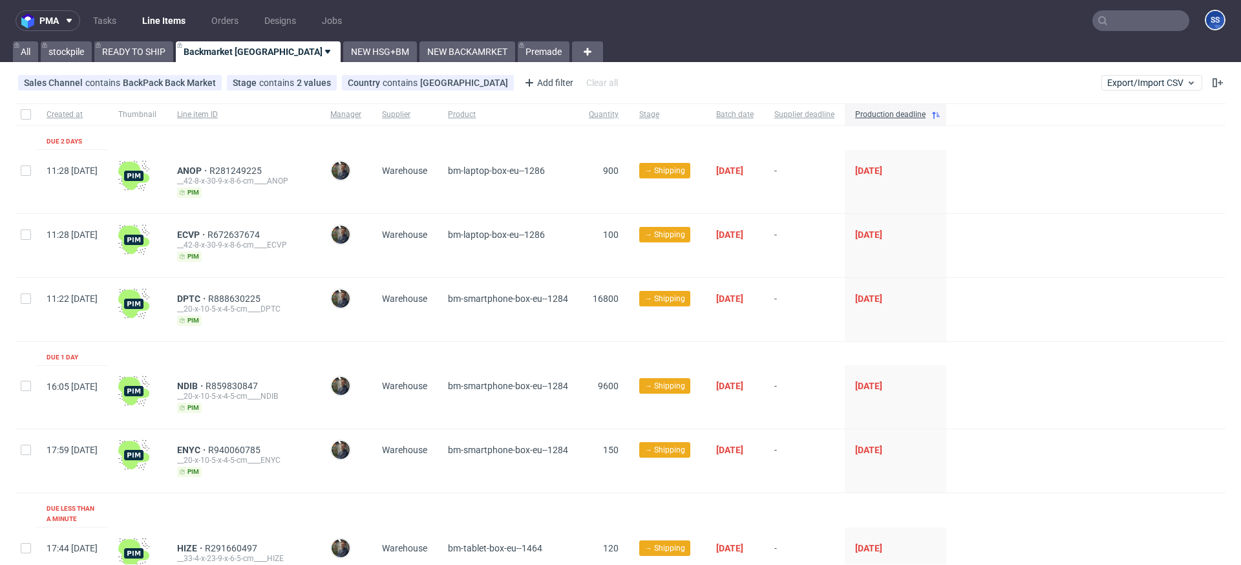
click at [17, 115] on div at bounding box center [26, 114] width 21 height 22
checkbox input "true"
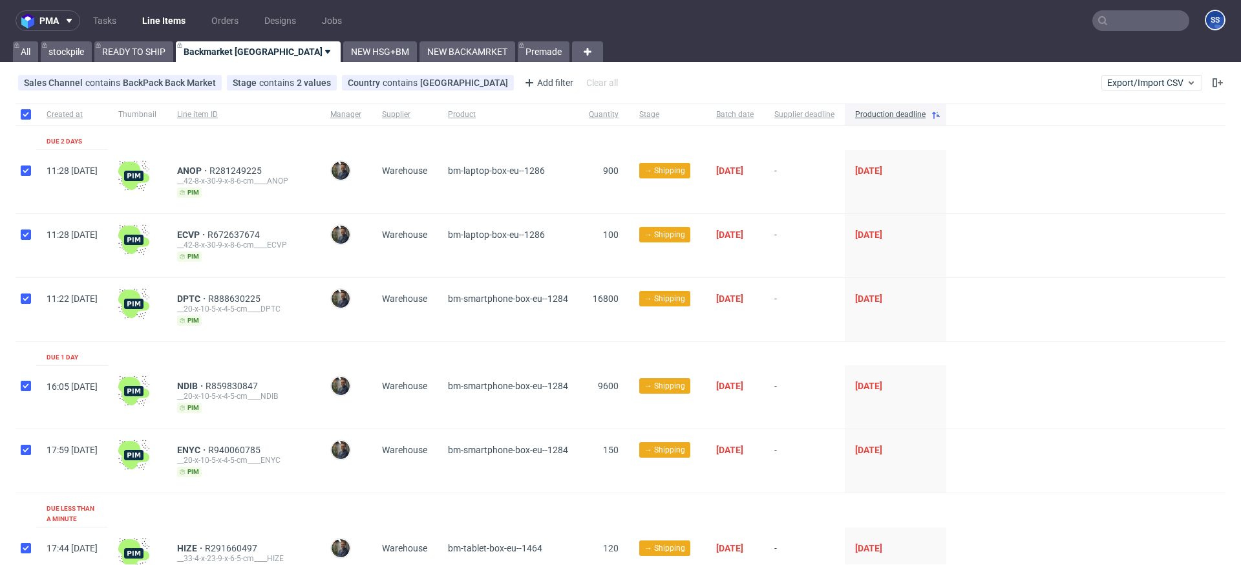
checkbox input "true"
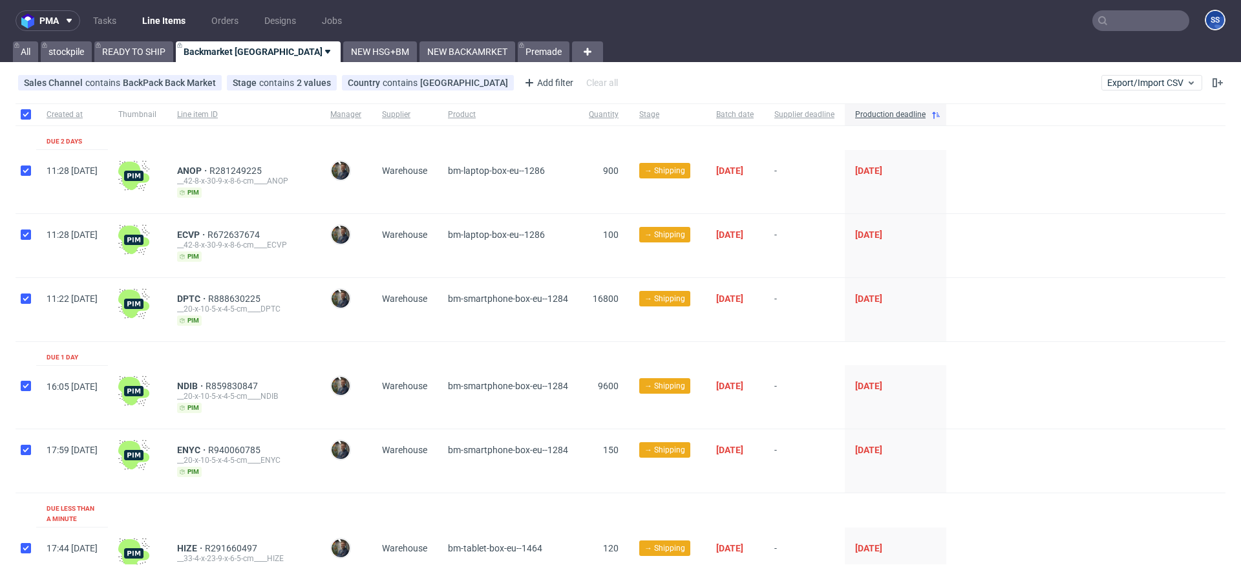
checkbox input "true"
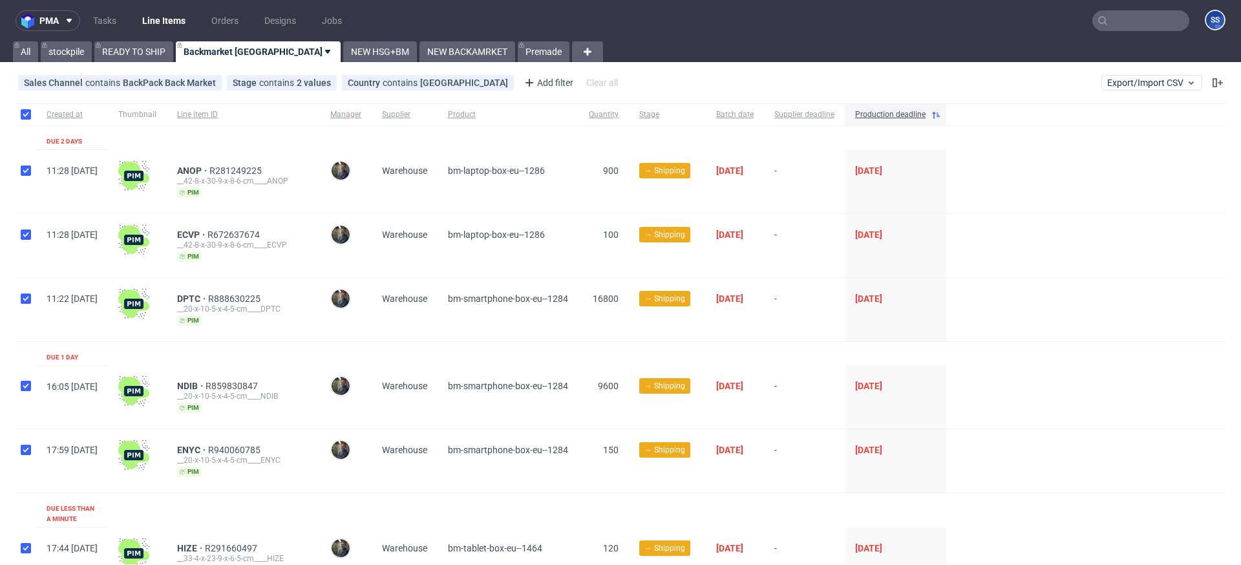
checkbox input "true"
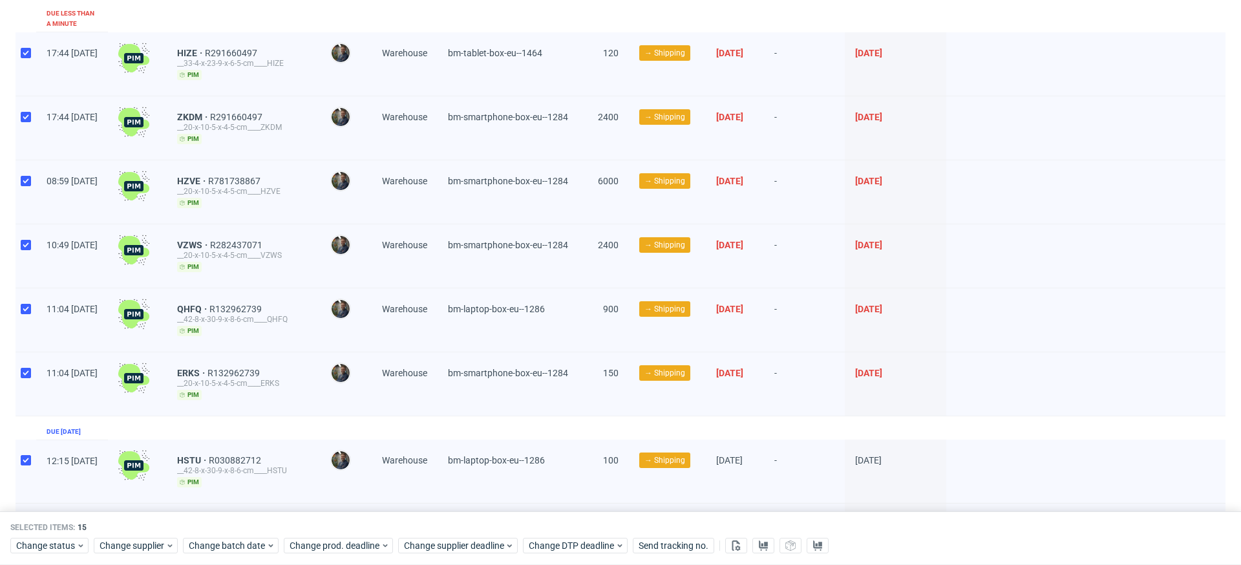
scroll to position [710, 0]
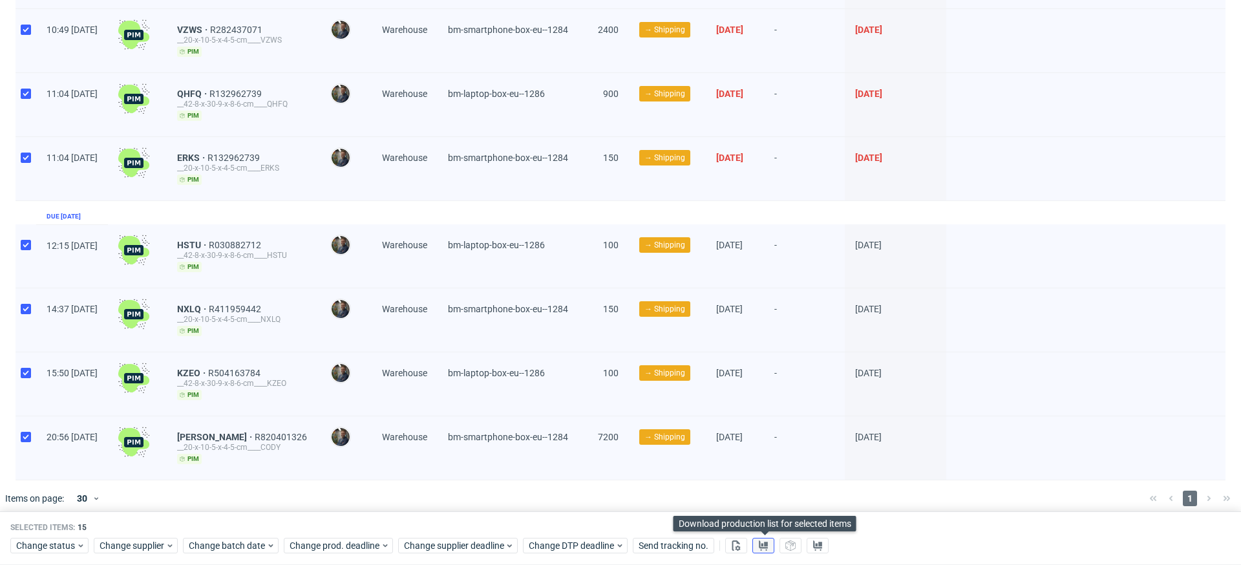
click at [766, 546] on icon at bounding box center [763, 545] width 10 height 10
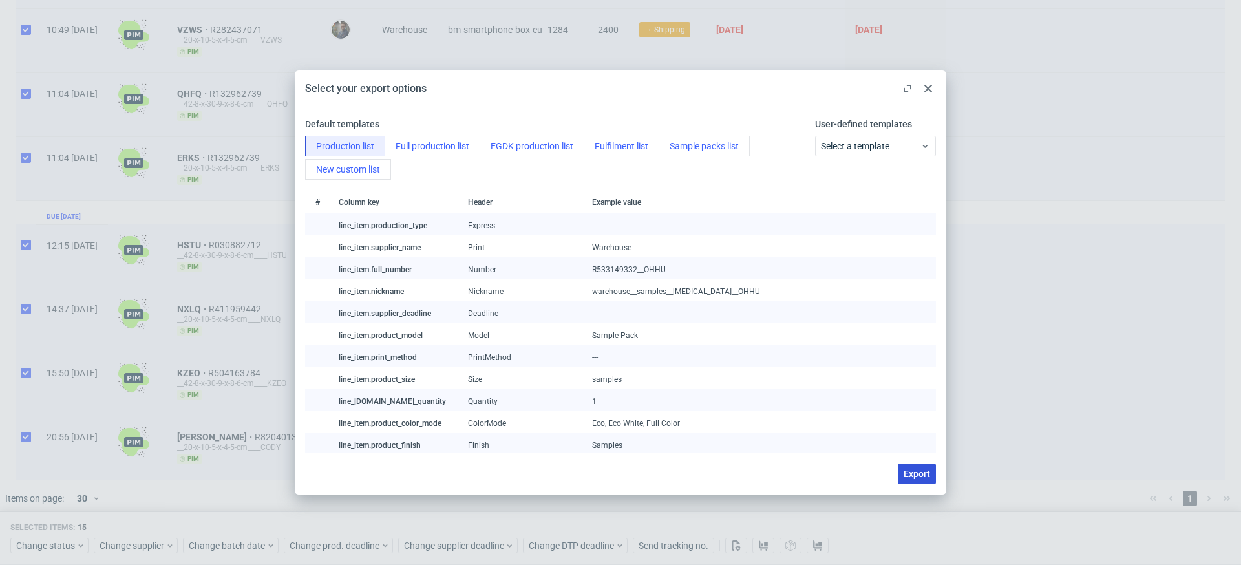
click at [909, 476] on span "Export" at bounding box center [916, 473] width 26 height 9
checkbox input "false"
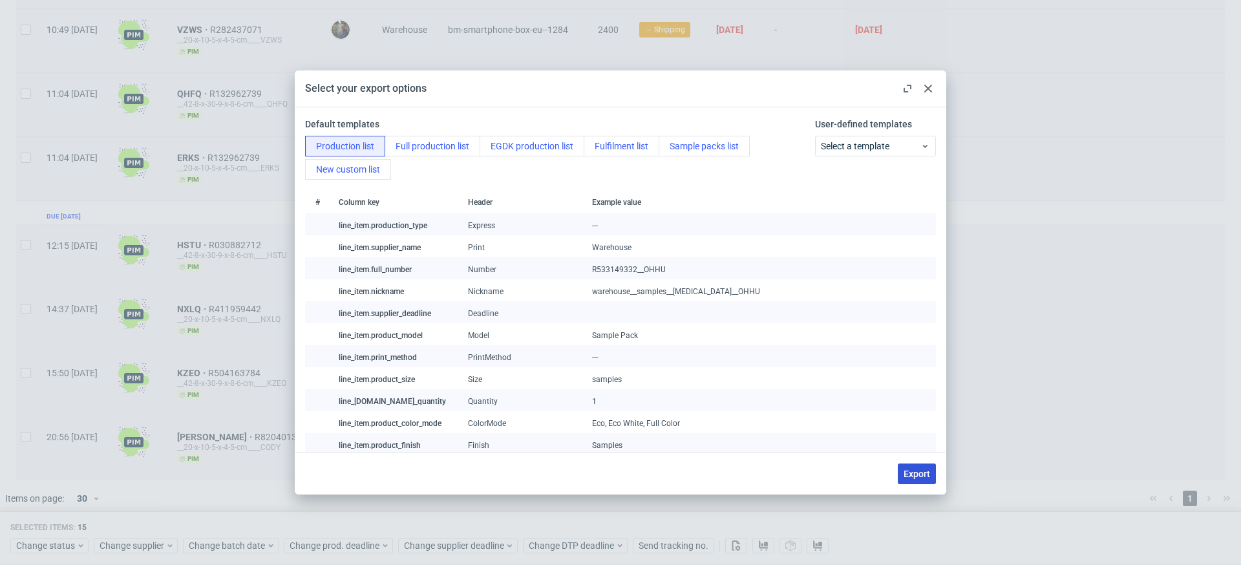
checkbox input "false"
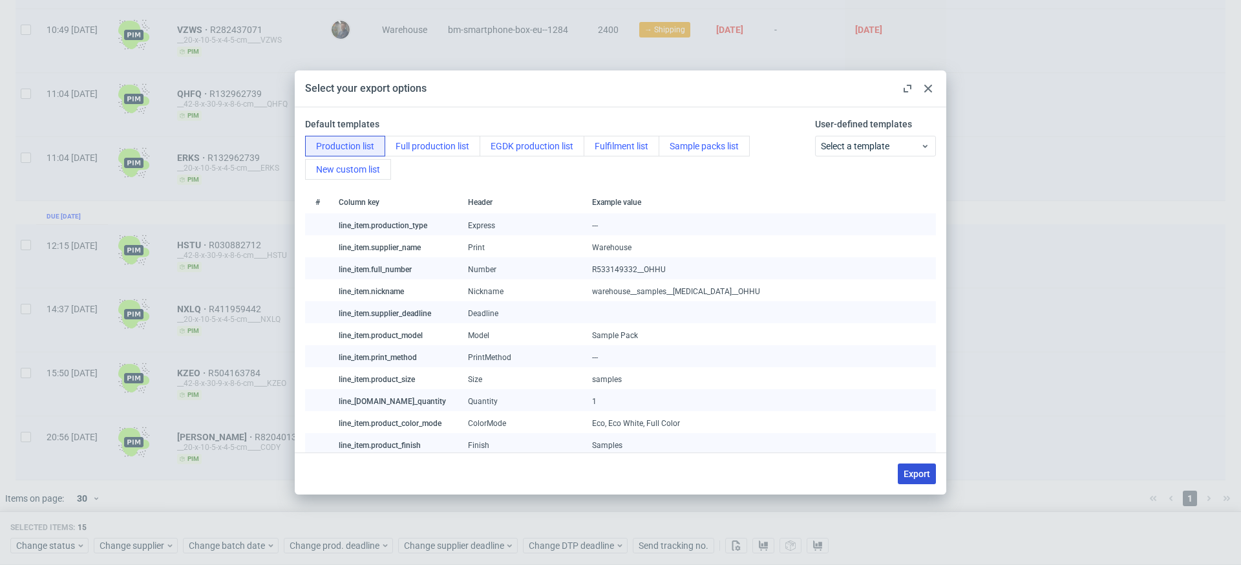
checkbox input "false"
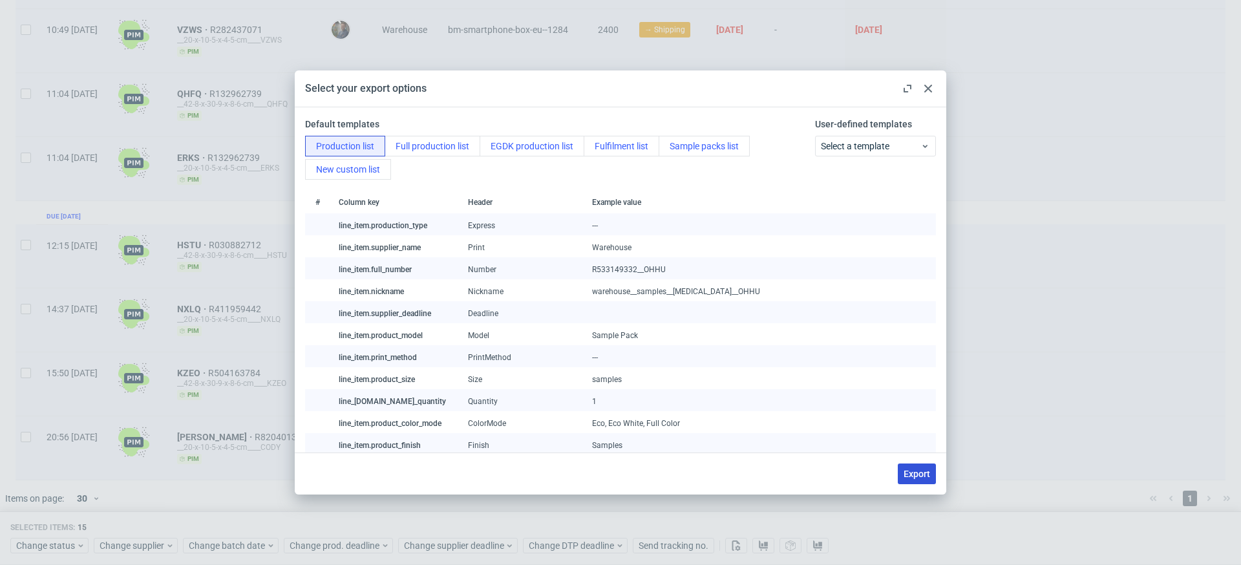
checkbox input "false"
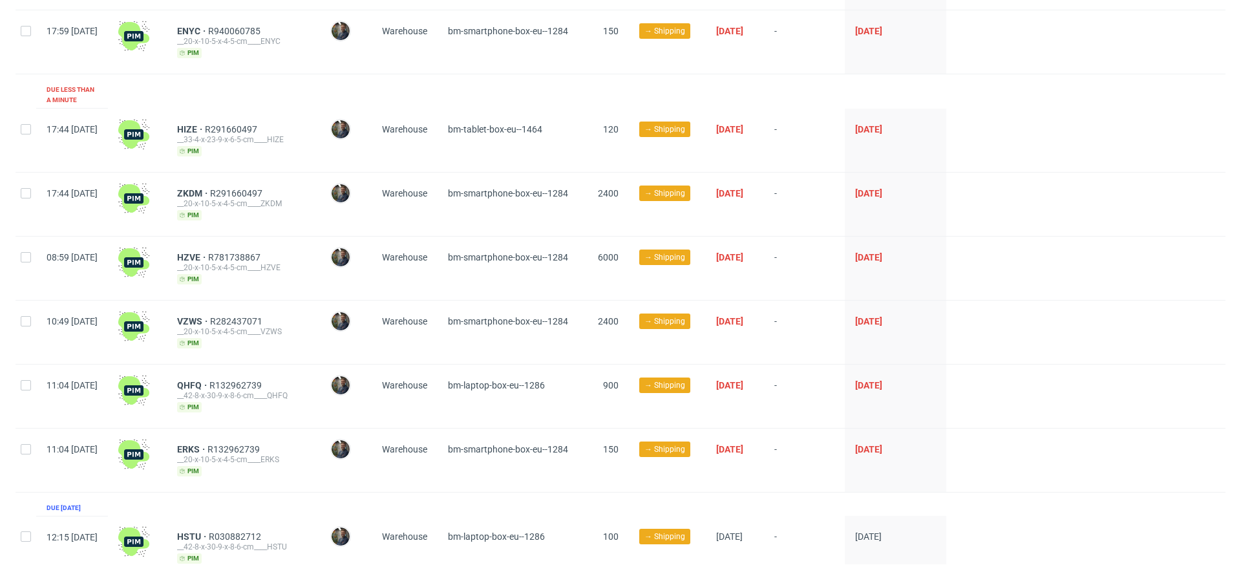
scroll to position [657, 0]
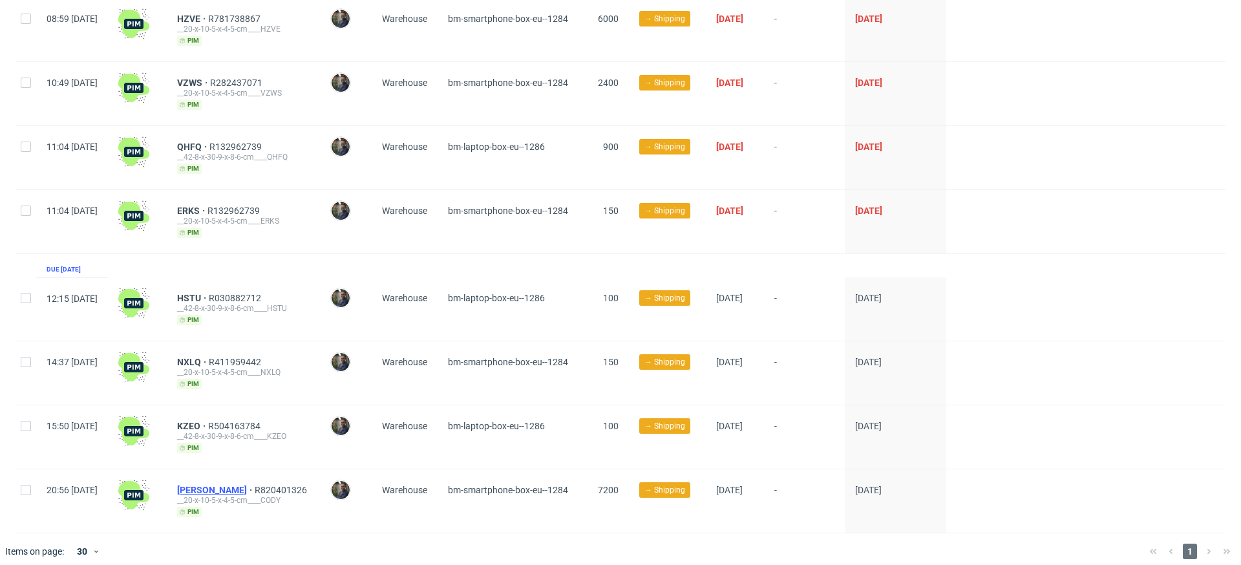
click at [223, 485] on span "[PERSON_NAME]" at bounding box center [216, 490] width 78 height 10
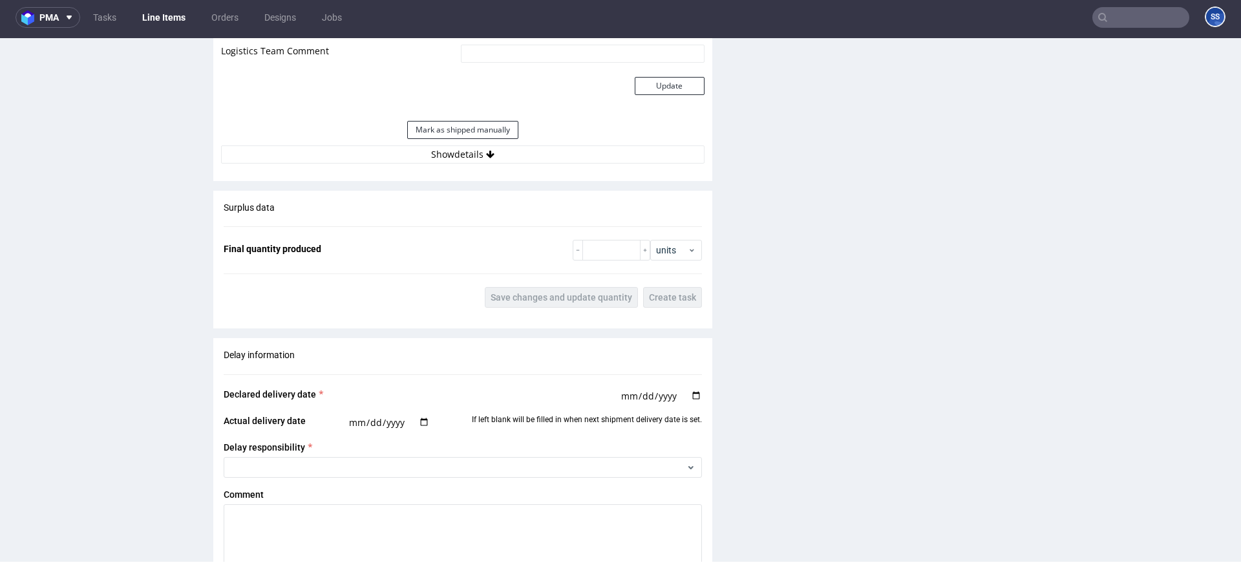
scroll to position [1193, 0]
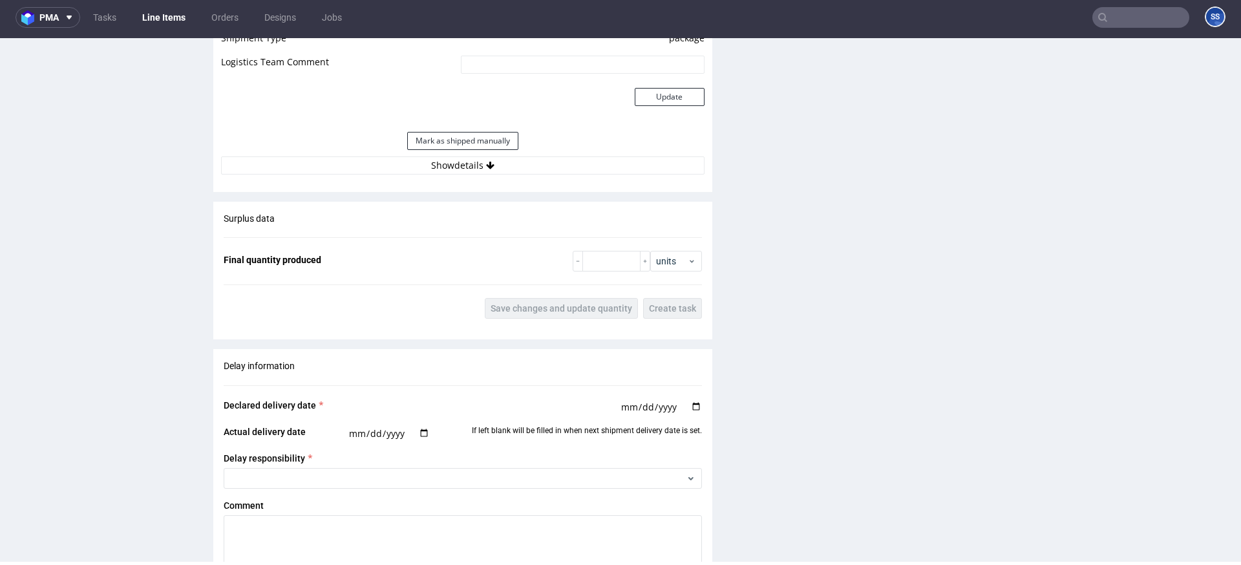
click at [488, 163] on div "Estimated Shipment Quantity Unknown Estimated Shipment Cost Unknown Estimated T…" at bounding box center [462, 55] width 499 height 255
click at [489, 159] on button "Show details" at bounding box center [462, 165] width 483 height 18
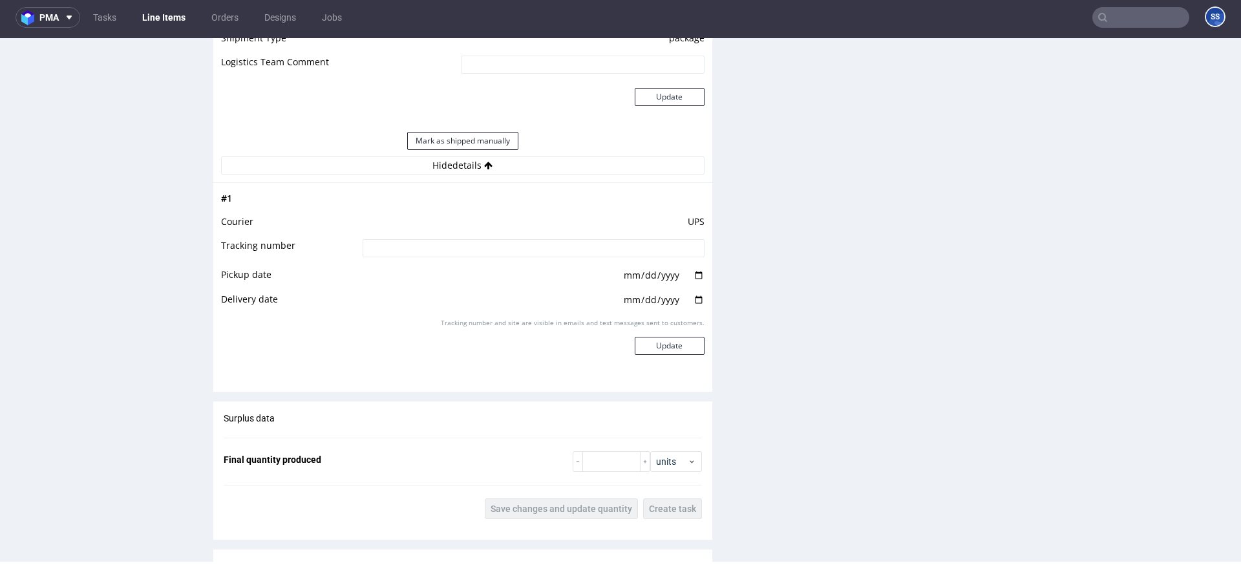
click at [439, 247] on td at bounding box center [531, 252] width 345 height 29
click at [452, 239] on input at bounding box center [533, 248] width 342 height 18
type input "bedzie wysylka z PL/ Belfast"
click at [673, 337] on button "Update" at bounding box center [670, 346] width 70 height 18
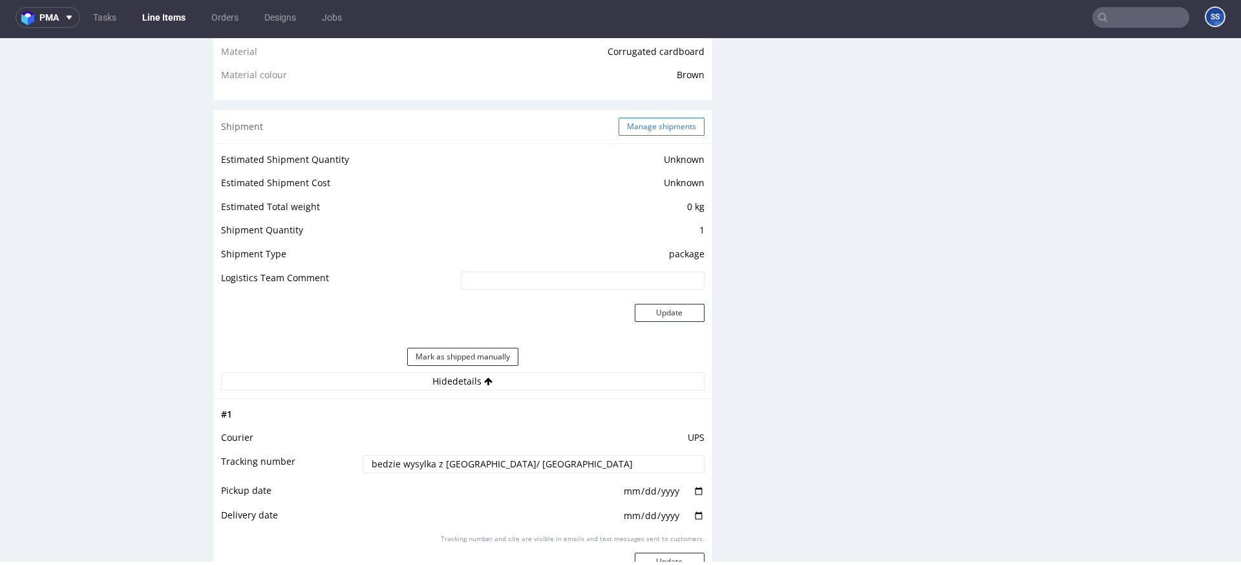
scroll to position [972, 0]
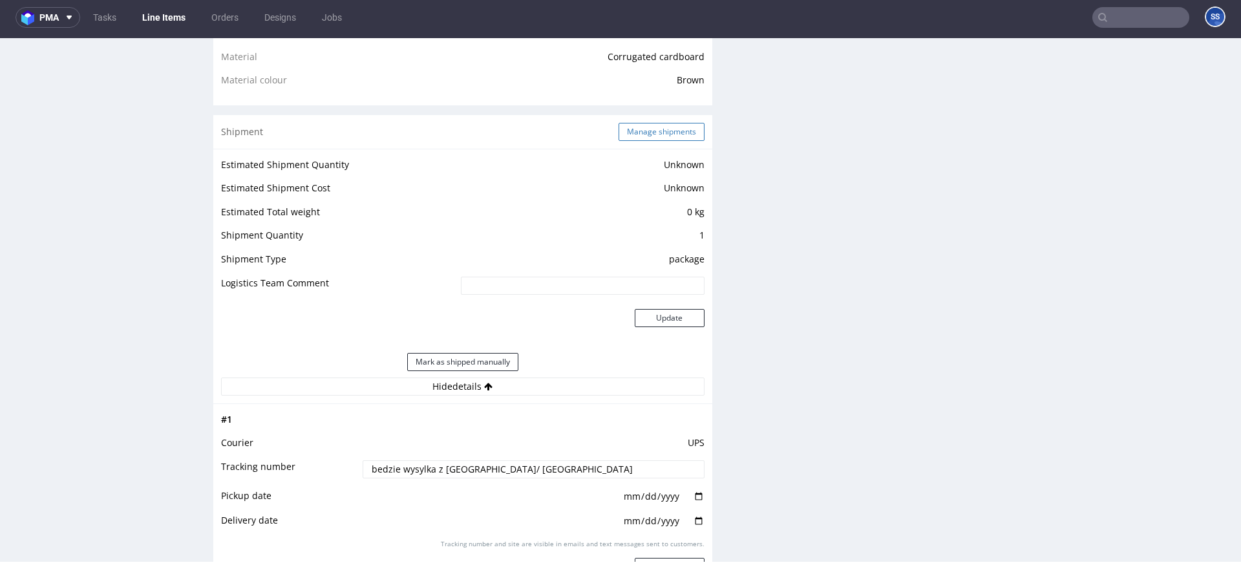
click at [630, 123] on button "Manage shipments" at bounding box center [661, 132] width 86 height 18
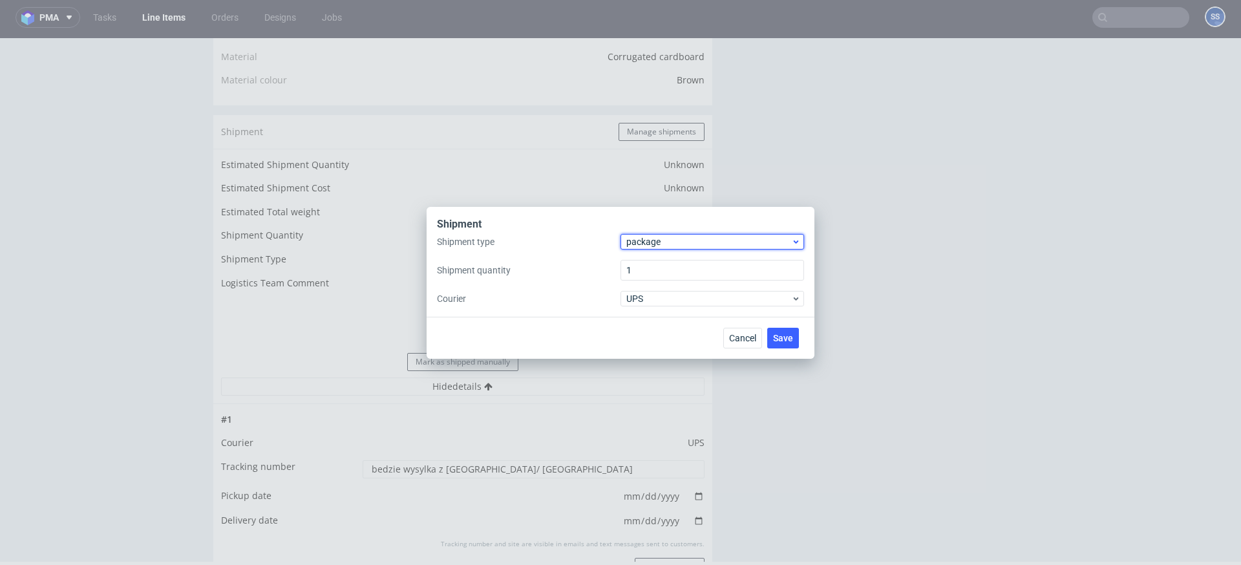
click at [670, 246] on span "package" at bounding box center [708, 241] width 165 height 13
click at [666, 262] on div "pallet" at bounding box center [711, 268] width 173 height 23
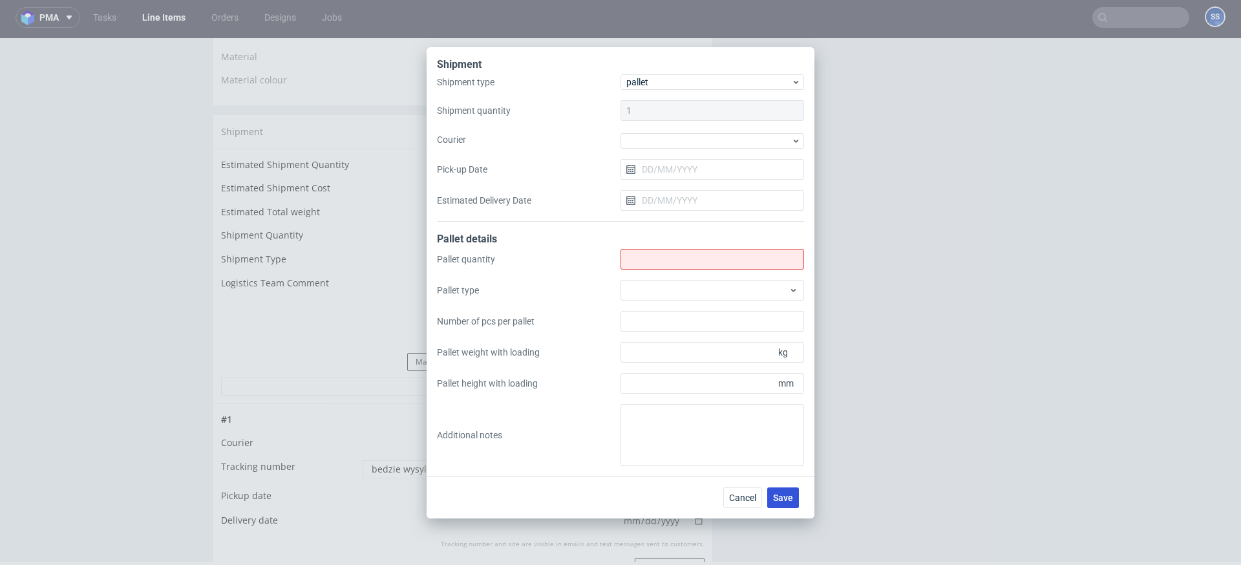
click at [783, 496] on span "Save" at bounding box center [783, 497] width 20 height 9
click at [644, 254] on input "Shipment type" at bounding box center [712, 259] width 184 height 21
type input "1"
click at [782, 495] on span "Save" at bounding box center [783, 497] width 20 height 9
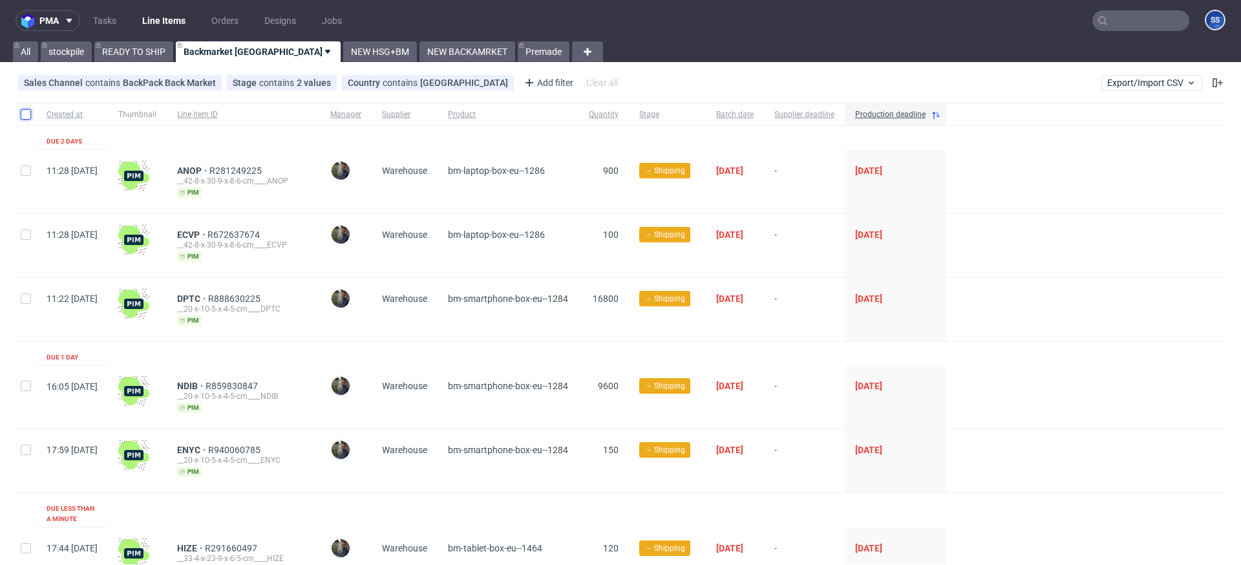
click at [26, 111] on input "checkbox" at bounding box center [26, 114] width 10 height 10
checkbox input "true"
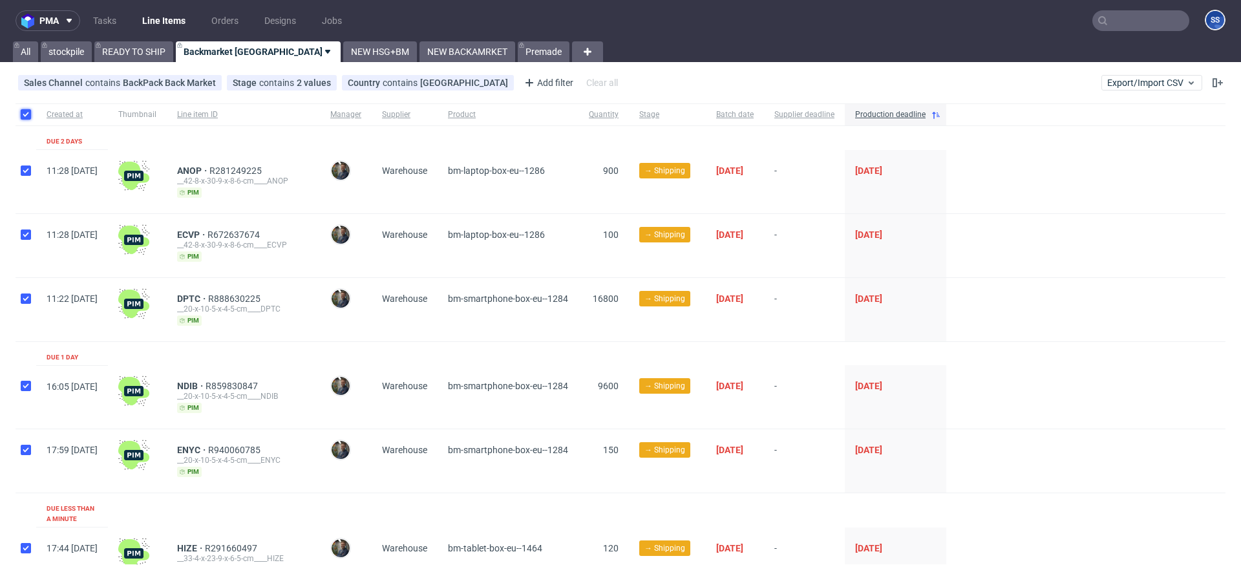
checkbox input "true"
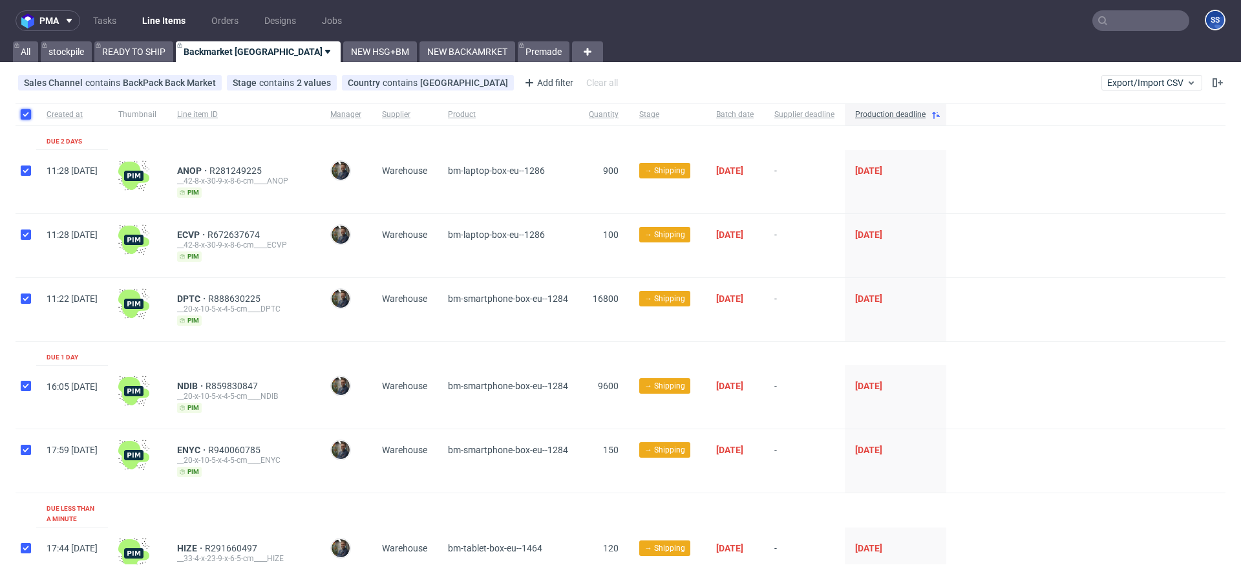
checkbox input "true"
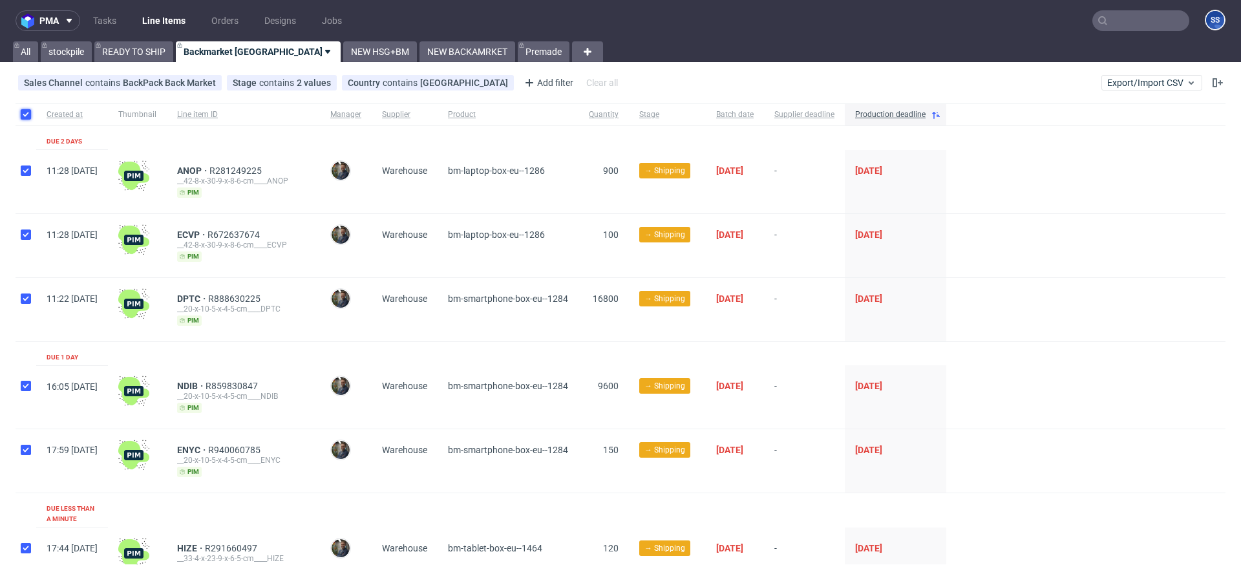
checkbox input "true"
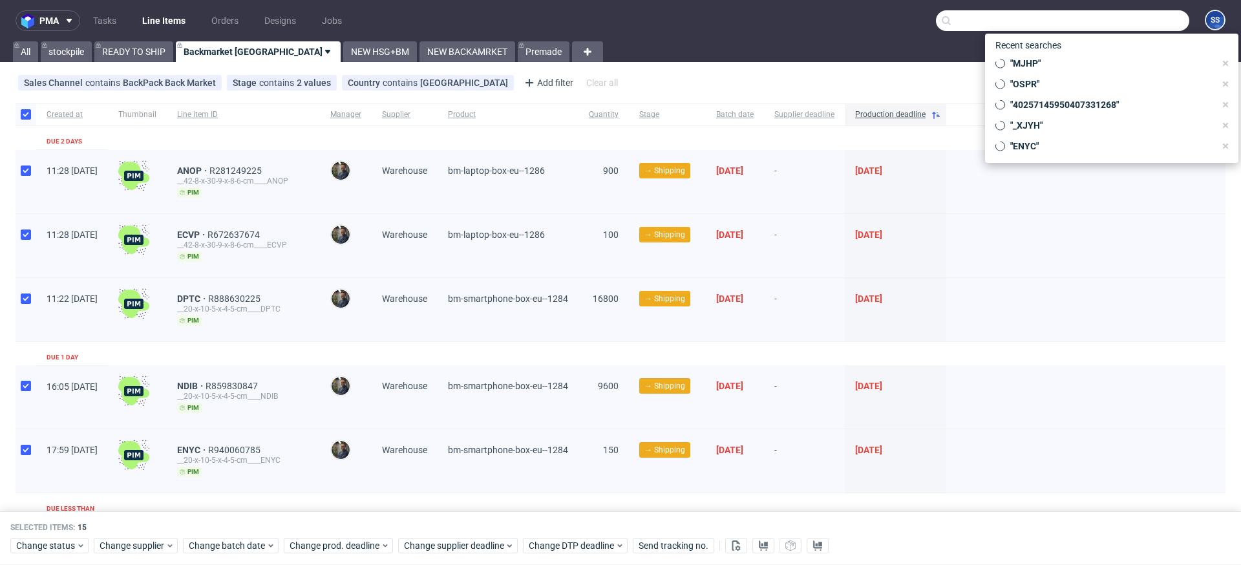
click at [1082, 21] on input "text" at bounding box center [1062, 20] width 253 height 21
paste input "DPTC"
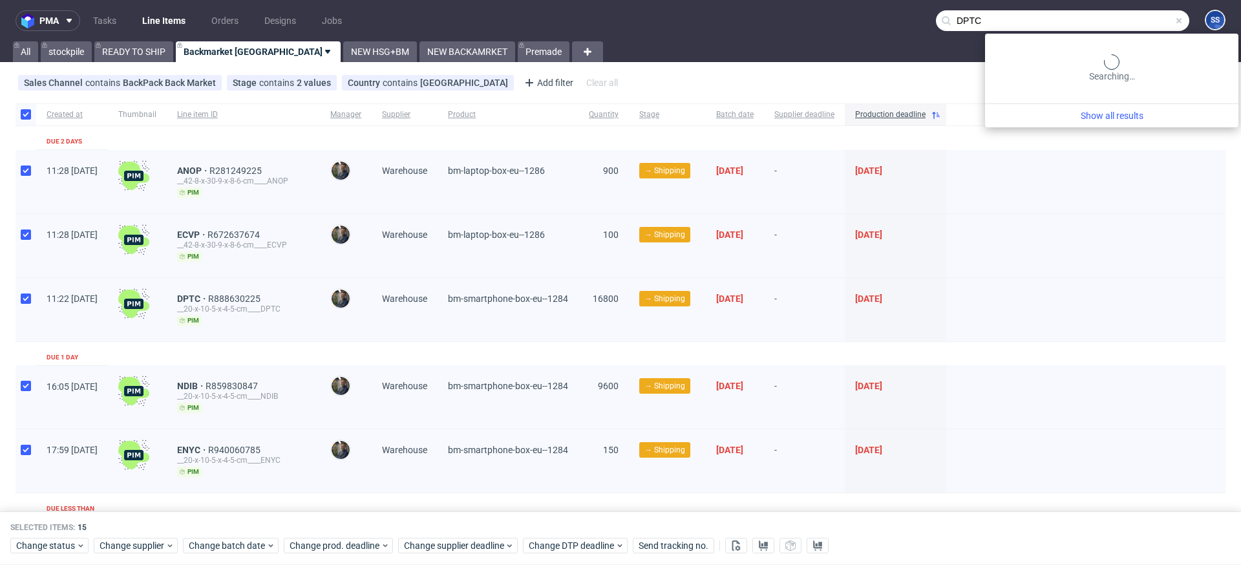
type input "DPTC"
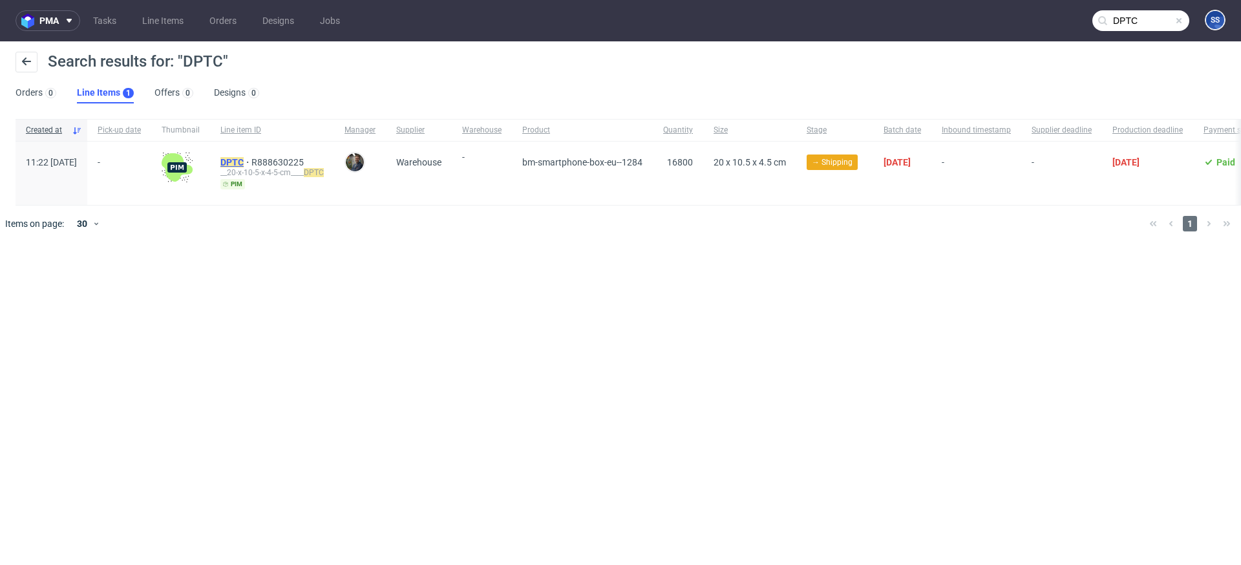
click at [244, 158] on mark "DPTC" at bounding box center [231, 162] width 23 height 10
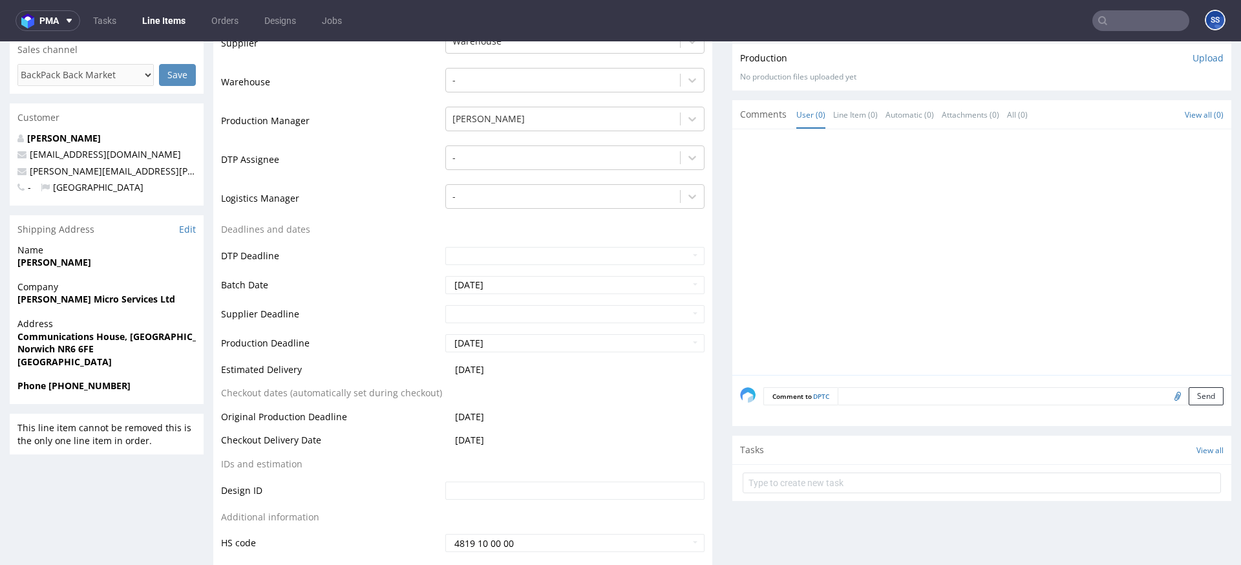
scroll to position [291, 0]
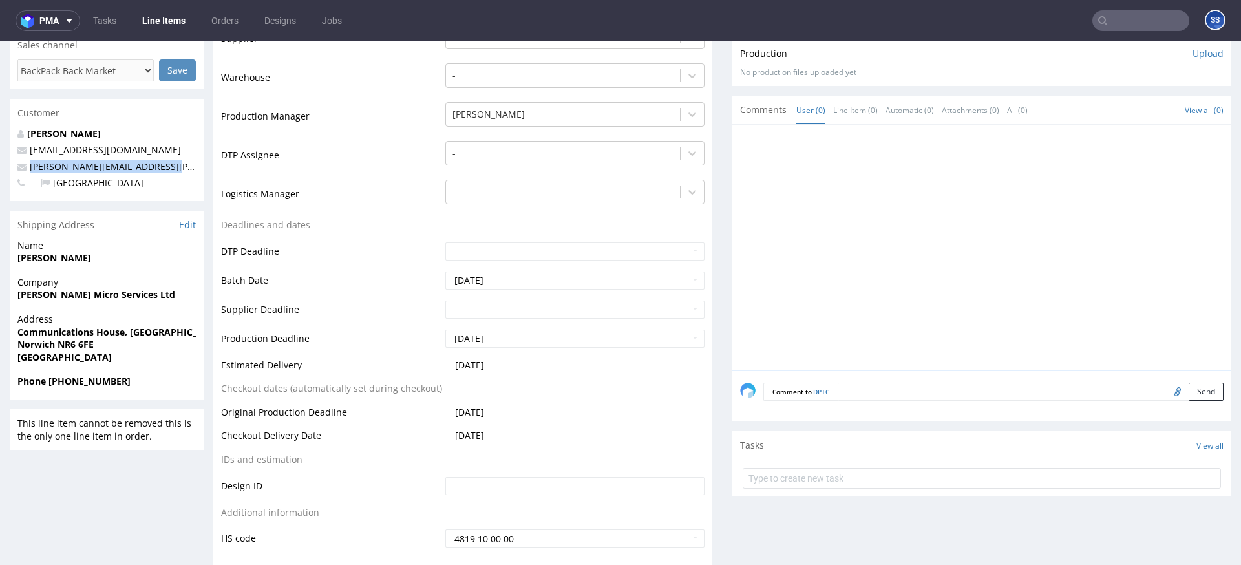
drag, startPoint x: 188, startPoint y: 171, endPoint x: 6, endPoint y: 217, distance: 187.4
click at [30, 171] on p "[PERSON_NAME][EMAIL_ADDRESS][PERSON_NAME][DOMAIN_NAME]" at bounding box center [106, 166] width 178 height 13
copy link "[PERSON_NAME][EMAIL_ADDRESS][PERSON_NAME][DOMAIN_NAME]"
drag, startPoint x: 143, startPoint y: 383, endPoint x: 48, endPoint y: 385, distance: 95.6
click at [48, 385] on span "Phone [PHONE_NUMBER]" at bounding box center [106, 381] width 178 height 13
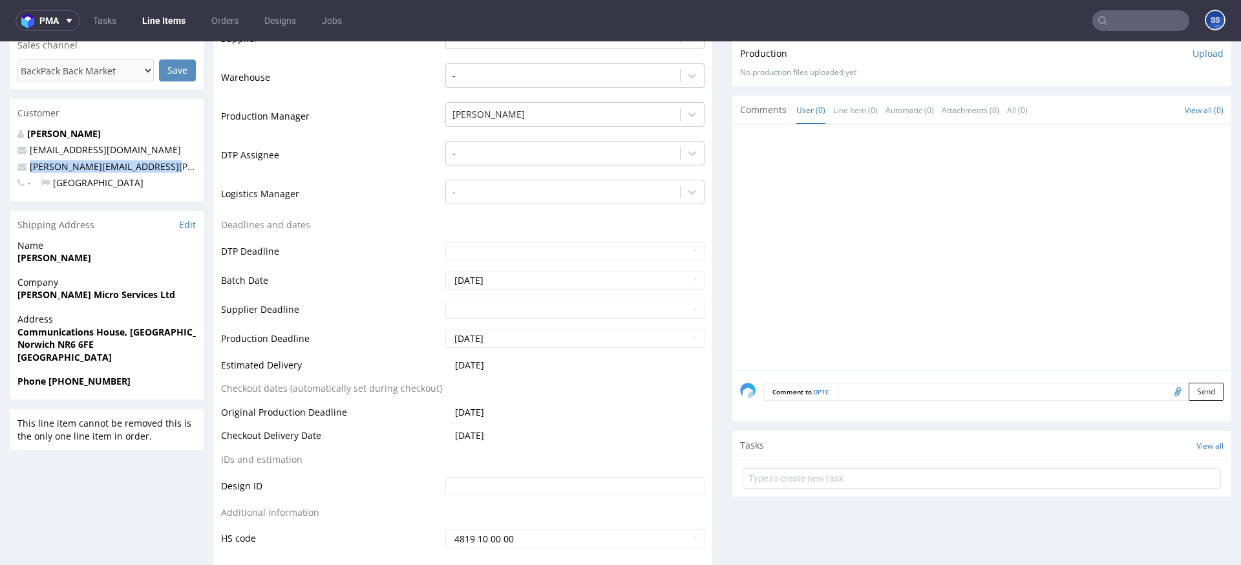
copy strong "+44 07395798347"
click at [1117, 18] on input "text" at bounding box center [1140, 20] width 97 height 21
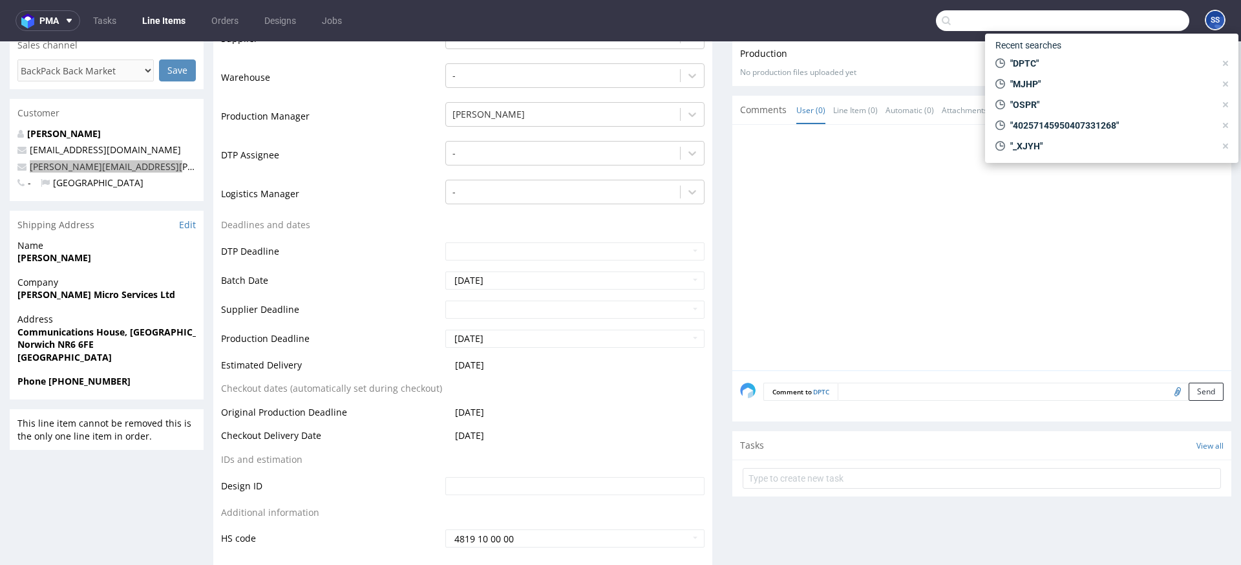
paste input "ECVP"
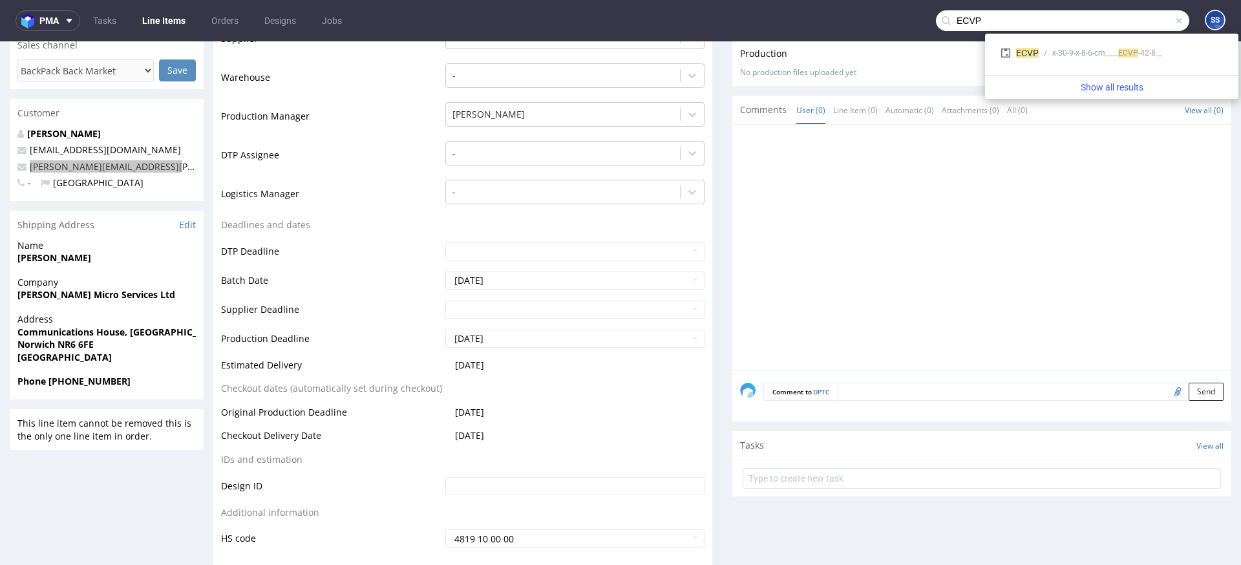
type input "ECVP"
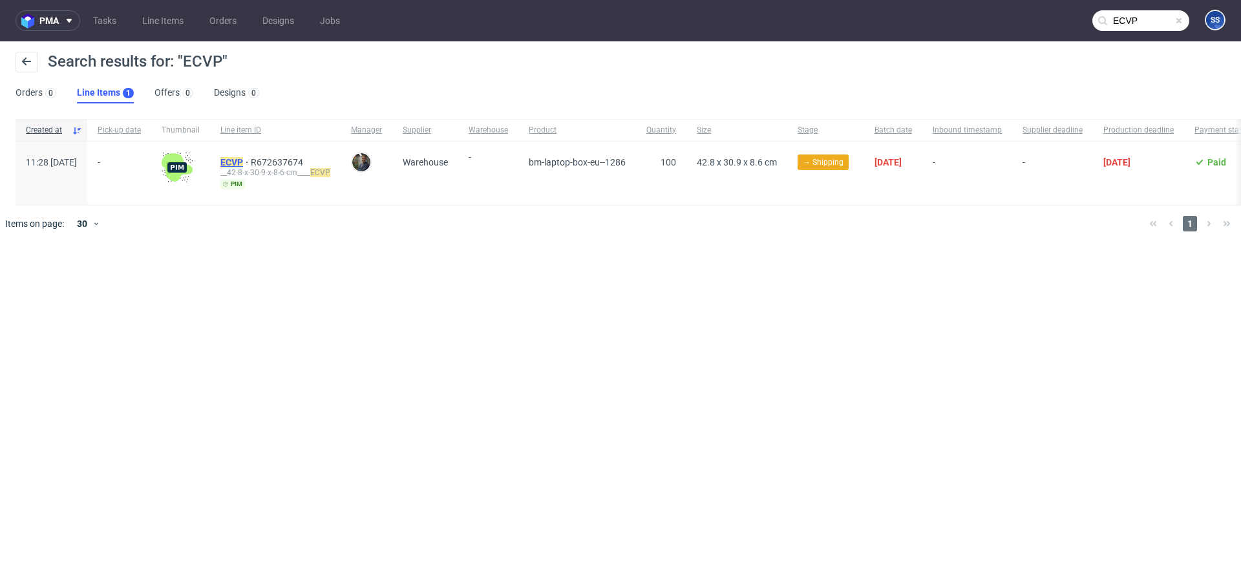
click at [243, 162] on mark "ECVP" at bounding box center [231, 162] width 23 height 10
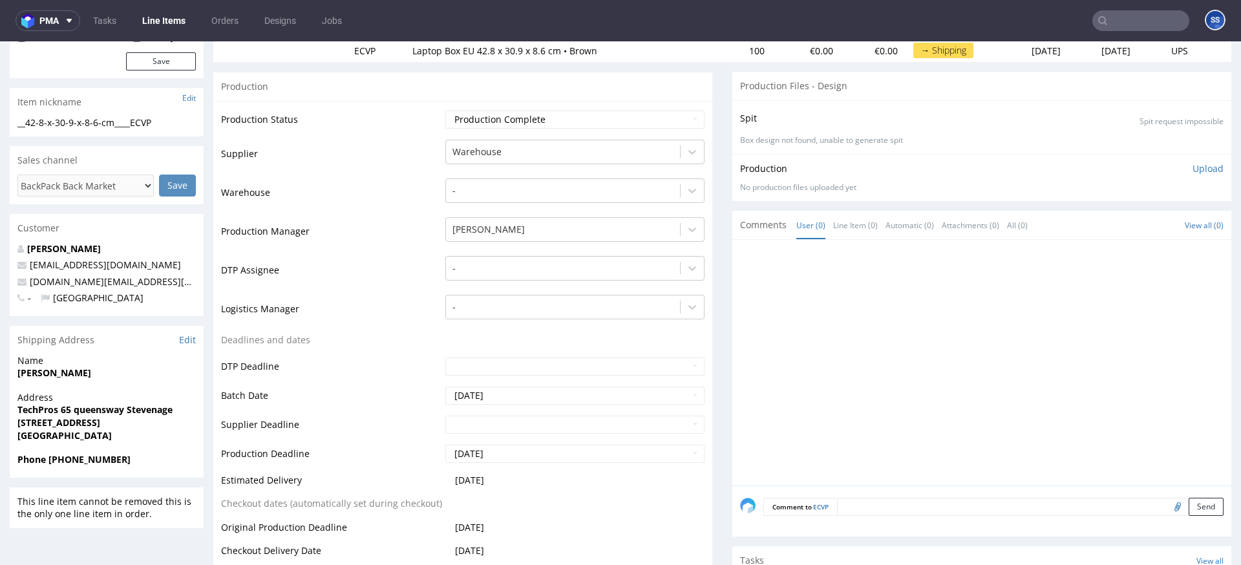
scroll to position [176, 0]
drag, startPoint x: 160, startPoint y: 282, endPoint x: 28, endPoint y: 286, distance: 131.9
click at [30, 282] on p "techpros.co.uk@gmail.com" at bounding box center [106, 281] width 178 height 13
copy link "techpros.co.uk@gmail.com"
drag, startPoint x: 147, startPoint y: 458, endPoint x: 47, endPoint y: 459, distance: 100.8
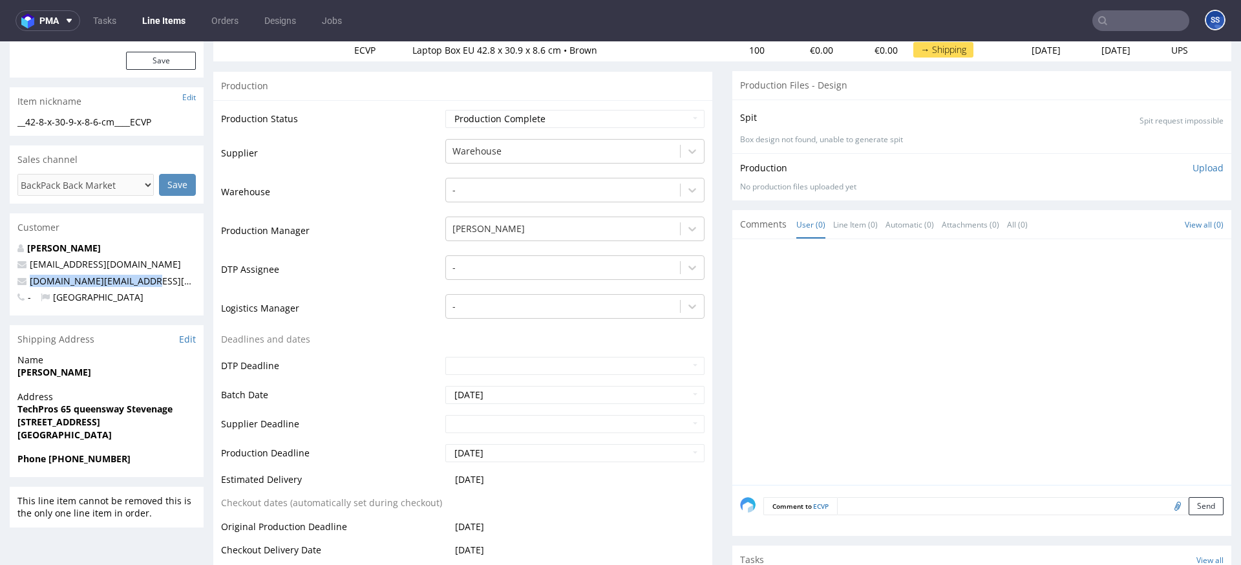
click at [47, 459] on span "Phone +44 07548222263" at bounding box center [106, 458] width 178 height 13
click at [54, 466] on div "Phone +44 07548222263" at bounding box center [107, 464] width 194 height 25
drag, startPoint x: 54, startPoint y: 460, endPoint x: 53, endPoint y: 488, distance: 27.8
click at [154, 463] on span "Phone +44 07548222263" at bounding box center [106, 458] width 178 height 13
copy strong "44 07548222263"
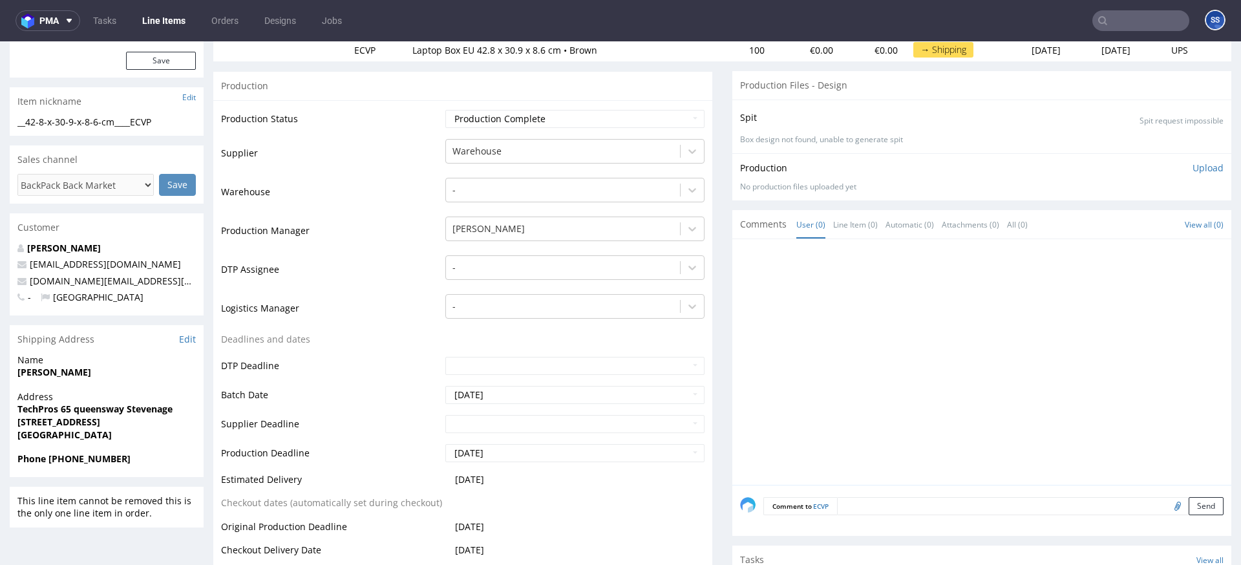
click at [1111, 24] on input "text" at bounding box center [1140, 20] width 97 height 21
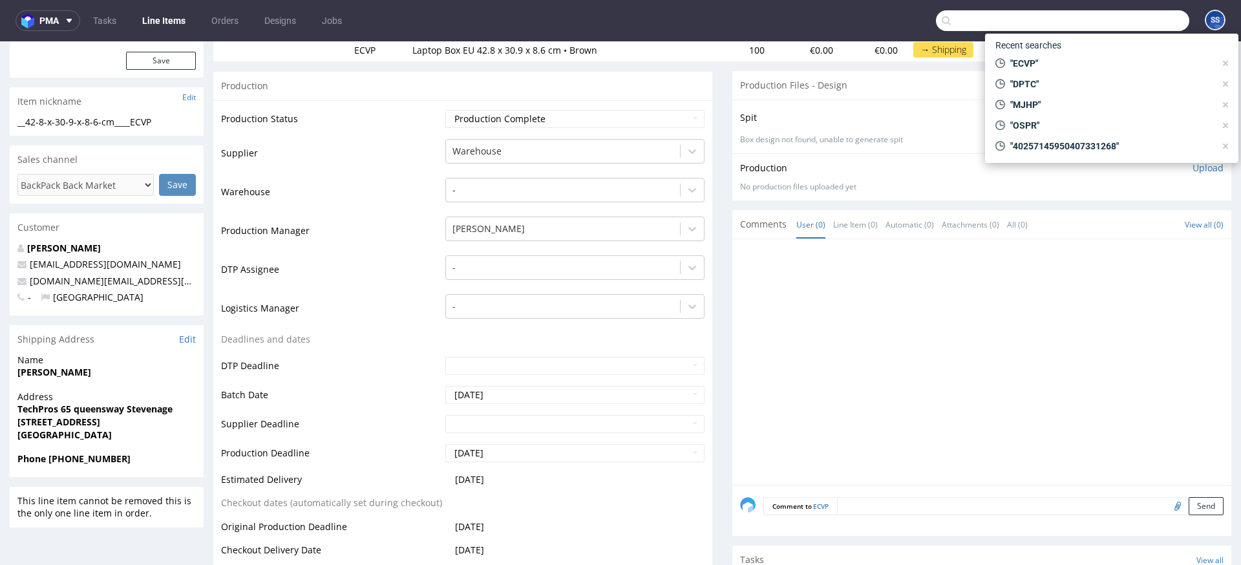
paste input "ANOP"
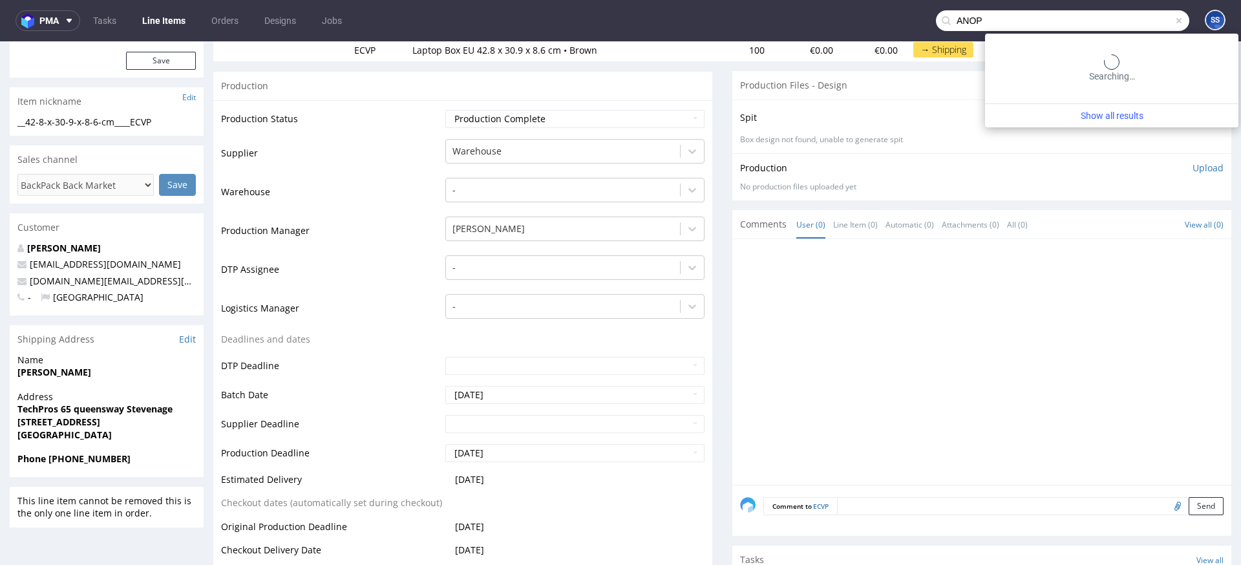
type input "ANOP"
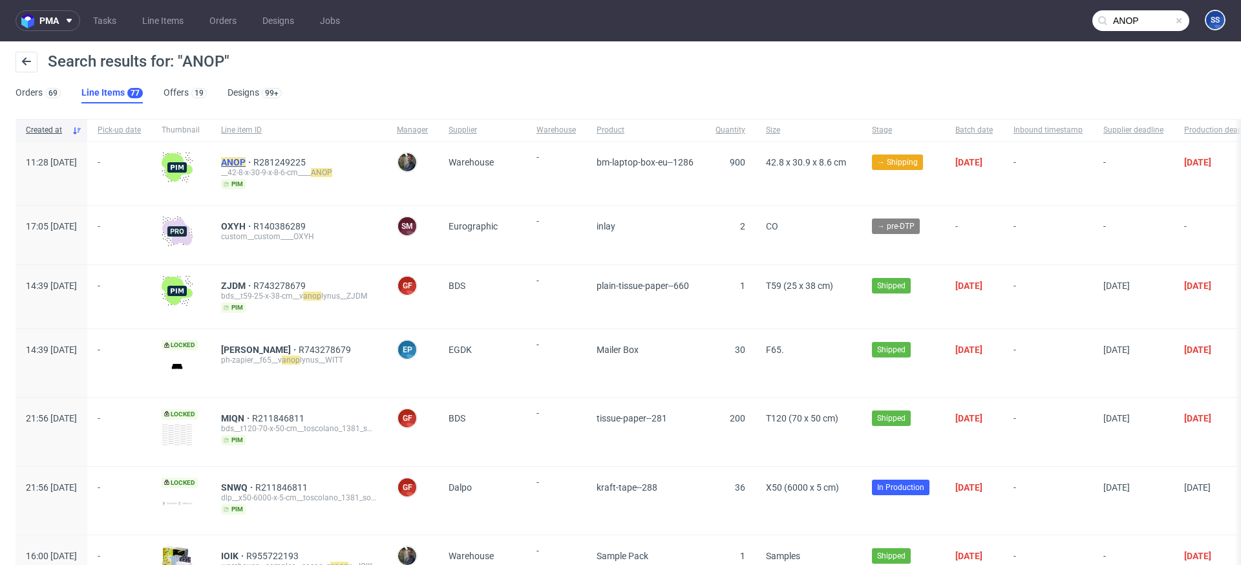
click at [246, 160] on mark "ANOP" at bounding box center [233, 162] width 25 height 10
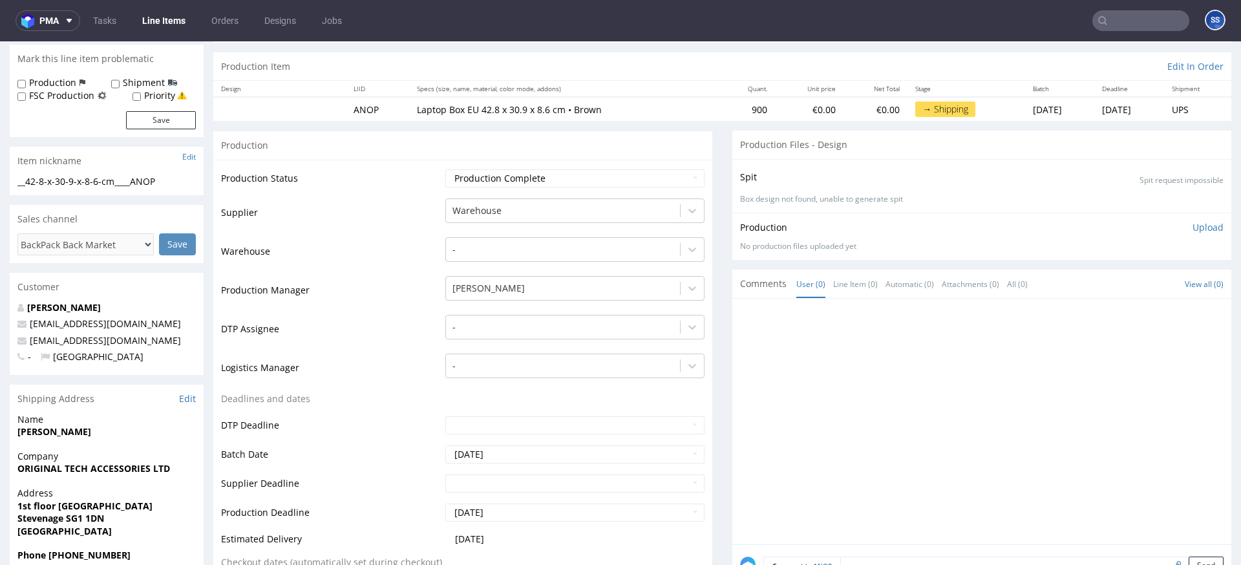
scroll to position [129, 0]
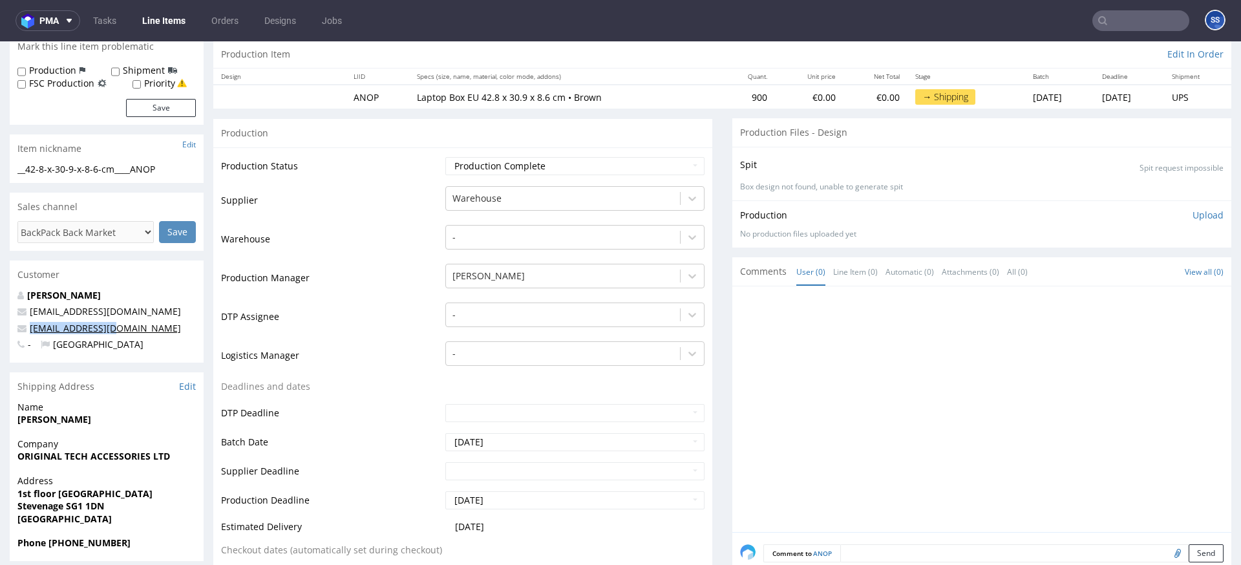
drag, startPoint x: 125, startPoint y: 330, endPoint x: 29, endPoint y: 330, distance: 96.3
click at [29, 330] on p "otaluk@icloud.com" at bounding box center [106, 328] width 178 height 13
copy link "otaluk@icloud.com"
drag, startPoint x: 139, startPoint y: 544, endPoint x: 54, endPoint y: 543, distance: 85.3
click at [54, 543] on span "Phone +44 07840851404" at bounding box center [106, 542] width 178 height 13
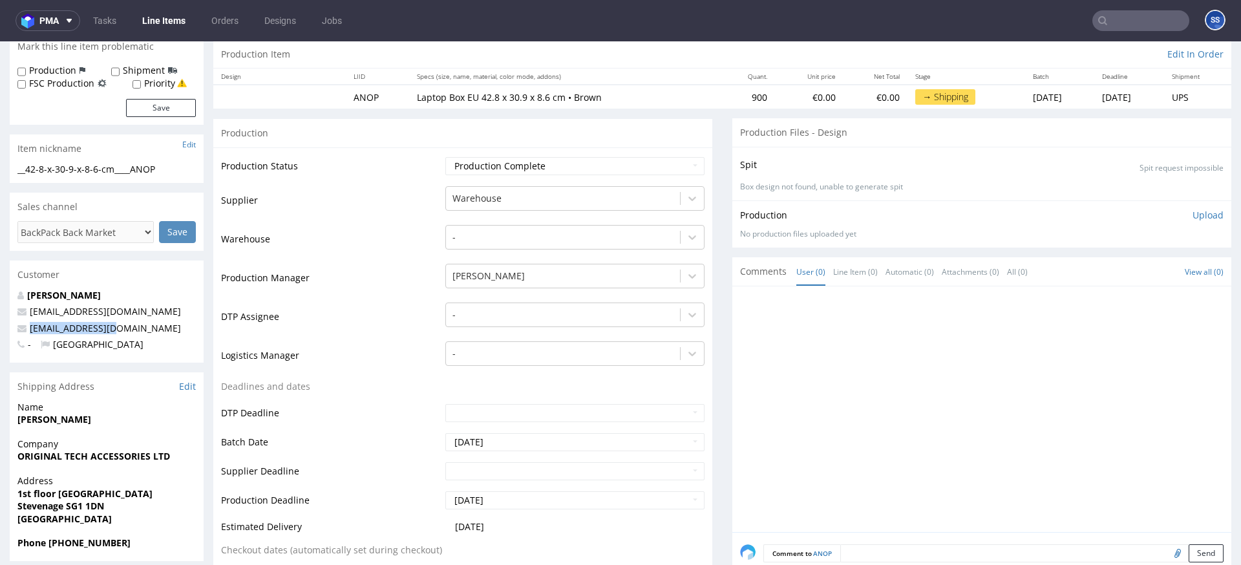
copy strong "44 07840851404"
click at [1129, 22] on input "text" at bounding box center [1140, 20] width 97 height 21
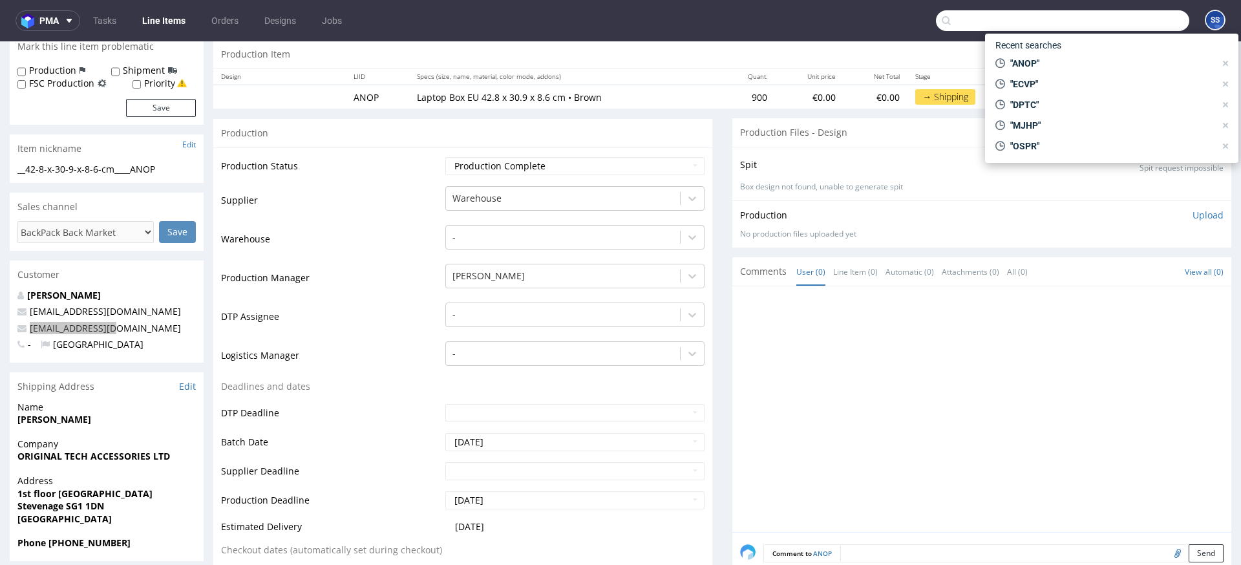
paste input "NDIB"
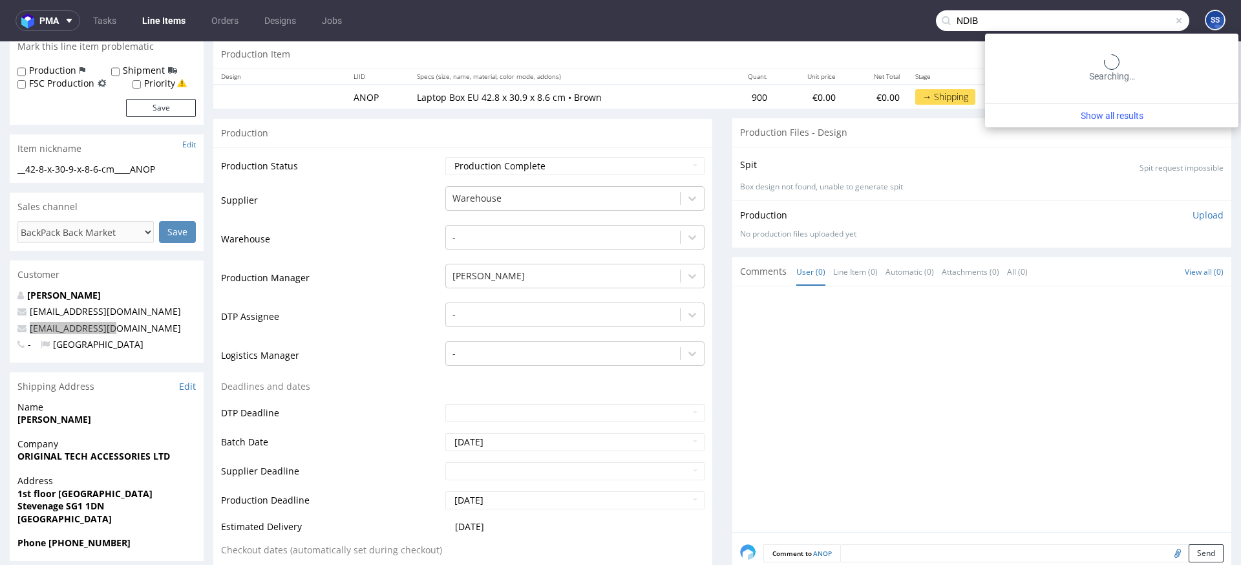
type input "NDIB"
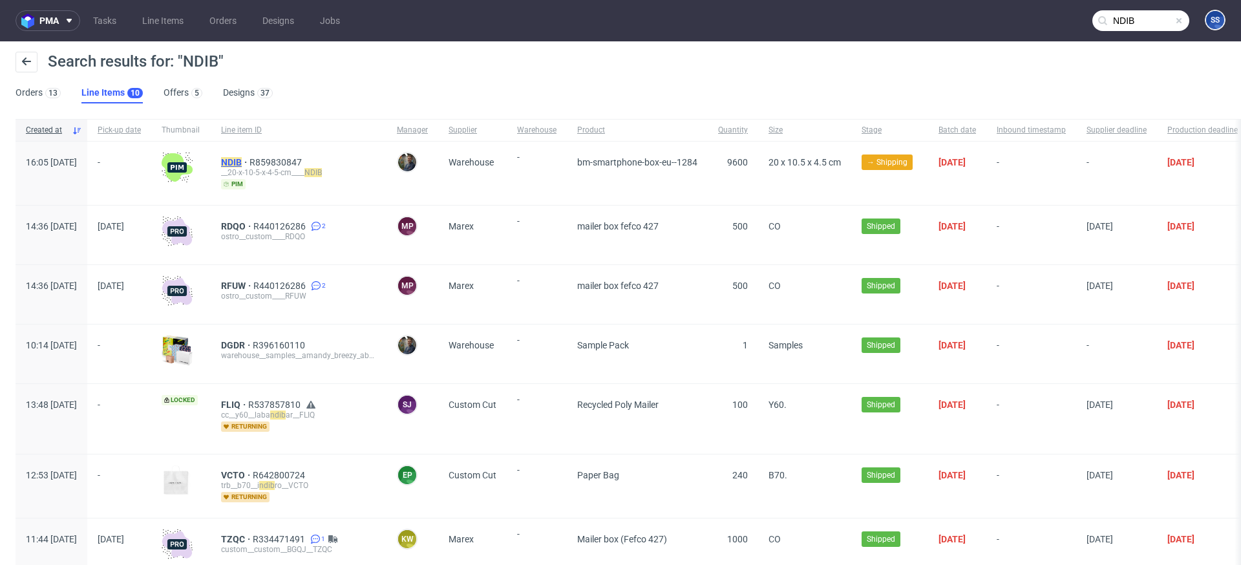
click at [242, 160] on mark "NDIB" at bounding box center [231, 162] width 21 height 10
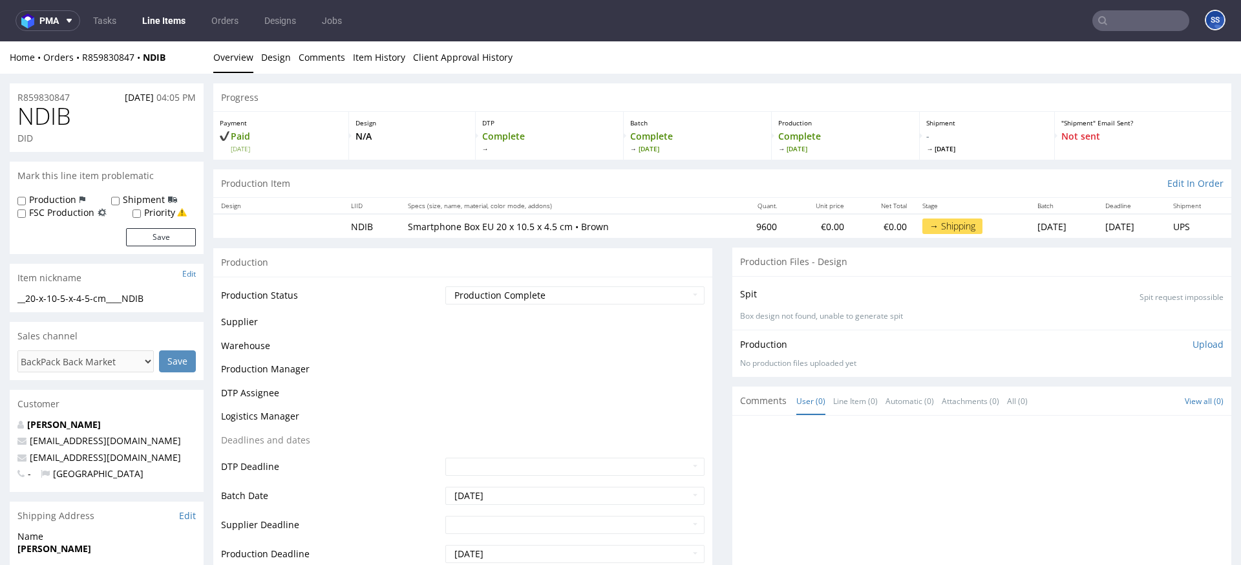
scroll to position [2, 0]
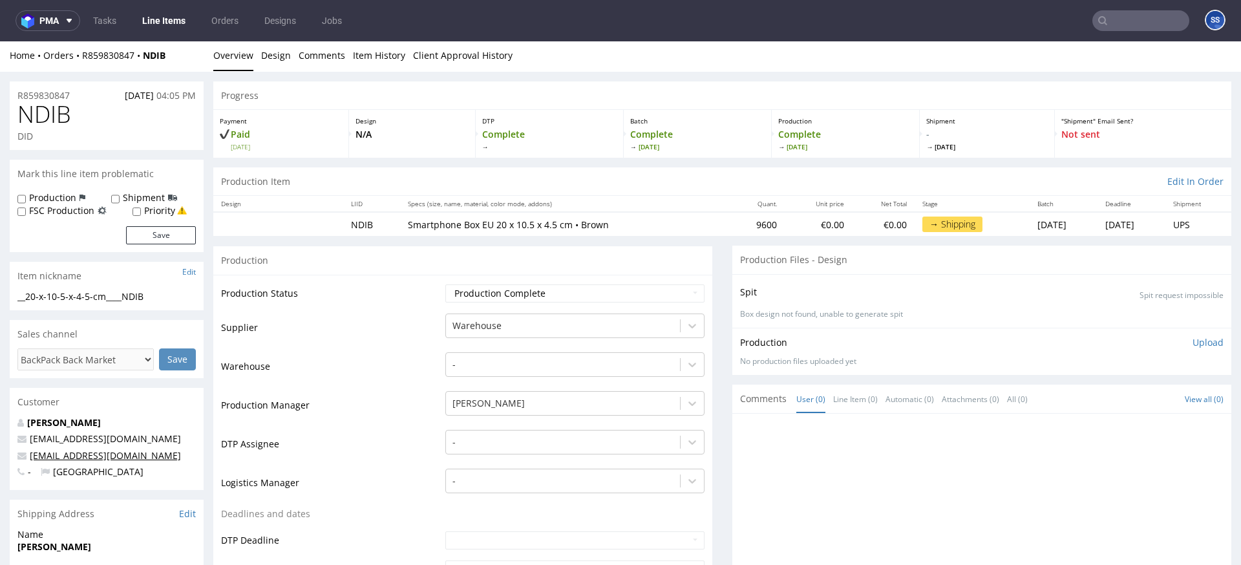
drag, startPoint x: 79, startPoint y: 456, endPoint x: 30, endPoint y: 455, distance: 48.5
click at [30, 456] on p "ringringdistribution@gmail.com" at bounding box center [106, 455] width 178 height 13
copy link "ringringdistribution@gmail.com"
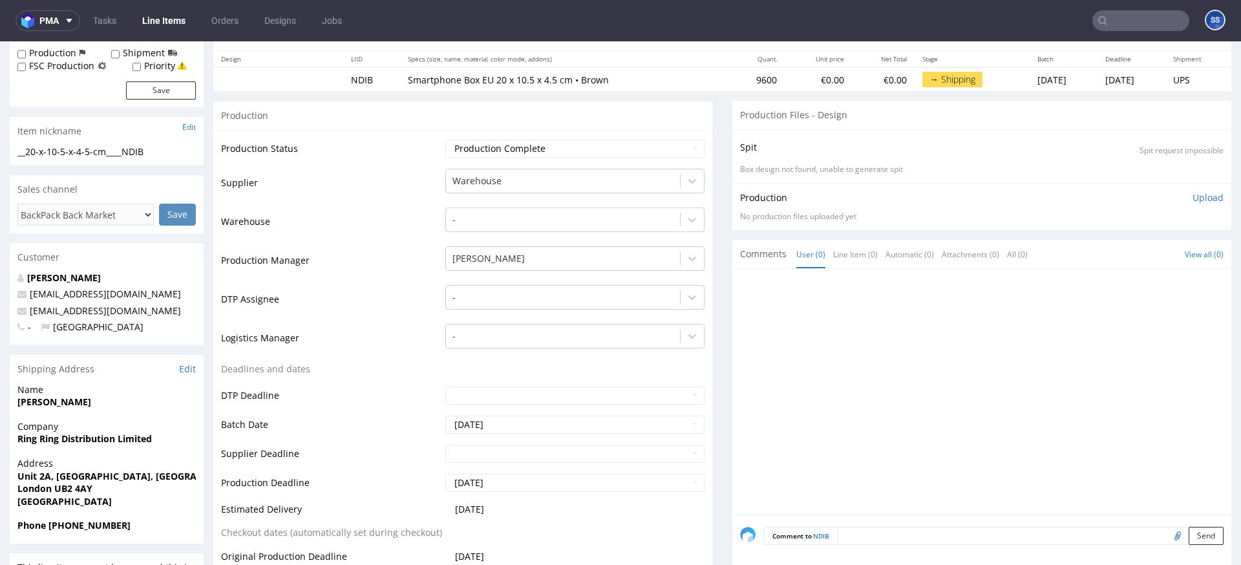
scroll to position [151, 0]
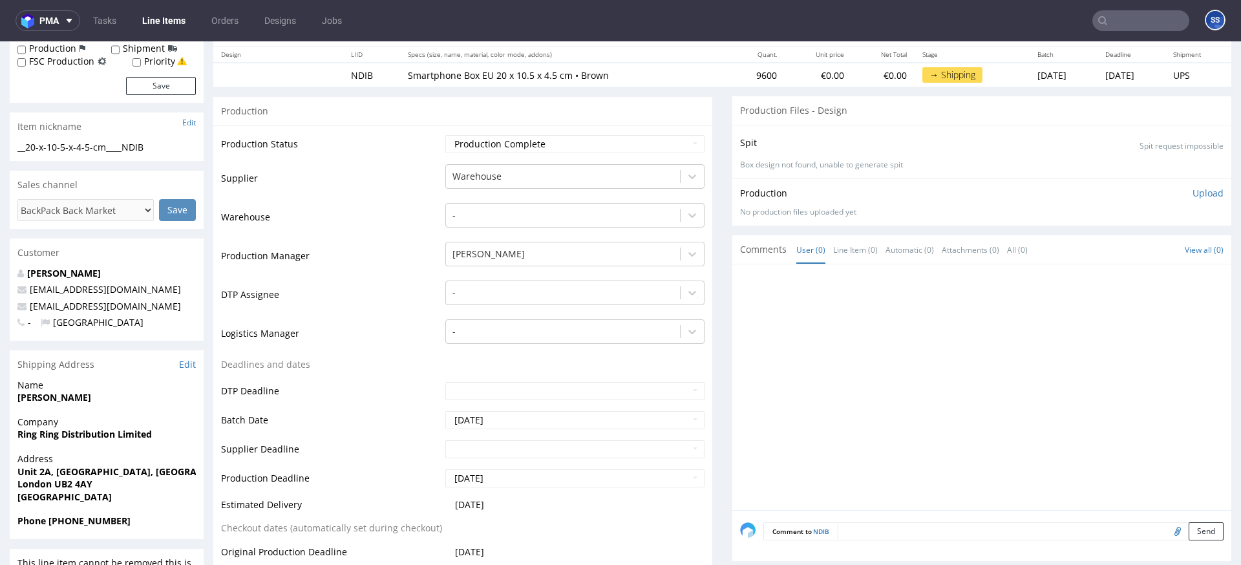
click at [136, 520] on span "Phone +44 7311 885556" at bounding box center [106, 520] width 178 height 13
drag, startPoint x: 93, startPoint y: 523, endPoint x: 43, endPoint y: 537, distance: 51.6
click at [56, 524] on span "Phone +44 7311 885556" at bounding box center [106, 520] width 178 height 13
copy strong "44 7311 885556"
click at [1106, 25] on input "text" at bounding box center [1140, 20] width 97 height 21
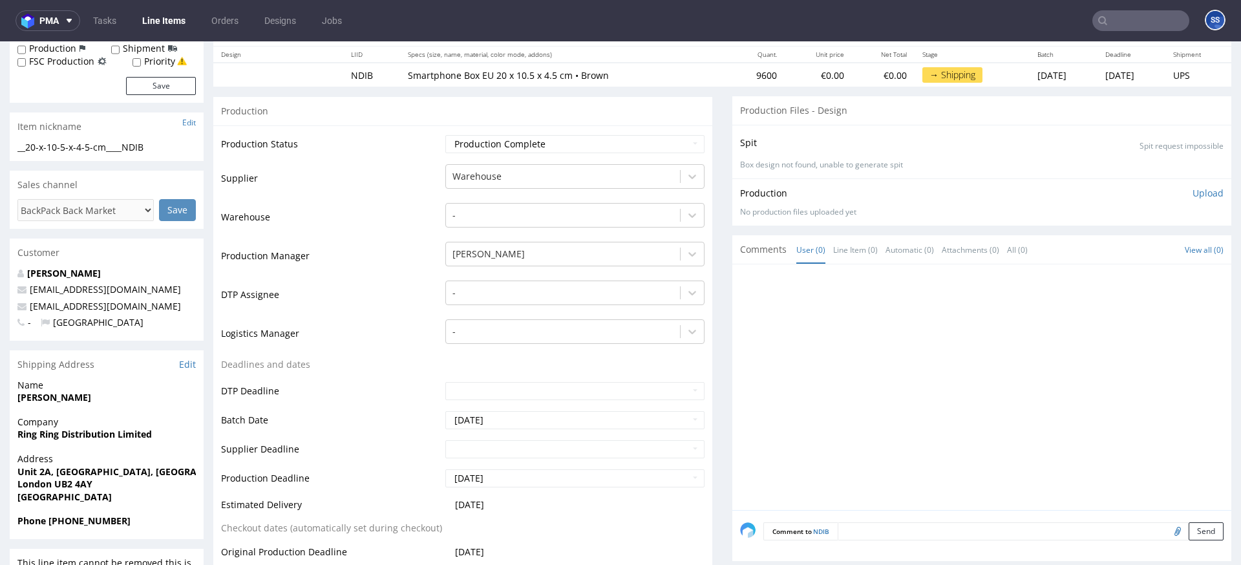
click at [1106, 25] on input "text" at bounding box center [1140, 20] width 97 height 21
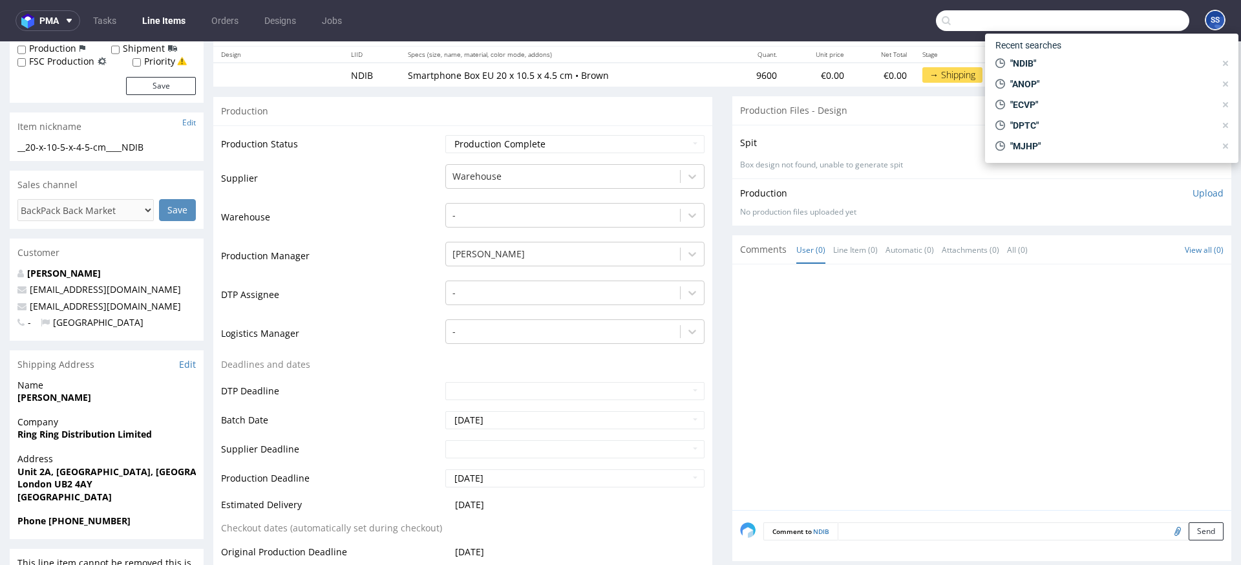
paste input "ENYC"
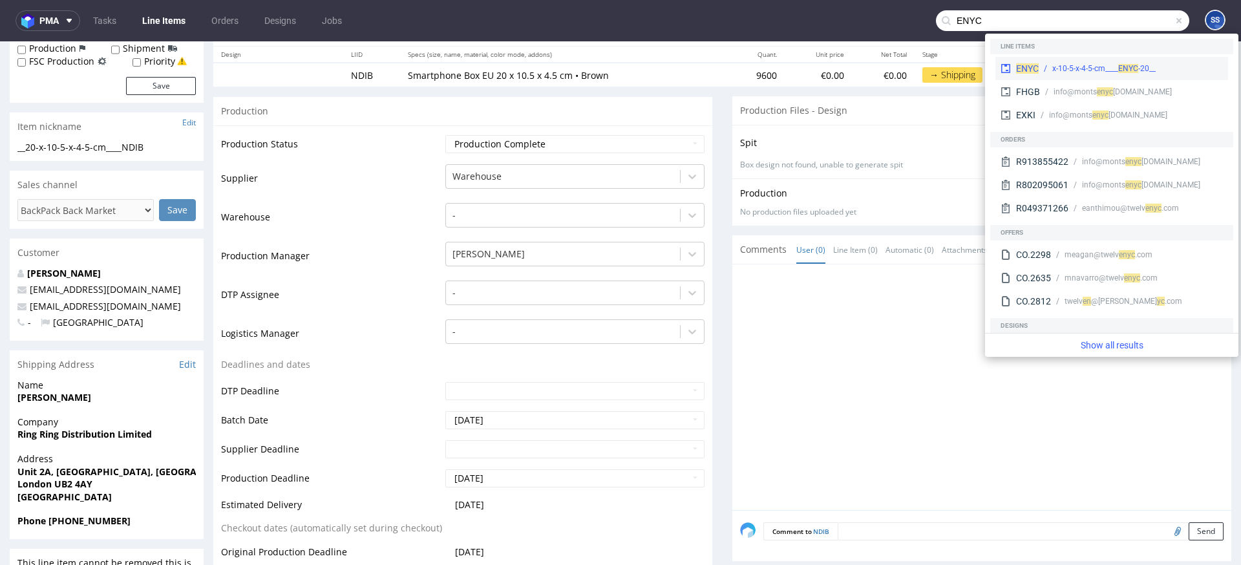
type input "ENYC"
click at [1080, 63] on div "__20-x-10-5-x-4-5-cm____ ENYC" at bounding box center [1103, 69] width 103 height 12
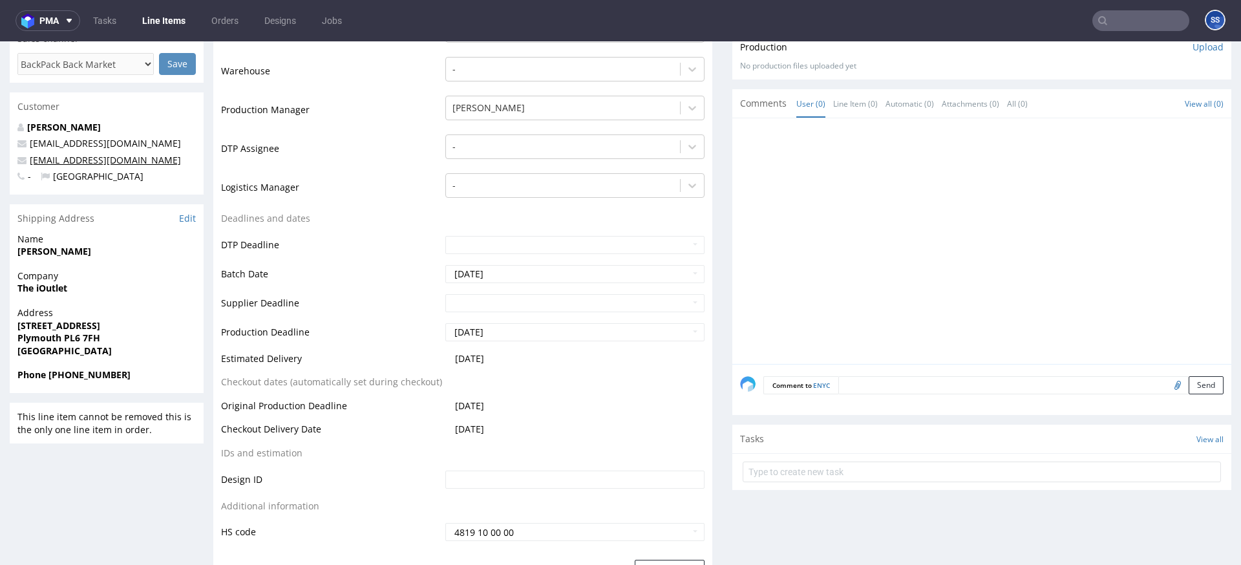
scroll to position [298, 0]
drag, startPoint x: 159, startPoint y: 163, endPoint x: 31, endPoint y: 164, distance: 127.9
click at [31, 164] on div "Lewis Cox whitelabel@packhelp.com Salessupport@theioutlet.com - United Kingdom" at bounding box center [107, 157] width 194 height 74
copy link
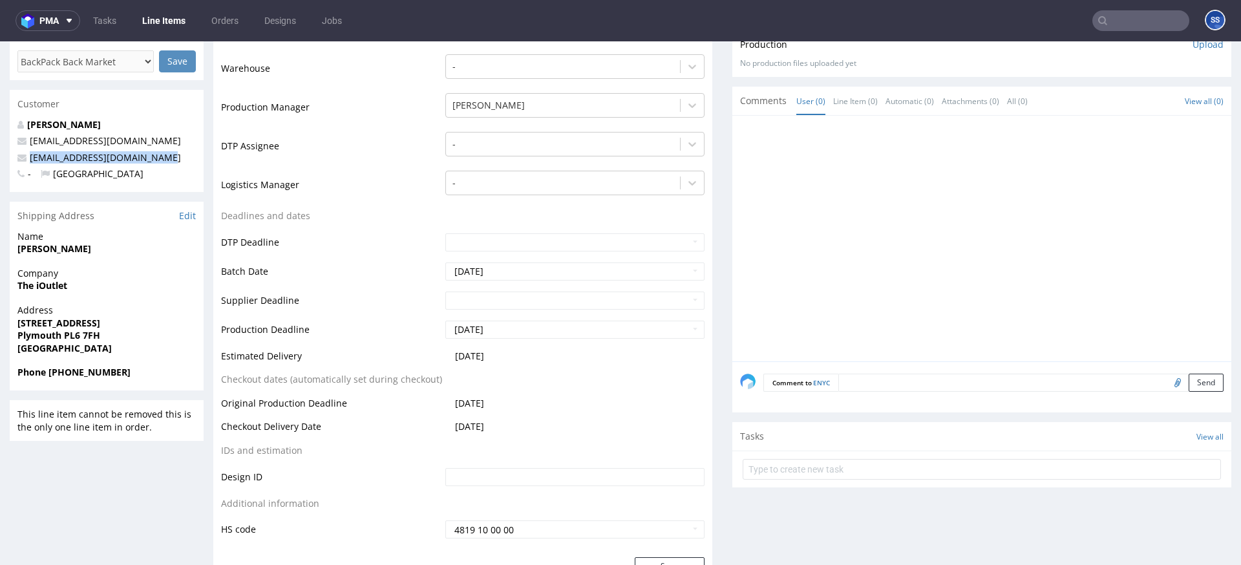
drag, startPoint x: 161, startPoint y: 161, endPoint x: 30, endPoint y: 163, distance: 131.2
click at [30, 163] on p "Salessupport@theioutlet.com" at bounding box center [106, 157] width 178 height 13
copy link "Salessupport@theioutlet.com"
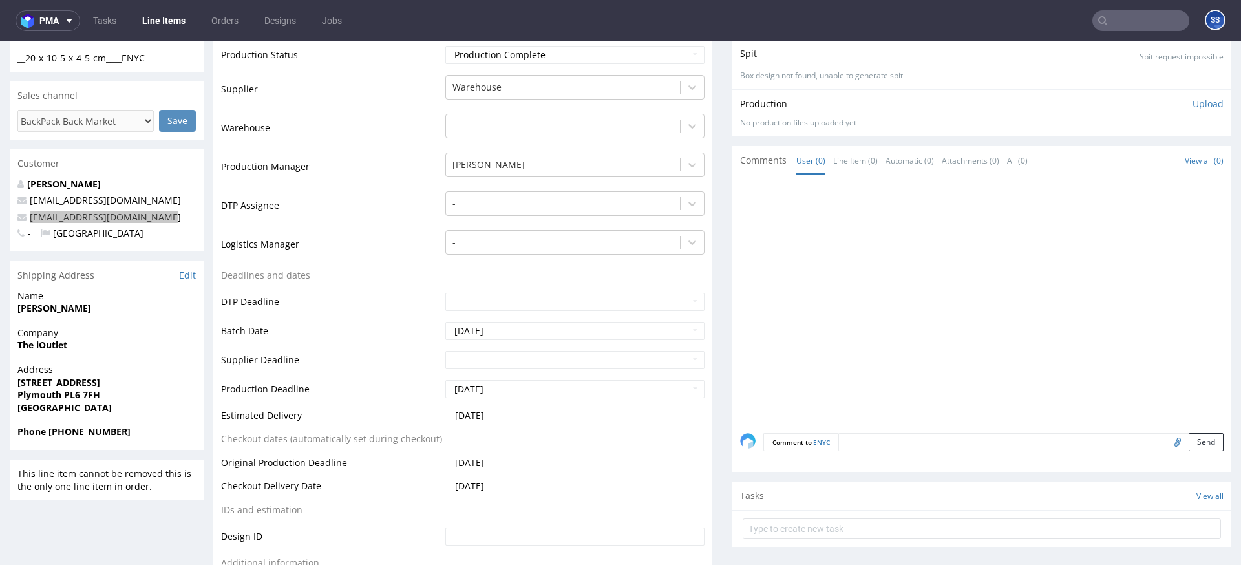
scroll to position [239, 0]
drag, startPoint x: 135, startPoint y: 430, endPoint x: 53, endPoint y: 436, distance: 82.3
click at [53, 436] on span "Phone +44 1752 696844" at bounding box center [106, 432] width 178 height 13
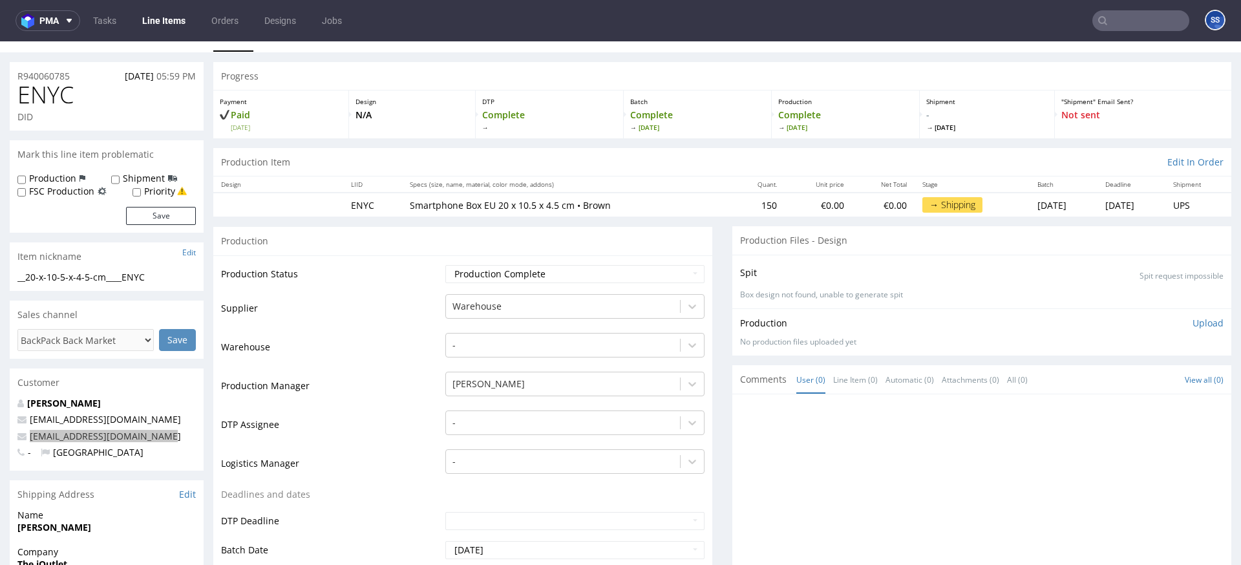
scroll to position [0, 0]
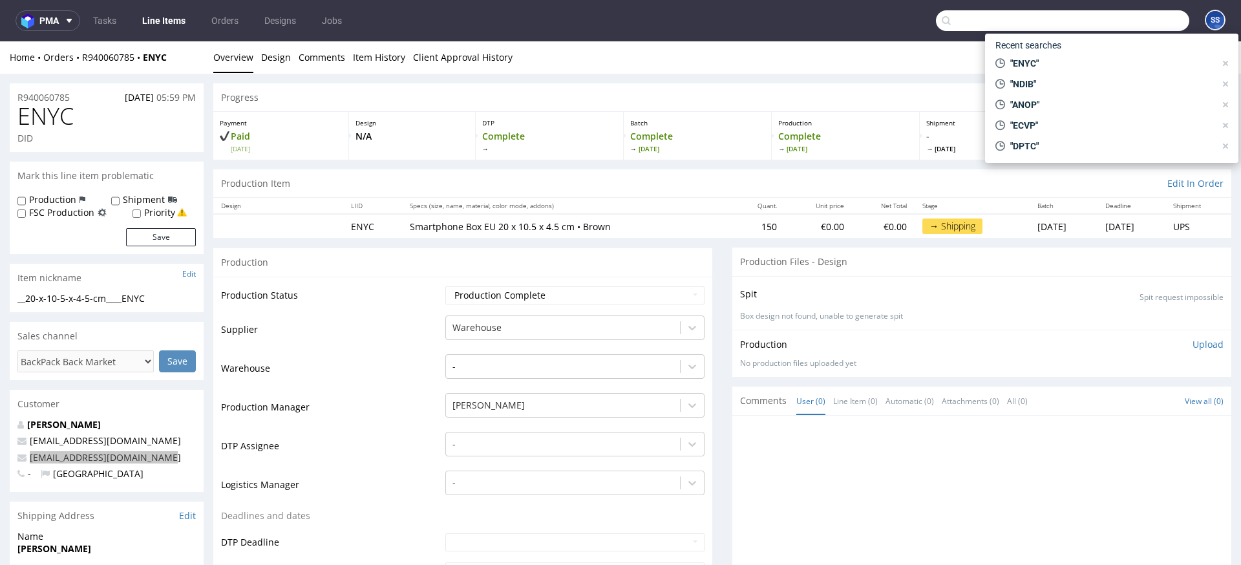
click at [1109, 14] on input "text" at bounding box center [1062, 20] width 253 height 21
paste input "ZKDM"
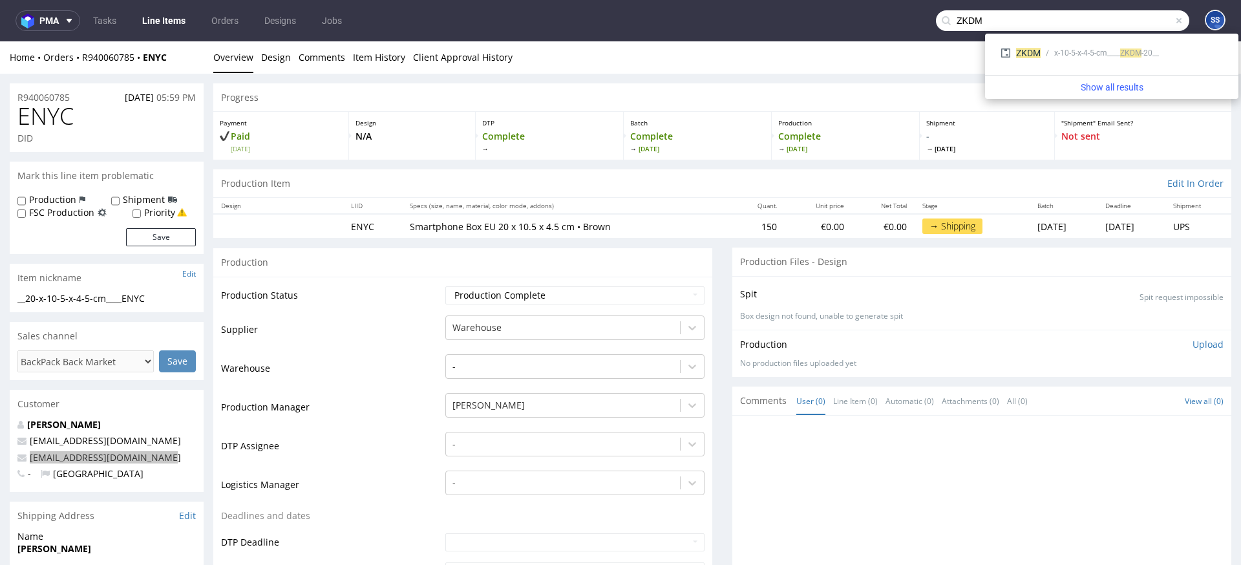
type input "ZKDM"
click at [1063, 51] on div "__20-x-10-5-x-4-5-cm____ ZKDM" at bounding box center [1106, 53] width 105 height 12
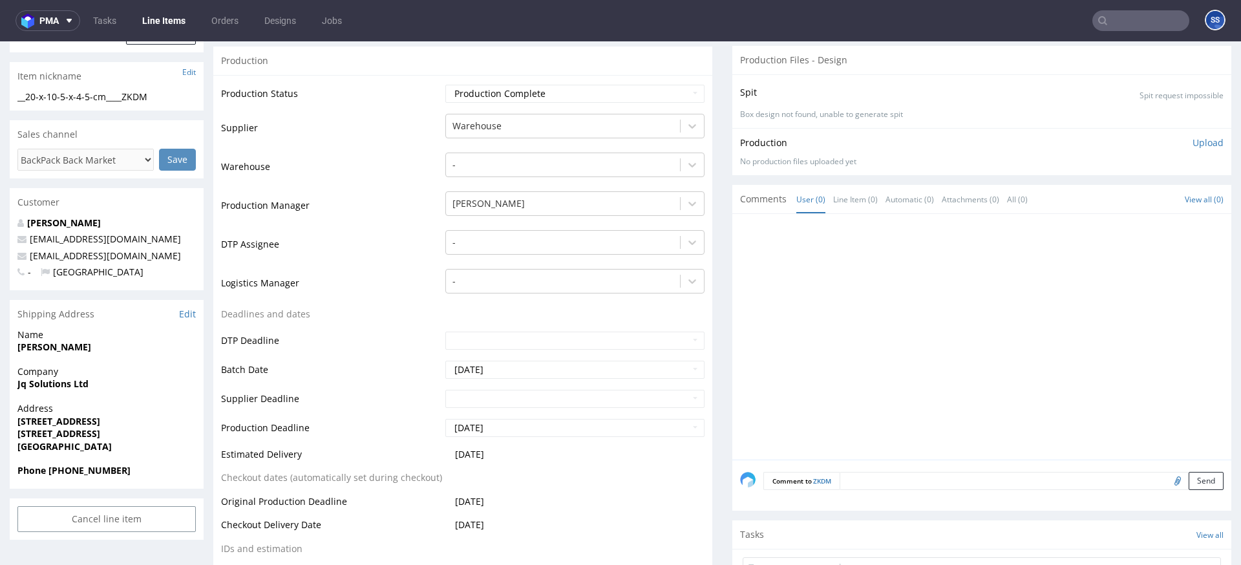
scroll to position [211, 0]
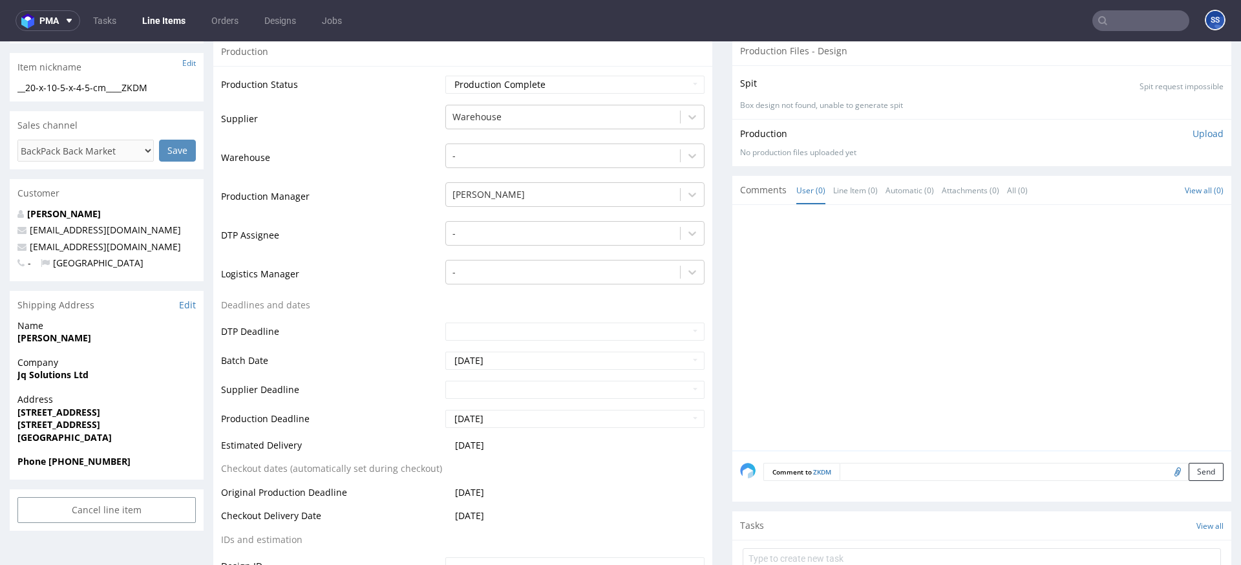
click at [117, 291] on div "Shipping Address Edit" at bounding box center [107, 305] width 194 height 28
drag, startPoint x: 91, startPoint y: 245, endPoint x: 28, endPoint y: 246, distance: 63.3
click at [27, 246] on p "abcgadgets1@yahoo.co.uk" at bounding box center [106, 246] width 178 height 13
drag, startPoint x: 151, startPoint y: 462, endPoint x: 53, endPoint y: 464, distance: 98.2
click at [53, 464] on span "Phone +44 7878 260458" at bounding box center [106, 461] width 178 height 13
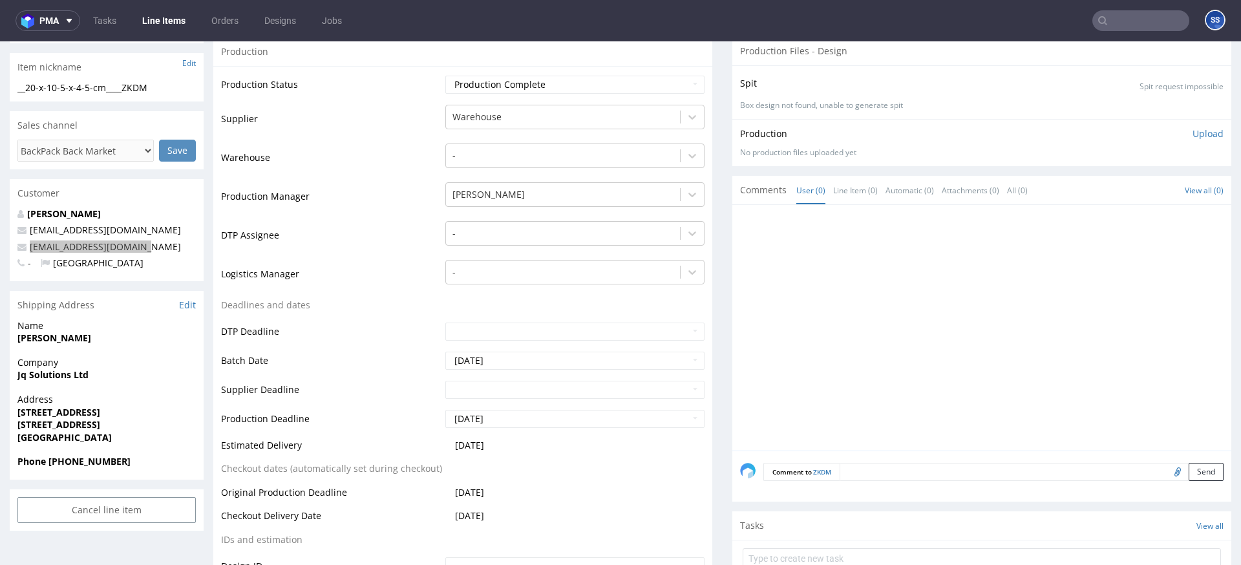
scroll to position [210, 0]
click at [1120, 21] on input "text" at bounding box center [1140, 20] width 97 height 21
click at [1120, 20] on input "text" at bounding box center [1140, 20] width 97 height 21
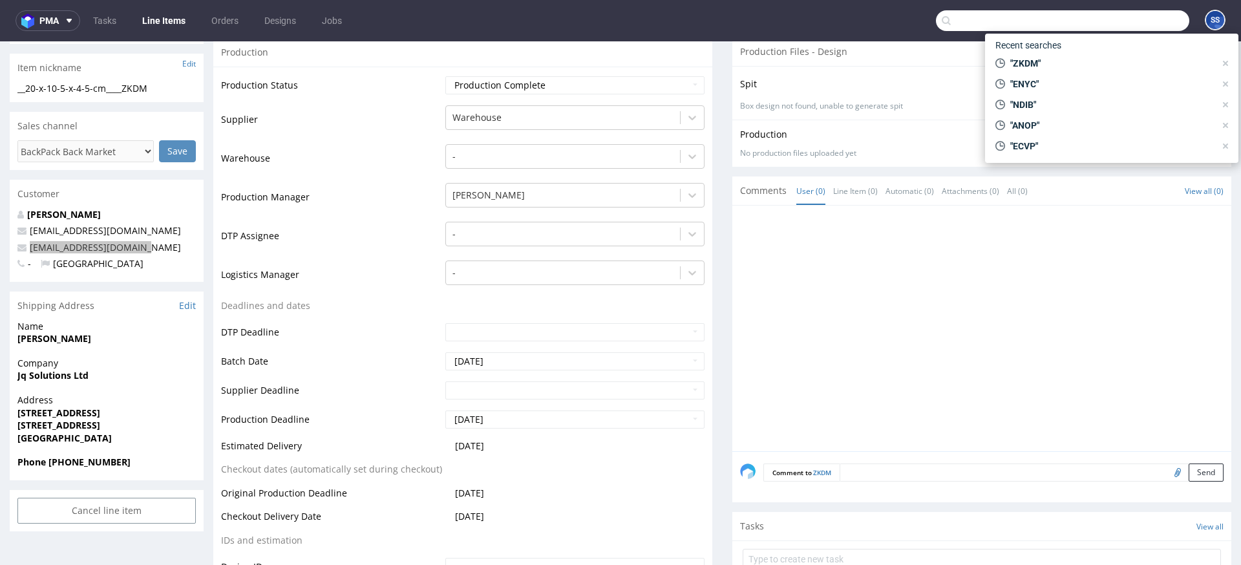
paste input "HZVE"
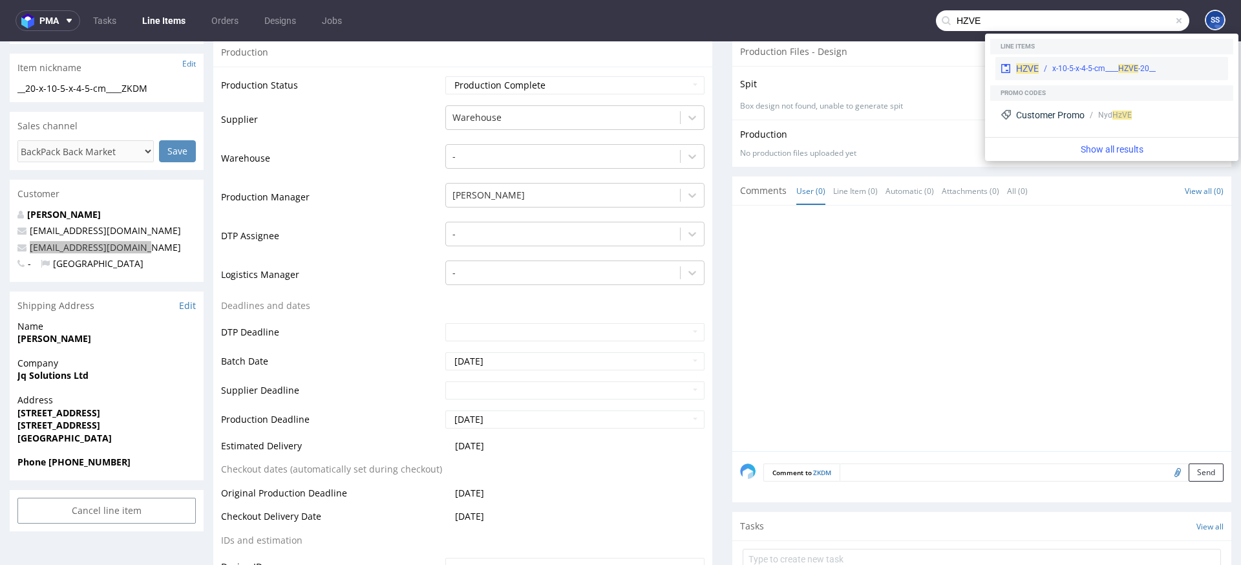
type input "HZVE"
click at [1064, 61] on div "HZVE __20-x-10-5-x-4-5-cm____ HZVE" at bounding box center [1111, 68] width 233 height 23
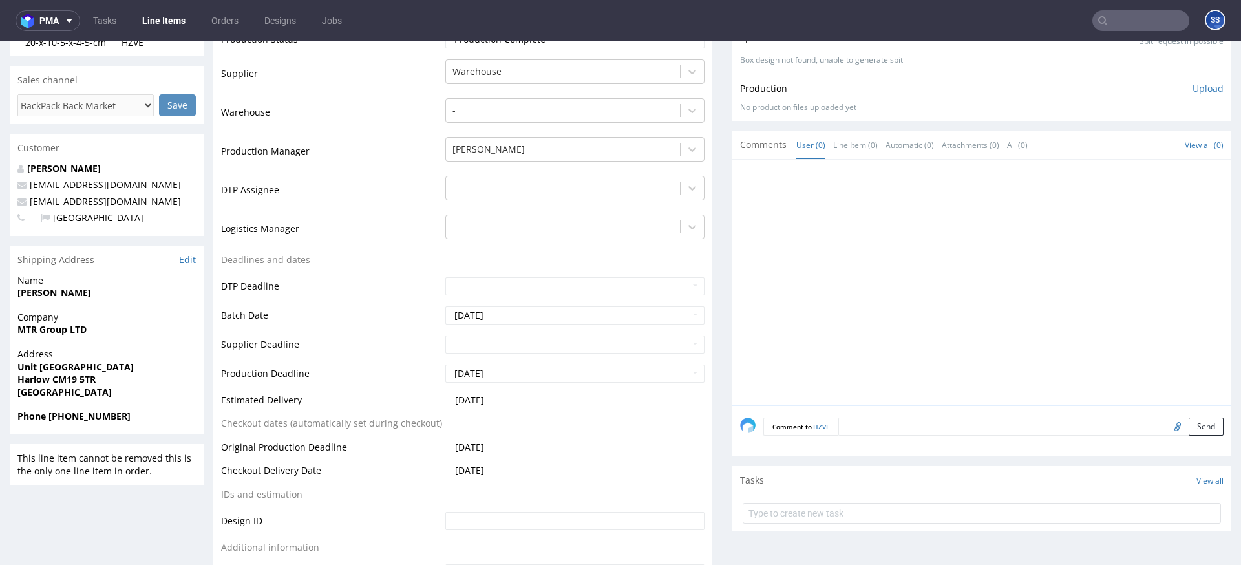
scroll to position [262, 0]
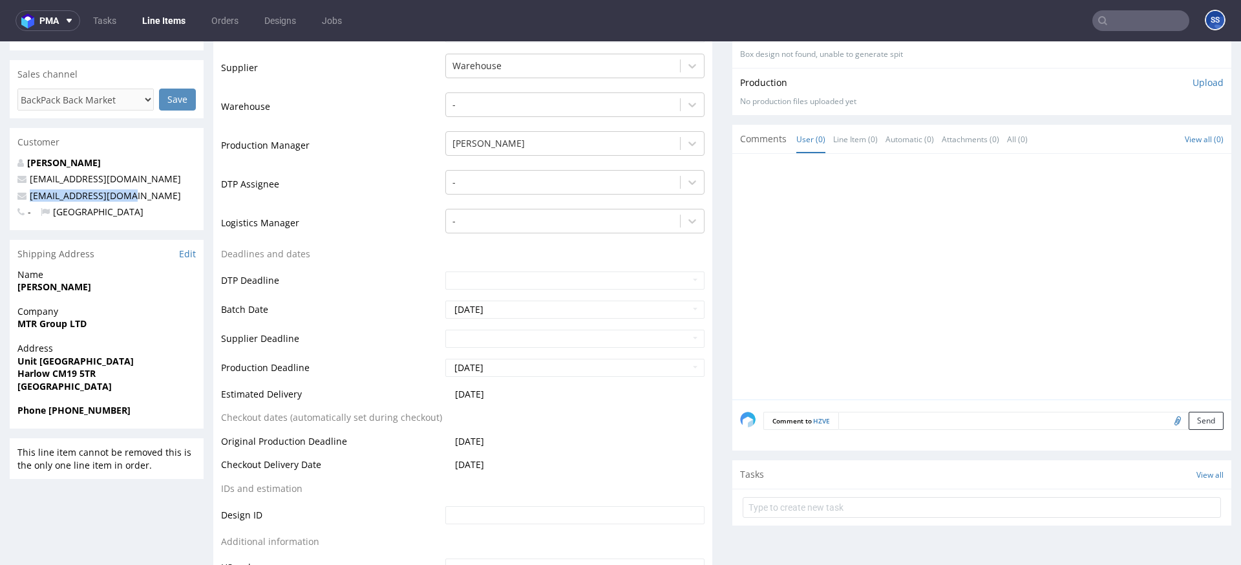
drag, startPoint x: 147, startPoint y: 200, endPoint x: 11, endPoint y: 224, distance: 138.5
click at [30, 200] on p "sales@4gadgets.co.uk" at bounding box center [106, 195] width 178 height 13
drag, startPoint x: 143, startPoint y: 418, endPoint x: 54, endPoint y: 416, distance: 89.2
click at [54, 416] on div "Phone +44 7300857660" at bounding box center [107, 416] width 194 height 25
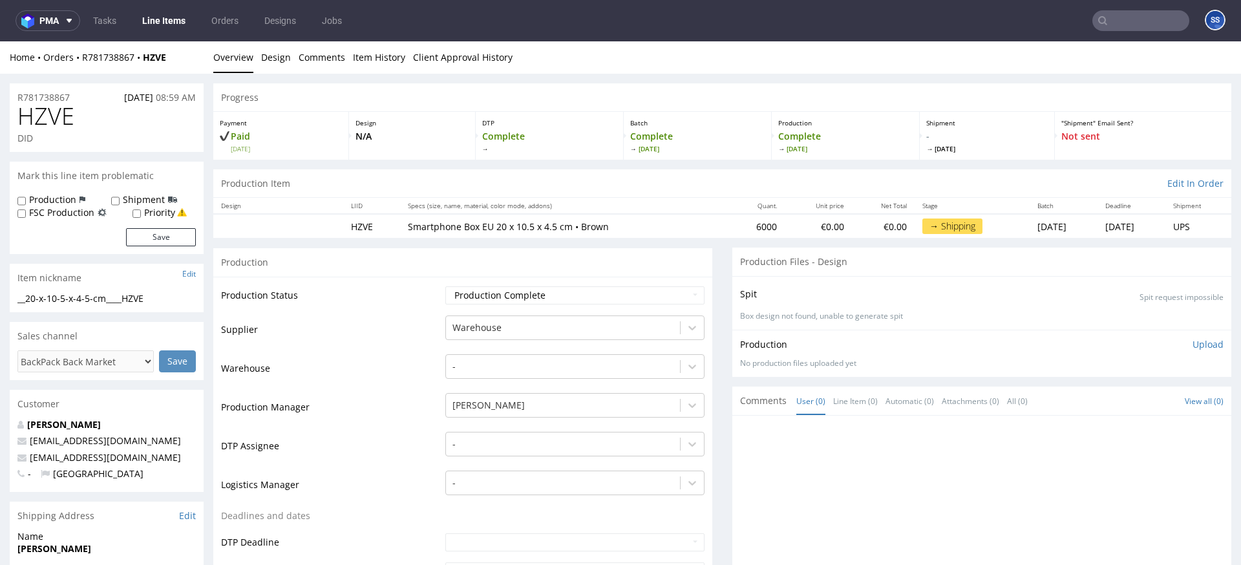
click at [1140, 18] on input "text" at bounding box center [1140, 20] width 97 height 21
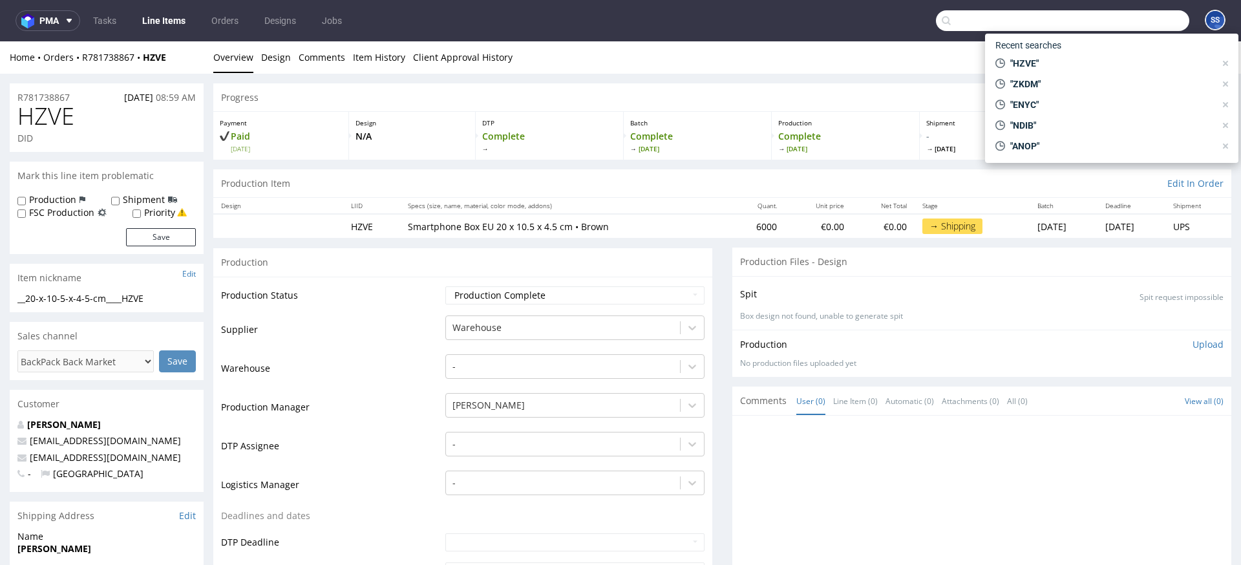
paste input "VZWS"
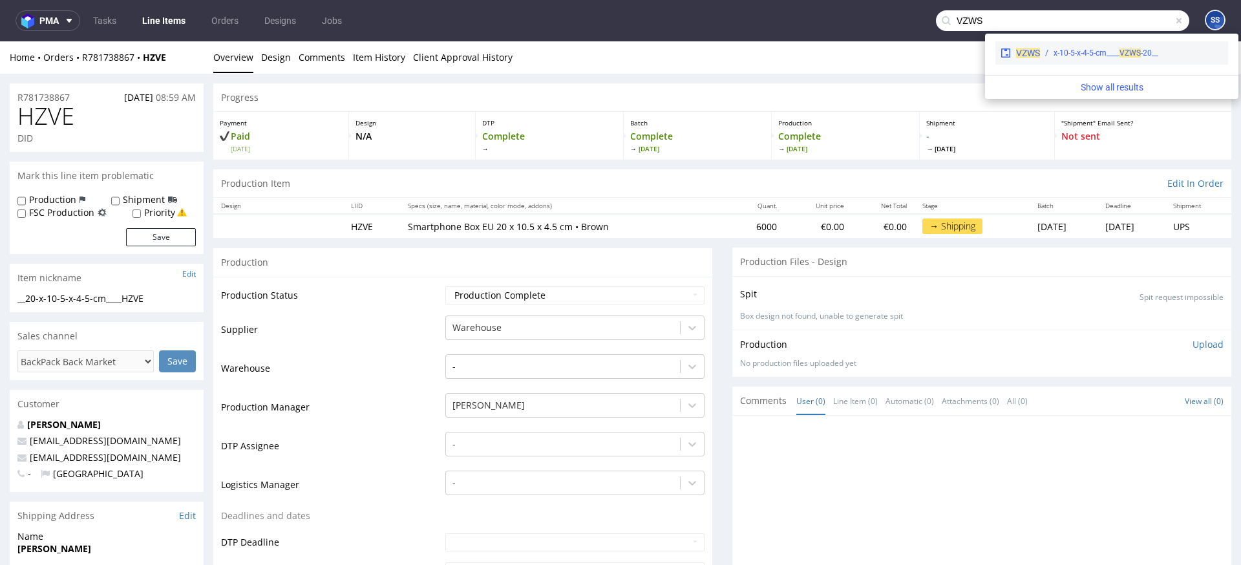
type input "VZWS"
click at [1067, 55] on div "__20-x-10-5-x-4-5-cm____ VZWS" at bounding box center [1105, 53] width 105 height 12
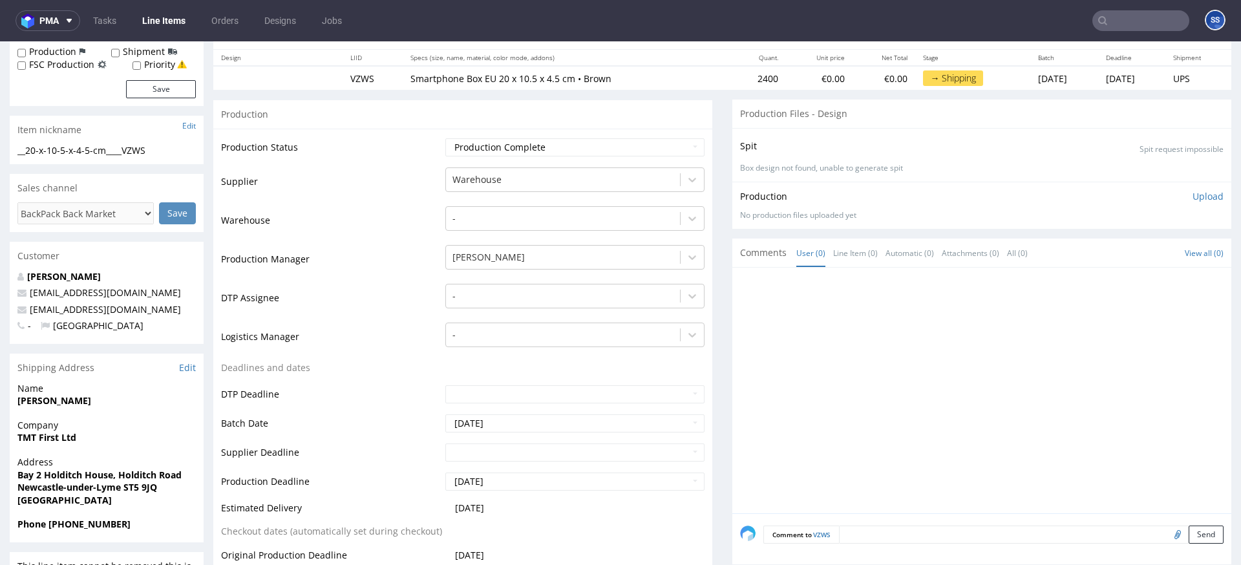
scroll to position [156, 0]
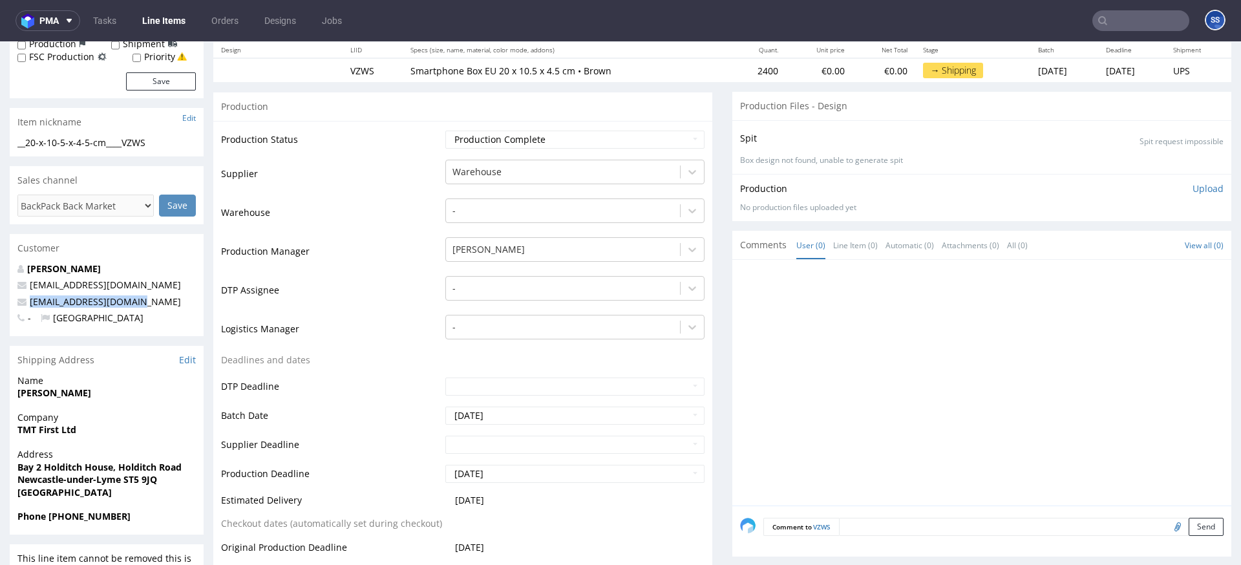
drag, startPoint x: 103, startPoint y: 307, endPoint x: 28, endPoint y: 306, distance: 75.6
click at [28, 306] on p "sales@meeliemobile.com" at bounding box center [106, 301] width 178 height 13
drag, startPoint x: 146, startPoint y: 523, endPoint x: 51, endPoint y: 522, distance: 95.0
click at [51, 522] on div "Phone +44 07951290590" at bounding box center [107, 522] width 194 height 25
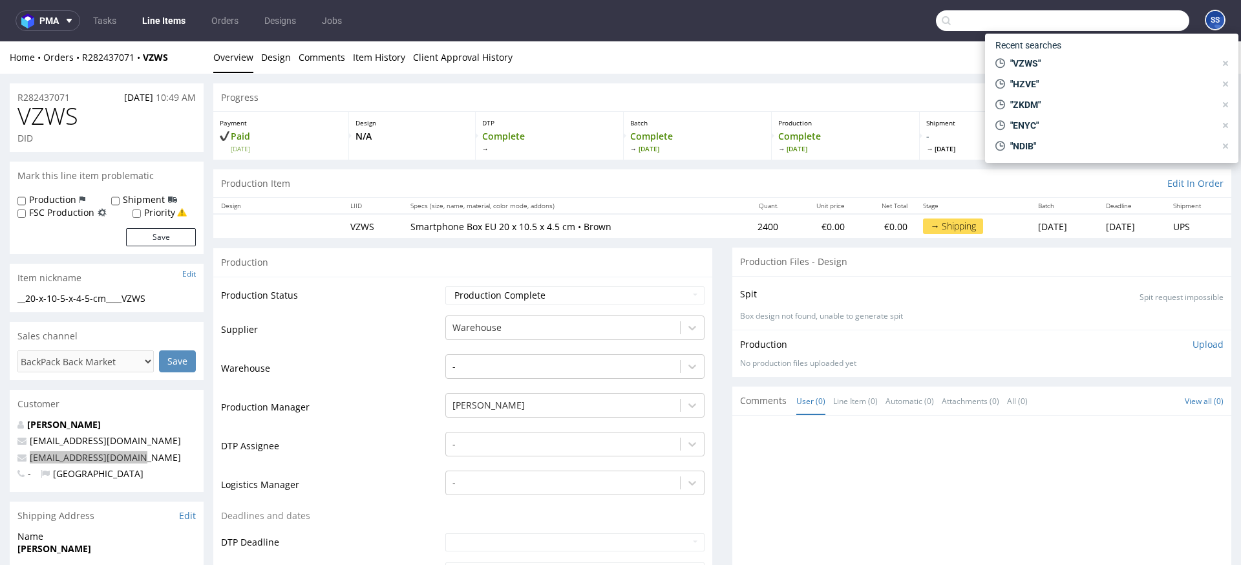
click at [1111, 26] on input "text" at bounding box center [1062, 20] width 253 height 21
paste input "QHFQ"
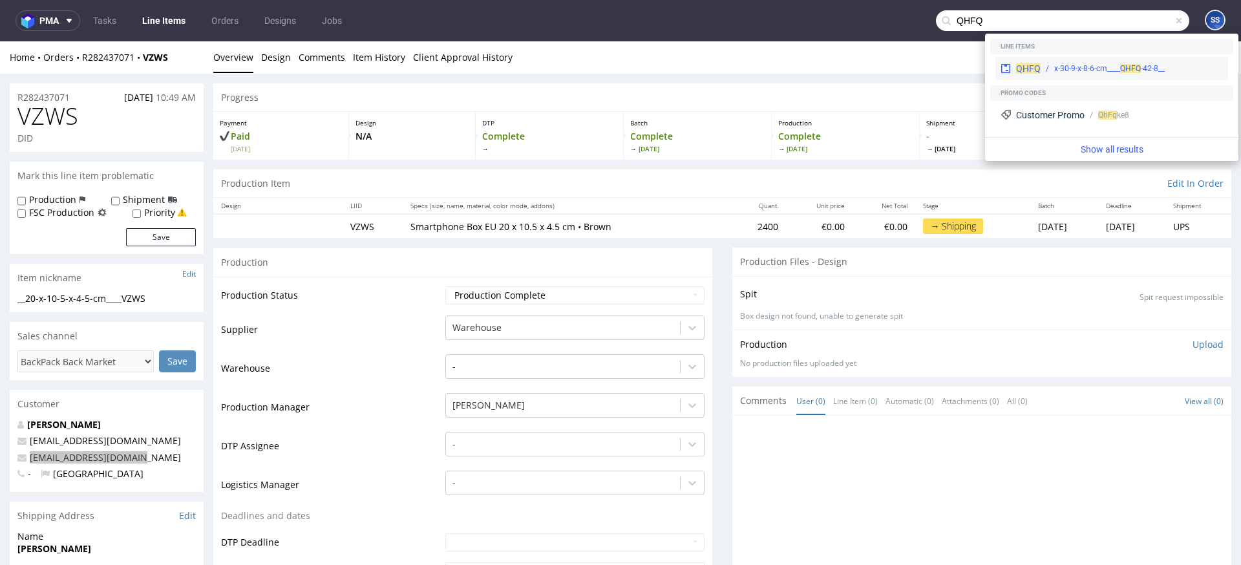
type input "QHFQ"
click at [1094, 61] on div "QHFQ __42-8-x-30-9-x-8-6-cm____ QHFQ" at bounding box center [1111, 68] width 233 height 23
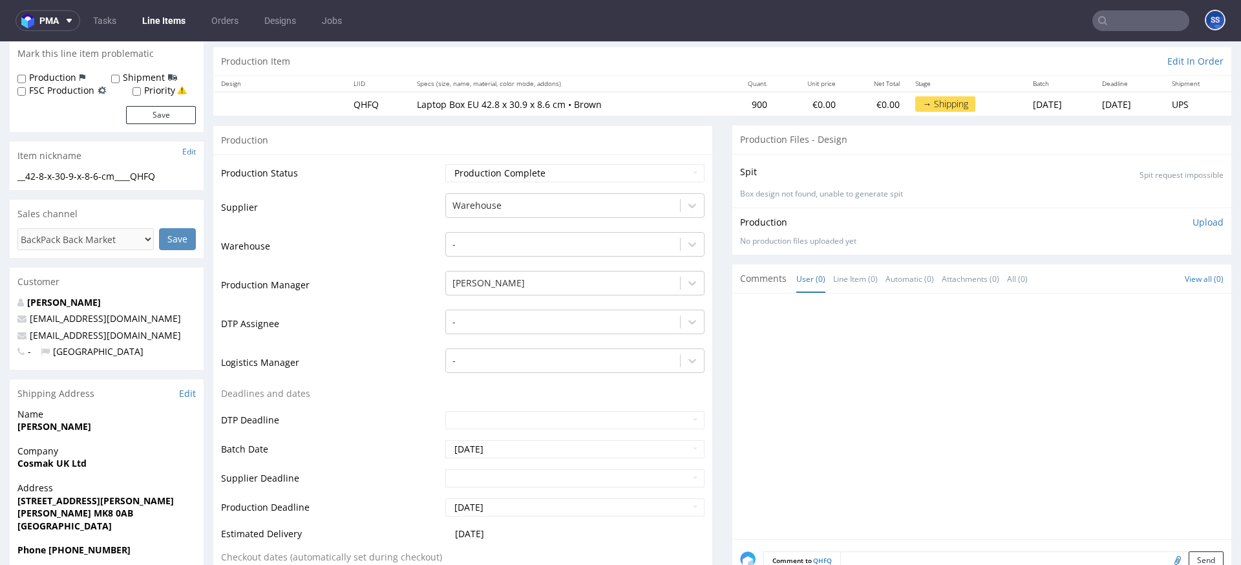
scroll to position [127, 0]
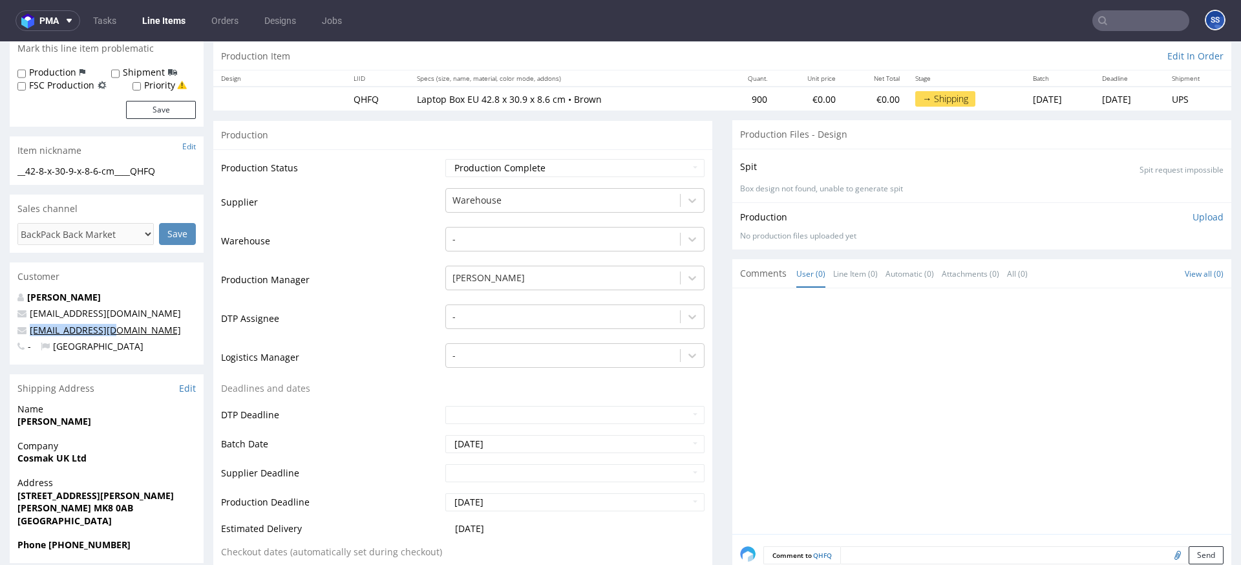
drag, startPoint x: 114, startPoint y: 331, endPoint x: 30, endPoint y: 333, distance: 84.0
click at [30, 333] on p "info@cosmac.co.uk" at bounding box center [106, 330] width 178 height 13
drag, startPoint x: 83, startPoint y: 546, endPoint x: 54, endPoint y: 545, distance: 28.4
click at [54, 545] on span "Phone +44 7411792959" at bounding box center [106, 544] width 178 height 13
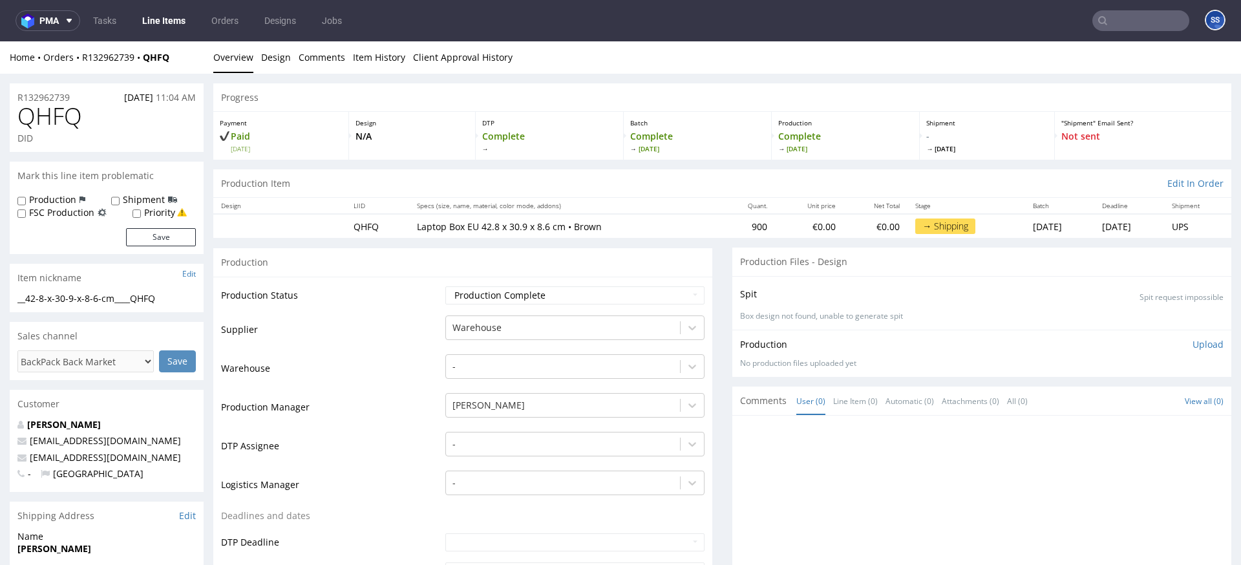
click at [1129, 16] on input "text" at bounding box center [1140, 20] width 97 height 21
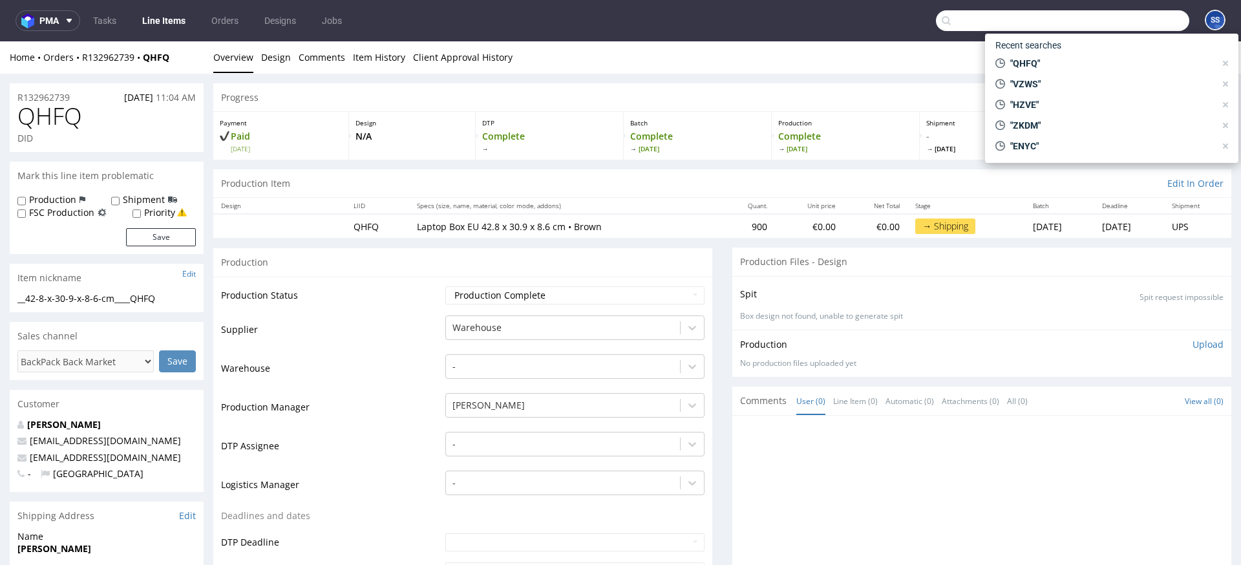
paste input "44 7411792959"
type input "44 7411792959"
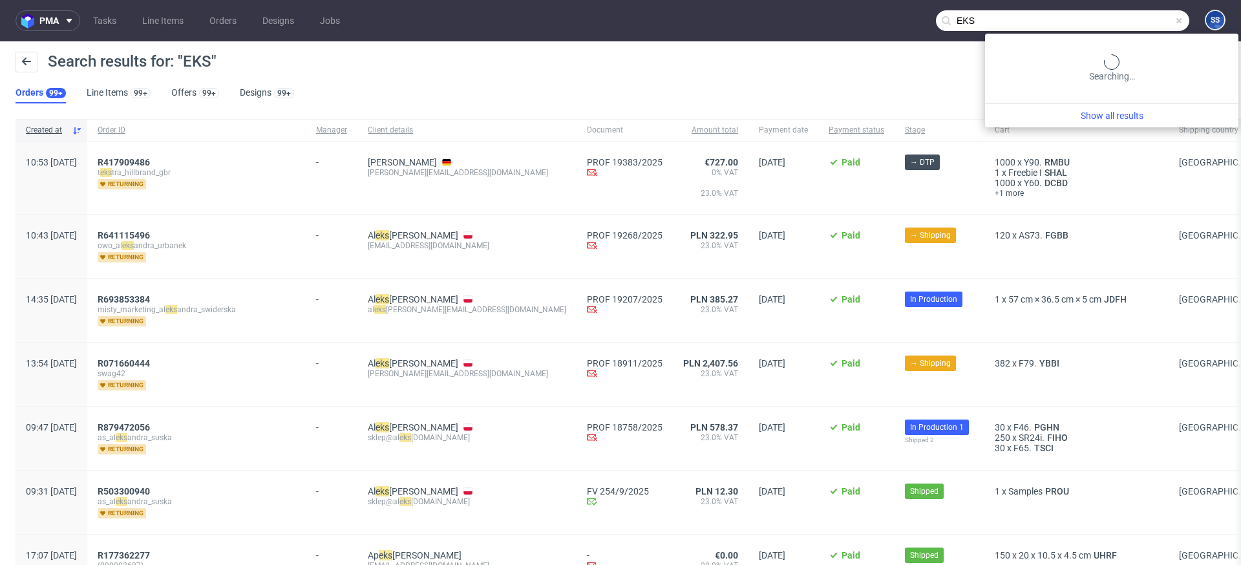
click at [1110, 18] on input "EKS" at bounding box center [1062, 20] width 253 height 21
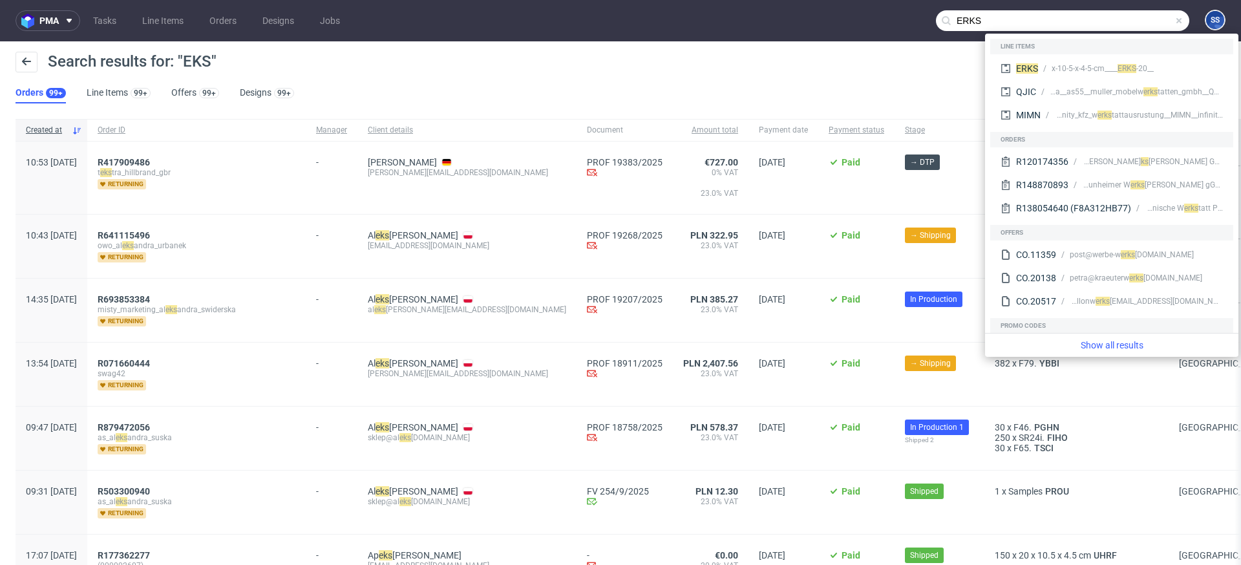
type input "ERKS"
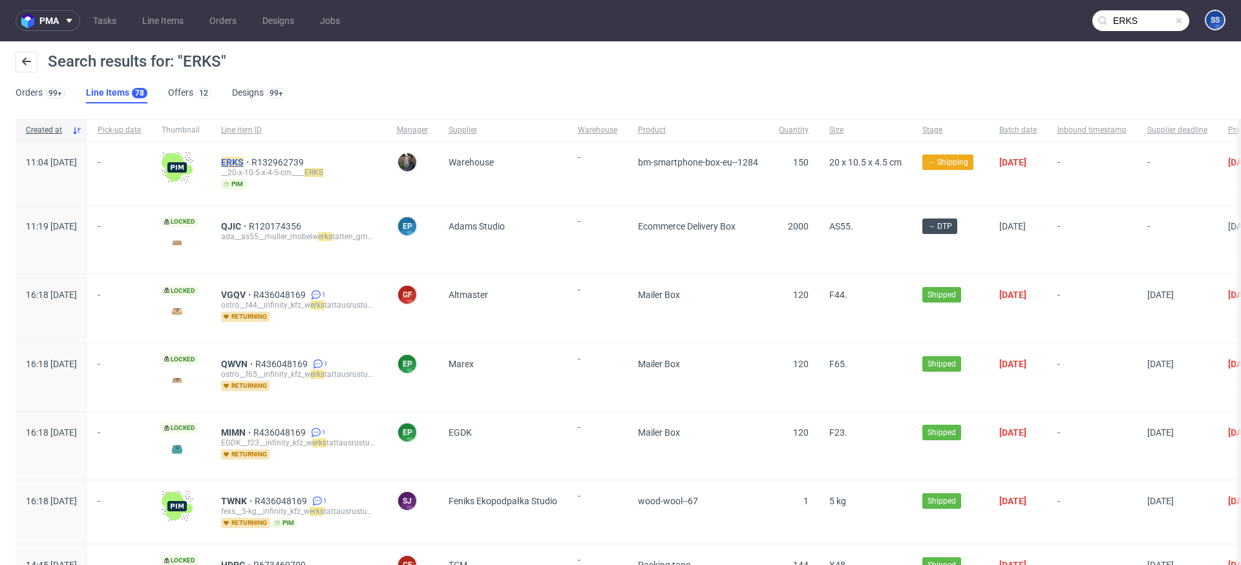
click at [244, 161] on mark "ERKS" at bounding box center [232, 162] width 23 height 10
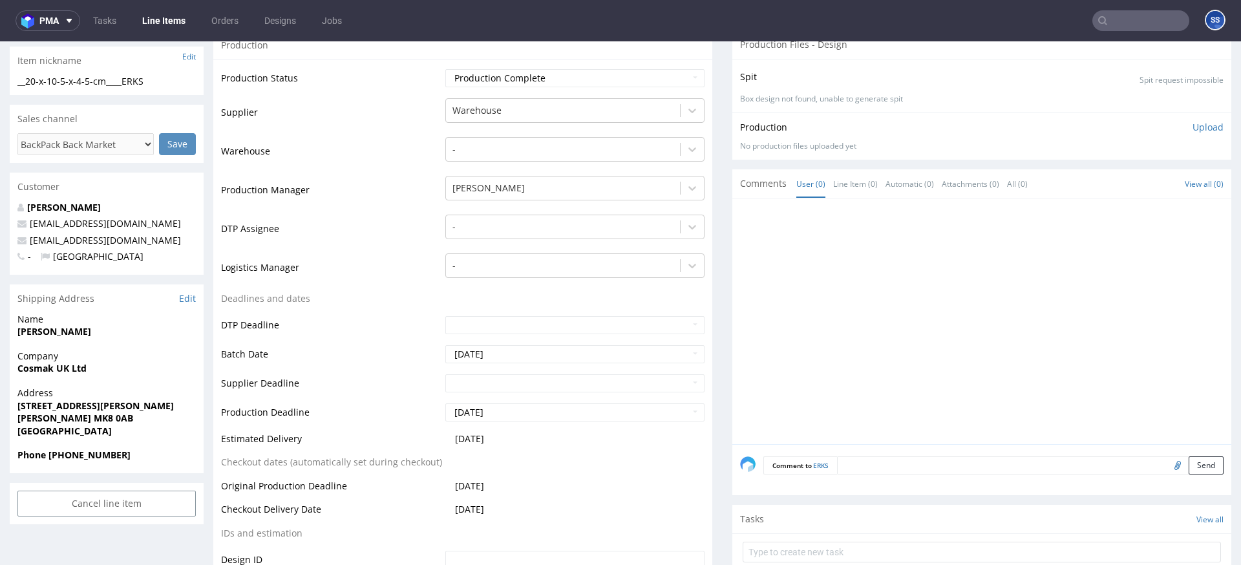
scroll to position [216, 0]
drag, startPoint x: 132, startPoint y: 246, endPoint x: 12, endPoint y: 342, distance: 154.4
click at [32, 244] on p "info@cosmac.co.uk" at bounding box center [106, 241] width 178 height 13
drag, startPoint x: 114, startPoint y: 233, endPoint x: 126, endPoint y: 237, distance: 13.1
click at [124, 235] on div "Umer Farooq whitelabel@packhelp.com info@cosmac.co.uk - United Kingdom" at bounding box center [107, 239] width 194 height 74
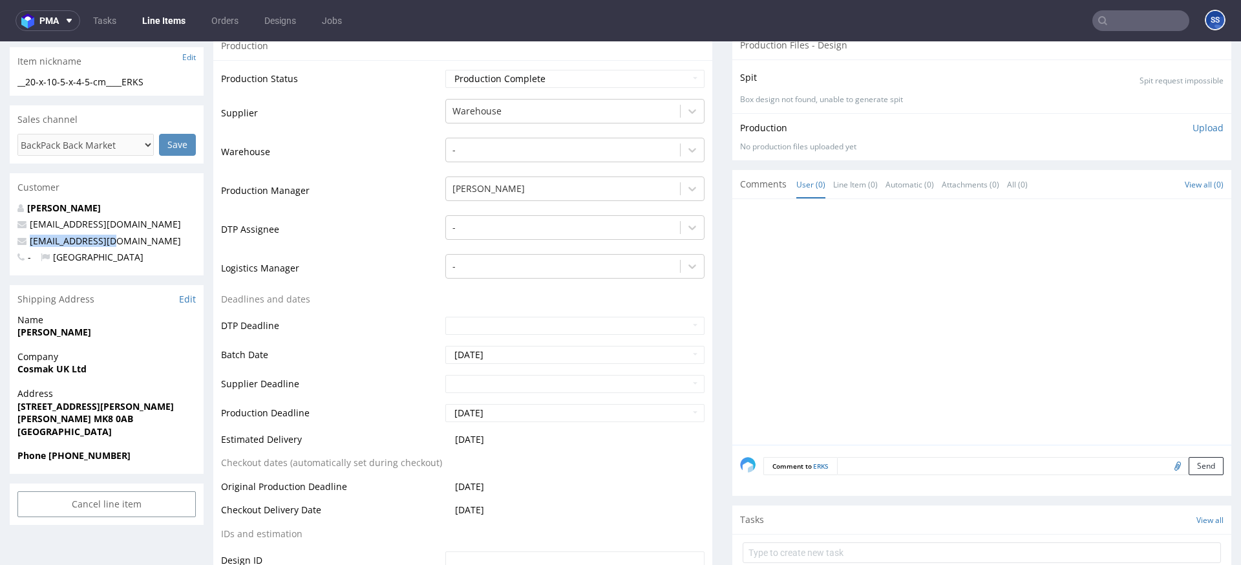
drag, startPoint x: 82, startPoint y: 242, endPoint x: 16, endPoint y: 251, distance: 67.1
click at [23, 243] on p "info@cosmac.co.uk" at bounding box center [106, 241] width 178 height 13
drag, startPoint x: 132, startPoint y: 456, endPoint x: 37, endPoint y: 472, distance: 95.6
click at [56, 458] on span "Phone +44 7411792959" at bounding box center [106, 455] width 178 height 13
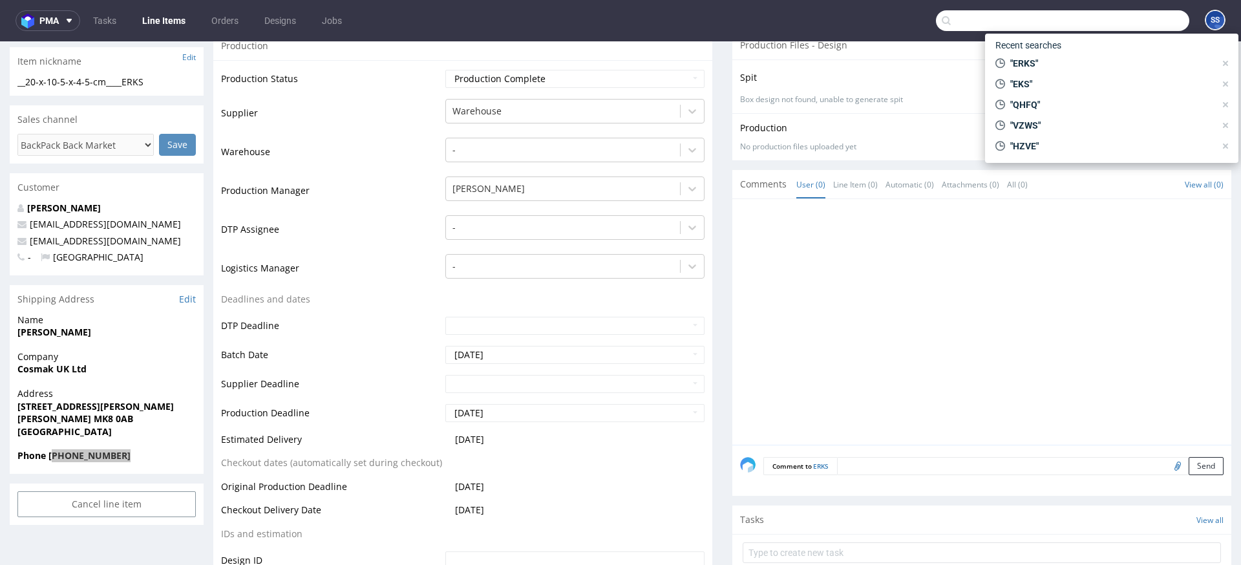
click at [1119, 22] on input "text" at bounding box center [1062, 20] width 253 height 21
paste input "HSTU"
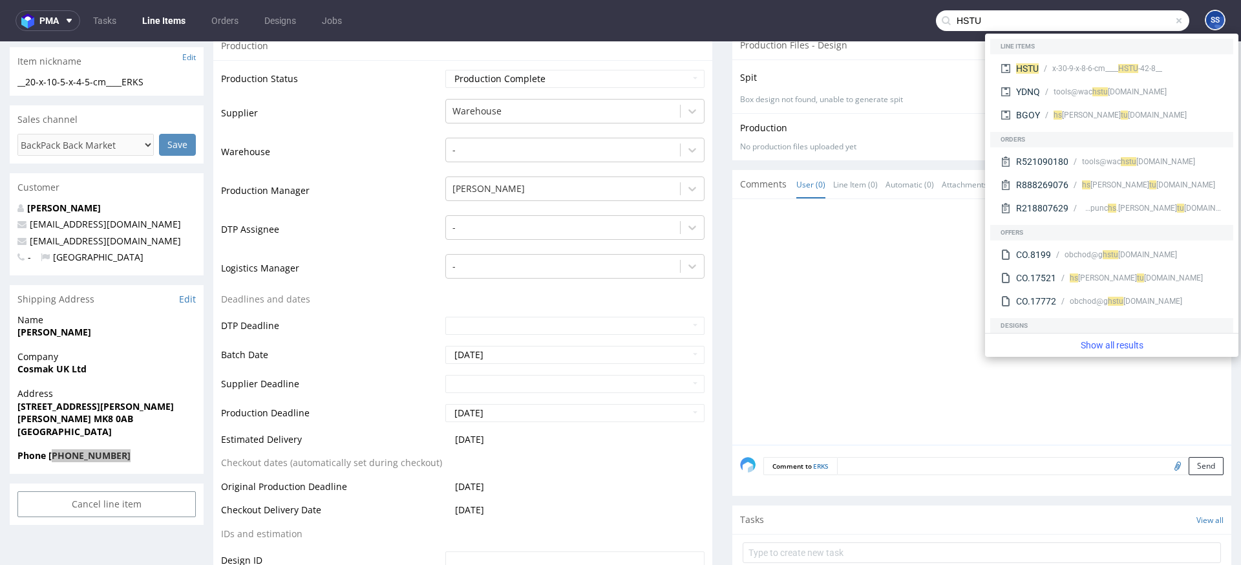
type input "HSTU"
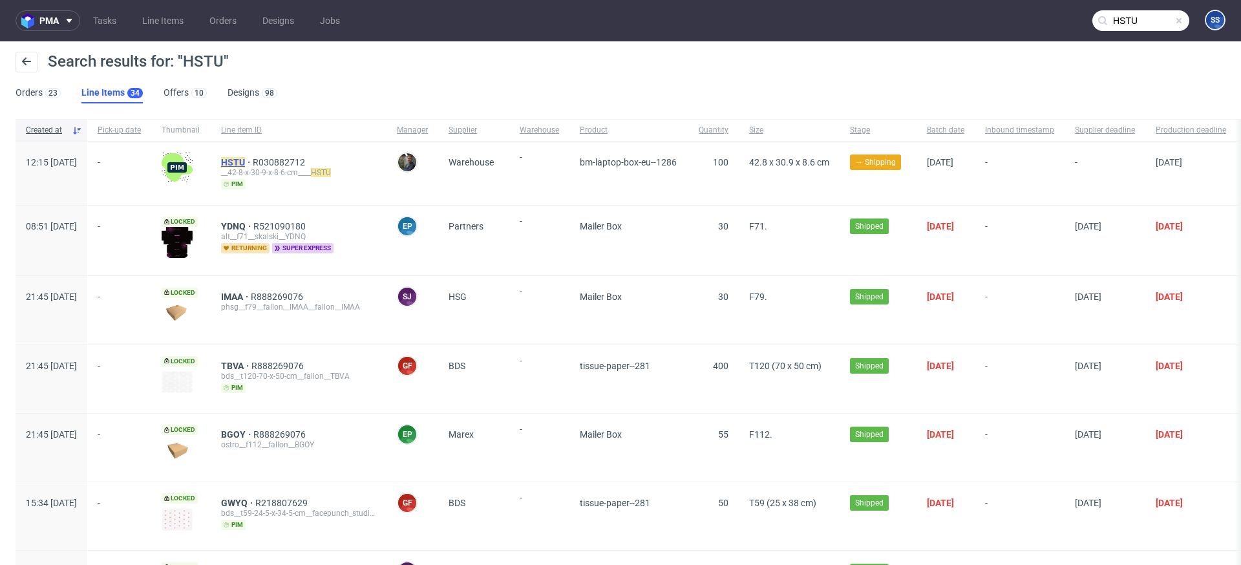
click at [245, 162] on mark "HSTU" at bounding box center [233, 162] width 24 height 10
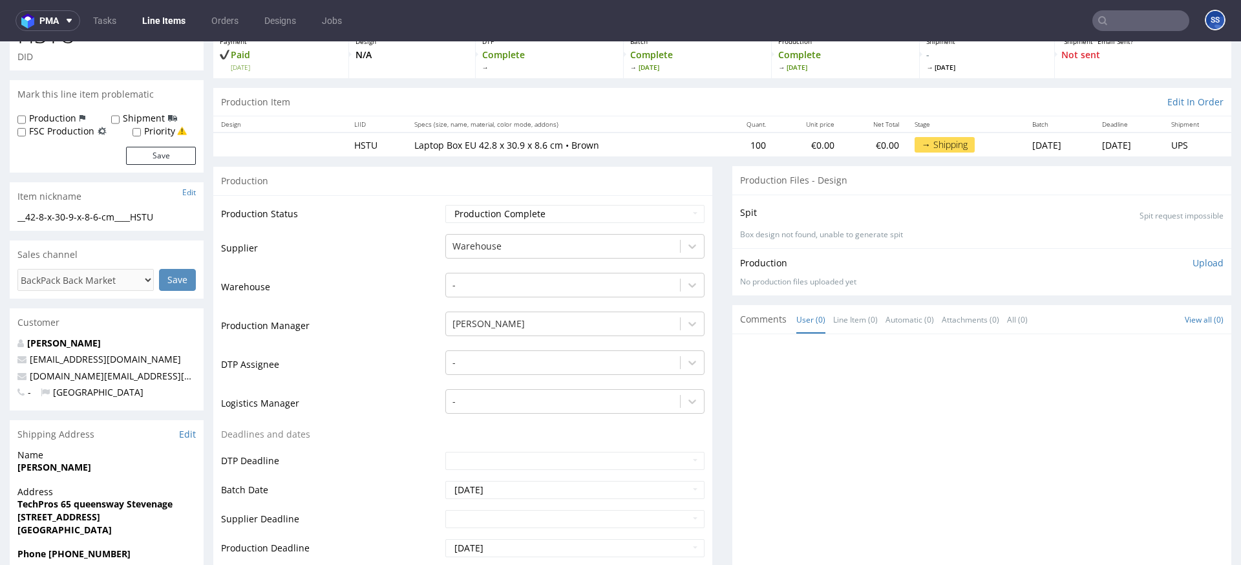
scroll to position [117, 0]
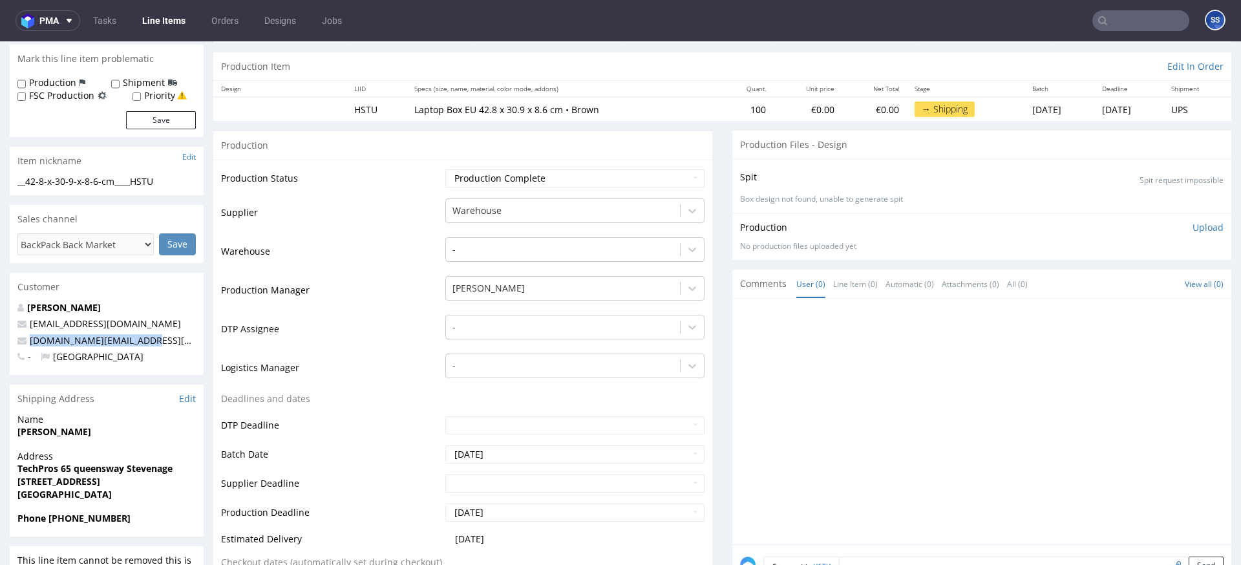
drag, startPoint x: 129, startPoint y: 340, endPoint x: 27, endPoint y: 344, distance: 102.2
click at [28, 344] on p "[DOMAIN_NAME][EMAIL_ADDRESS][DOMAIN_NAME]" at bounding box center [106, 340] width 178 height 13
drag, startPoint x: 132, startPoint y: 519, endPoint x: 56, endPoint y: 520, distance: 76.3
click at [56, 520] on span "Phone [PHONE_NUMBER]" at bounding box center [106, 518] width 178 height 13
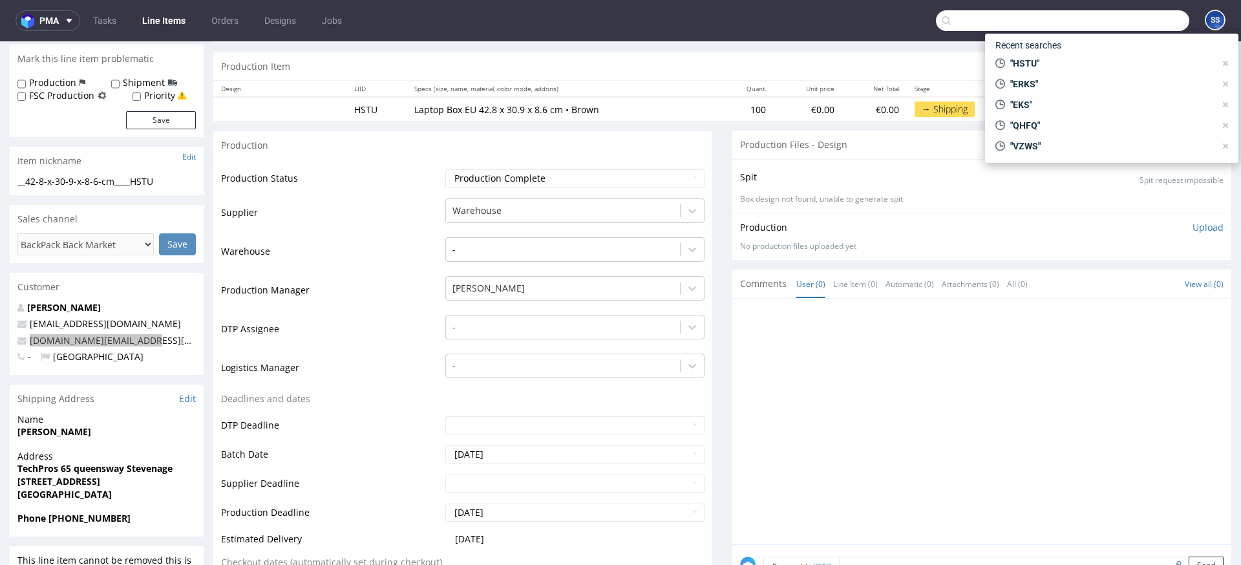
click at [1113, 18] on input "text" at bounding box center [1062, 20] width 253 height 21
paste input "_NXLQ"
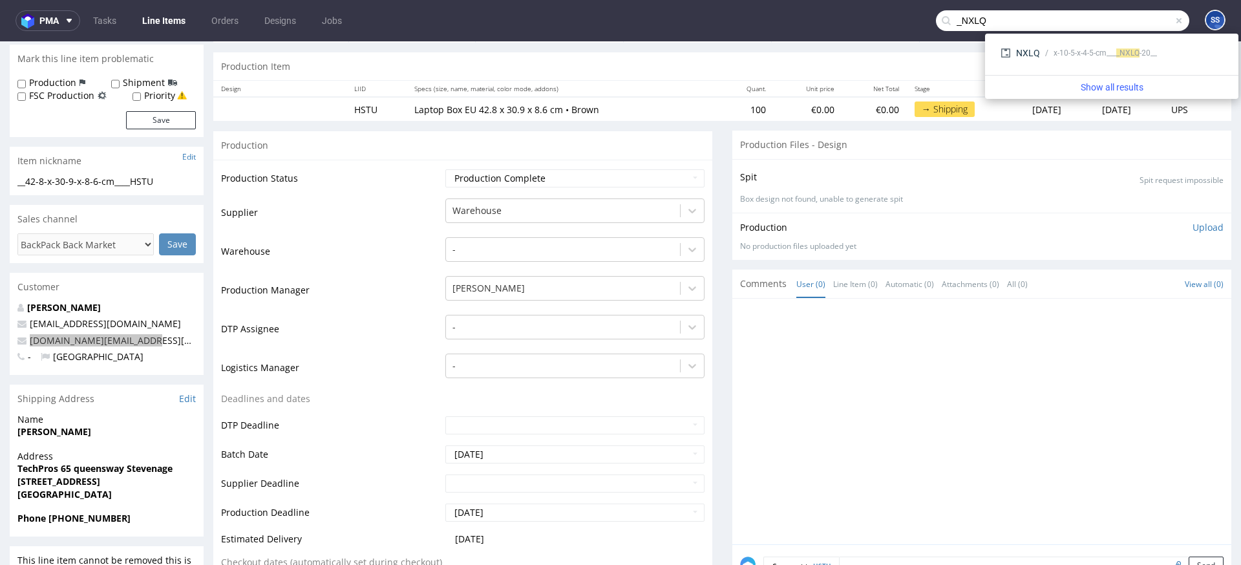
drag, startPoint x: 945, startPoint y: 23, endPoint x: 935, endPoint y: 23, distance: 9.7
click at [936, 23] on div "_NXLQ" at bounding box center [1062, 20] width 253 height 21
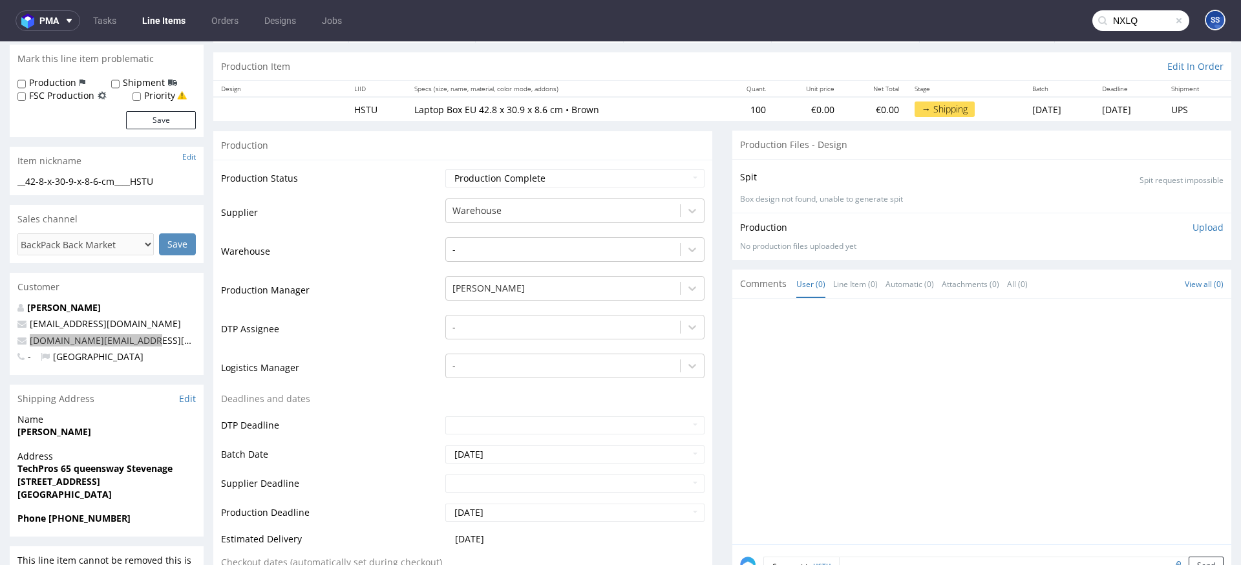
type input "NXLQ"
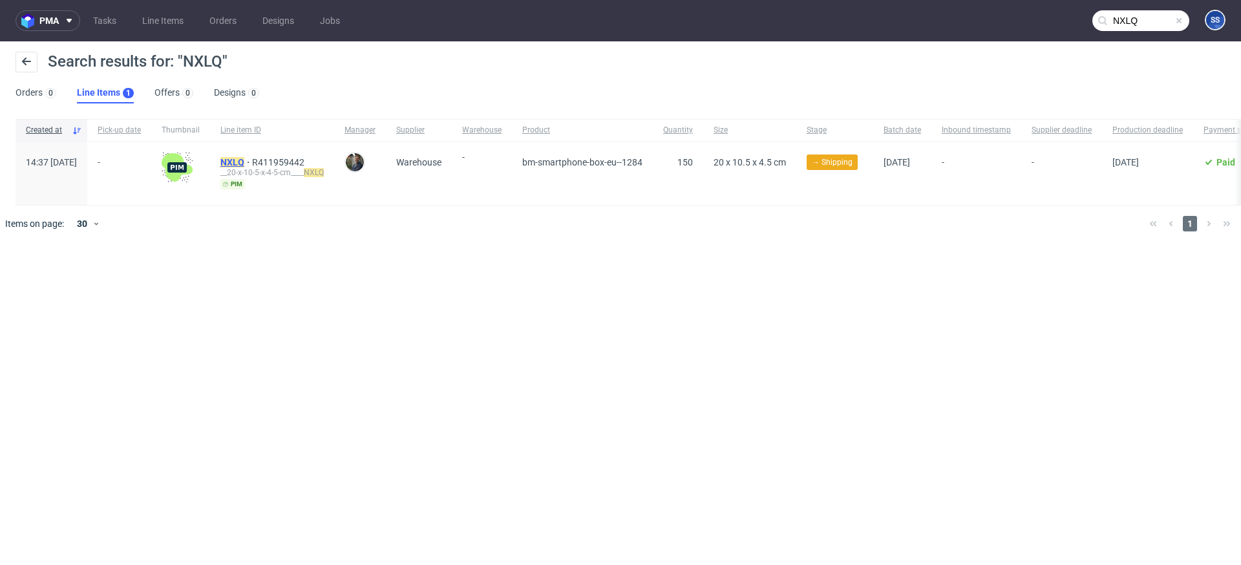
click at [244, 160] on mark "NXLQ" at bounding box center [232, 162] width 24 height 10
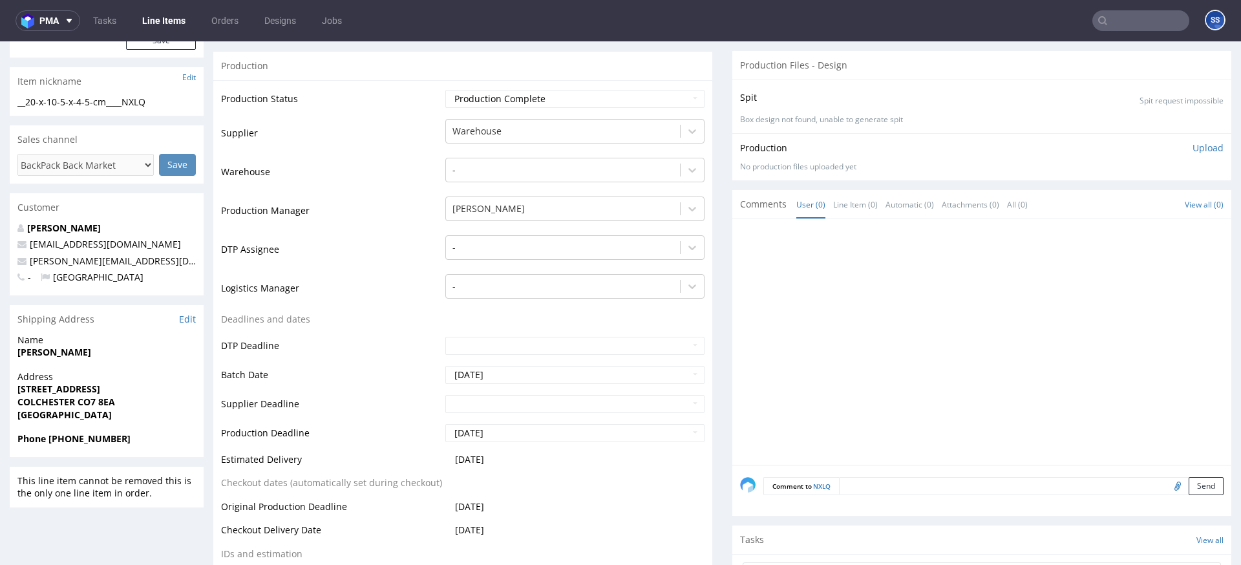
scroll to position [198, 0]
drag, startPoint x: 99, startPoint y: 262, endPoint x: 29, endPoint y: 263, distance: 69.8
click at [29, 263] on p "mihai@codalbint.co.uk" at bounding box center [106, 259] width 178 height 13
drag, startPoint x: 147, startPoint y: 437, endPoint x: 53, endPoint y: 439, distance: 94.4
click at [53, 439] on span "Phone +44 7463668053" at bounding box center [106, 436] width 178 height 13
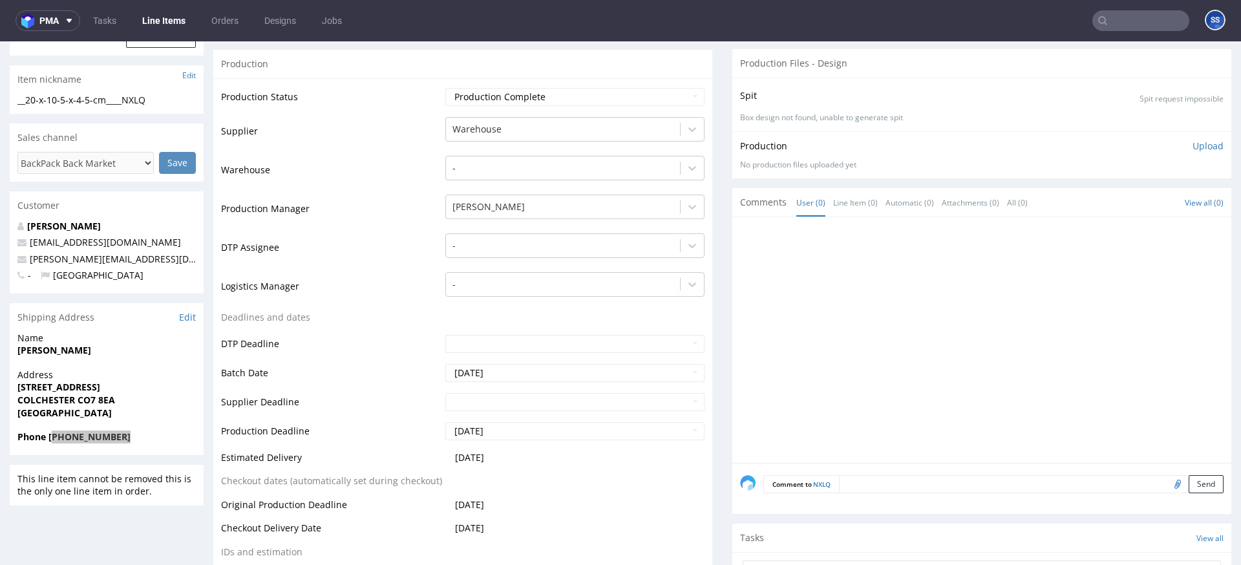
click at [1114, 19] on input "text" at bounding box center [1140, 20] width 97 height 21
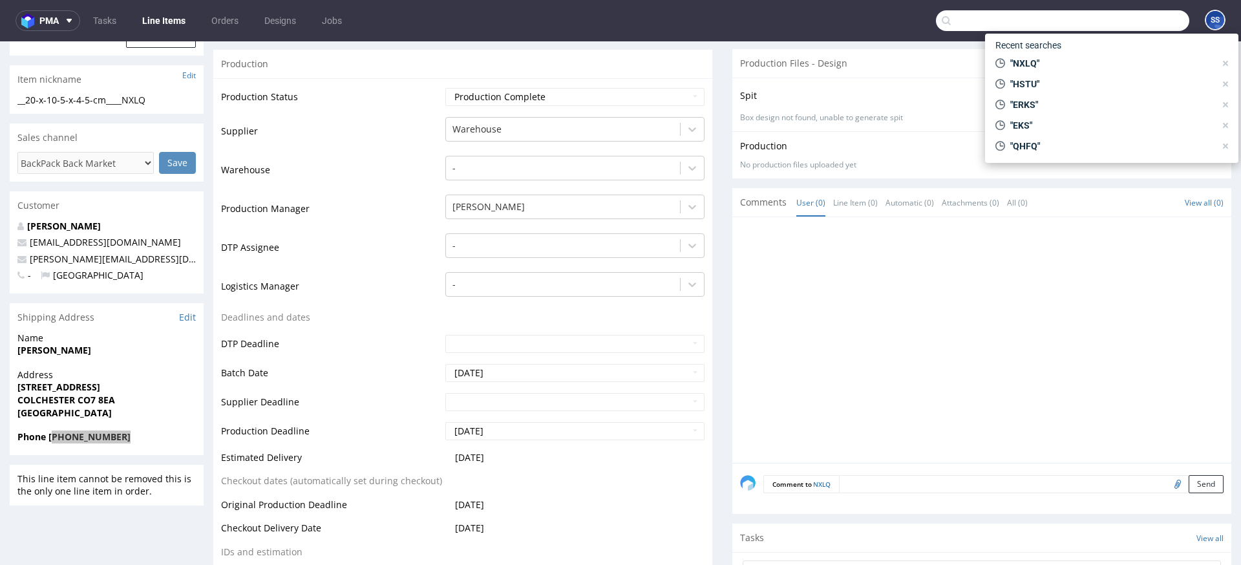
paste input "KZEO"
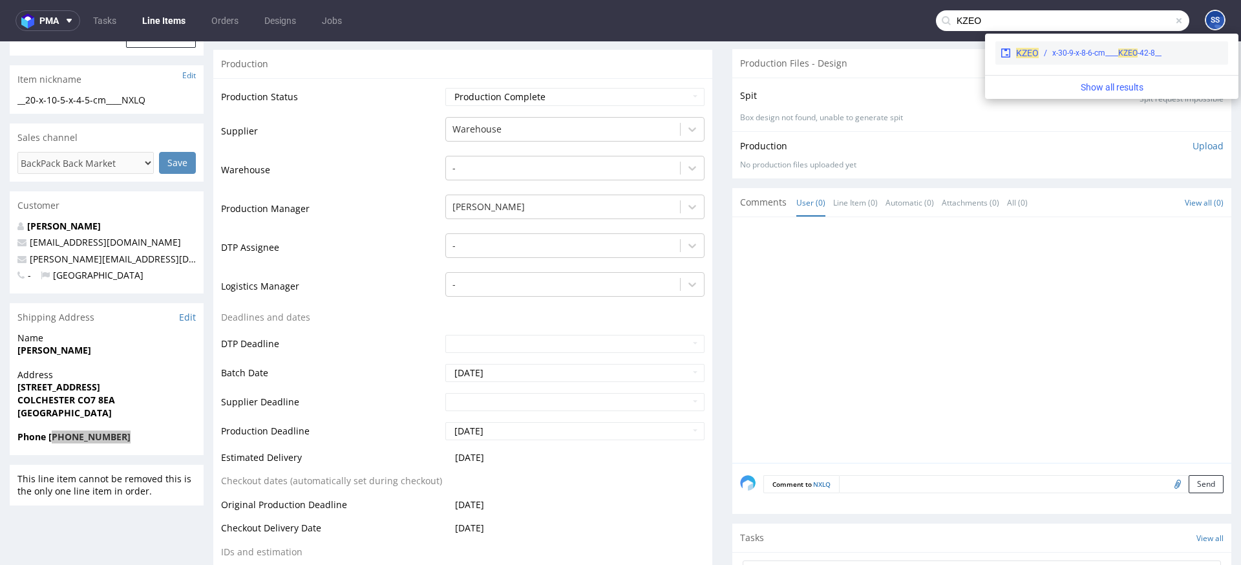
type input "KZEO"
click at [1093, 58] on div "__42-8-x-30-9-x-8-6-cm____ KZEO" at bounding box center [1106, 53] width 109 height 12
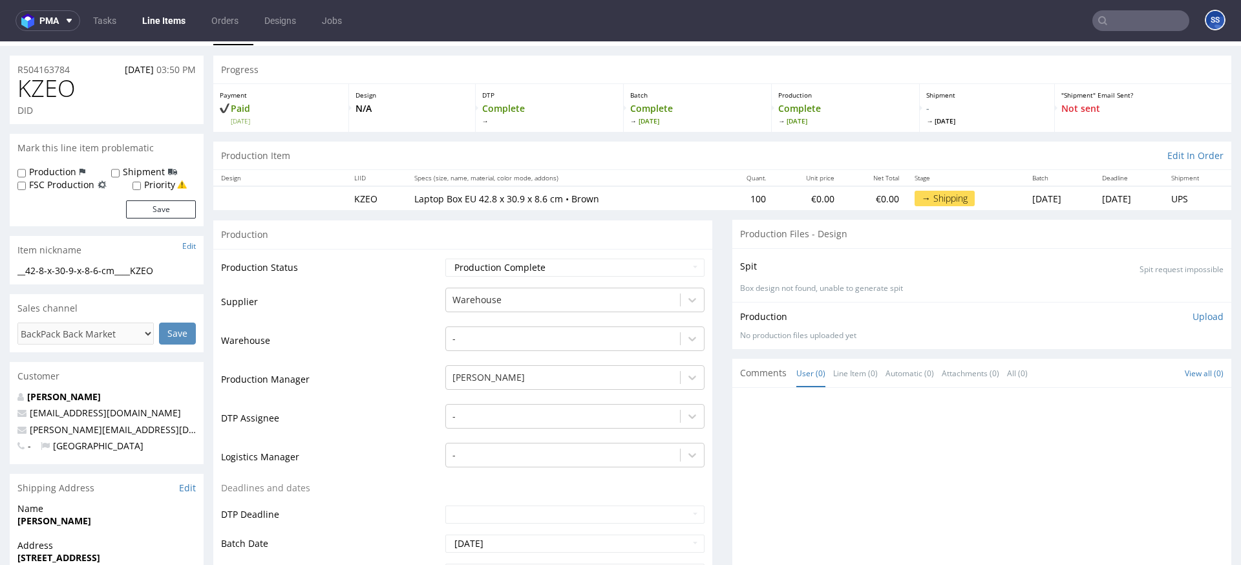
scroll to position [33, 0]
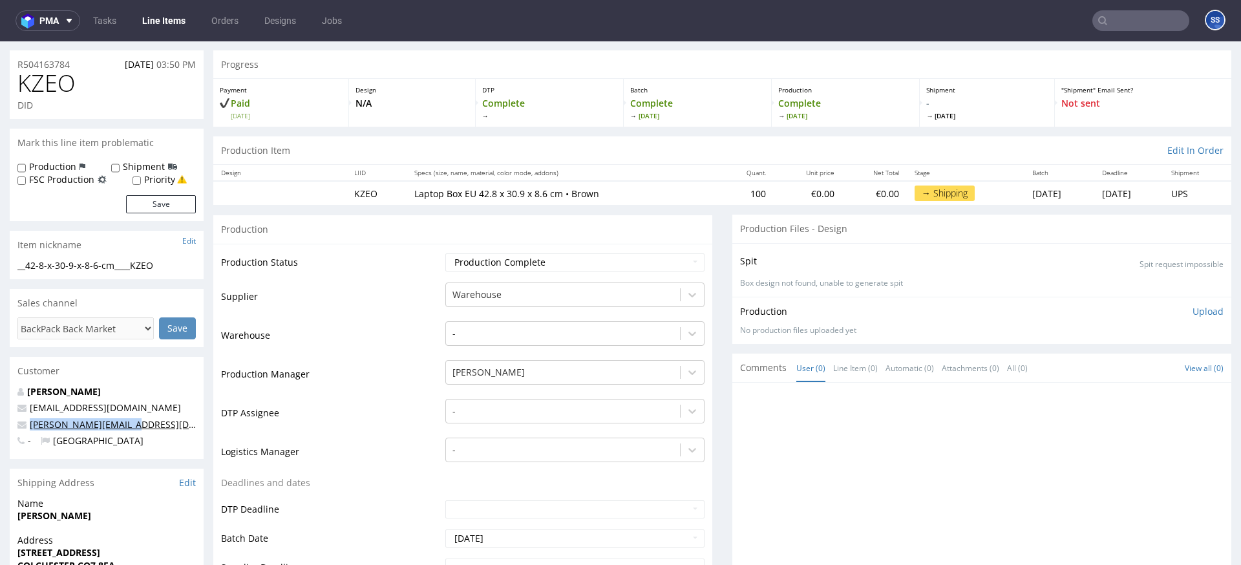
drag, startPoint x: 117, startPoint y: 426, endPoint x: 30, endPoint y: 428, distance: 86.6
click at [31, 428] on p "mihai@codalbint.co.uk" at bounding box center [106, 424] width 178 height 13
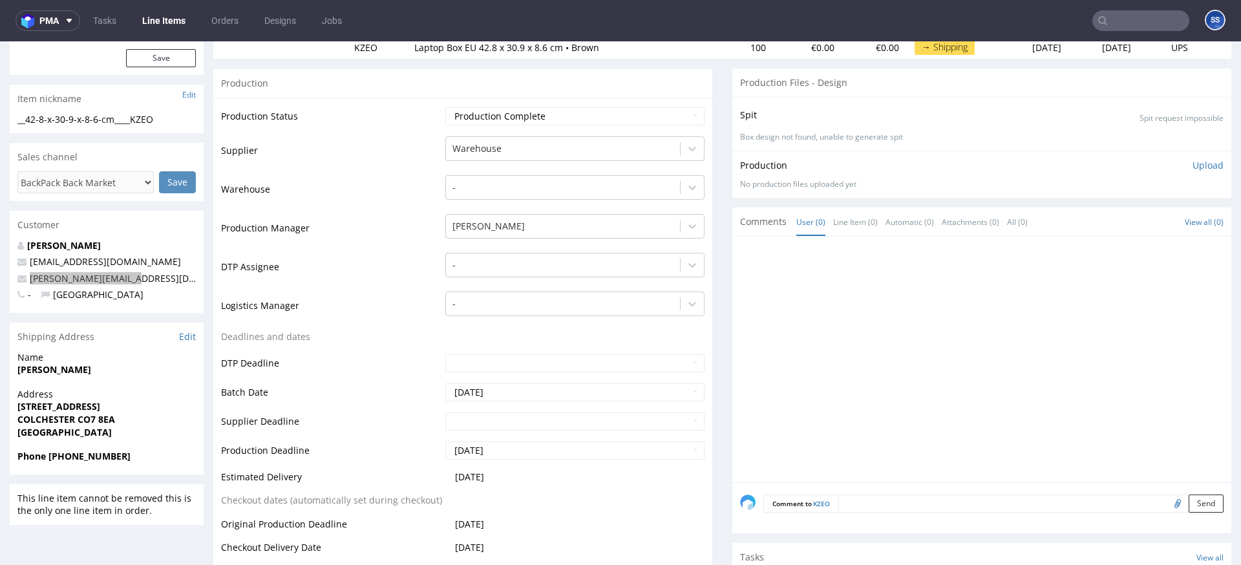
scroll to position [180, 0]
drag, startPoint x: 140, startPoint y: 456, endPoint x: 18, endPoint y: 482, distance: 124.2
click at [52, 457] on span "Phone +44 7463668053" at bounding box center [106, 454] width 178 height 13
click at [1097, 25] on icon at bounding box center [1102, 21] width 10 height 10
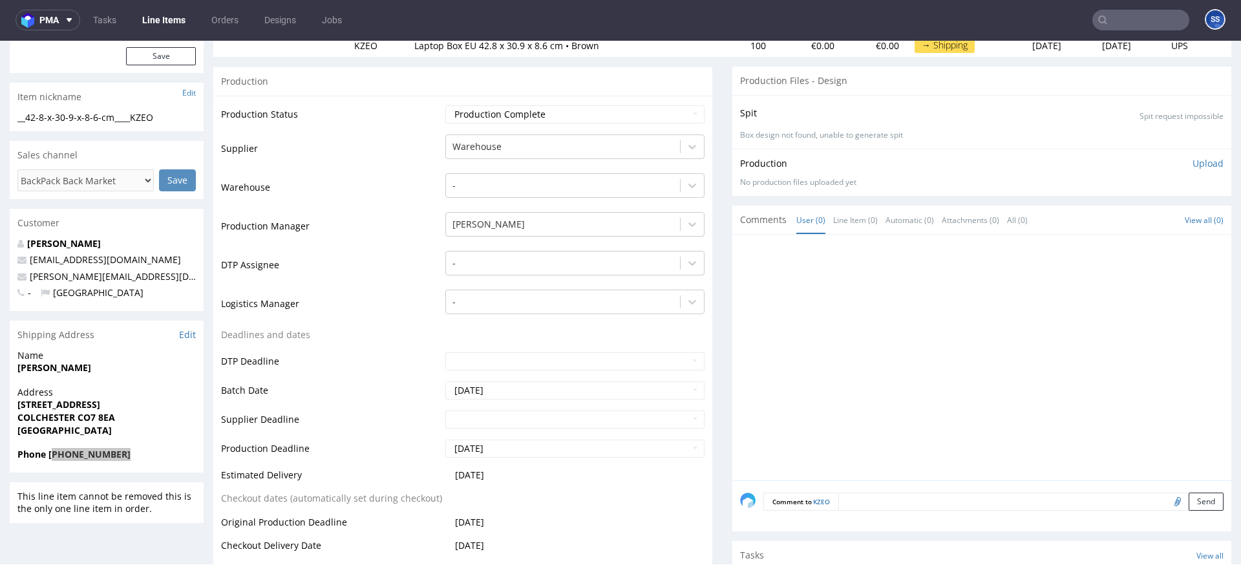
click at [1118, 28] on input "text" at bounding box center [1140, 20] width 97 height 21
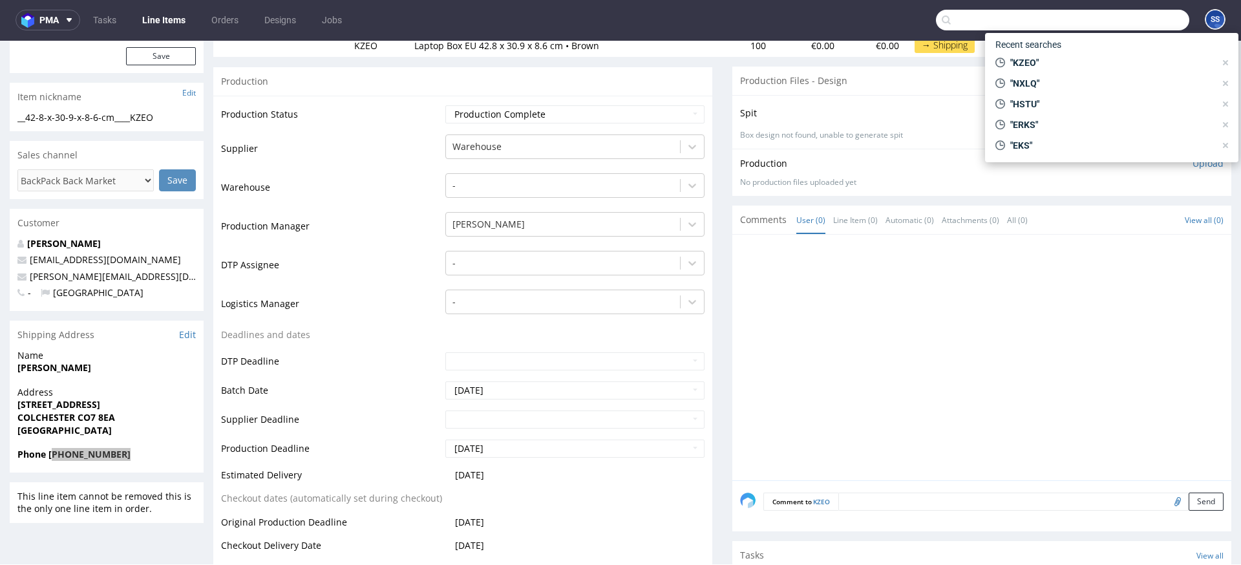
paste input "CWBU"
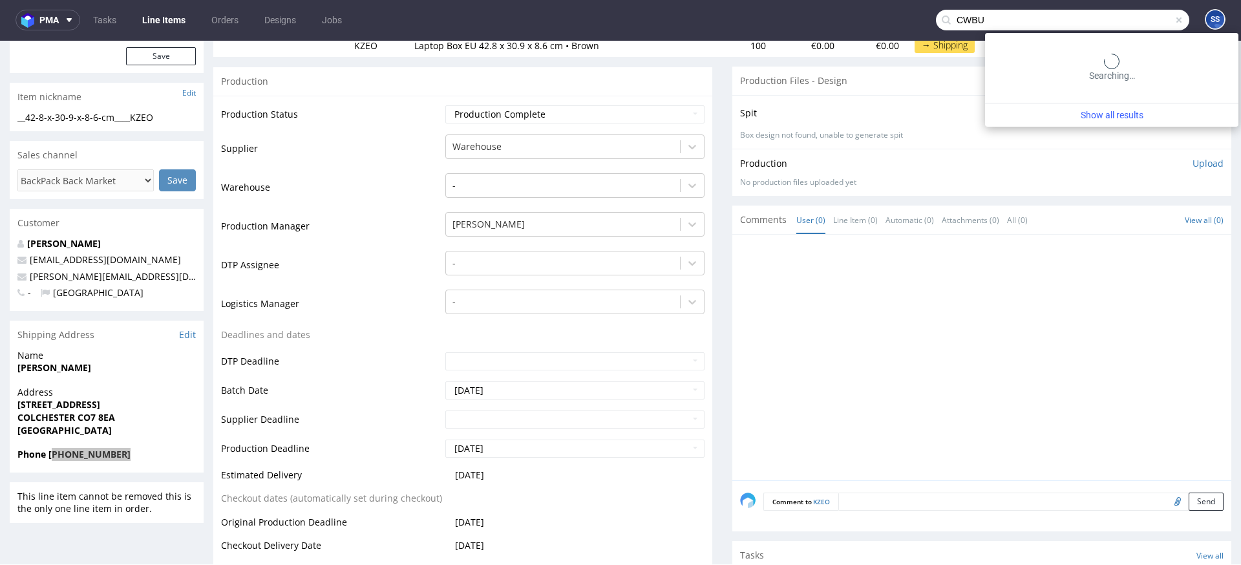
type input "CWBU"
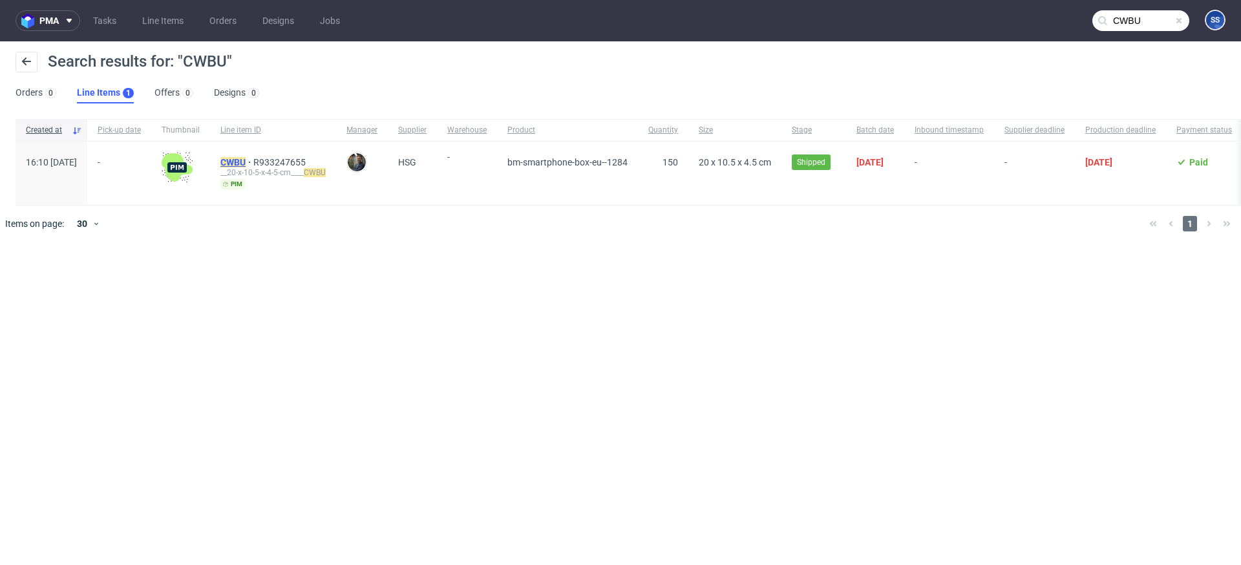
click at [246, 157] on mark "CWBU" at bounding box center [232, 162] width 25 height 10
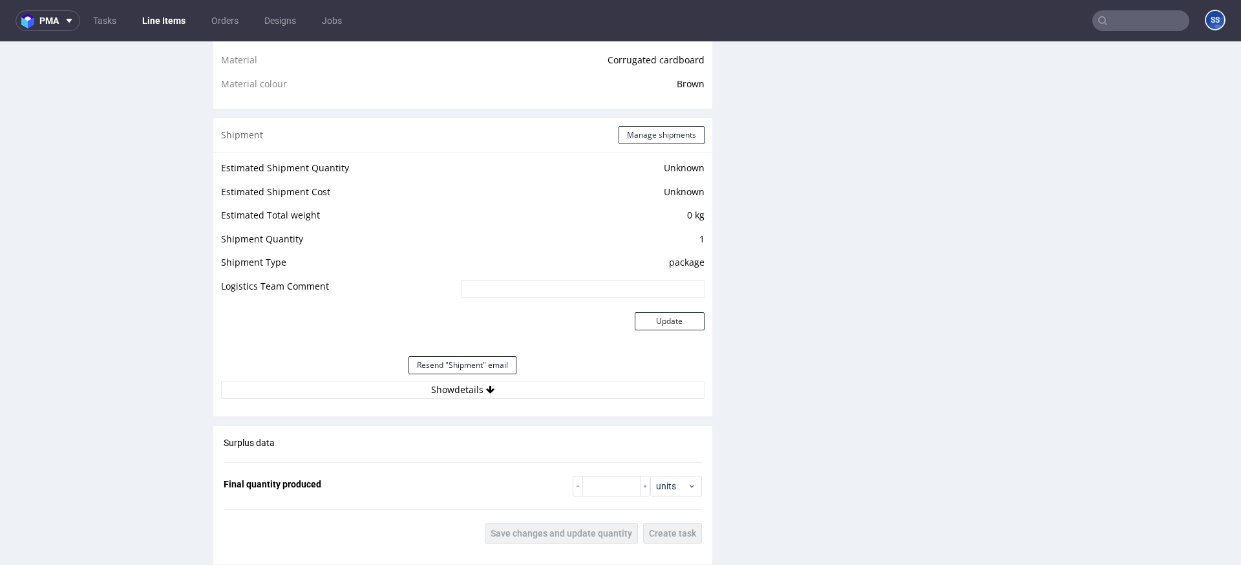
scroll to position [961, 0]
click at [638, 128] on button "Manage shipments" at bounding box center [661, 134] width 86 height 18
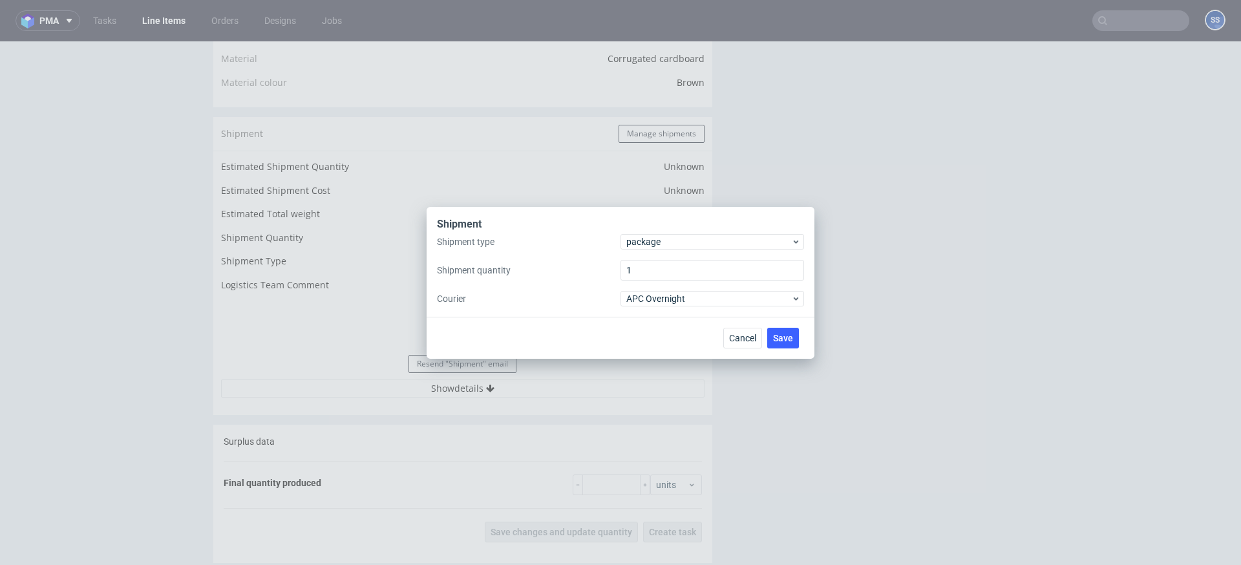
click at [548, 185] on div "Shipment Shipment type package Shipment quantity 1 Courier APC Overnight Cancel…" at bounding box center [620, 282] width 1241 height 565
click at [738, 334] on span "Cancel" at bounding box center [742, 337] width 27 height 9
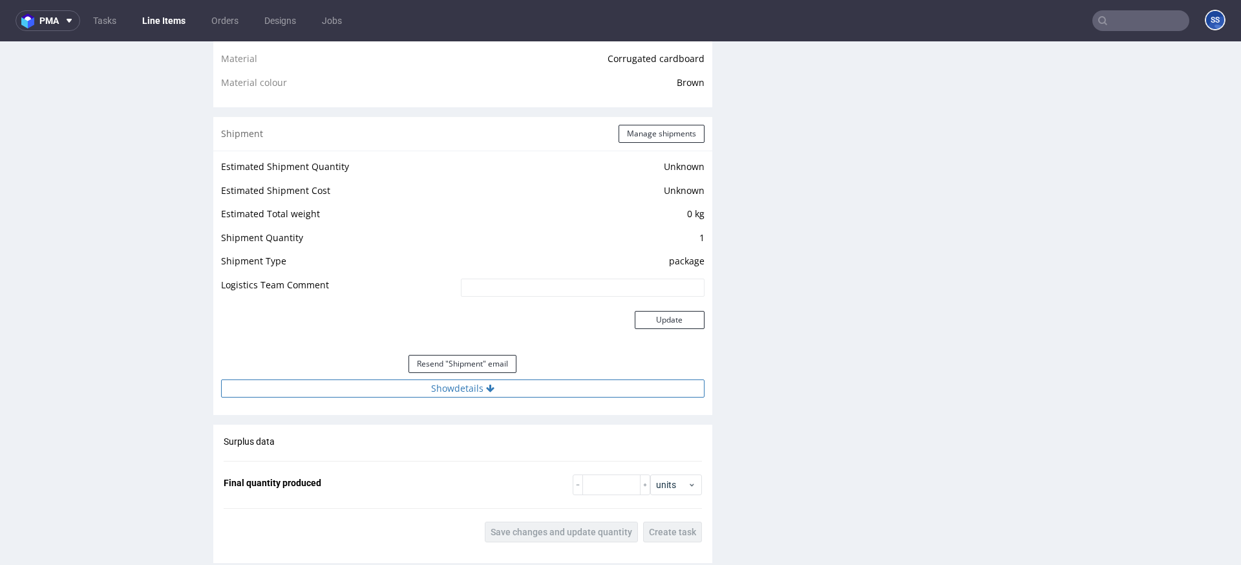
click at [494, 384] on button "Show details" at bounding box center [462, 388] width 483 height 18
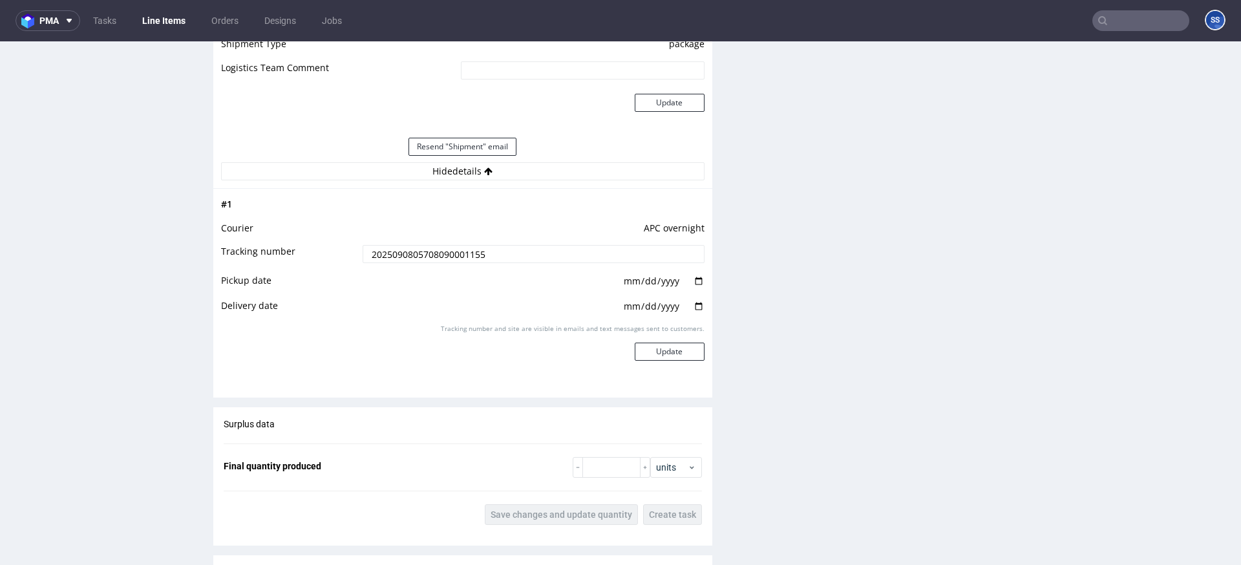
scroll to position [1065, 0]
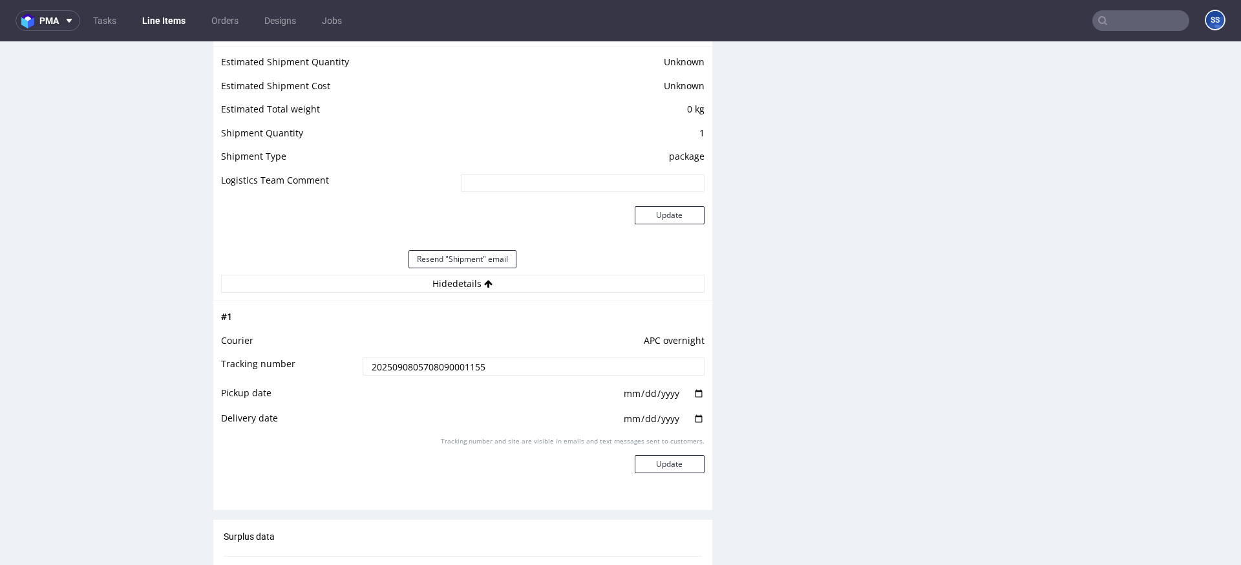
click at [423, 370] on input "2025090805708090001155" at bounding box center [533, 366] width 342 height 18
paste input "DX L9059653"
type input "DX L9059653"
click at [666, 463] on button "Update" at bounding box center [670, 464] width 70 height 18
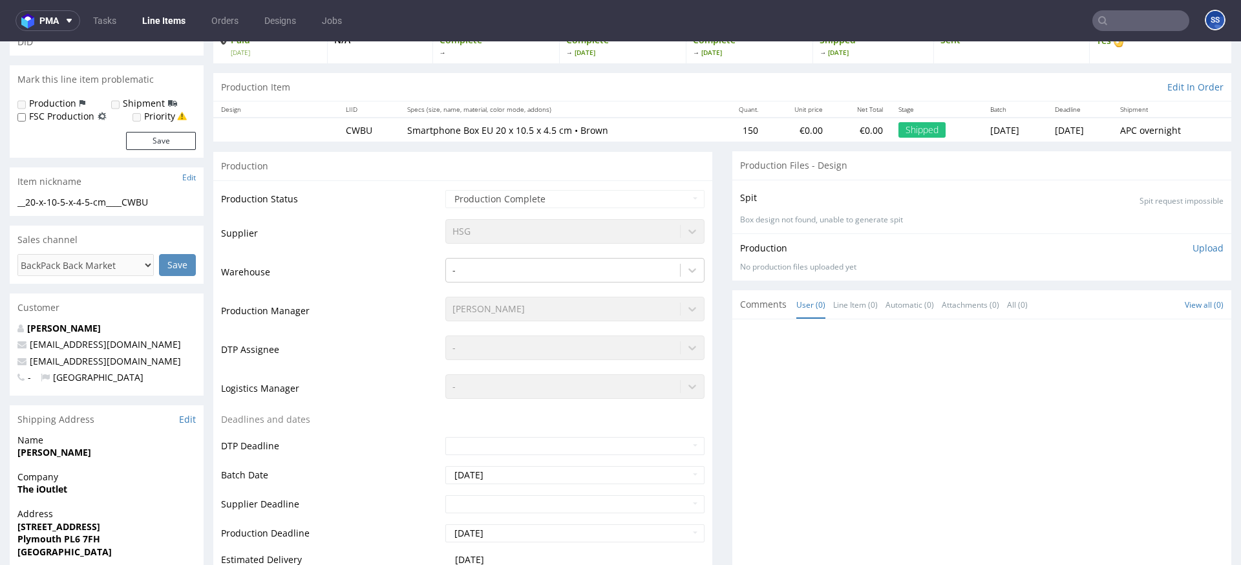
scroll to position [0, 0]
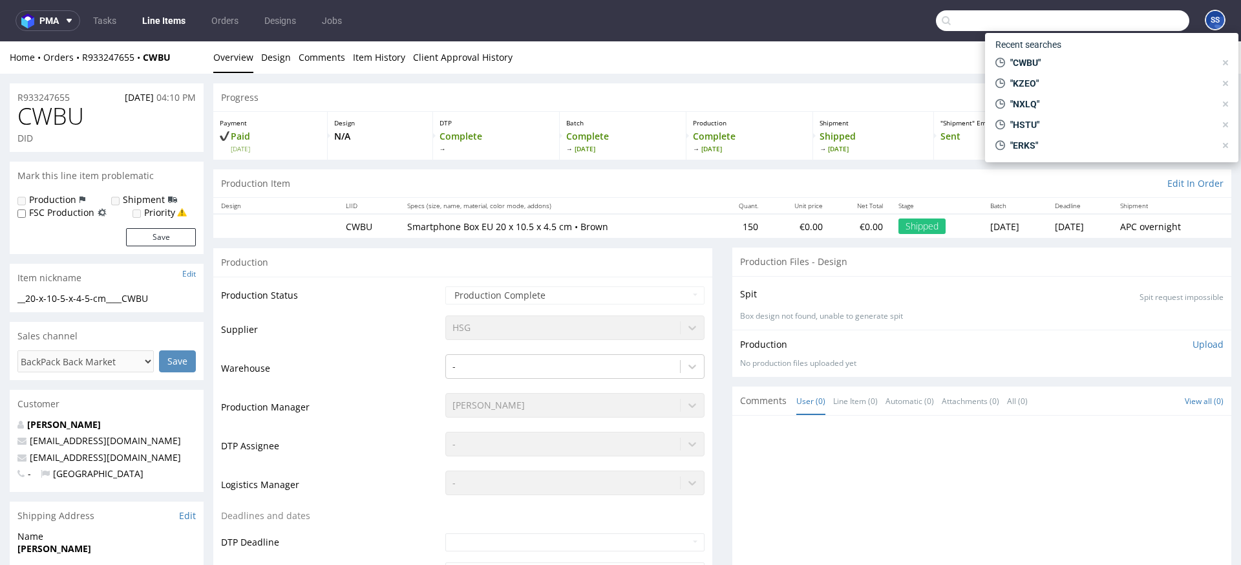
click at [1136, 22] on input "text" at bounding box center [1062, 20] width 253 height 21
paste input "SSLF"
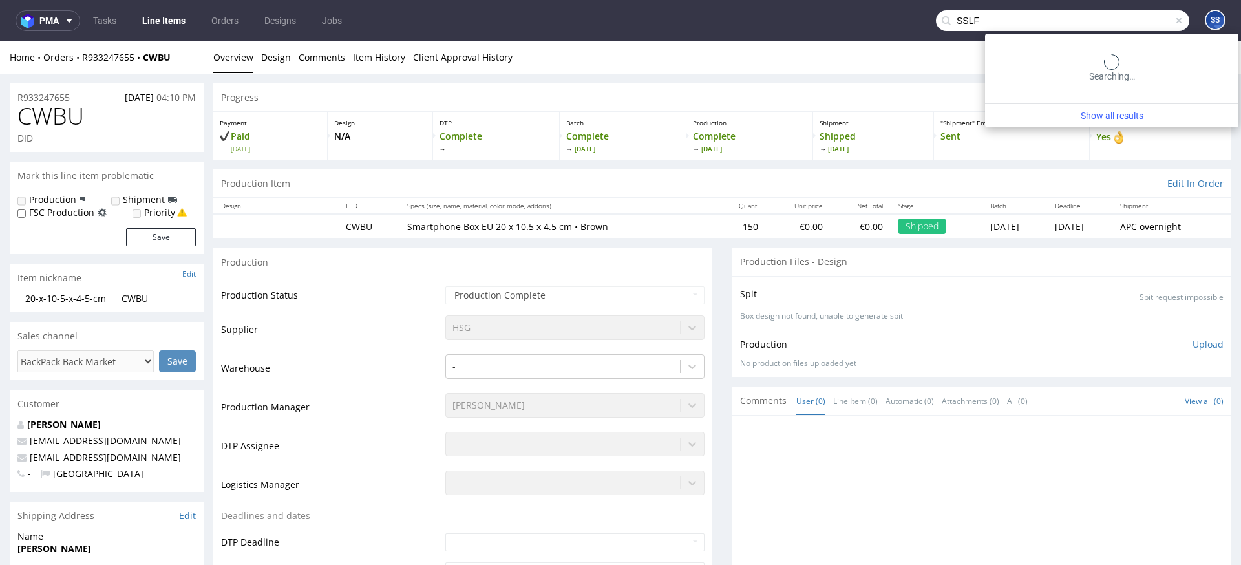
type input "SSLF"
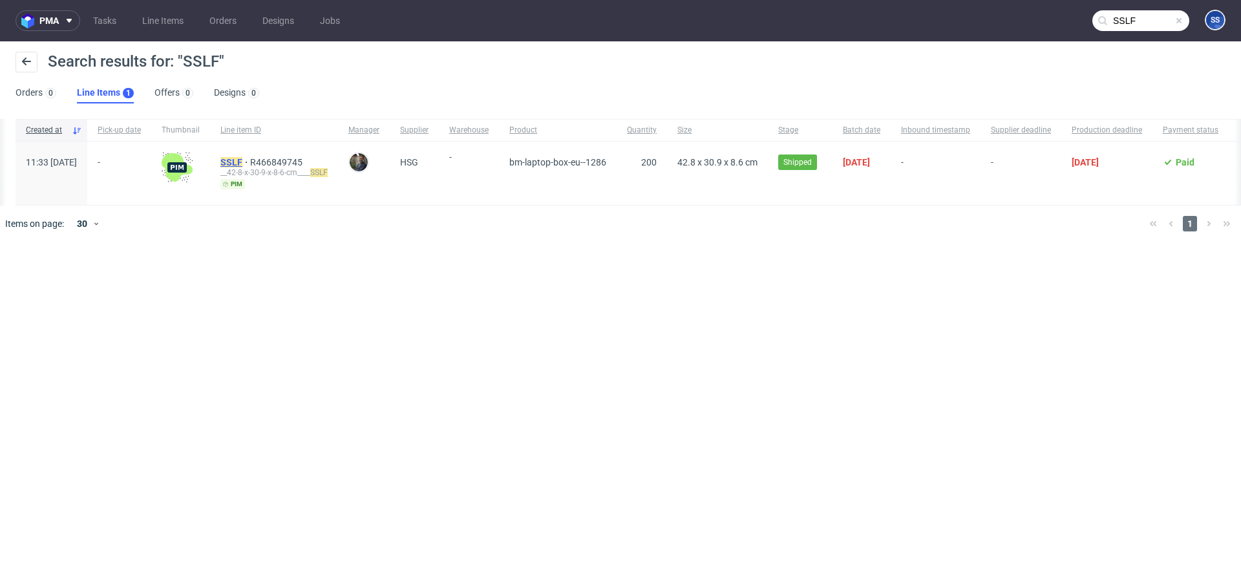
scroll to position [0, 1]
click at [249, 158] on span "SSLF" at bounding box center [234, 162] width 30 height 10
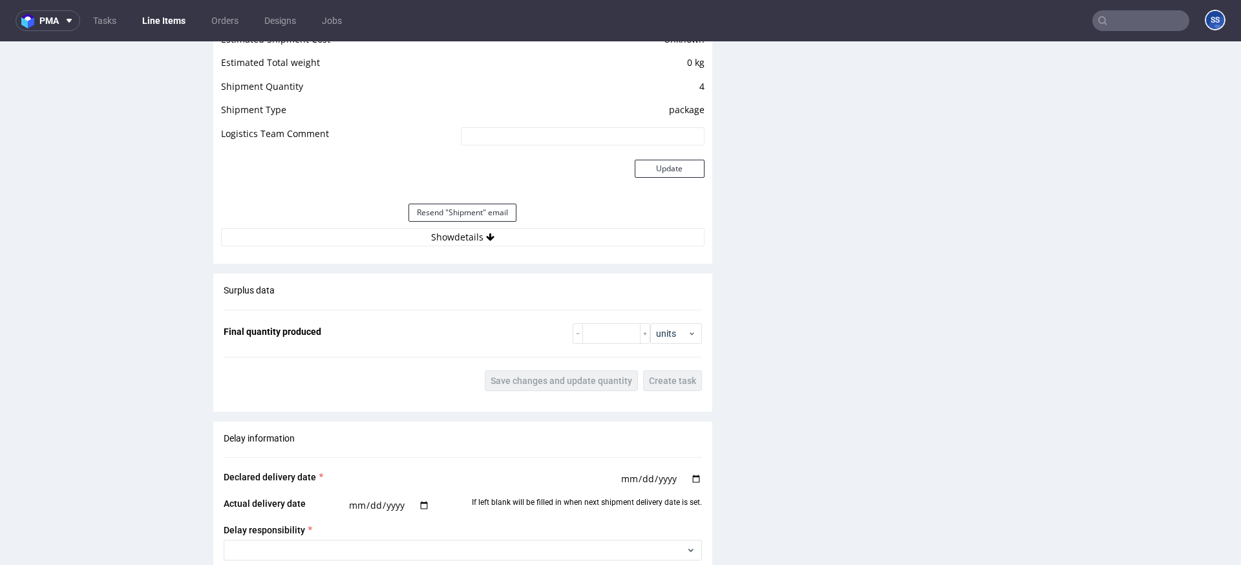
scroll to position [1127, 0]
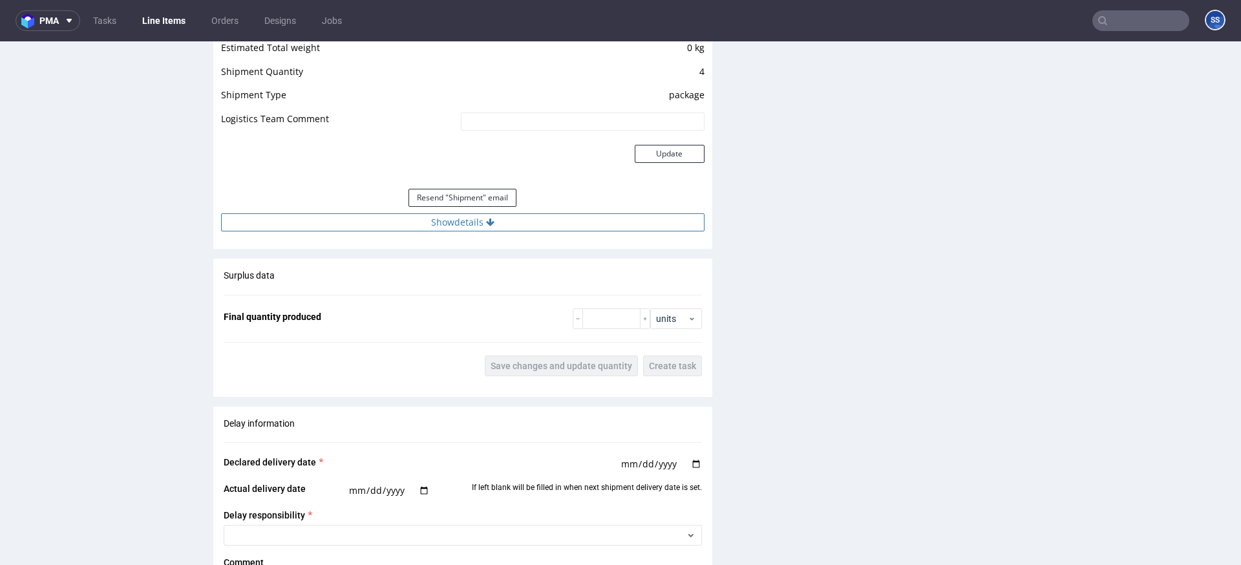
click at [455, 227] on button "Show details" at bounding box center [462, 222] width 483 height 18
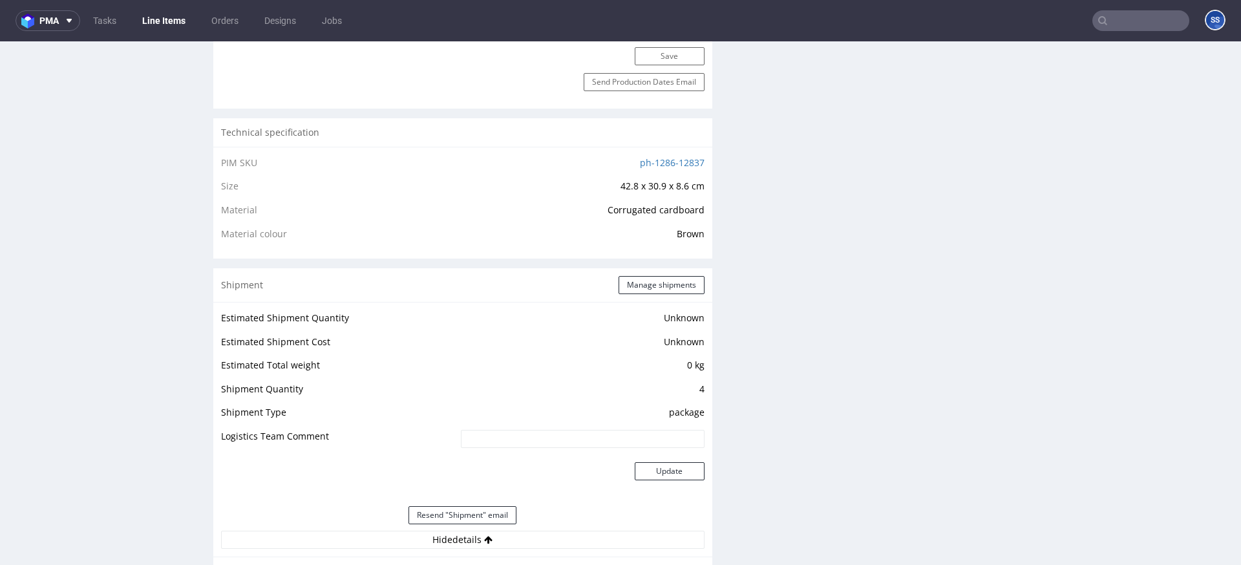
scroll to position [759, 0]
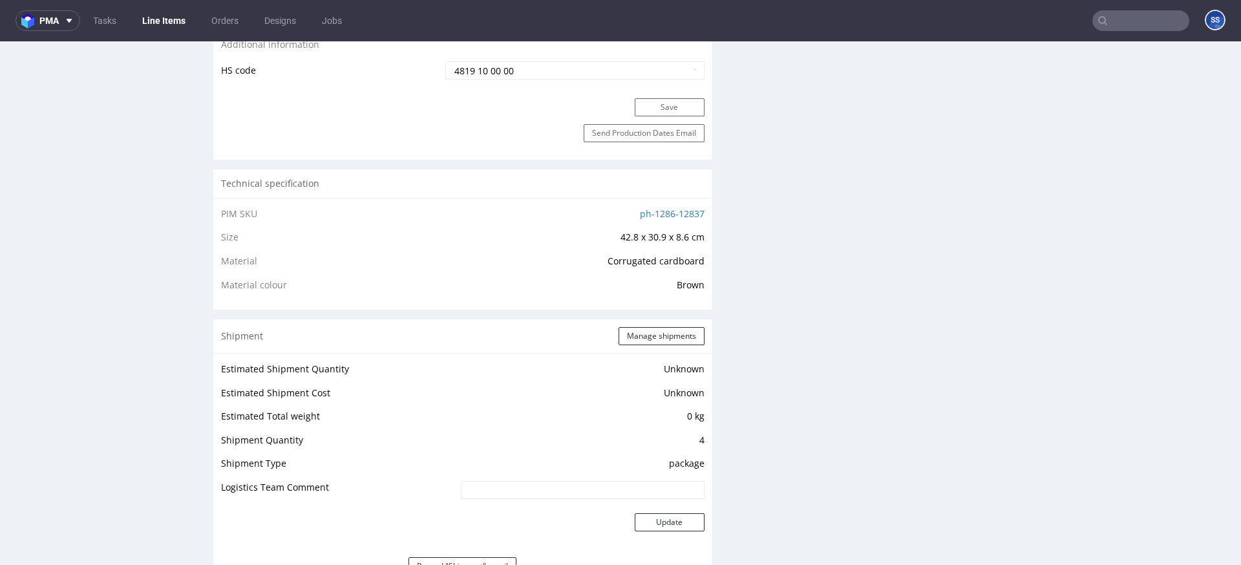
click at [636, 345] on div "Shipment Manage shipments" at bounding box center [462, 336] width 499 height 34
click at [642, 335] on button "Manage shipments" at bounding box center [661, 336] width 86 height 18
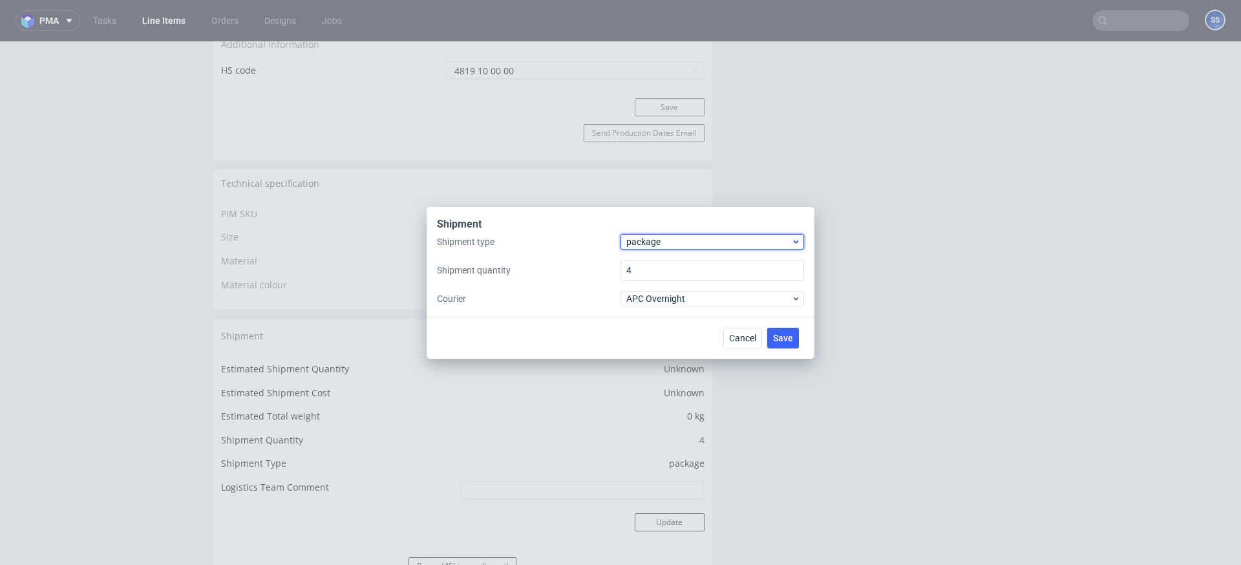
click at [634, 238] on span "package" at bounding box center [708, 241] width 165 height 13
click at [658, 262] on div "pallet" at bounding box center [711, 268] width 173 height 23
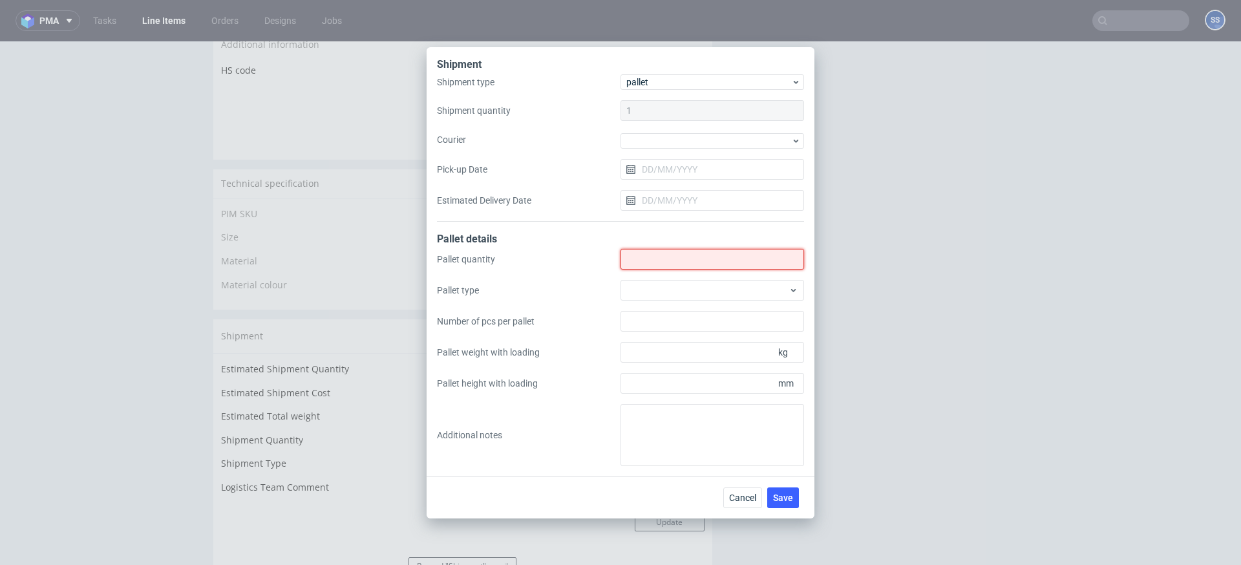
click at [653, 261] on input "Shipment type" at bounding box center [712, 259] width 184 height 21
type input "1"
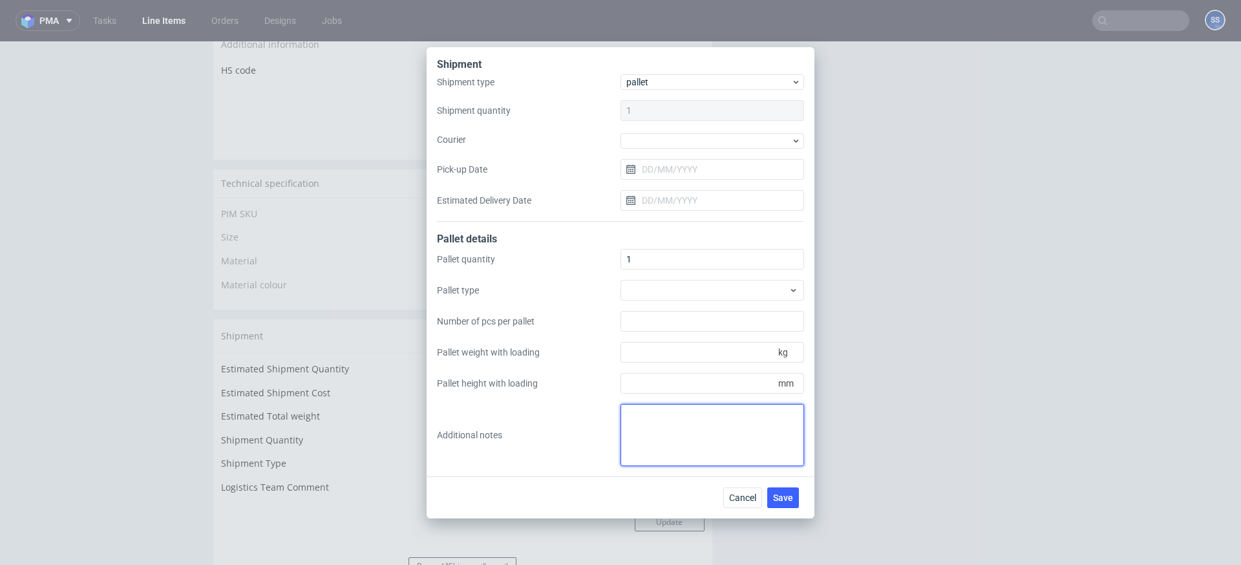
click at [682, 431] on textarea at bounding box center [712, 435] width 184 height 62
paste textarea "UPN NP5702 (Delivered @ 9.07am 11/9 signed for by BabBab)"
type textarea "UPN NP5702 (Delivered @ 9.07am 11/9 signed for by BabBab)"
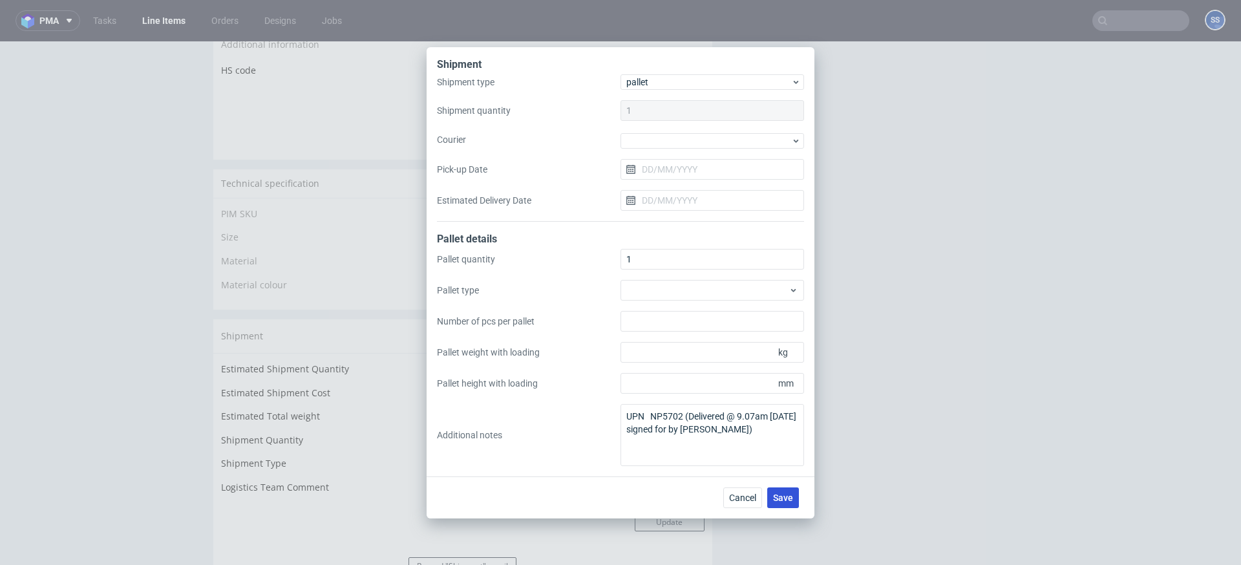
click at [776, 494] on span "Save" at bounding box center [783, 497] width 20 height 9
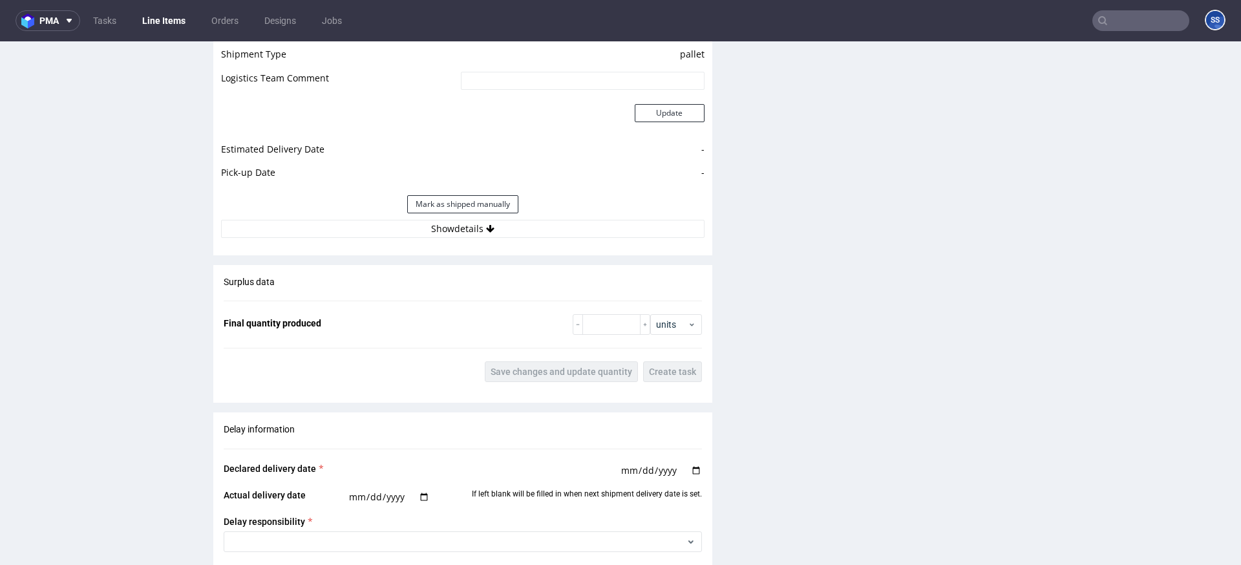
scroll to position [1182, 0]
click at [482, 218] on button "Show details" at bounding box center [462, 227] width 483 height 18
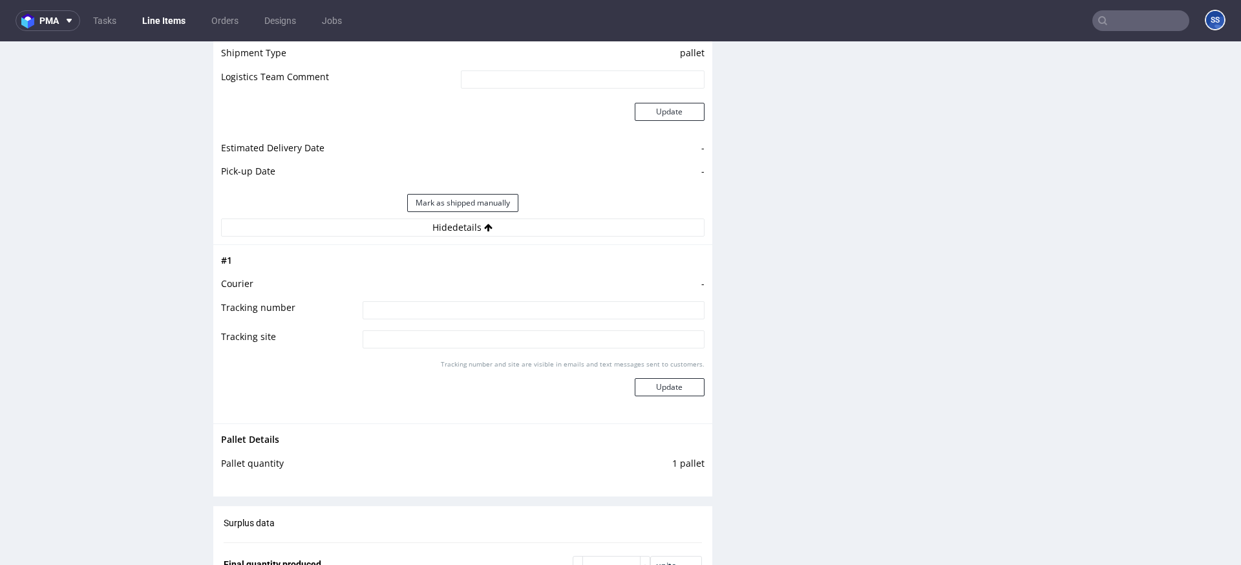
click at [498, 301] on input at bounding box center [533, 310] width 342 height 18
type input "b"
type input "Bedzie wysylka z PL/ [GEOGRAPHIC_DATA]"
click at [672, 378] on button "Update" at bounding box center [670, 387] width 70 height 18
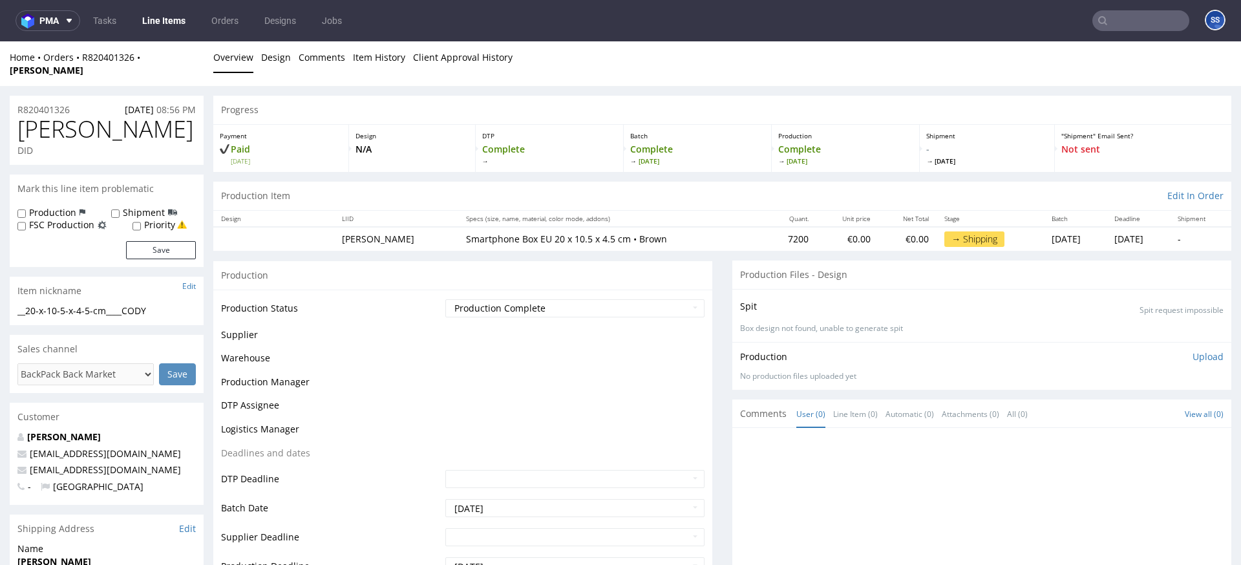
scroll to position [861, 0]
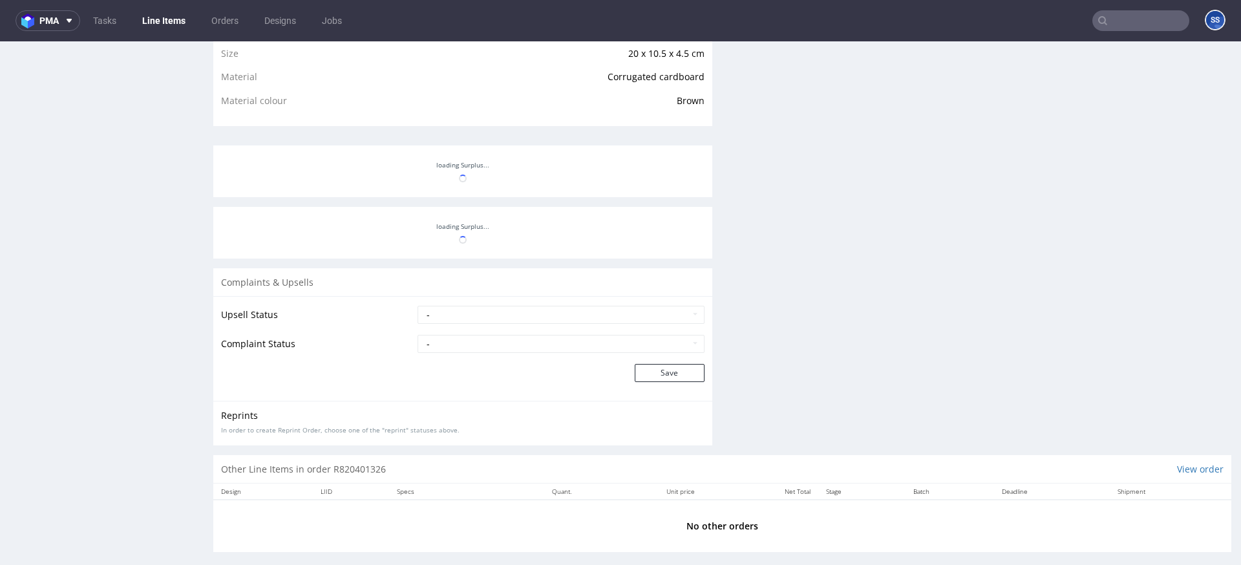
click at [175, 19] on link "Line Items" at bounding box center [163, 20] width 59 height 21
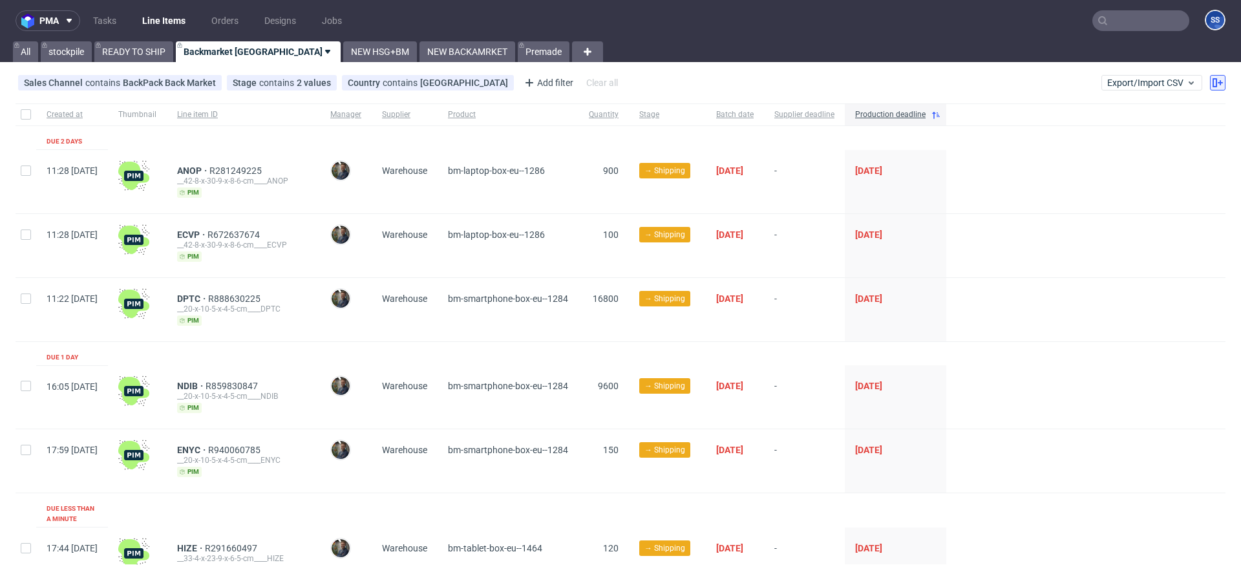
click at [1212, 84] on icon at bounding box center [1217, 83] width 10 height 10
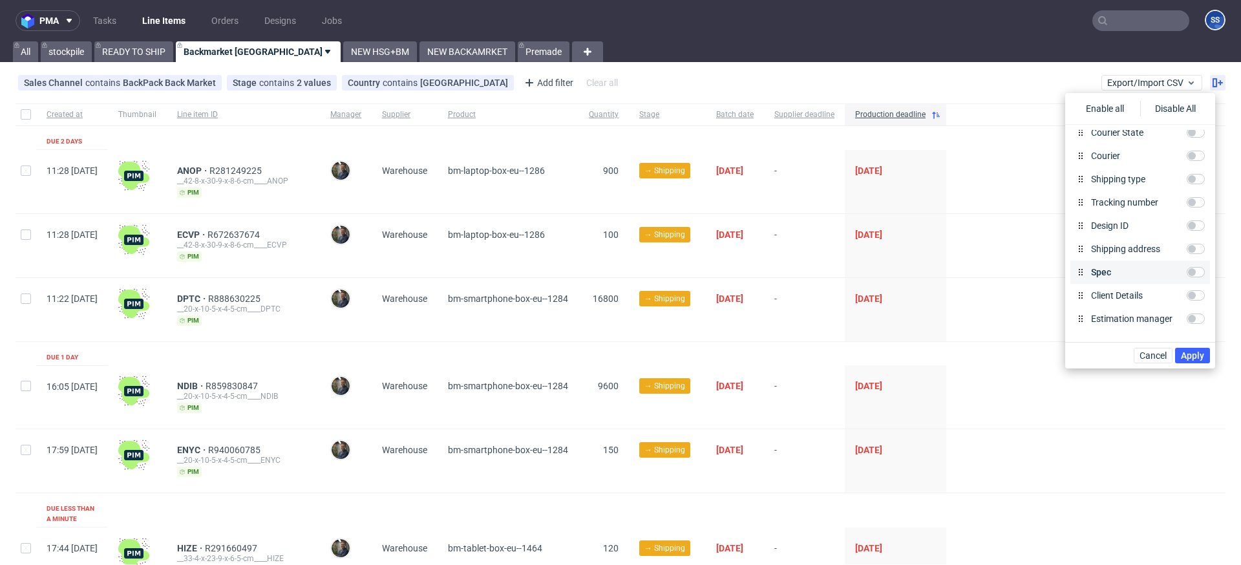
scroll to position [518, 0]
click at [1189, 208] on input "Tracking number" at bounding box center [1195, 208] width 18 height 10
checkbox input "true"
click at [1199, 351] on span "Apply" at bounding box center [1192, 355] width 23 height 9
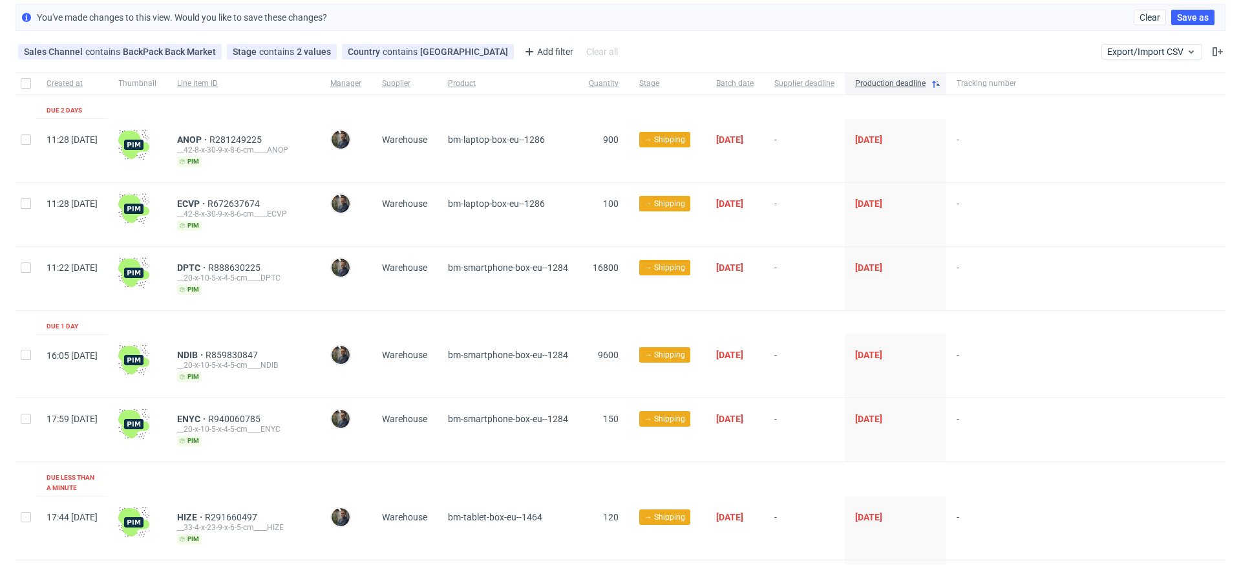
scroll to position [0, 0]
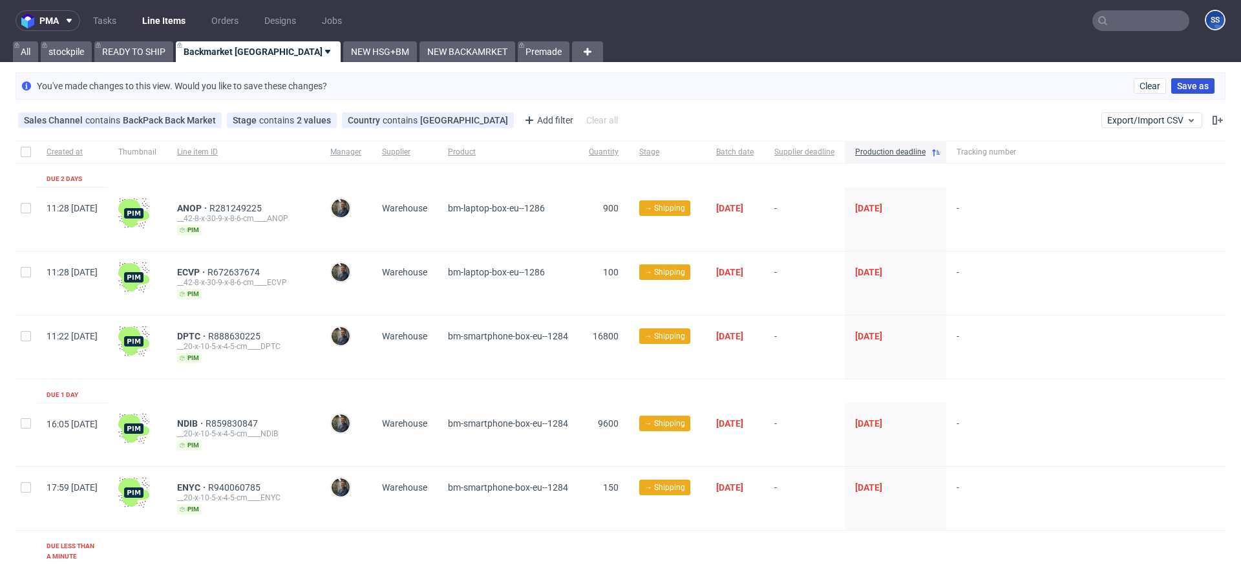
click at [1182, 90] on span "Save as" at bounding box center [1193, 85] width 32 height 9
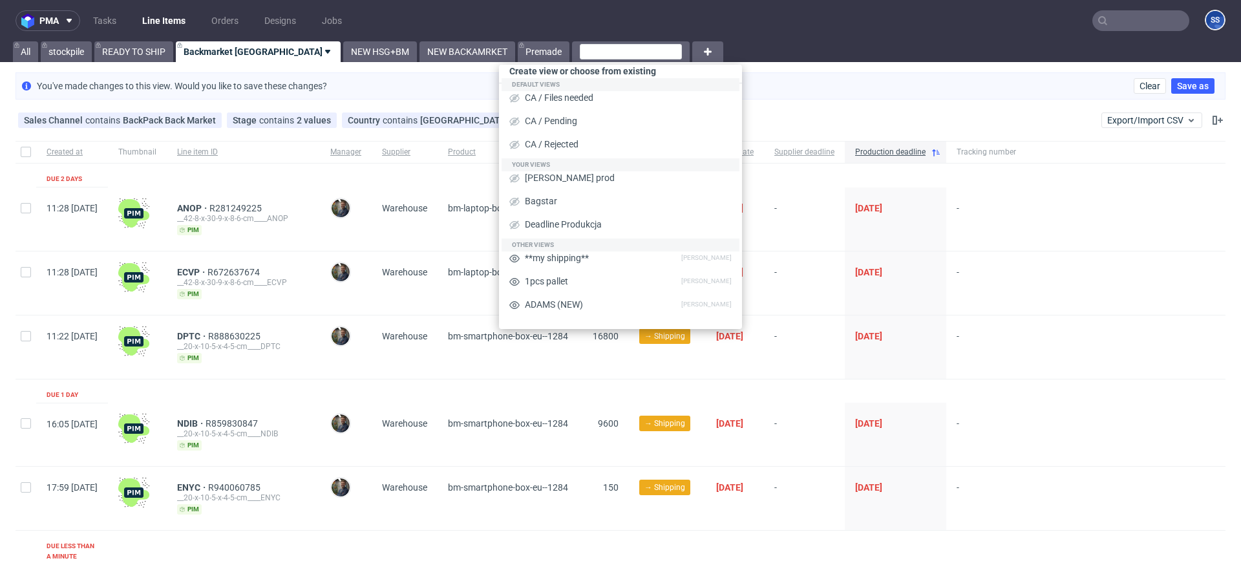
drag, startPoint x: 890, startPoint y: 78, endPoint x: 903, endPoint y: 78, distance: 12.3
click at [892, 78] on div "You've made changes to this view. Would you like to save these changes? Clear S…" at bounding box center [621, 85] width 1210 height 27
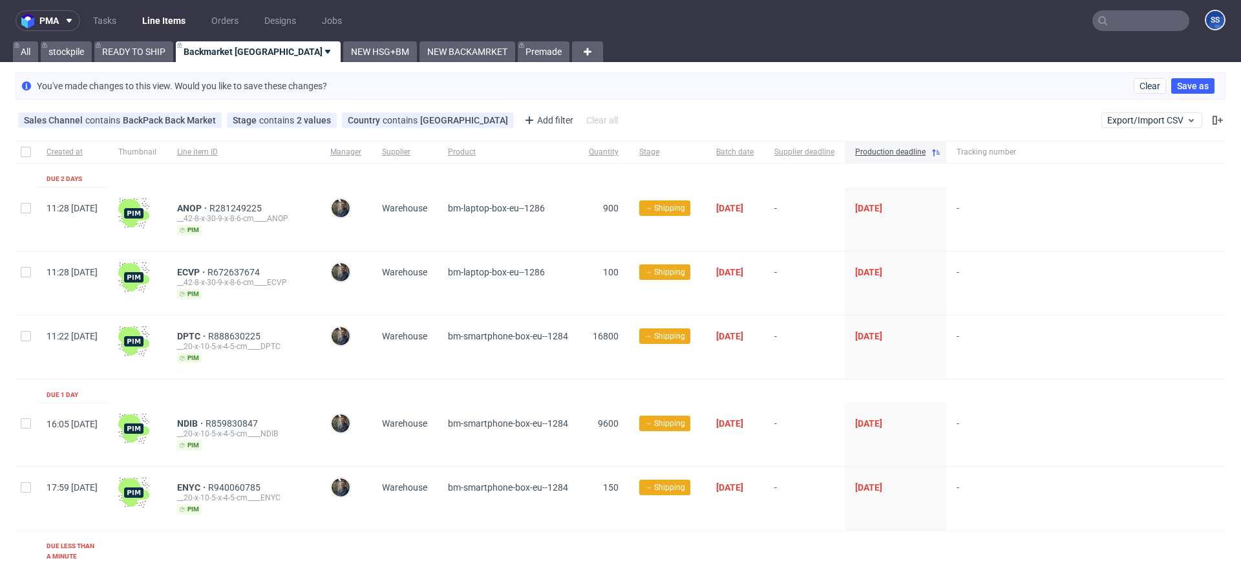
scroll to position [4, 0]
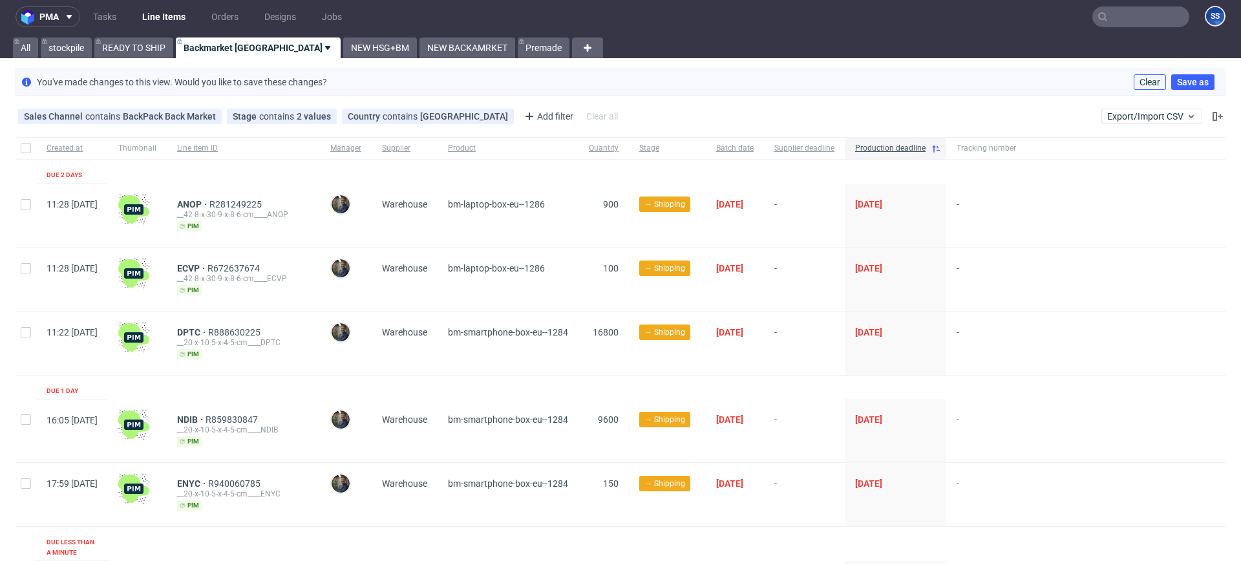
click at [1139, 81] on span "Clear" at bounding box center [1149, 82] width 21 height 9
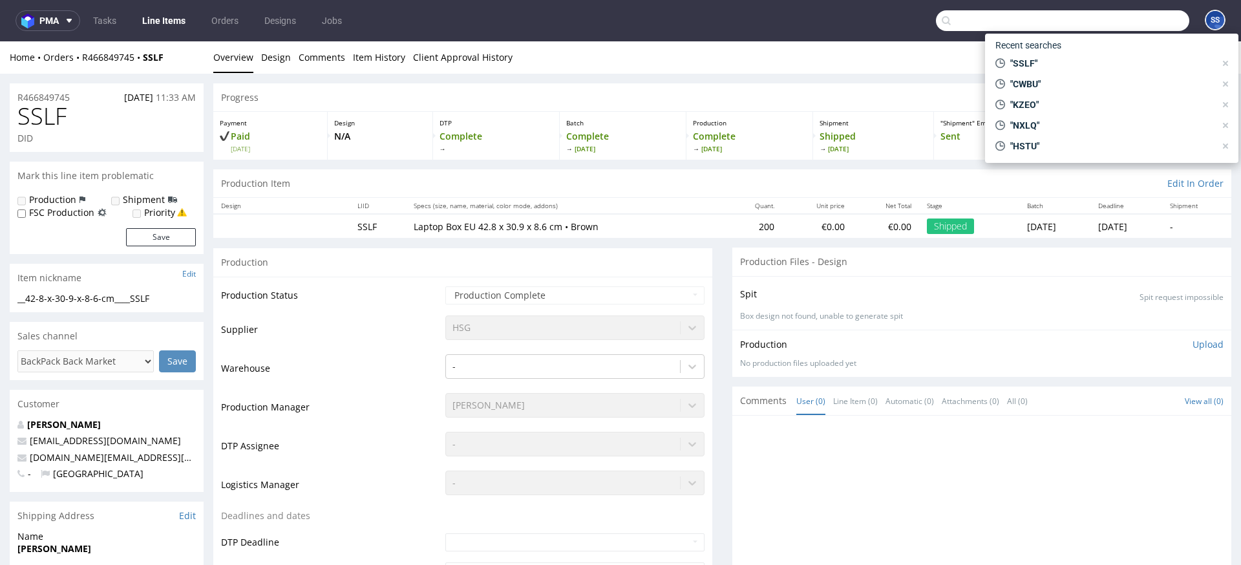
click at [1117, 10] on input "text" at bounding box center [1062, 20] width 253 height 21
paste input "NTGJ"
type input "NTGJ"
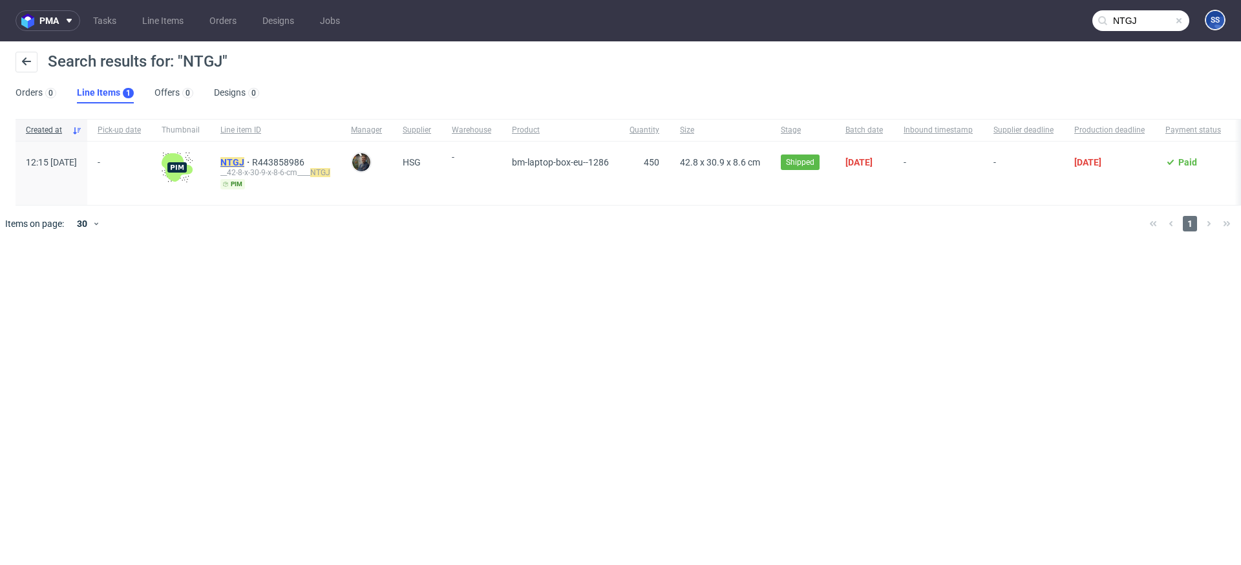
click at [244, 160] on mark "NTGJ" at bounding box center [232, 162] width 24 height 10
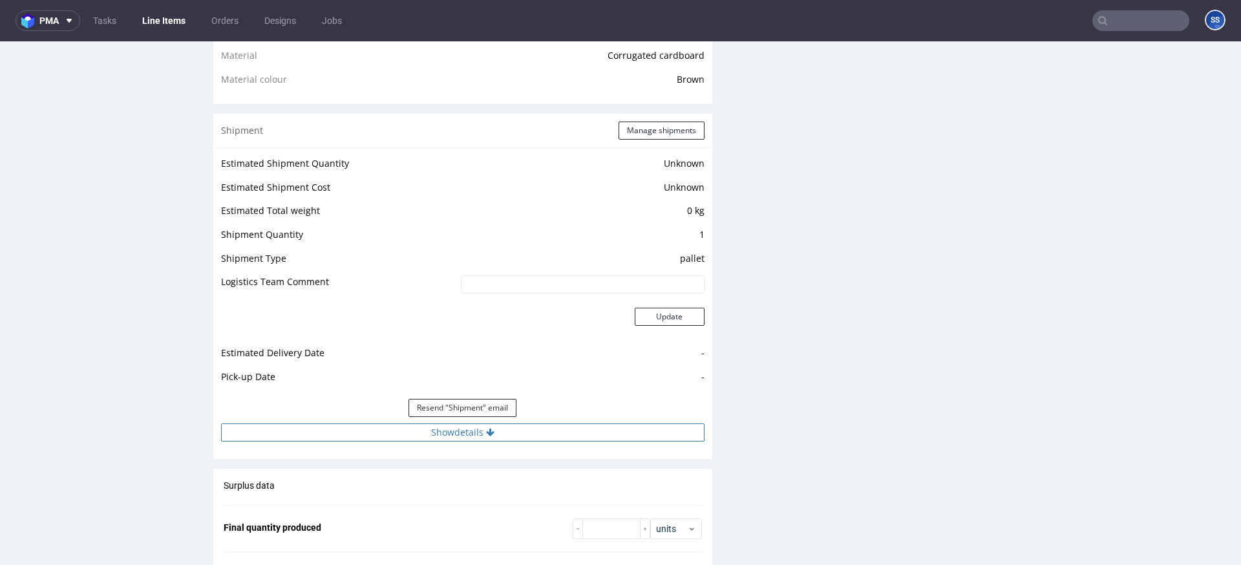
click at [471, 428] on button "Show details" at bounding box center [462, 432] width 483 height 18
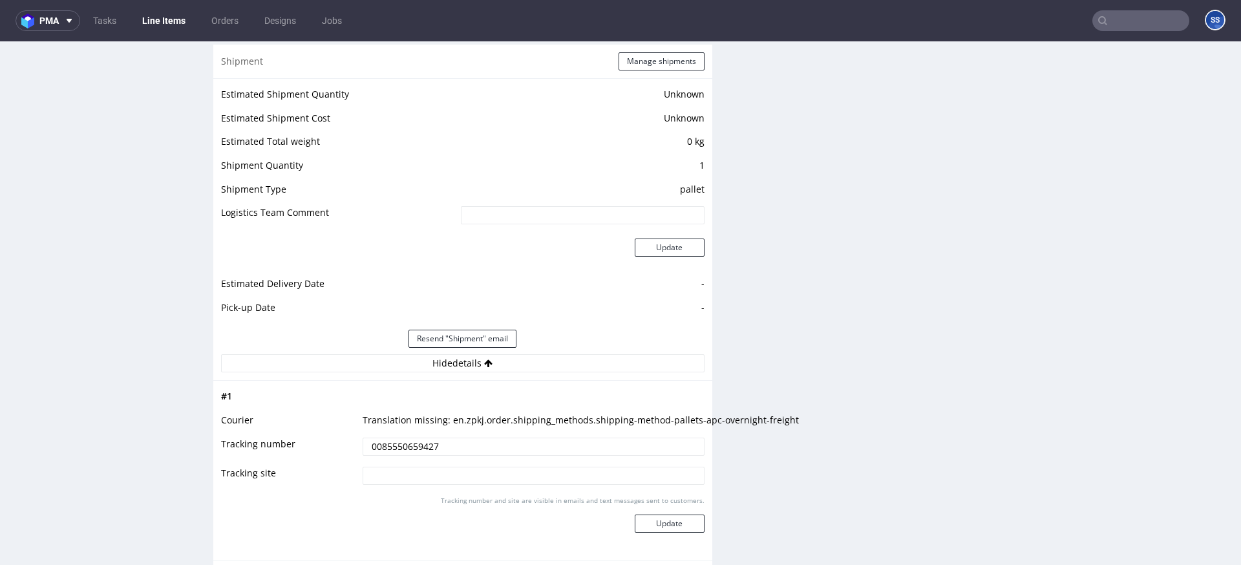
scroll to position [1073, 0]
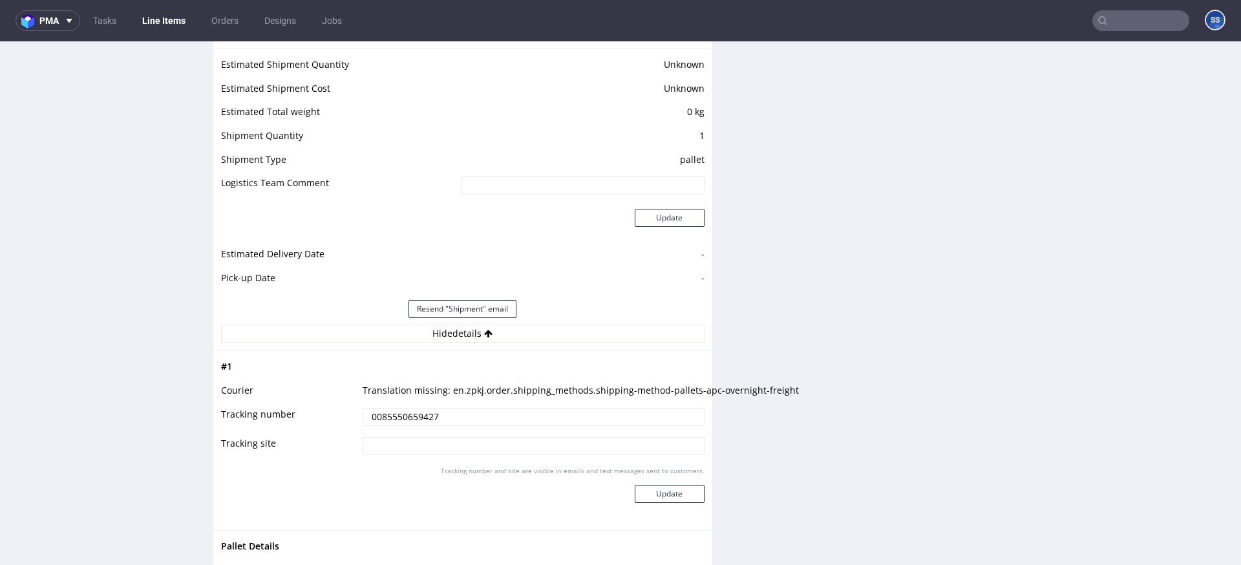
click at [380, 416] on input "0085550659427" at bounding box center [533, 417] width 342 height 18
paste input "UPN NP5703"
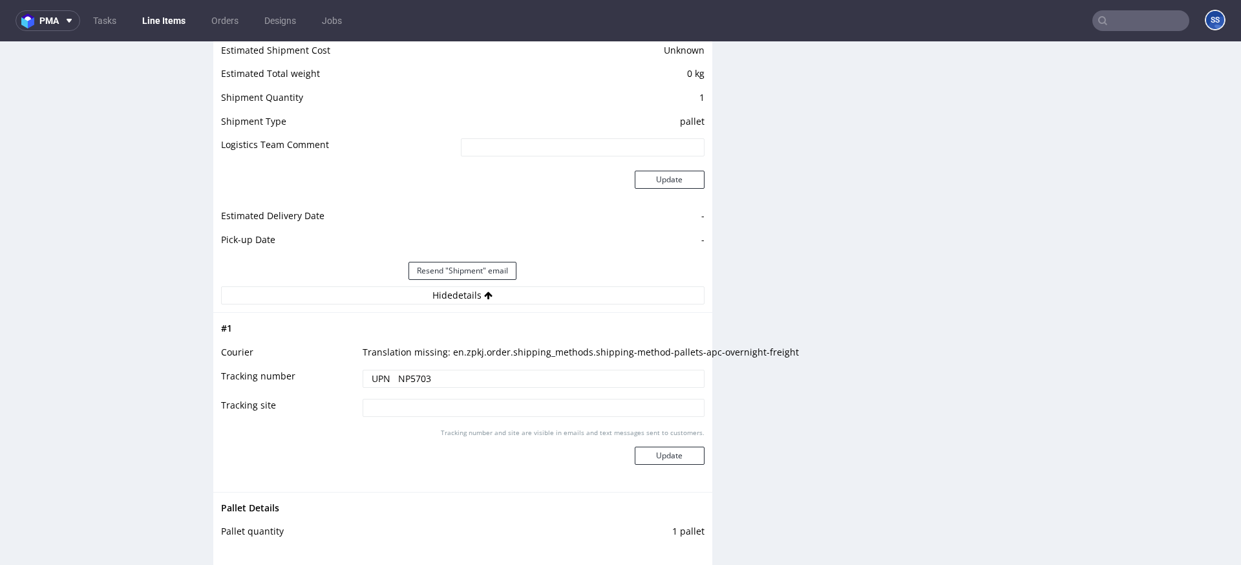
scroll to position [1110, 0]
type input "UPN NP5703"
click at [669, 450] on button "Update" at bounding box center [670, 456] width 70 height 18
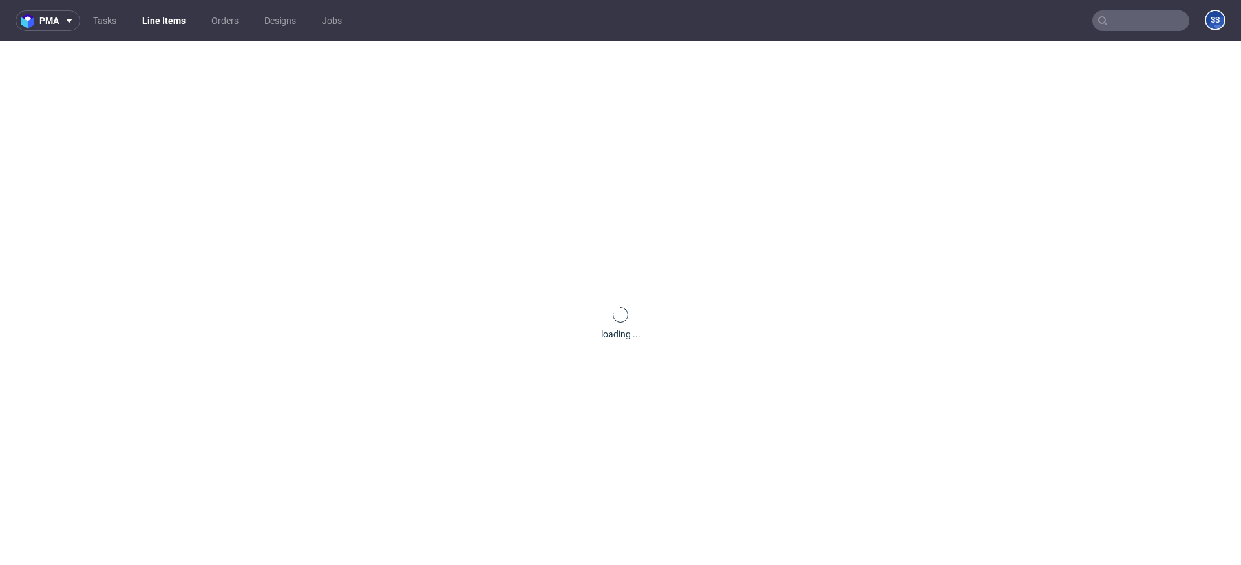
scroll to position [872, 0]
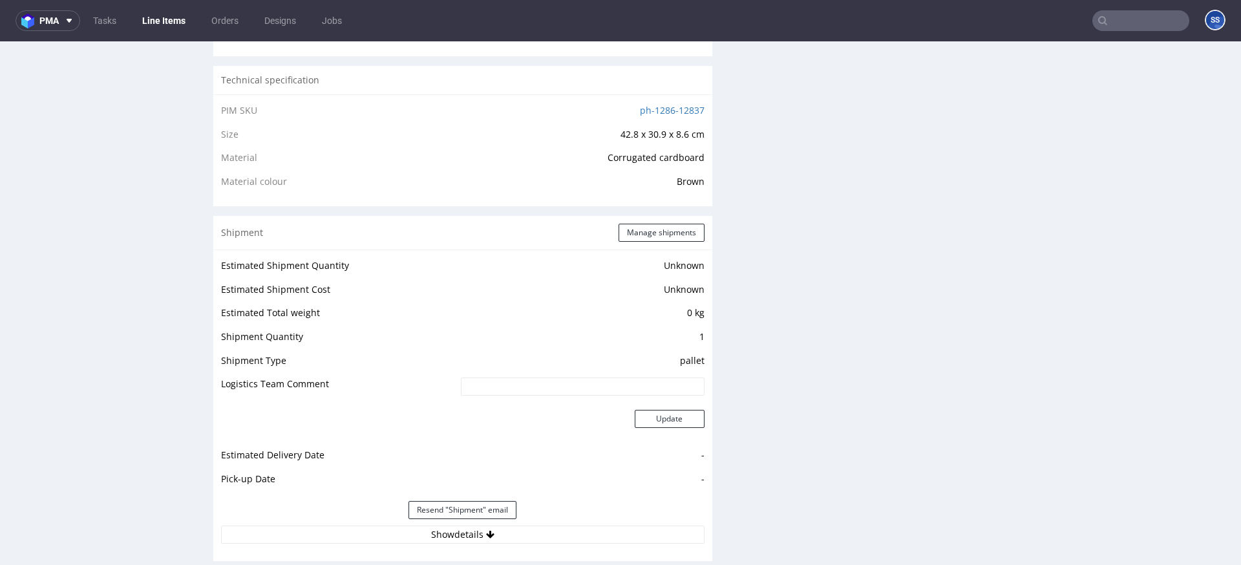
click at [1125, 26] on input "text" at bounding box center [1140, 20] width 97 height 21
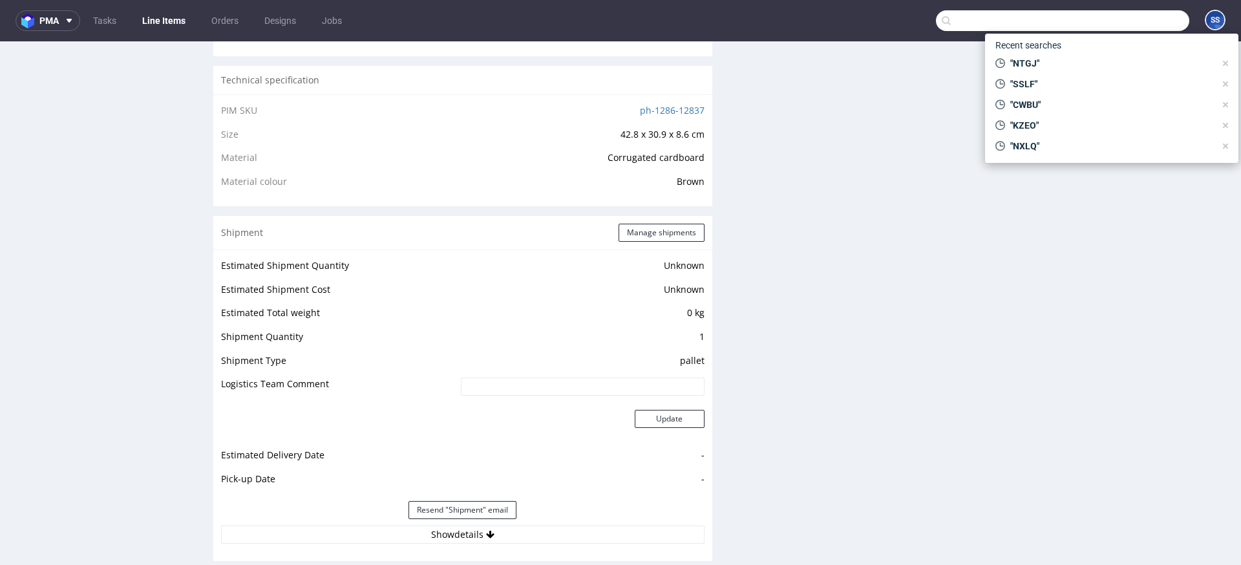
paste input "TUKV"
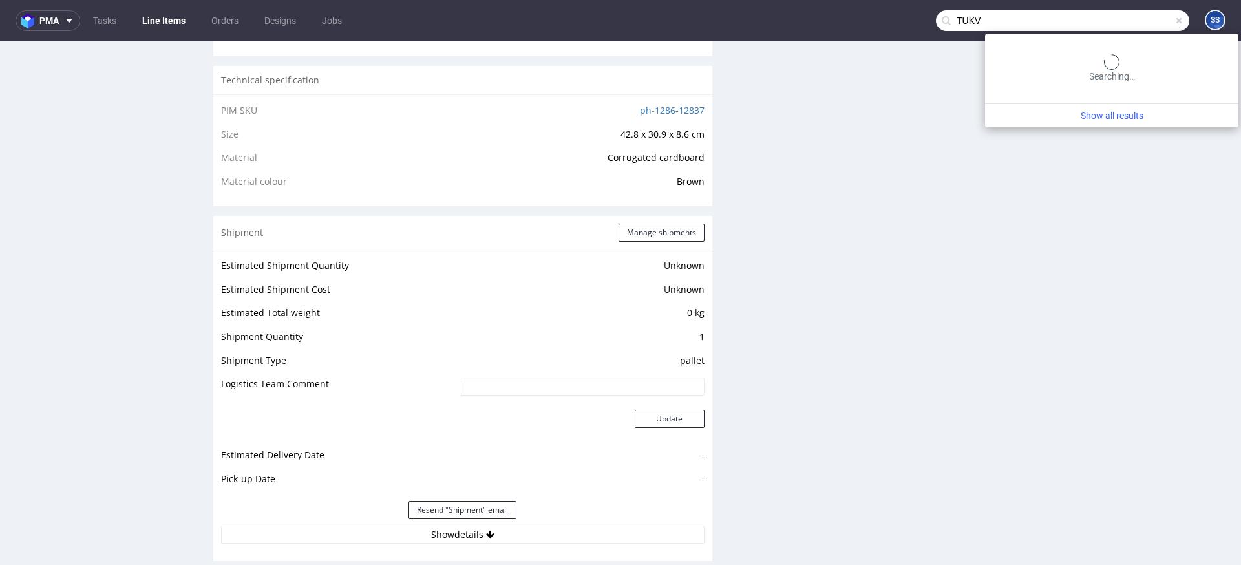
type input "TUKV"
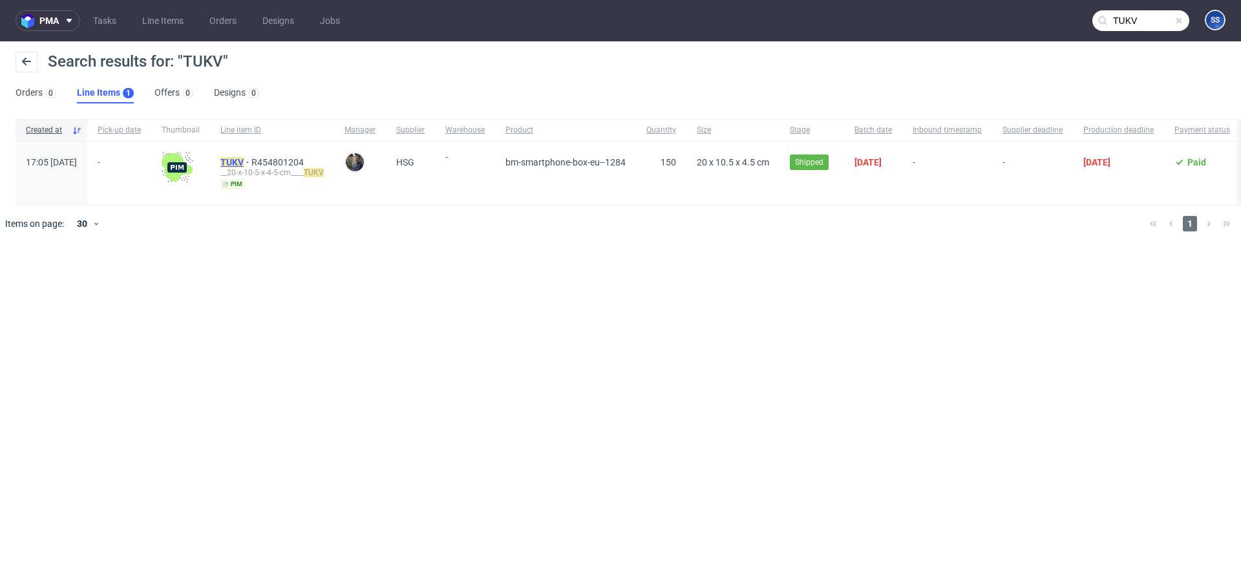
click at [244, 160] on mark "TUKV" at bounding box center [231, 162] width 23 height 10
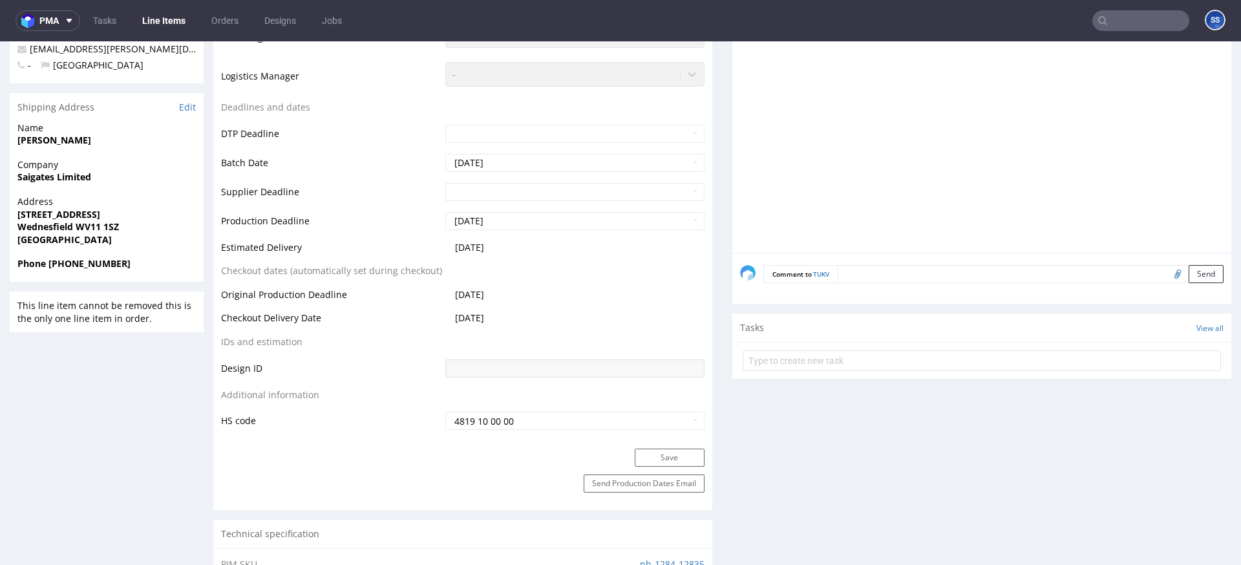
scroll to position [949, 0]
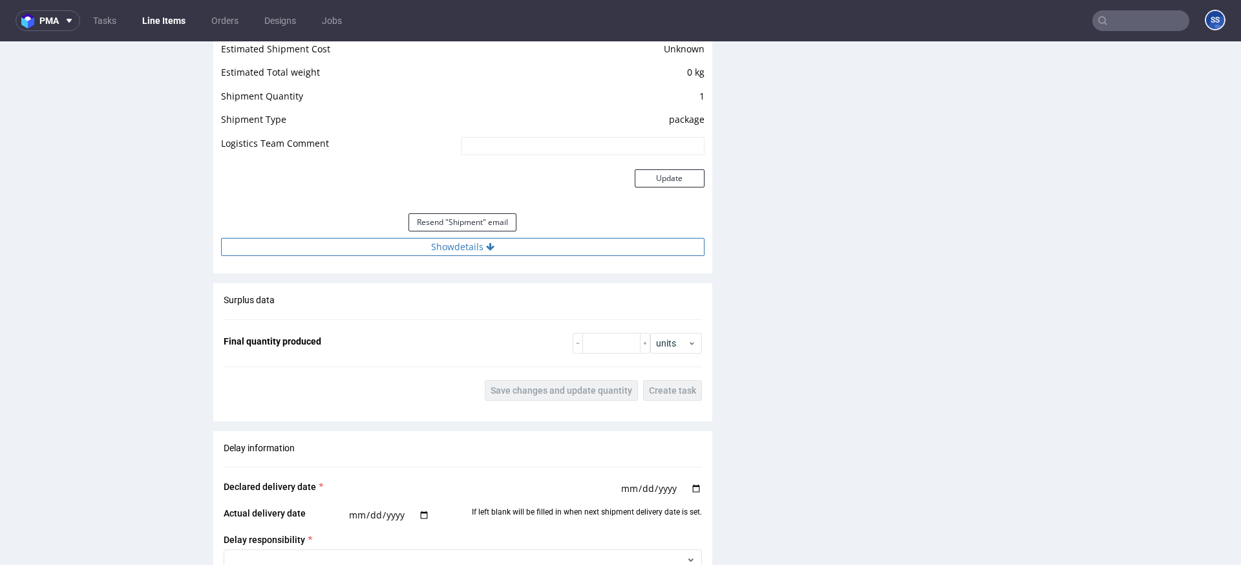
click at [450, 252] on button "Show details" at bounding box center [462, 247] width 483 height 18
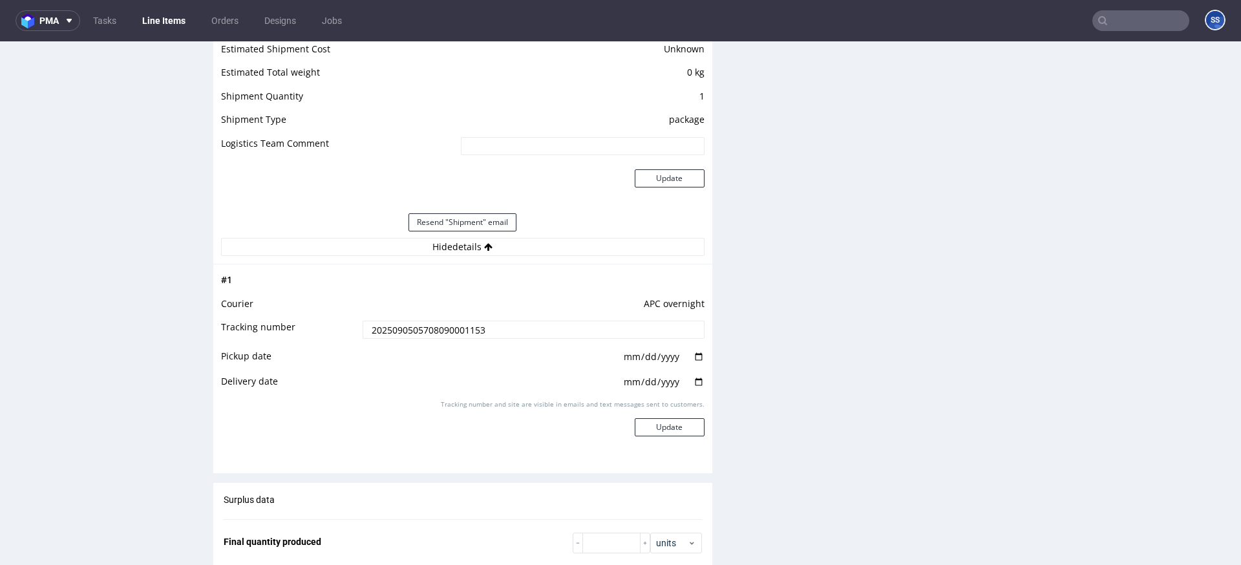
scroll to position [1174, 0]
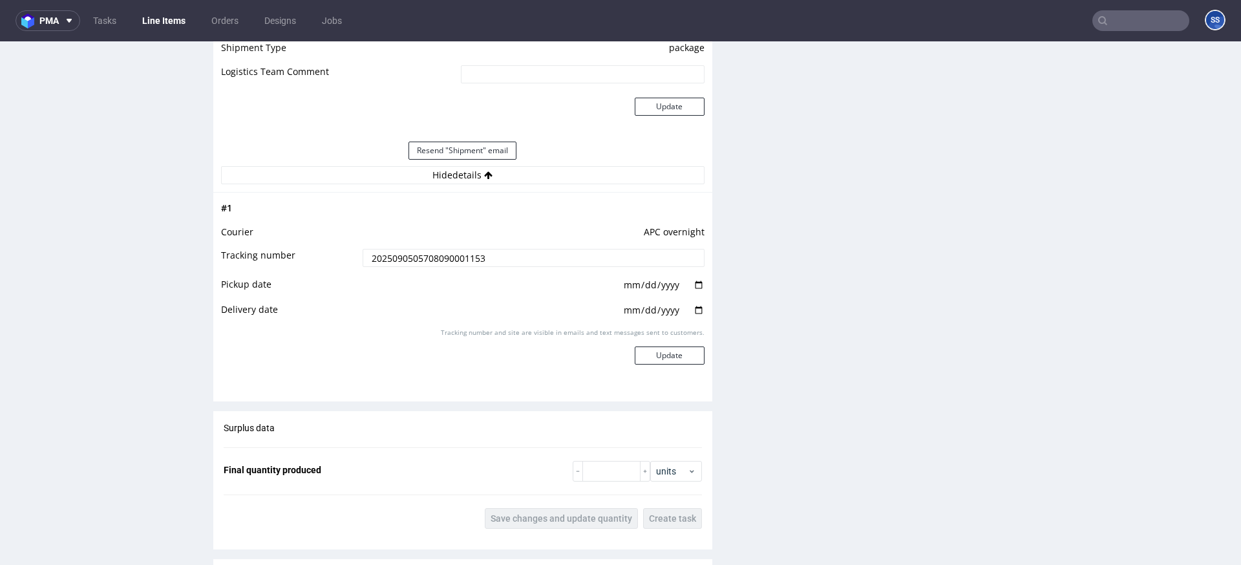
drag, startPoint x: 474, startPoint y: 250, endPoint x: 460, endPoint y: 253, distance: 13.8
click at [468, 251] on input "2025090505708090001153" at bounding box center [533, 258] width 342 height 18
click at [460, 253] on input "2025090505708090001153" at bounding box center [533, 258] width 342 height 18
paste input "DX L9060185"
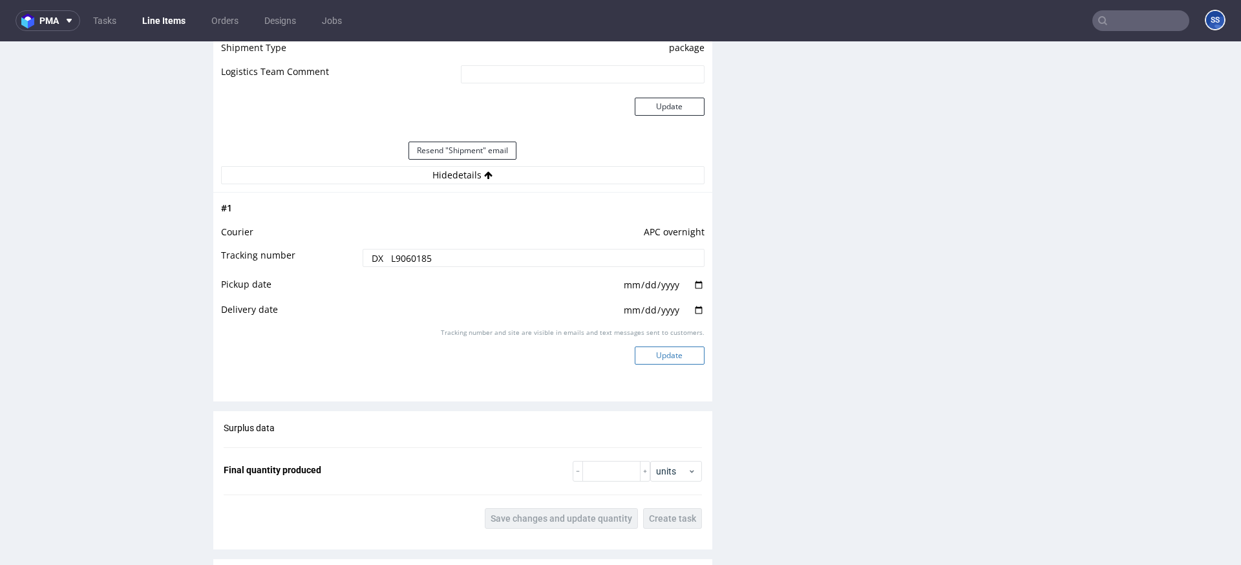
type input "DX L9060185"
click at [654, 350] on button "Update" at bounding box center [670, 355] width 70 height 18
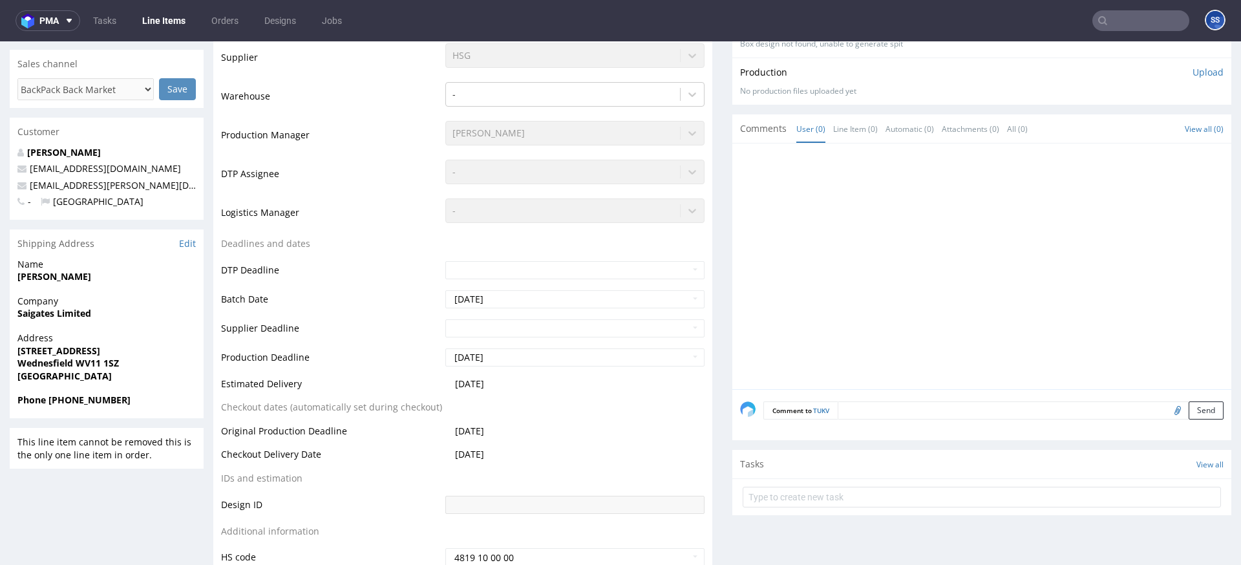
scroll to position [0, 0]
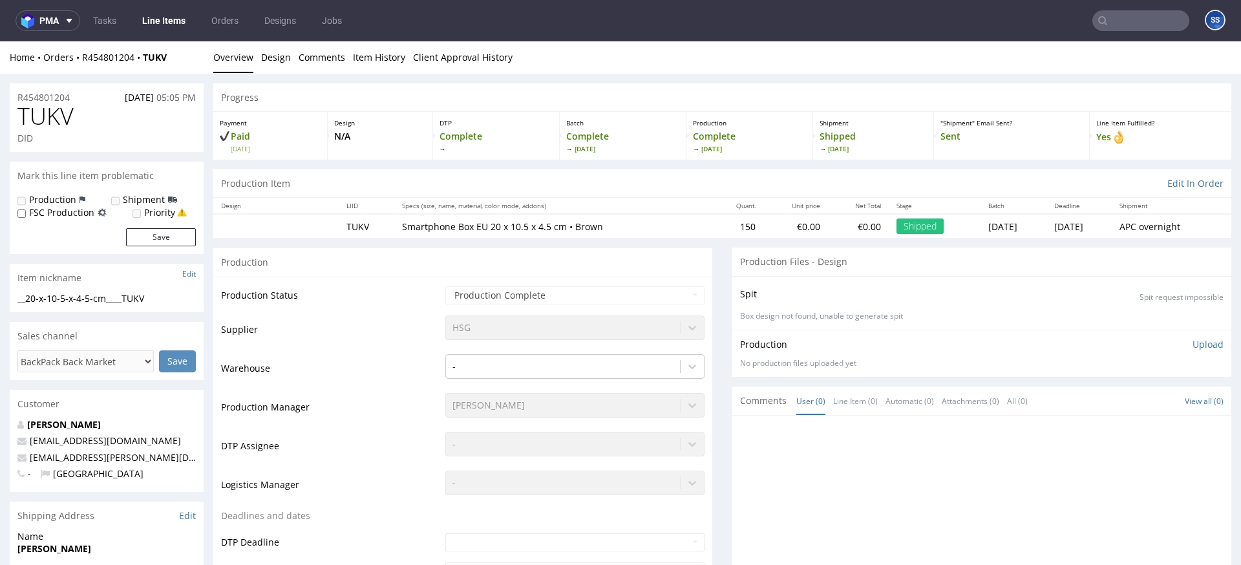
click at [1114, 23] on input "text" at bounding box center [1140, 20] width 97 height 21
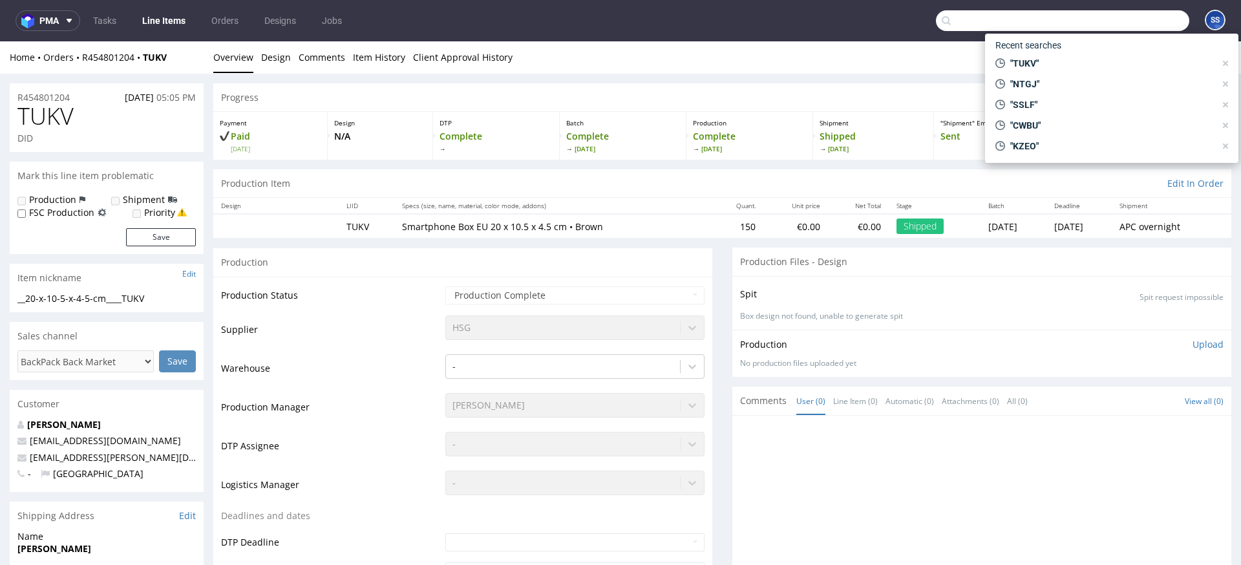
paste input "UHRF"
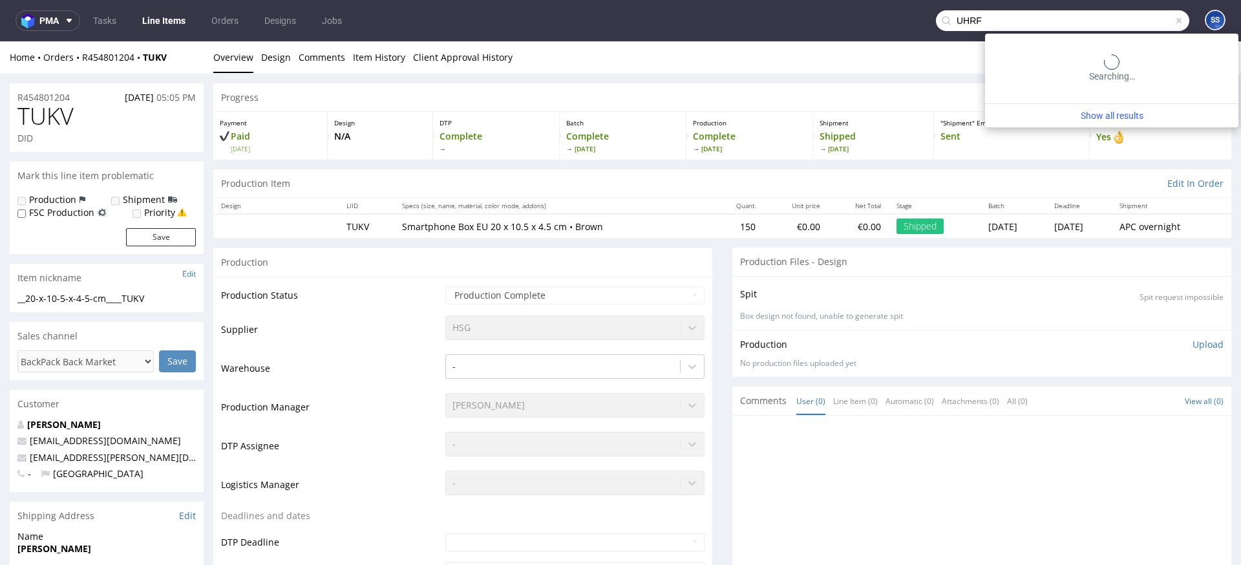
type input "UHRF"
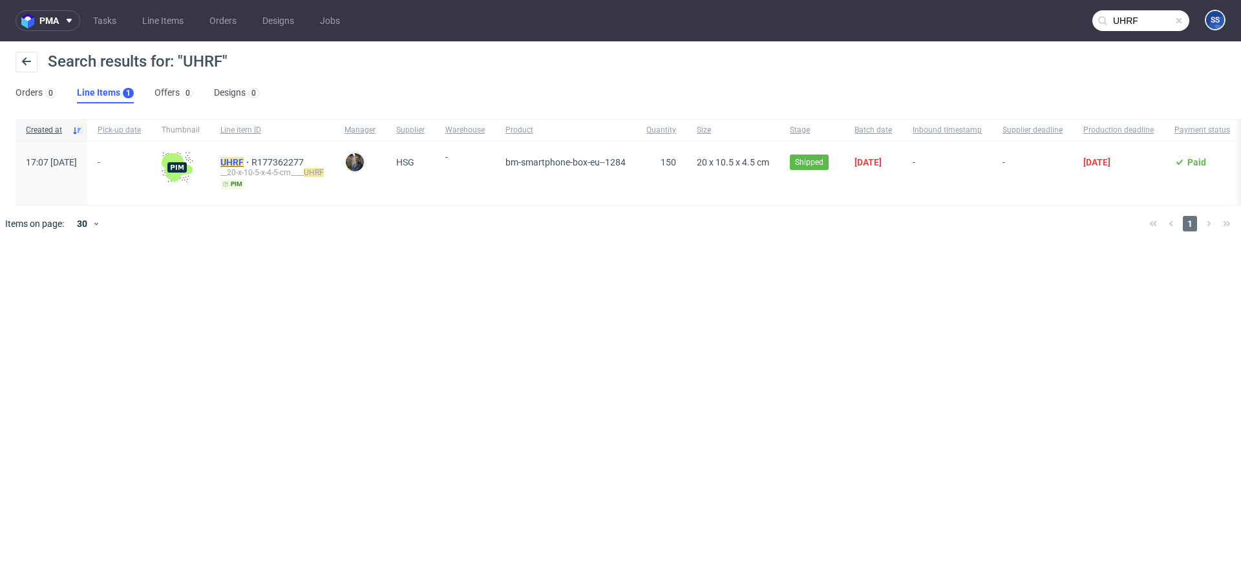
click at [244, 159] on mark "UHRF" at bounding box center [231, 162] width 23 height 10
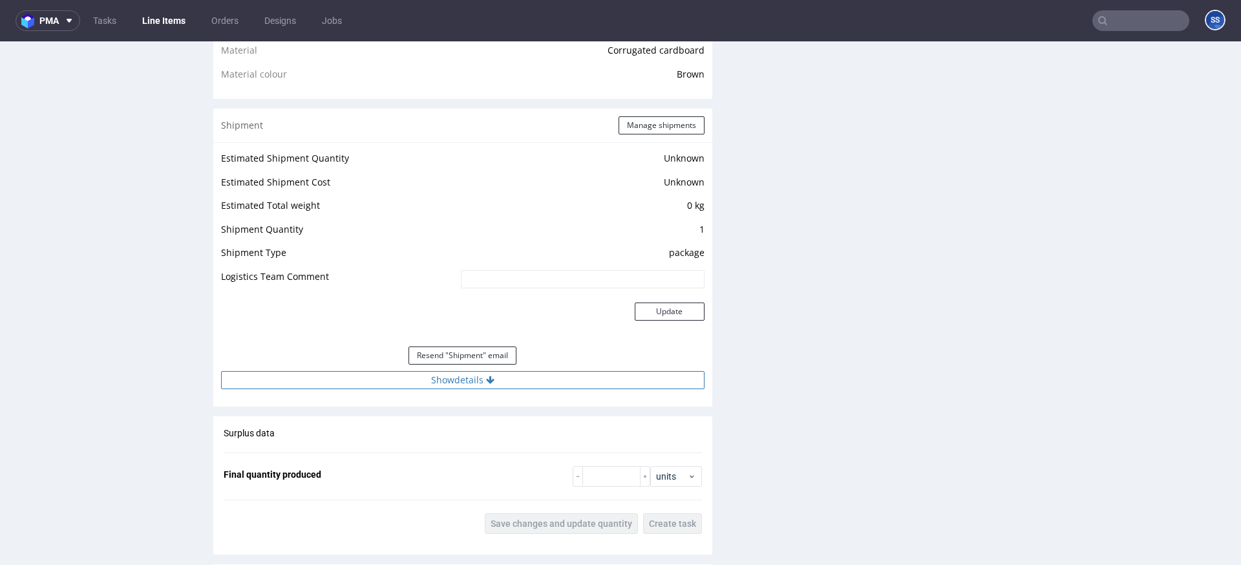
click at [502, 376] on button "Show details" at bounding box center [462, 380] width 483 height 18
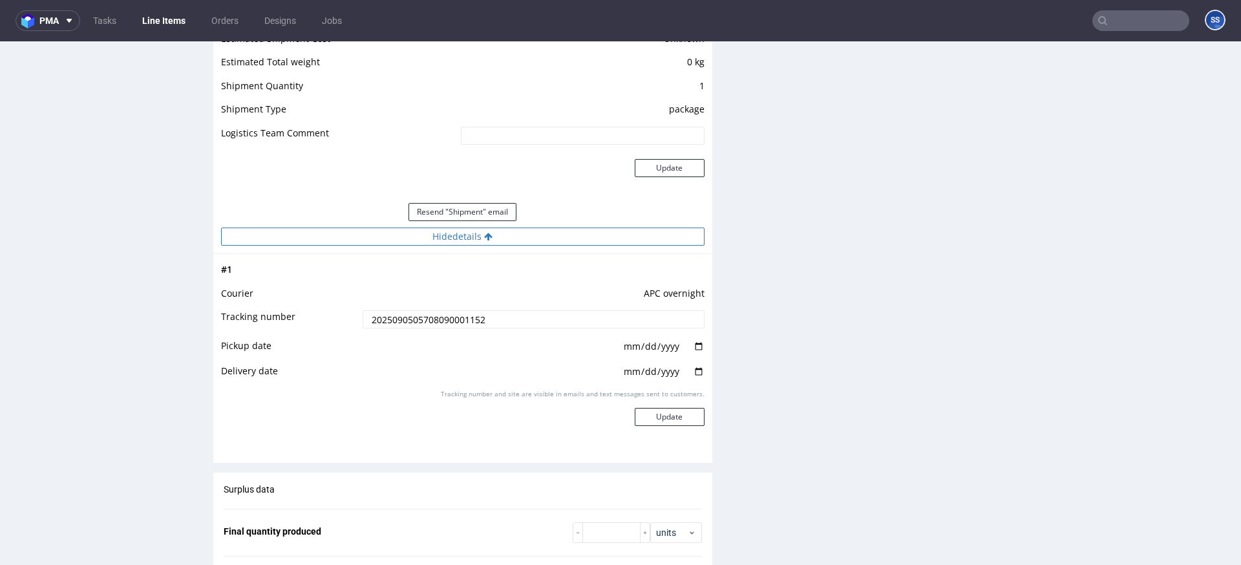
scroll to position [1132, 0]
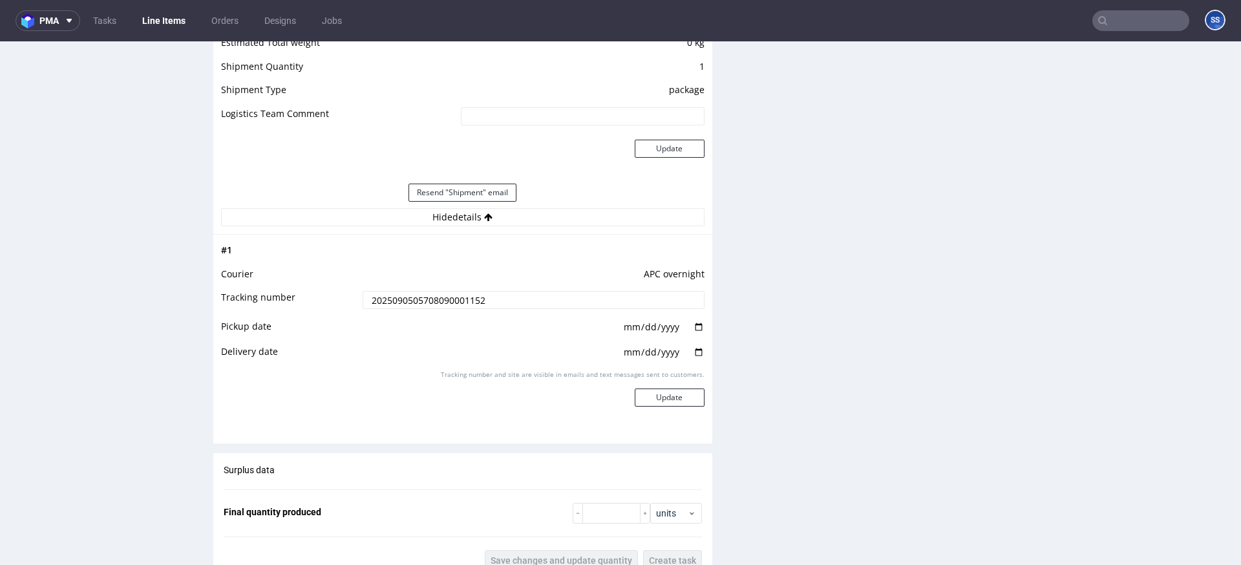
click at [456, 291] on input "2025090505708090001152" at bounding box center [533, 300] width 342 height 18
paste input "DX L9060593"
type input "DX L9060593"
click at [669, 392] on button "Update" at bounding box center [670, 397] width 70 height 18
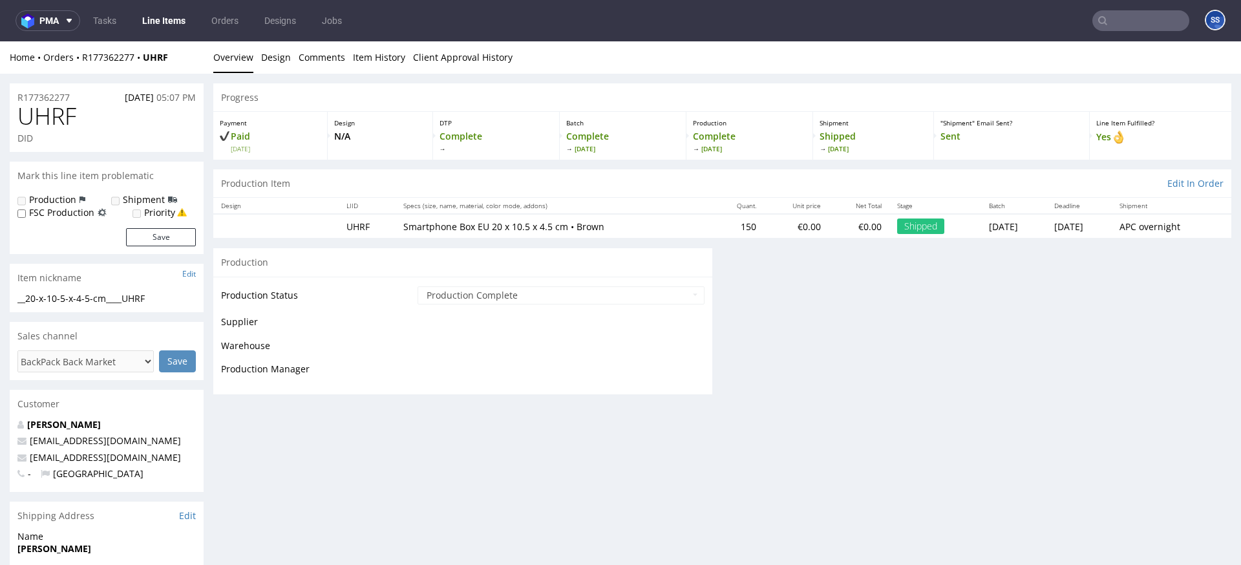
scroll to position [861, 0]
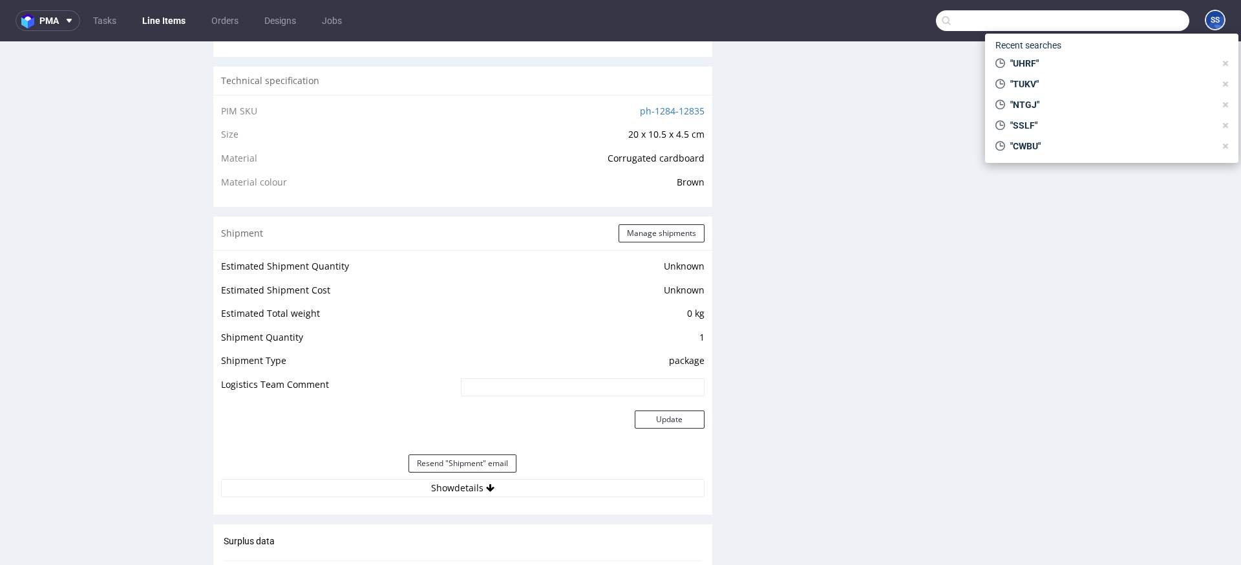
click at [1096, 26] on input "text" at bounding box center [1062, 20] width 253 height 21
paste input "XVEE"
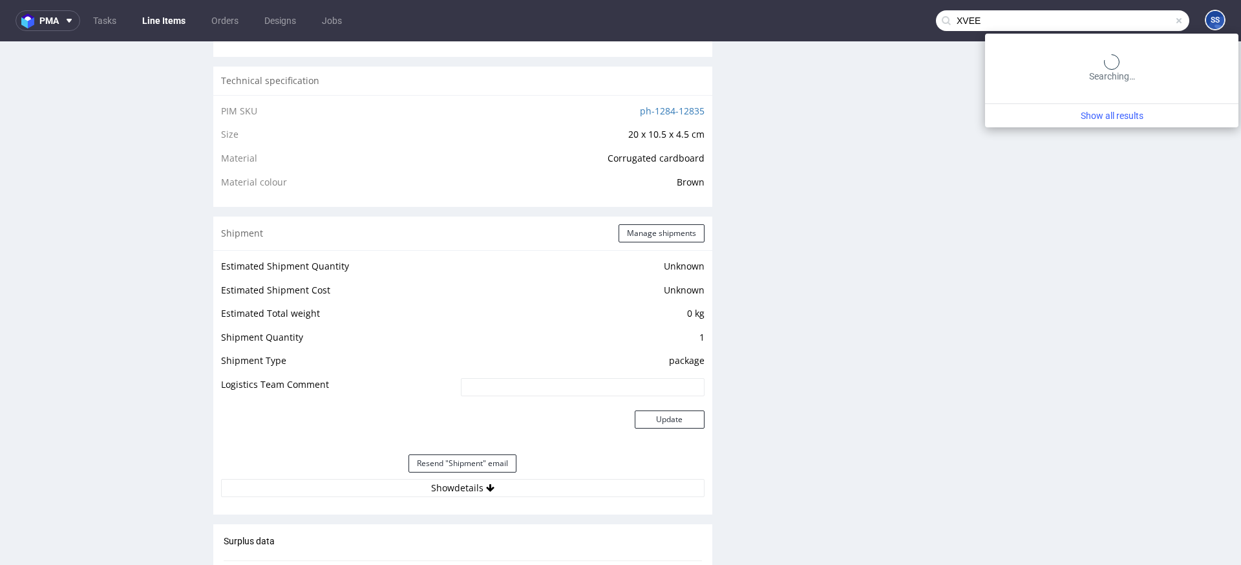
type input "XVEE"
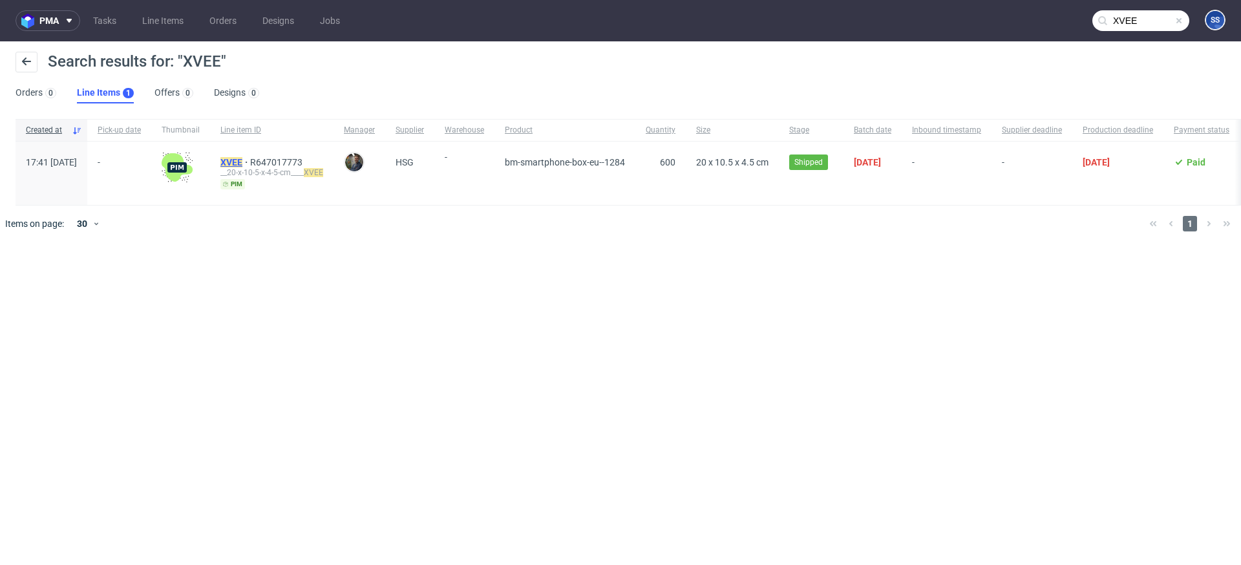
click at [242, 161] on mark "XVEE" at bounding box center [231, 162] width 22 height 10
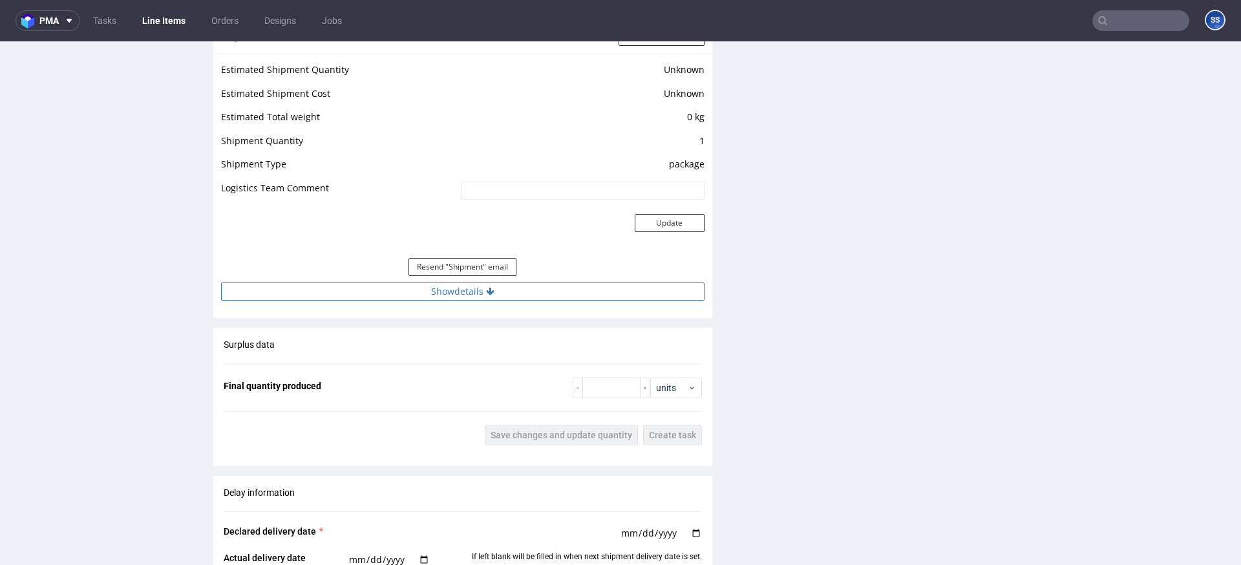
click at [571, 293] on button "Show details" at bounding box center [462, 291] width 483 height 18
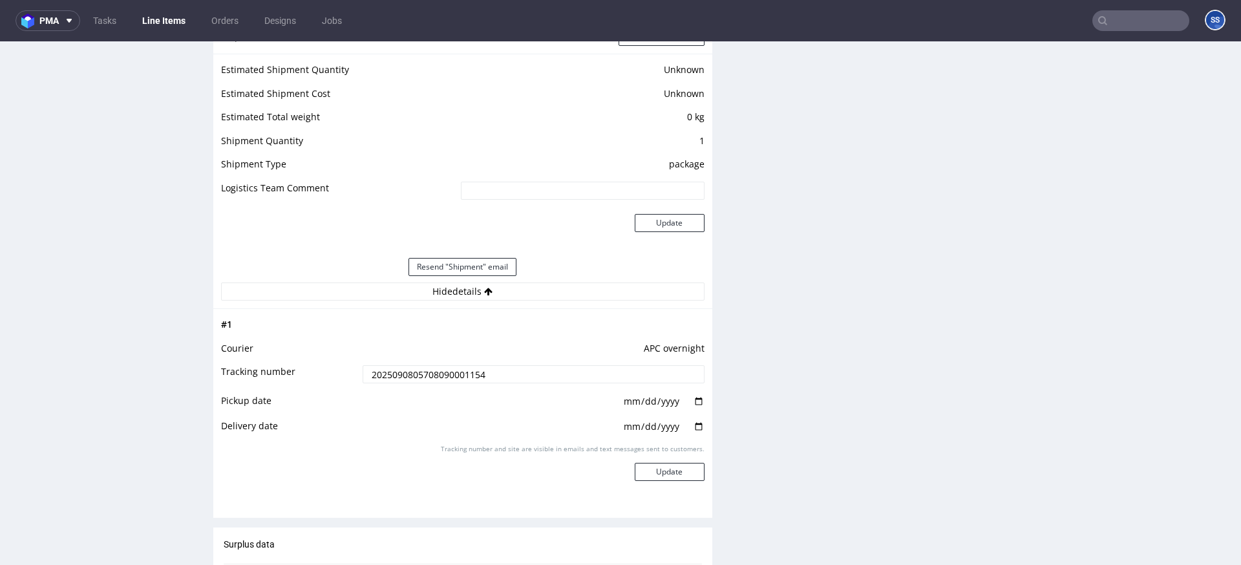
scroll to position [1144, 0]
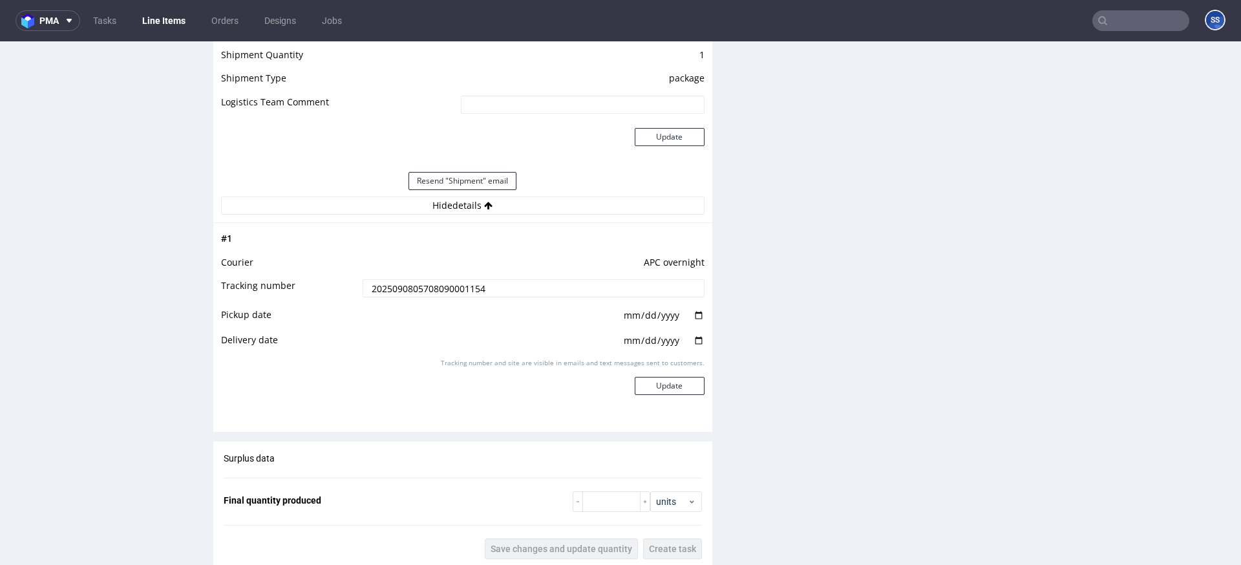
click at [437, 294] on input "2025090805708090001154" at bounding box center [533, 288] width 342 height 18
paste input "DX L9059128 (4 parcels)"
type input "DX L9059128 (4 parcels)"
click at [658, 381] on button "Update" at bounding box center [670, 386] width 70 height 18
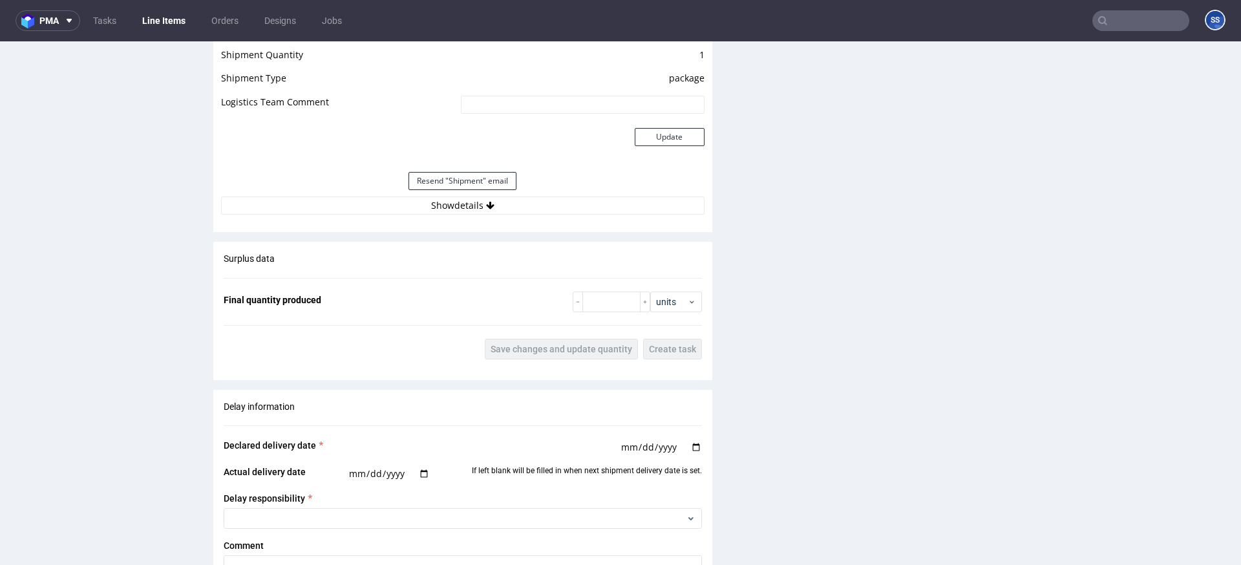
click at [1123, 32] on nav "pma Tasks Line Items Orders Designs Jobs SS" at bounding box center [620, 20] width 1241 height 41
click at [1124, 28] on input "text" at bounding box center [1140, 20] width 97 height 21
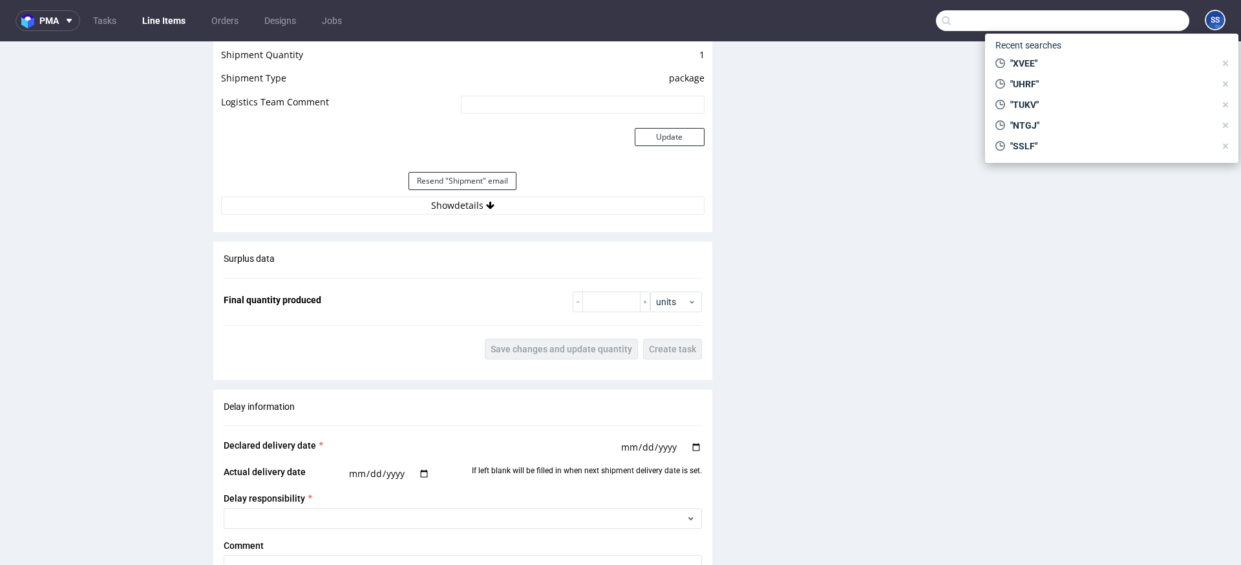
paste input "QOTZ"
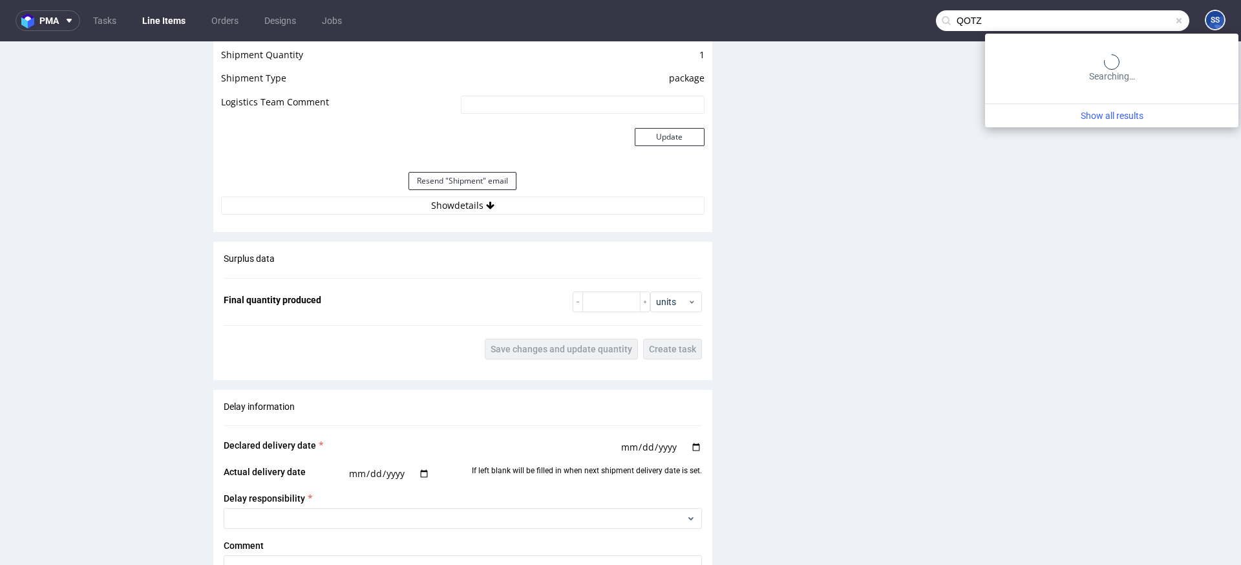
type input "QOTZ"
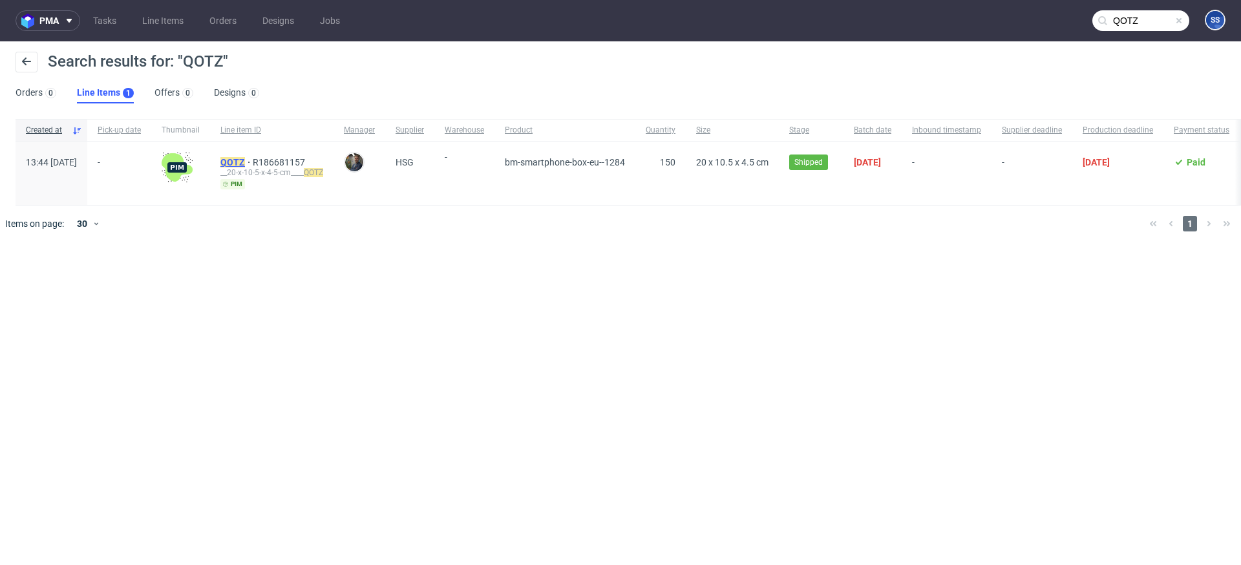
click at [245, 161] on mark "QOTZ" at bounding box center [232, 162] width 25 height 10
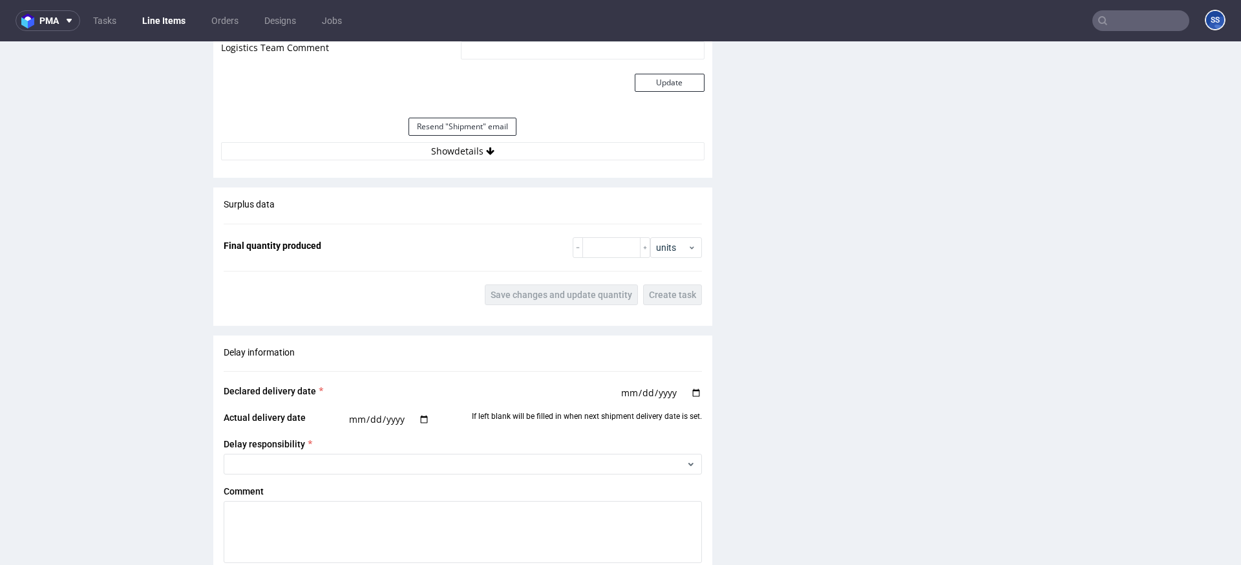
scroll to position [1197, 0]
click at [415, 162] on div "Estimated Shipment Quantity Unknown Estimated Shipment Cost Unknown Estimated T…" at bounding box center [462, 42] width 499 height 255
click at [414, 158] on button "Show details" at bounding box center [462, 152] width 483 height 18
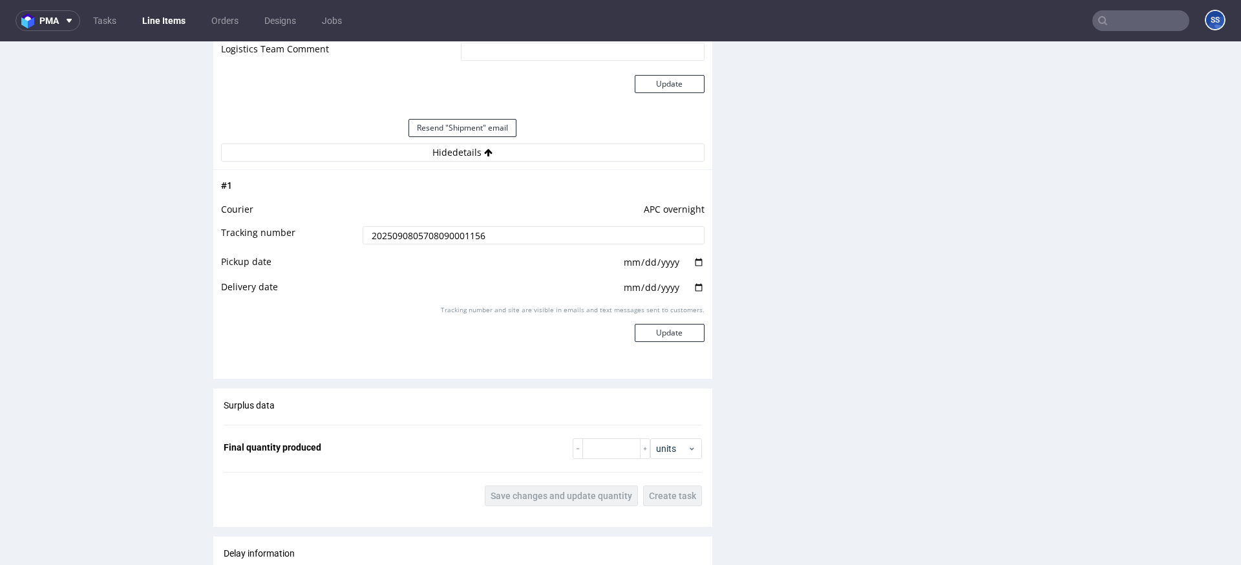
click at [417, 245] on td "2025090805708090001156" at bounding box center [531, 239] width 345 height 29
click at [459, 236] on input "2025090805708090001156" at bounding box center [533, 235] width 342 height 18
paste input "DX L9059882"
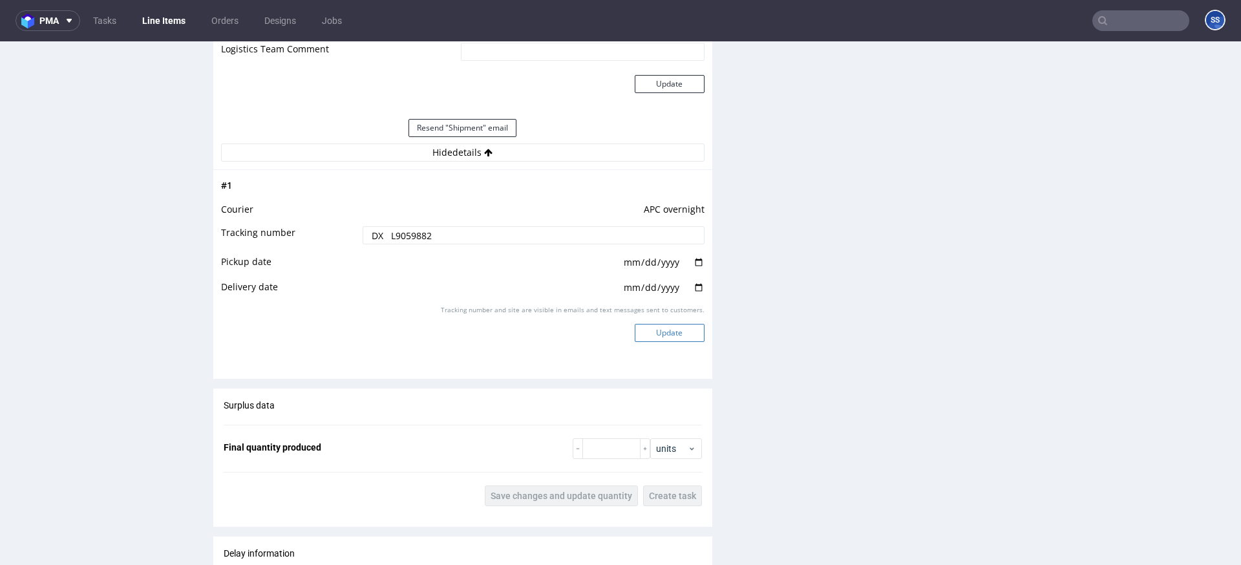
type input "DX L9059882"
click at [645, 329] on button "Update" at bounding box center [670, 333] width 70 height 18
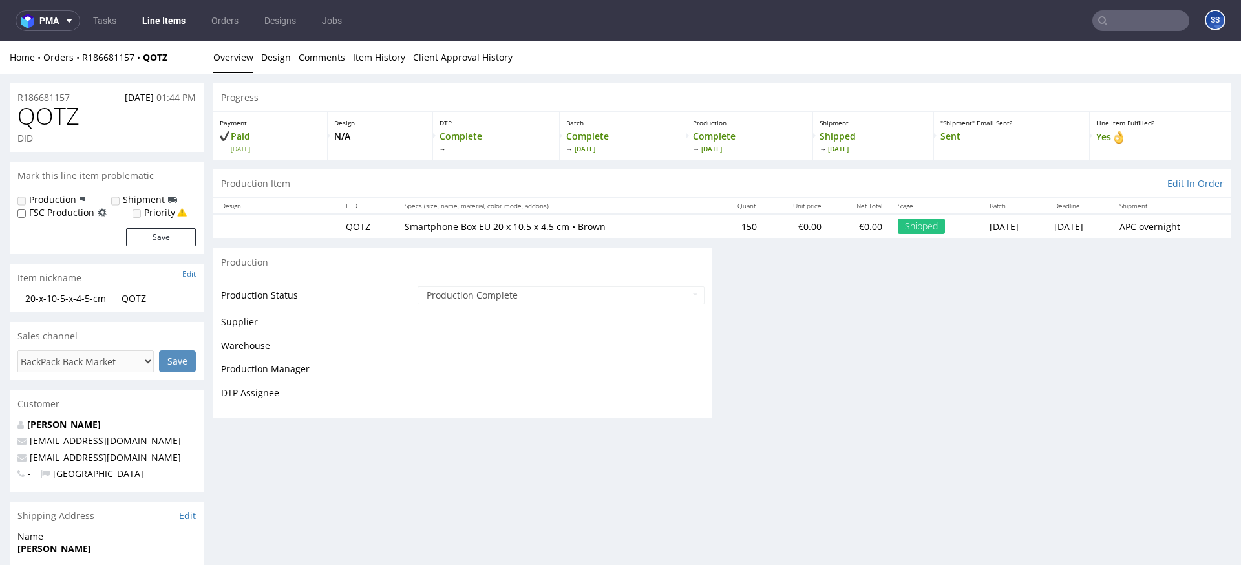
scroll to position [861, 0]
